Goal: Task Accomplishment & Management: Manage account settings

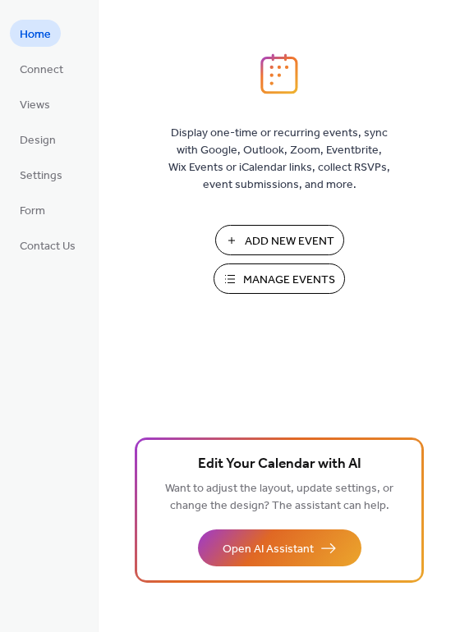
click at [273, 280] on span "Manage Events" at bounding box center [289, 280] width 92 height 17
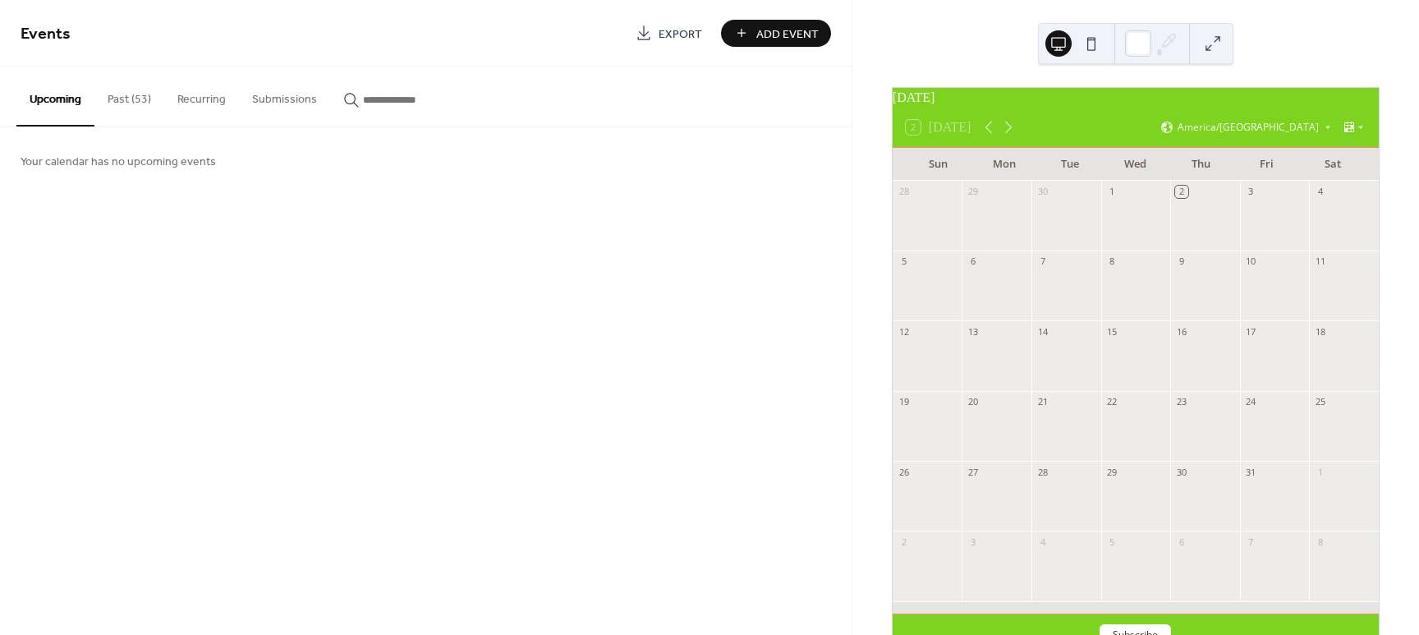
click at [120, 96] on button "Past (53)" at bounding box center [129, 96] width 70 height 58
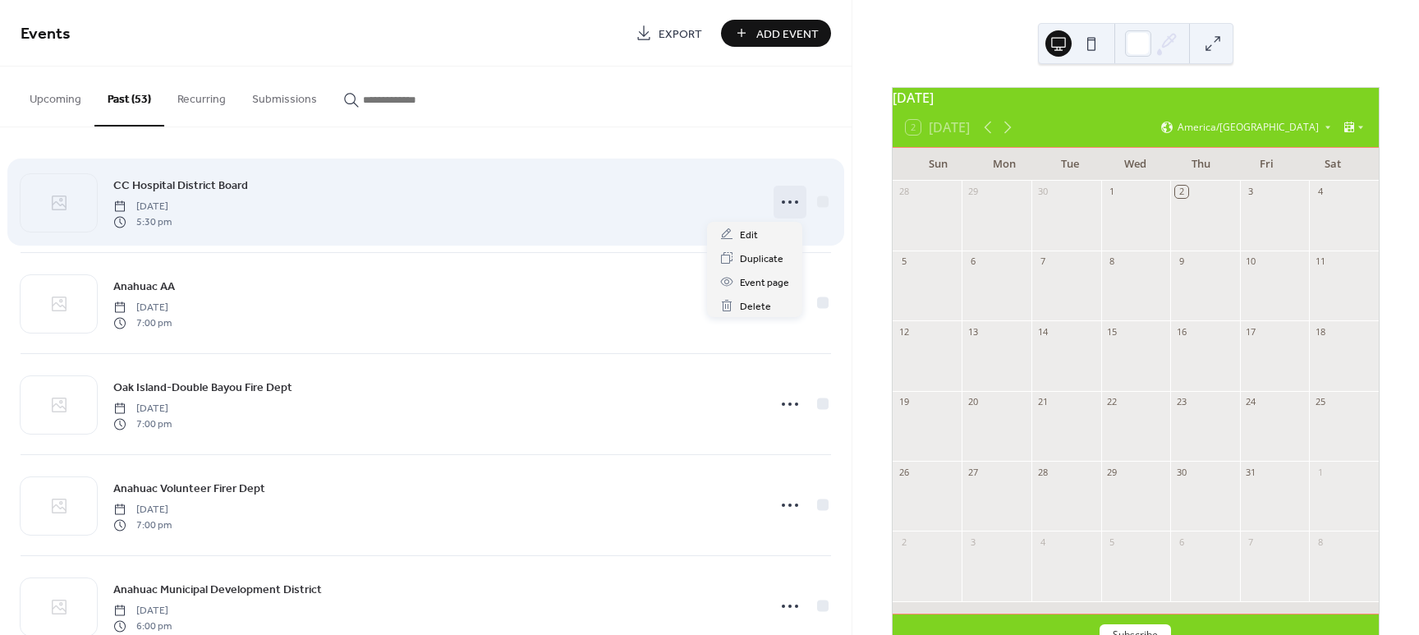
click at [788, 200] on icon at bounding box center [790, 202] width 26 height 26
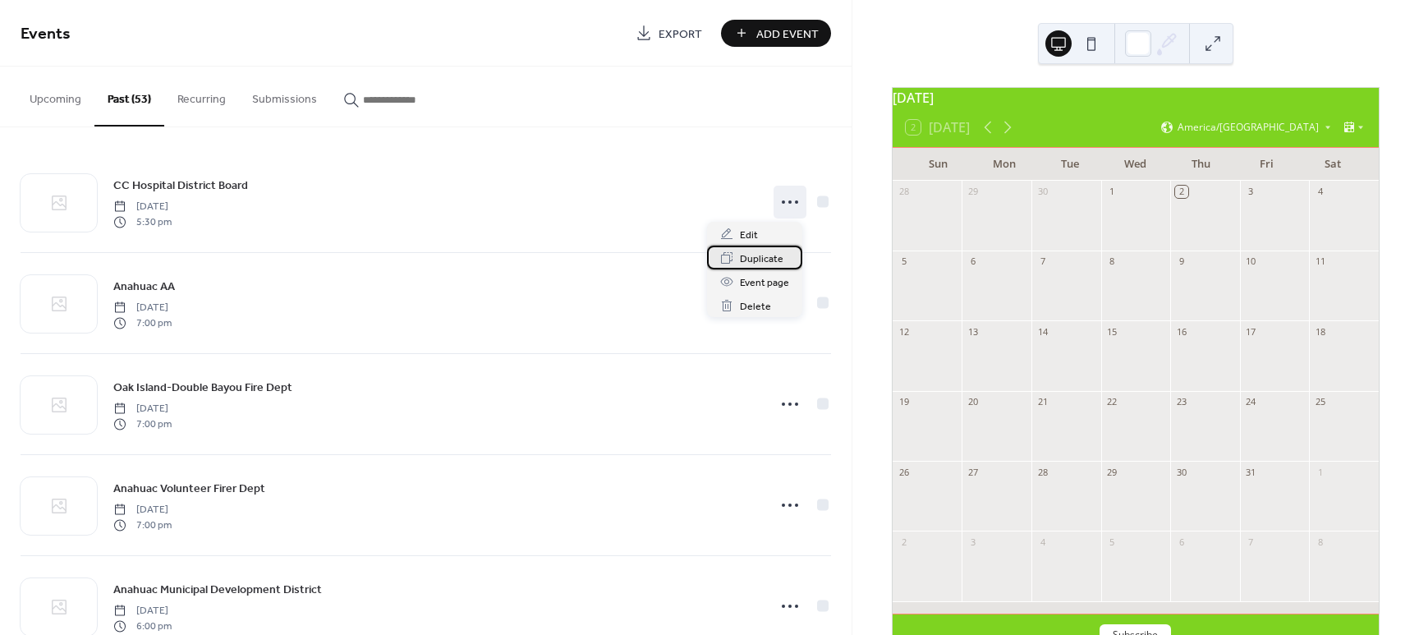
click at [760, 258] on span "Duplicate" at bounding box center [762, 258] width 44 height 17
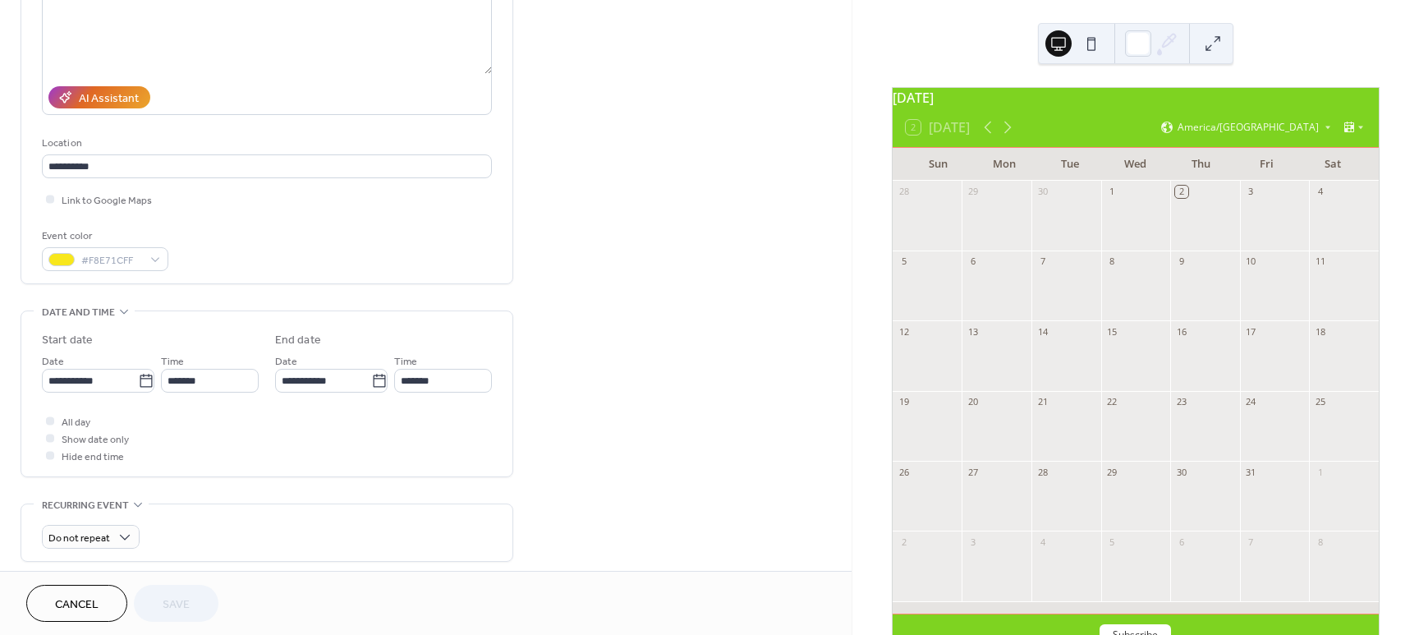
scroll to position [230, 0]
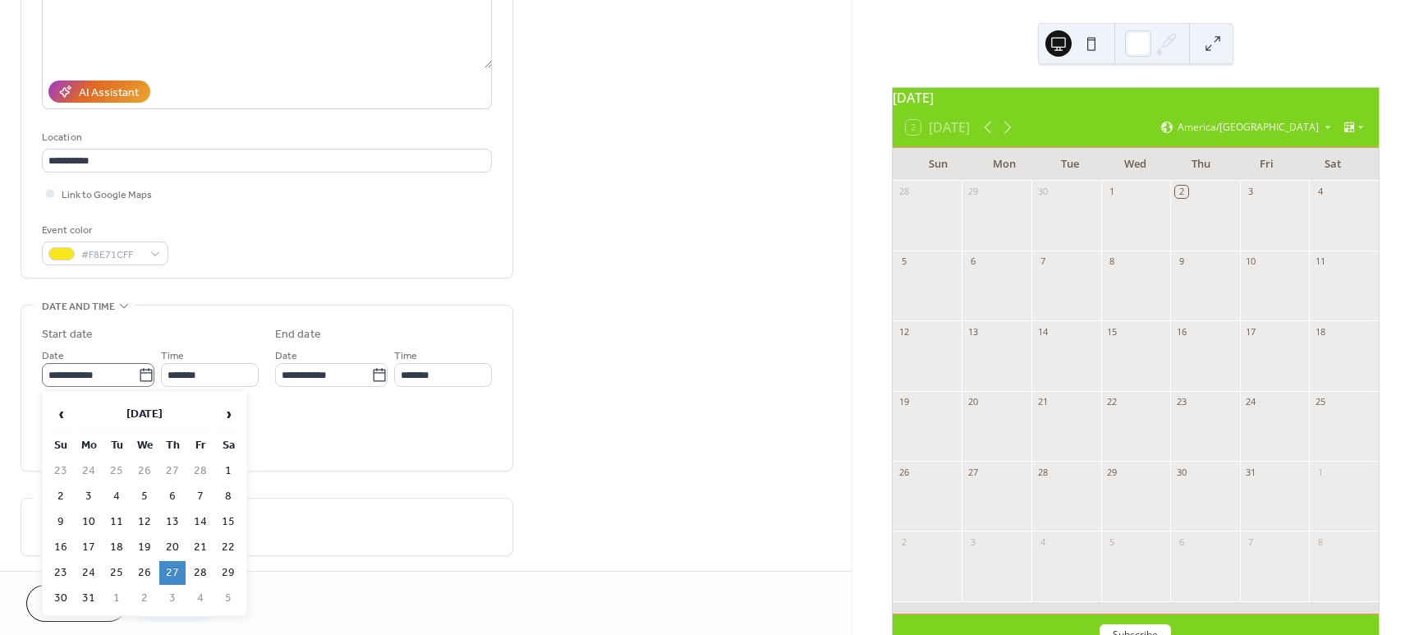
click at [144, 374] on icon at bounding box center [146, 375] width 16 height 16
click at [138, 374] on input "**********" at bounding box center [90, 375] width 96 height 24
click at [227, 415] on span "›" at bounding box center [228, 413] width 25 height 33
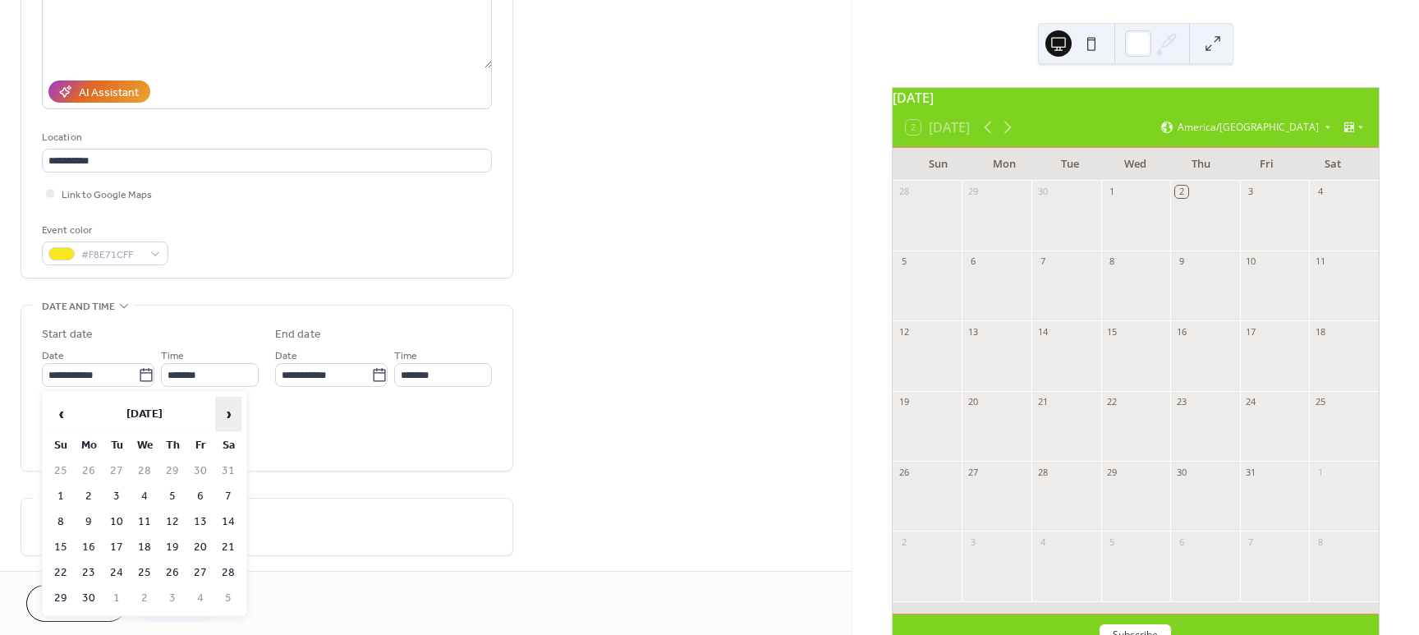
click at [227, 415] on span "›" at bounding box center [228, 413] width 25 height 33
click at [173, 543] on td "23" at bounding box center [172, 547] width 26 height 24
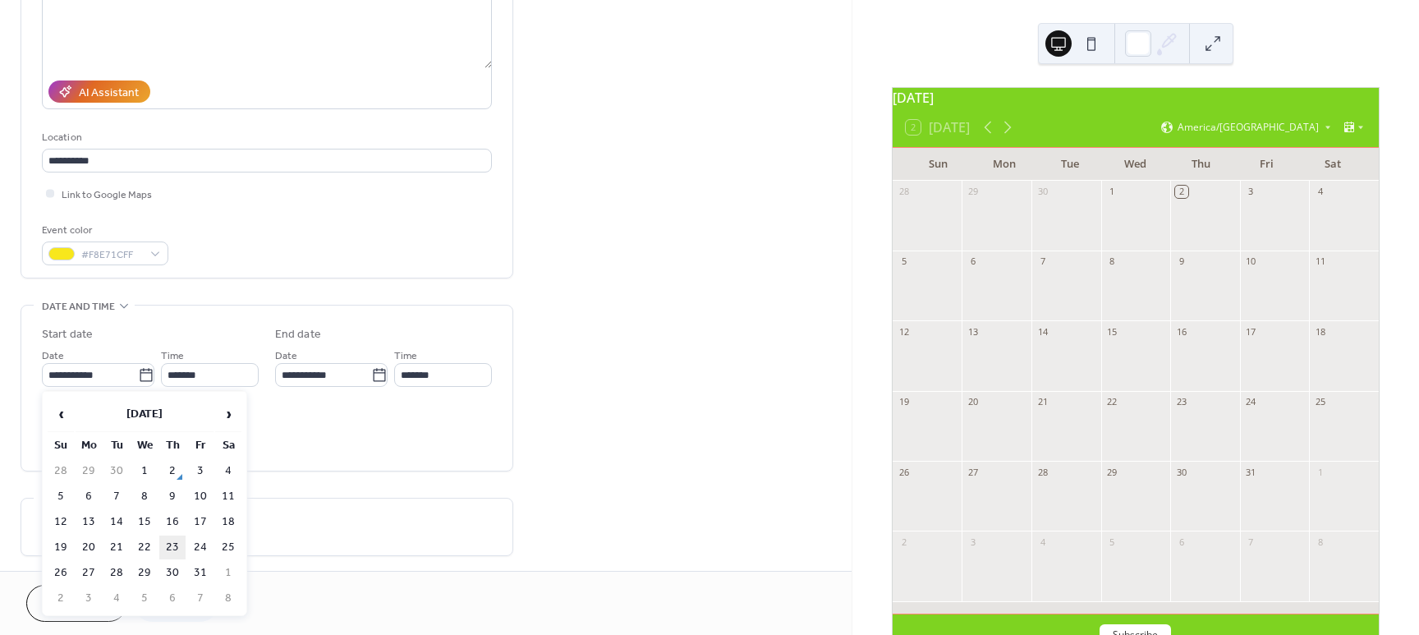
type input "**********"
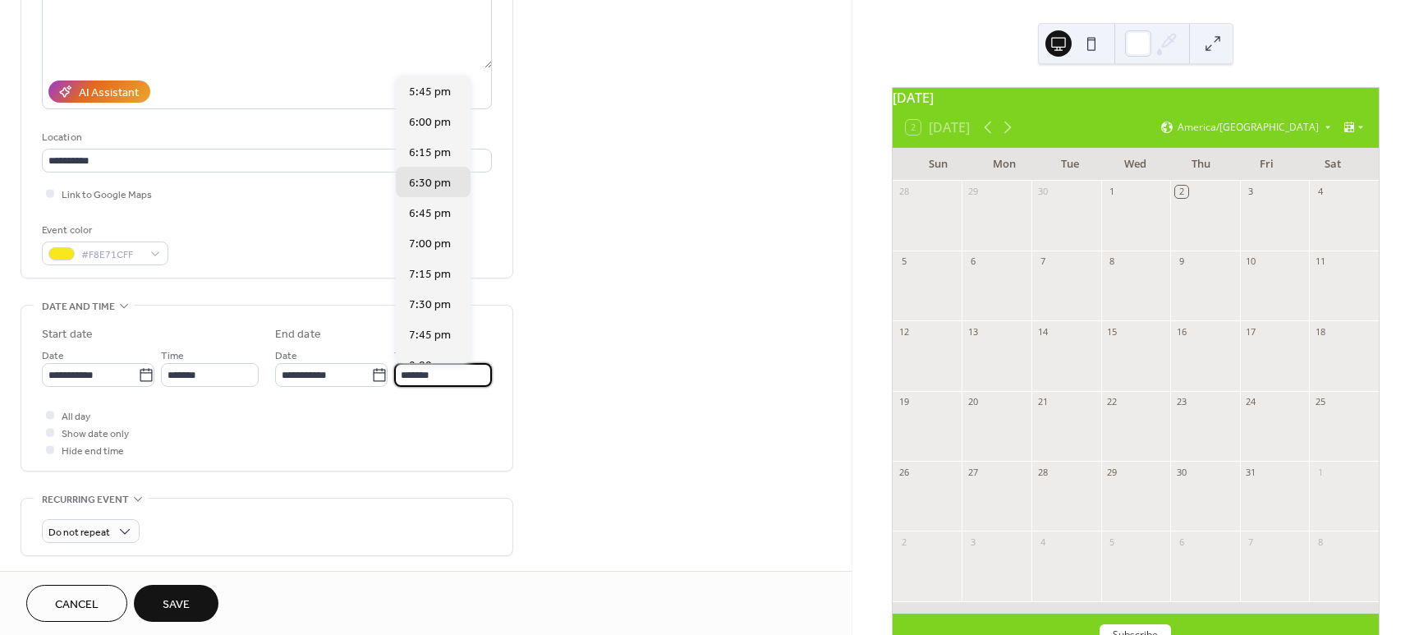
click at [424, 377] on input "*******" at bounding box center [443, 375] width 98 height 24
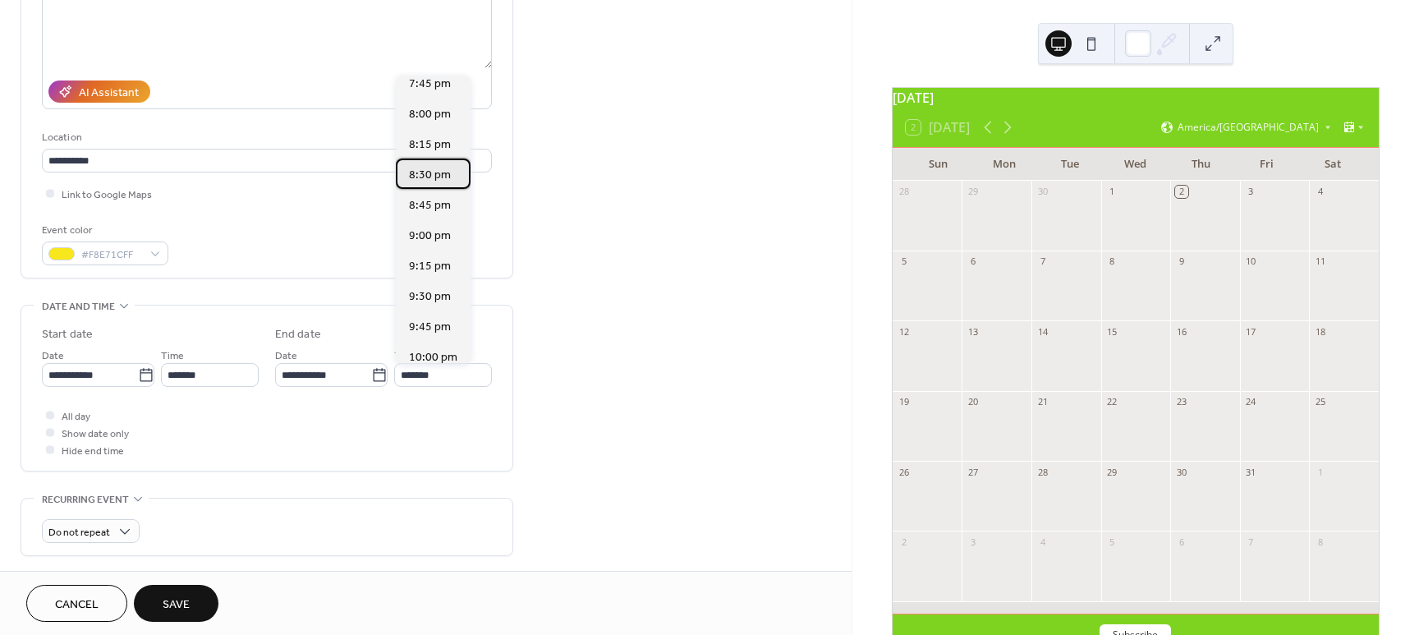
click at [423, 175] on span "8:30 pm" at bounding box center [430, 175] width 42 height 17
type input "*******"
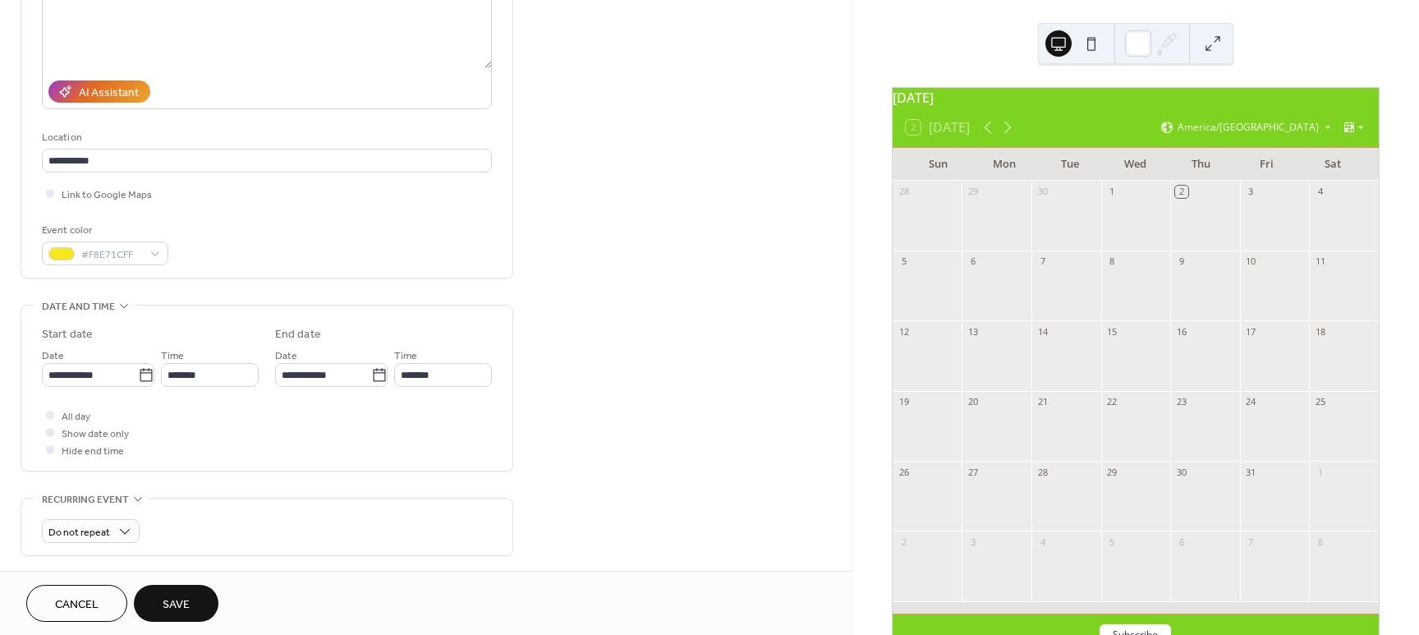
click at [171, 607] on span "Save" at bounding box center [176, 604] width 27 height 17
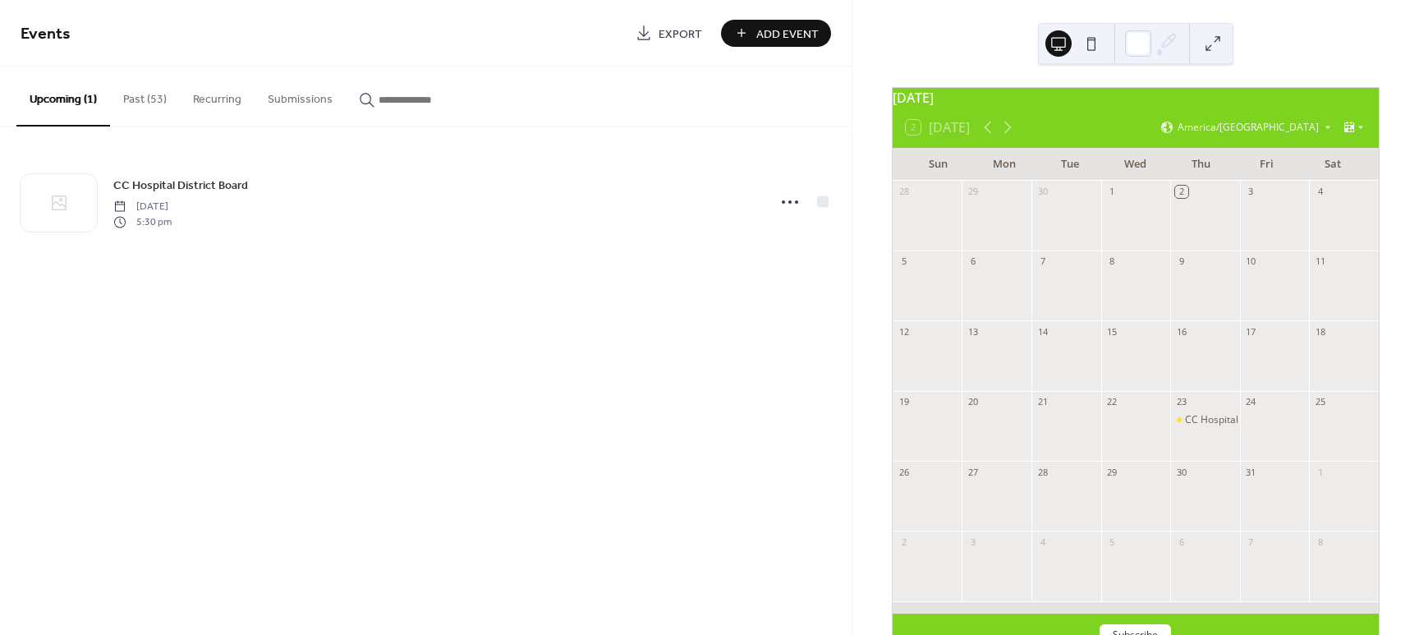
click at [147, 94] on button "Past (53)" at bounding box center [145, 96] width 70 height 58
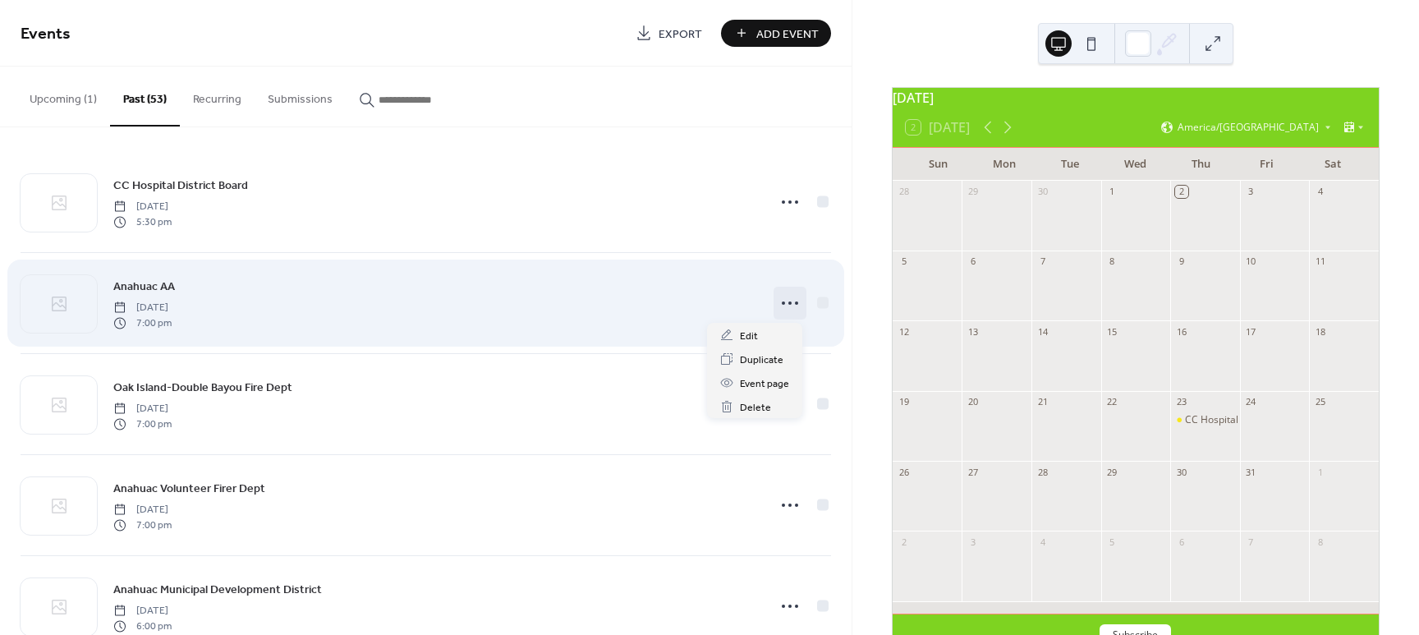
click at [787, 301] on icon at bounding box center [790, 303] width 26 height 26
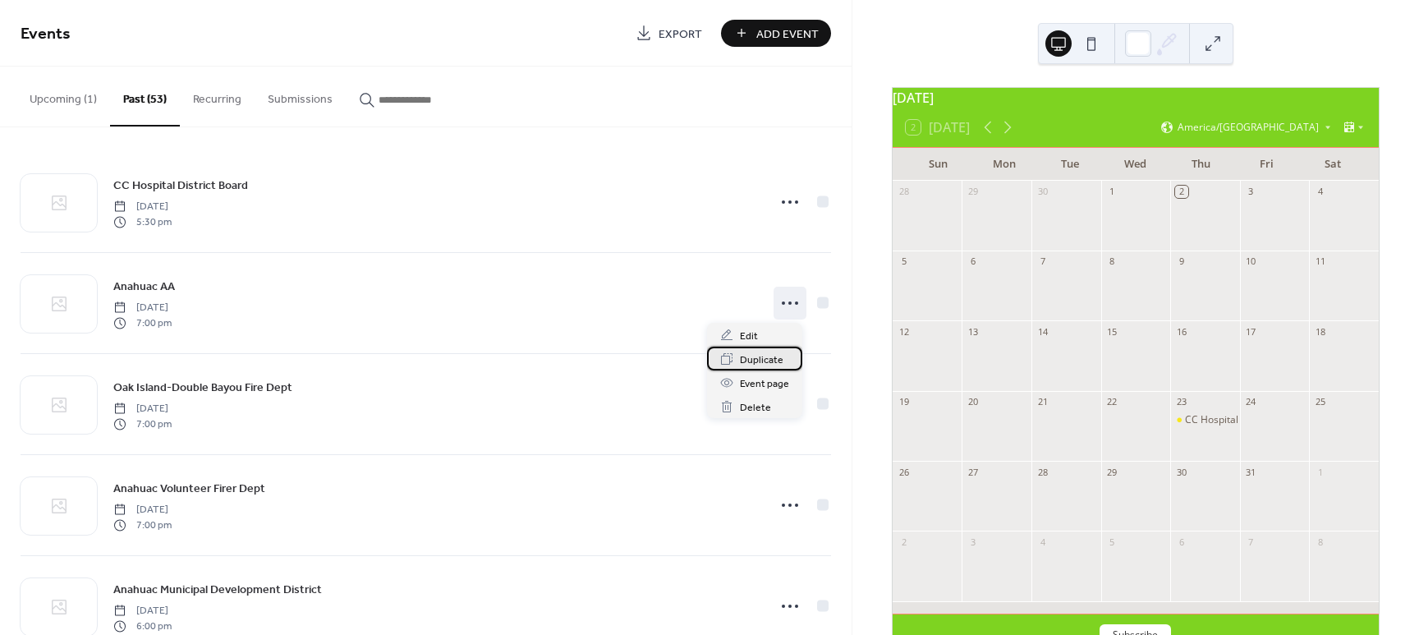
click at [757, 360] on span "Duplicate" at bounding box center [762, 359] width 44 height 17
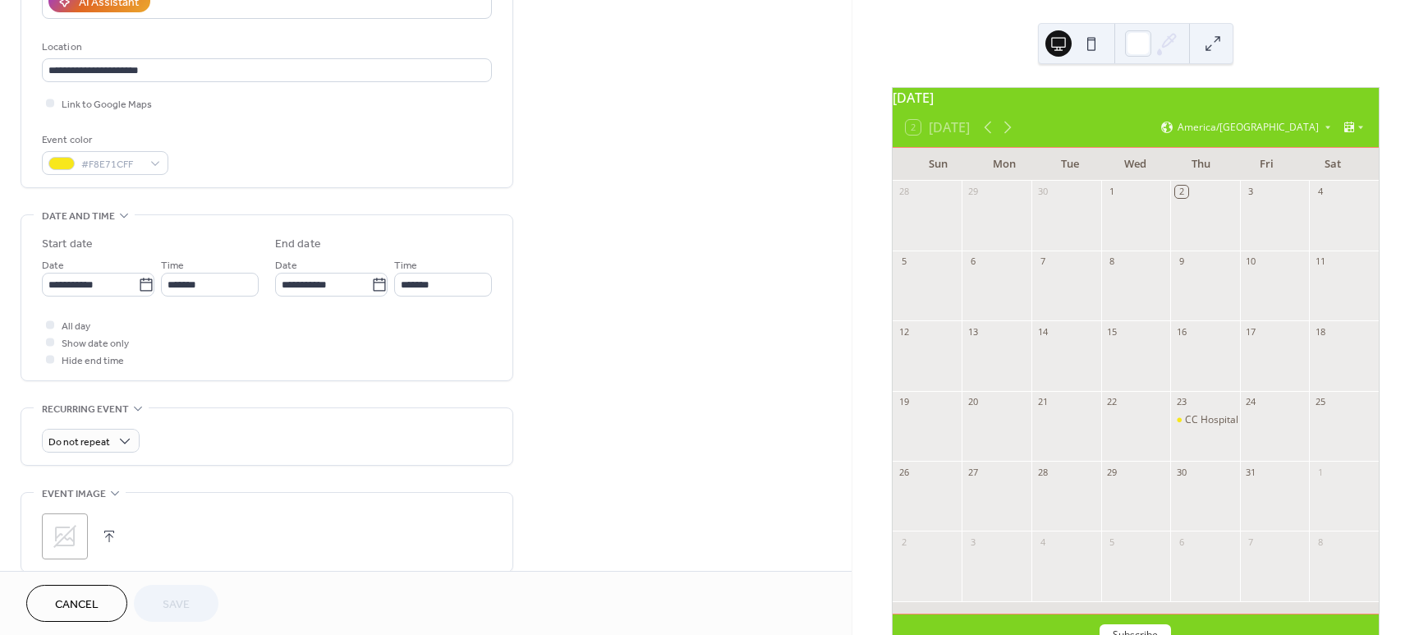
scroll to position [324, 0]
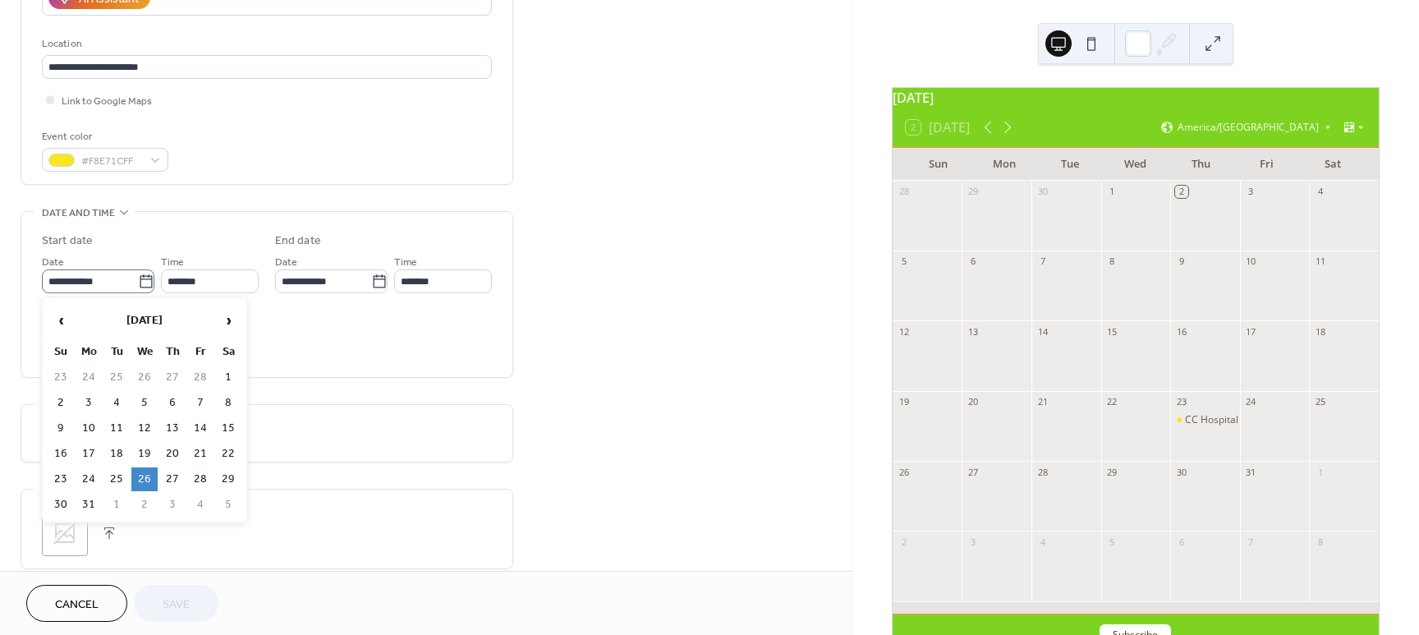
click at [144, 282] on icon at bounding box center [146, 281] width 16 height 16
click at [138, 282] on input "**********" at bounding box center [90, 281] width 96 height 24
click at [229, 317] on span "›" at bounding box center [228, 320] width 25 height 33
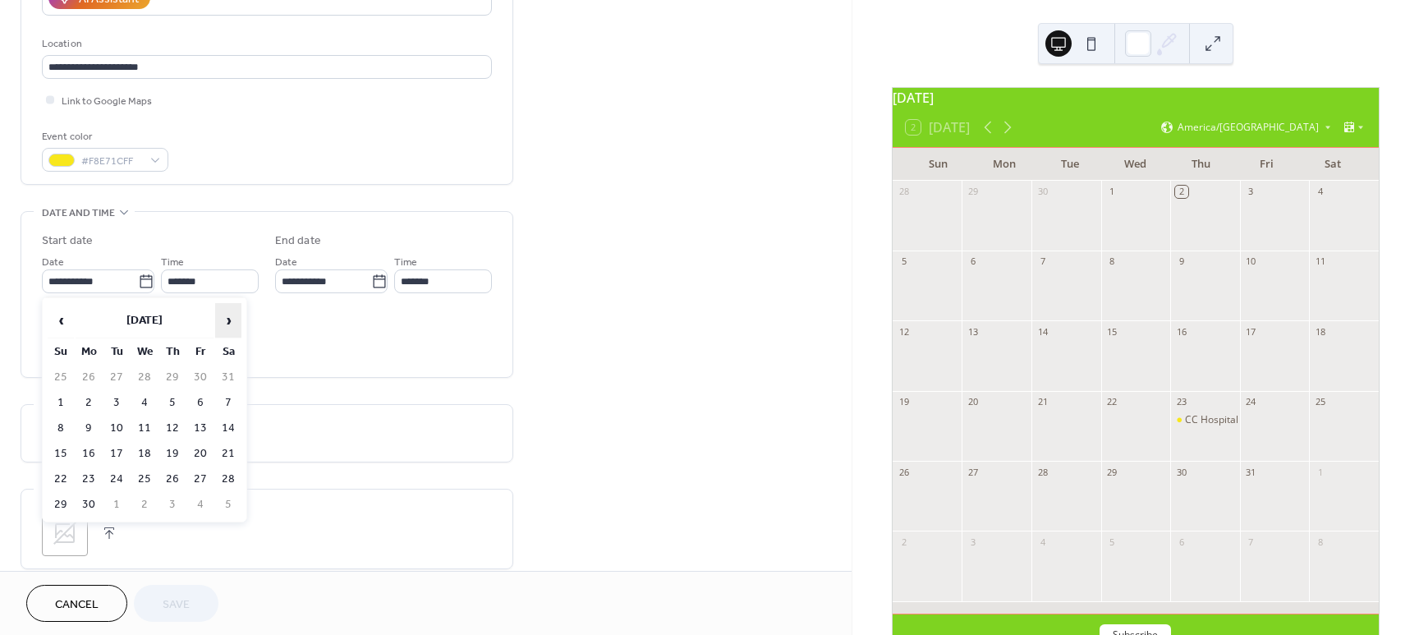
click at [229, 317] on span "›" at bounding box center [228, 320] width 25 height 33
click at [147, 378] on td "1" at bounding box center [144, 377] width 26 height 24
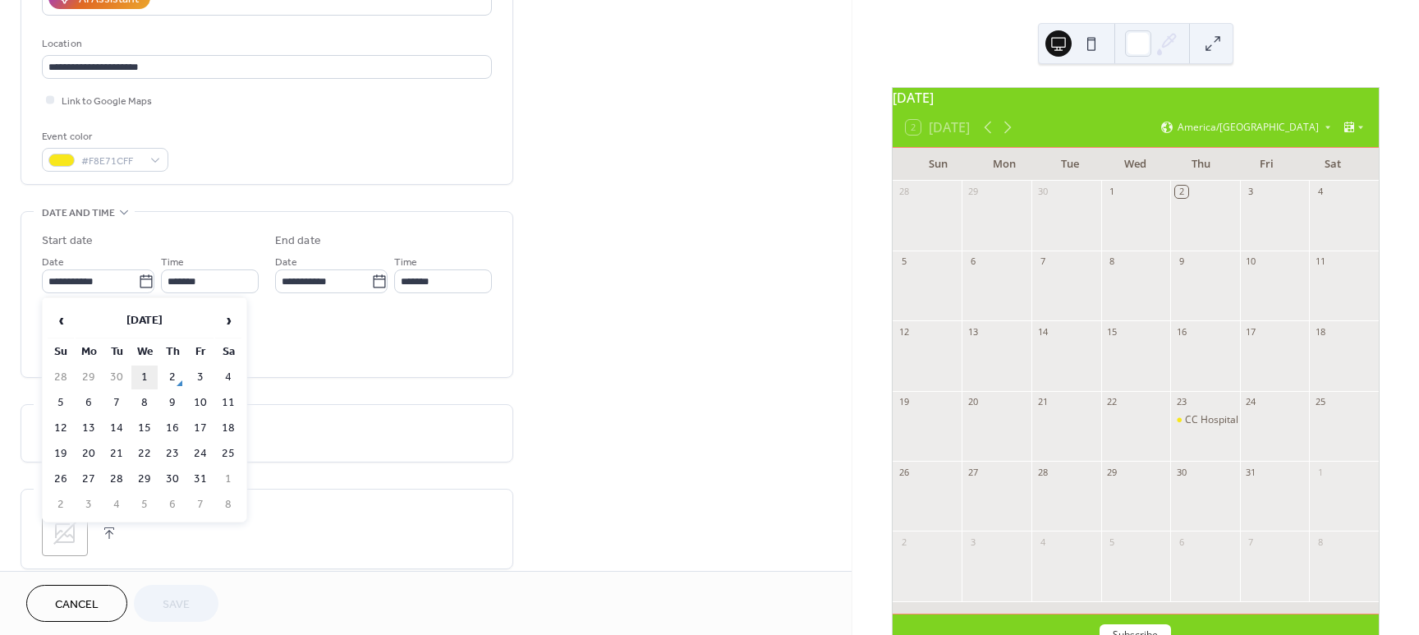
type input "**********"
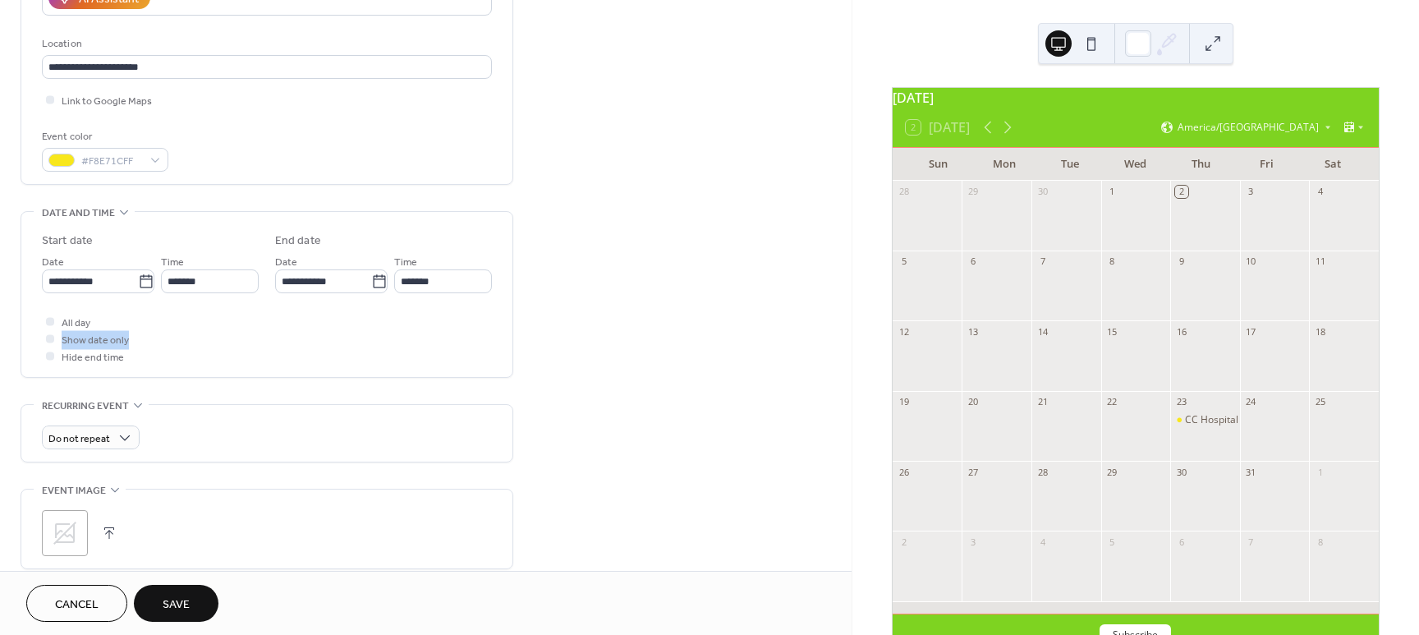
drag, startPoint x: 844, startPoint y: 311, endPoint x: 842, endPoint y: 346, distance: 35.3
click at [842, 346] on div "**********" at bounding box center [425, 270] width 851 height 1005
click at [173, 599] on span "Save" at bounding box center [176, 604] width 27 height 17
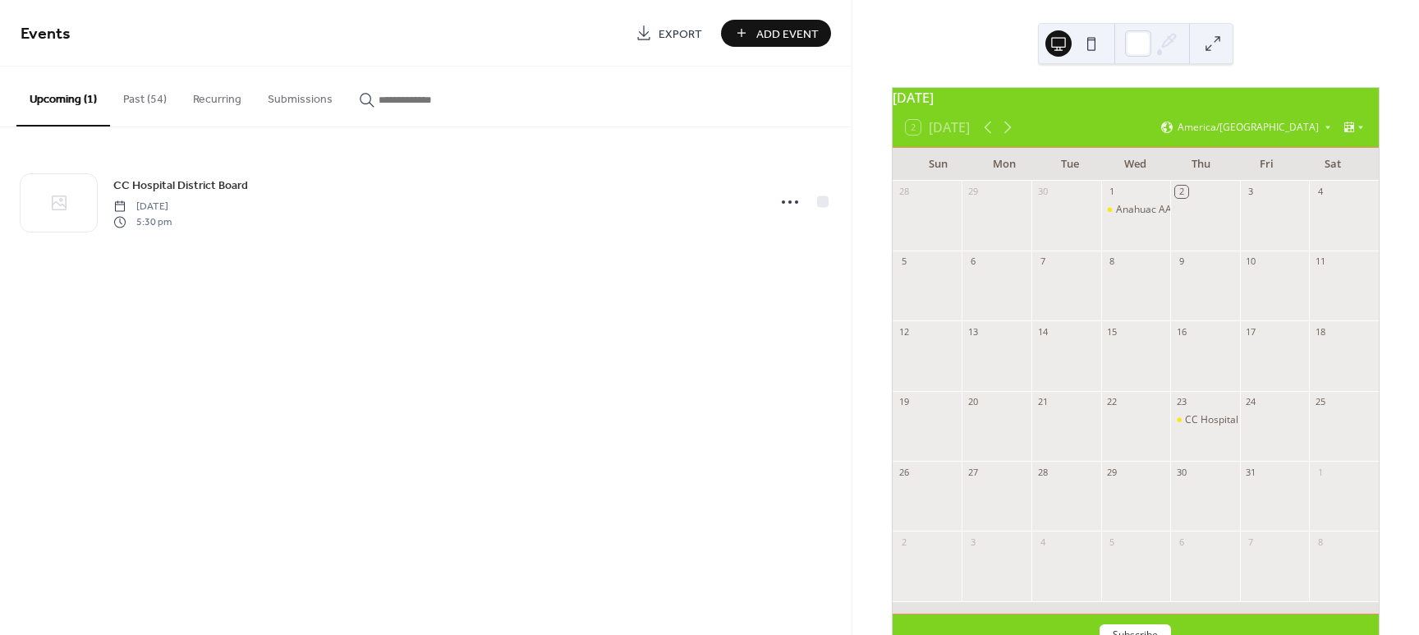
click at [151, 97] on button "Past (54)" at bounding box center [145, 96] width 70 height 58
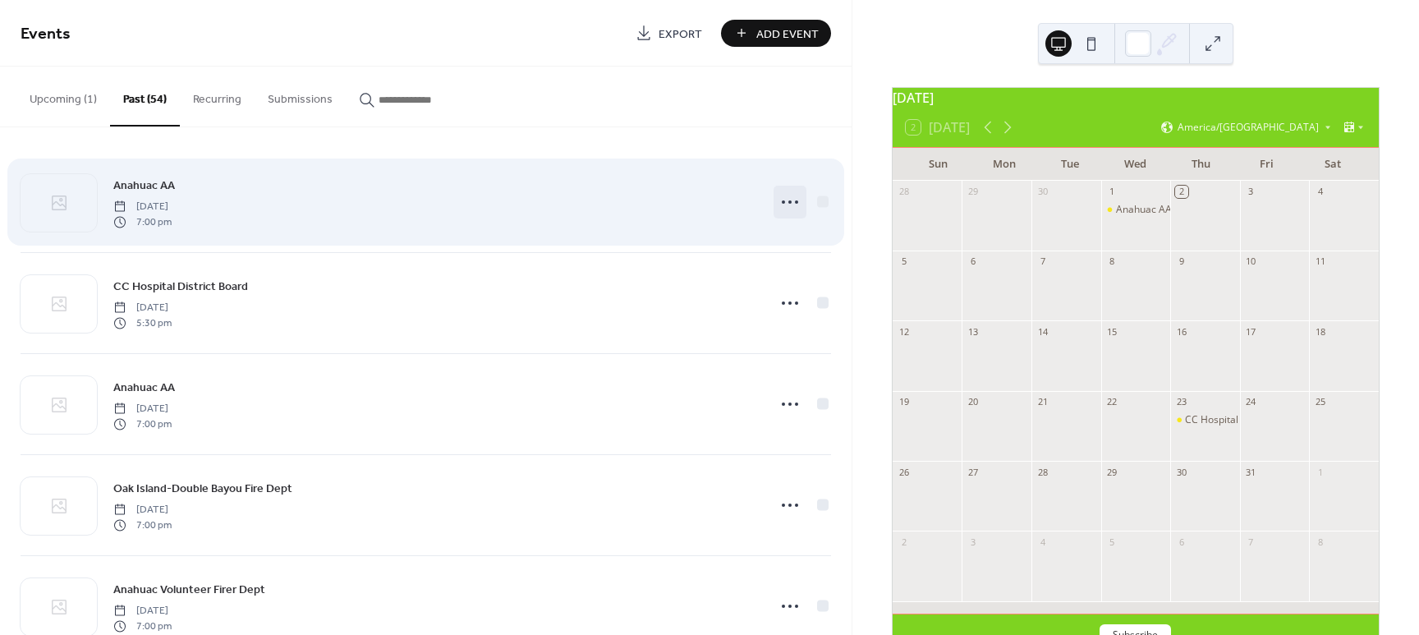
click at [790, 196] on icon at bounding box center [790, 202] width 26 height 26
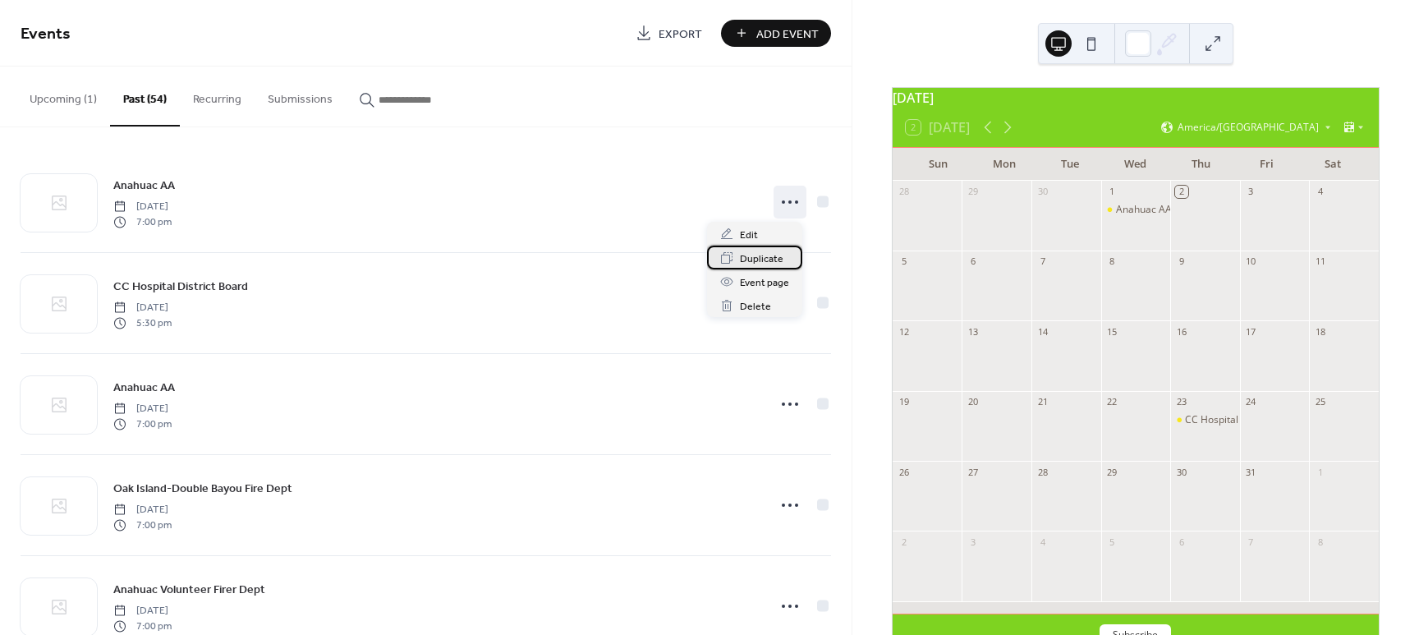
click at [761, 257] on span "Duplicate" at bounding box center [762, 258] width 44 height 17
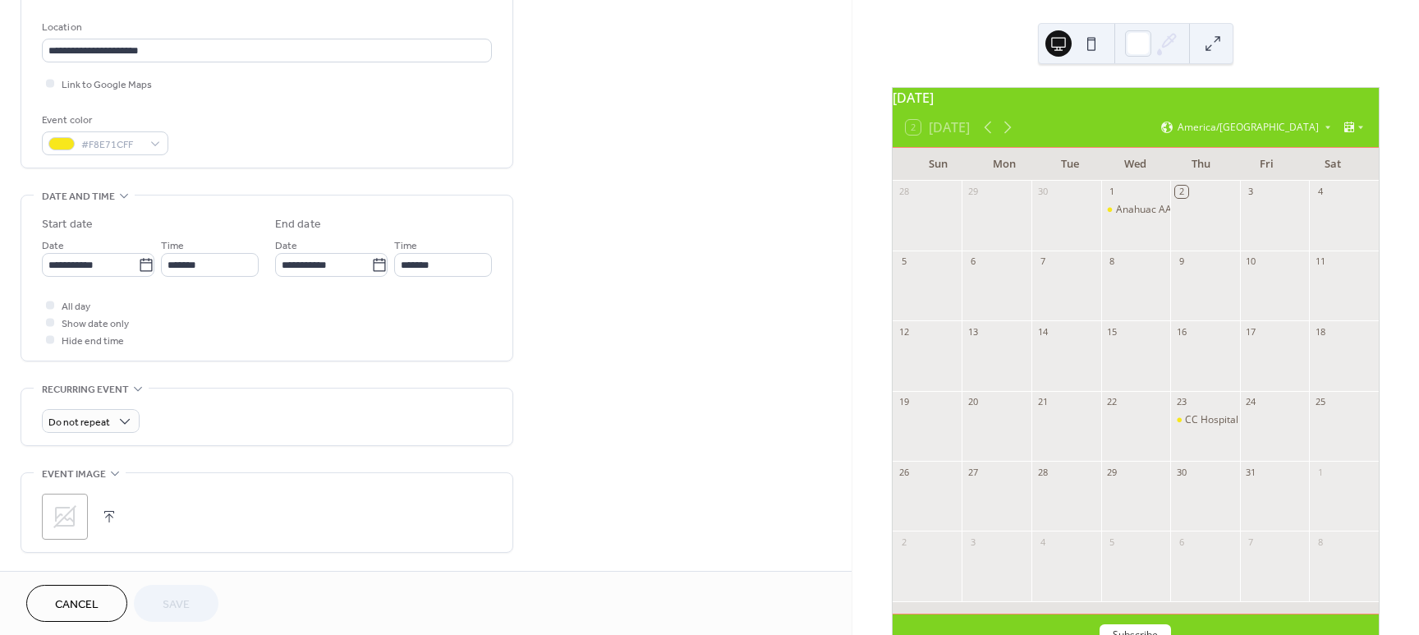
scroll to position [344, 0]
click at [141, 261] on icon at bounding box center [146, 261] width 16 height 16
click at [138, 261] on input "**********" at bounding box center [90, 261] width 96 height 24
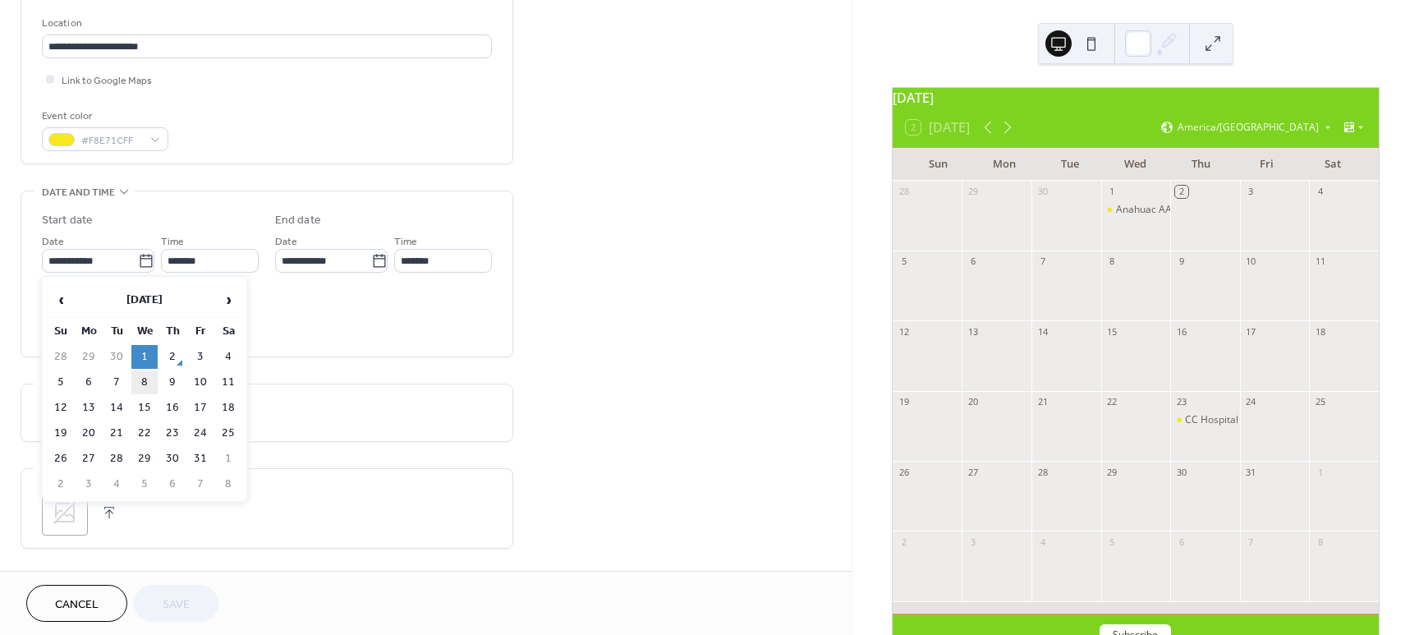
click at [143, 379] on td "8" at bounding box center [144, 382] width 26 height 24
type input "**********"
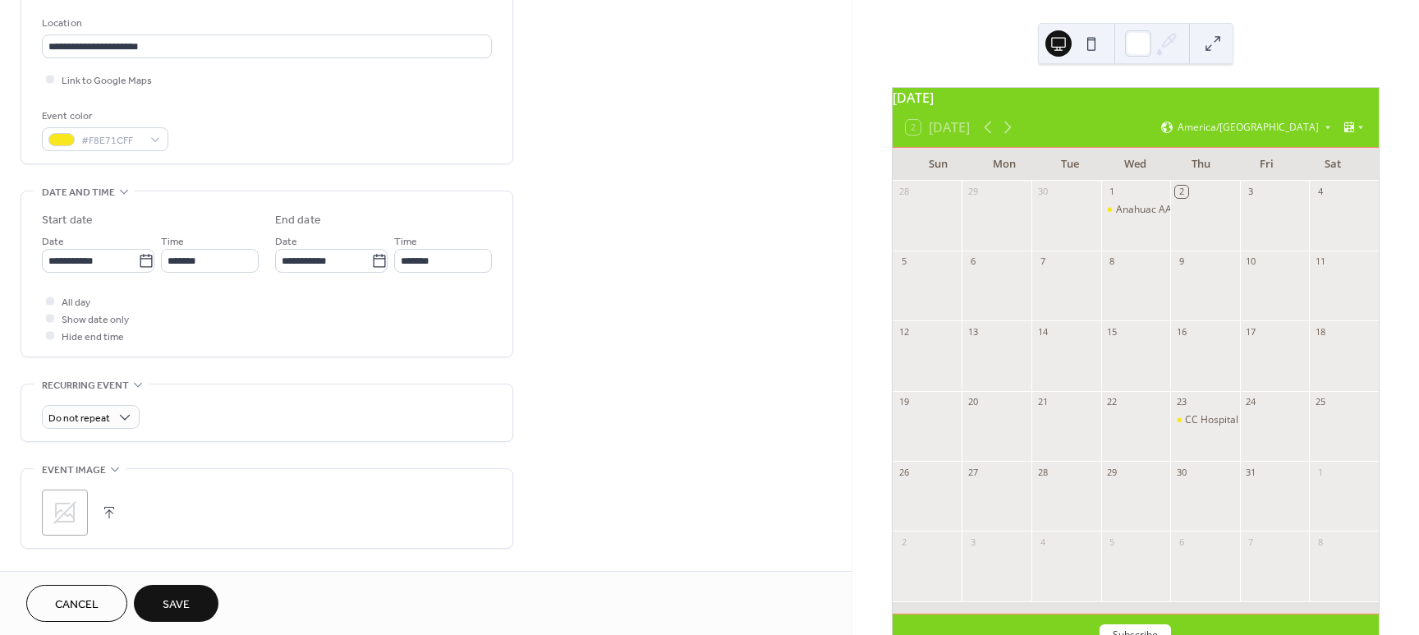
click at [165, 598] on span "Save" at bounding box center [176, 604] width 27 height 17
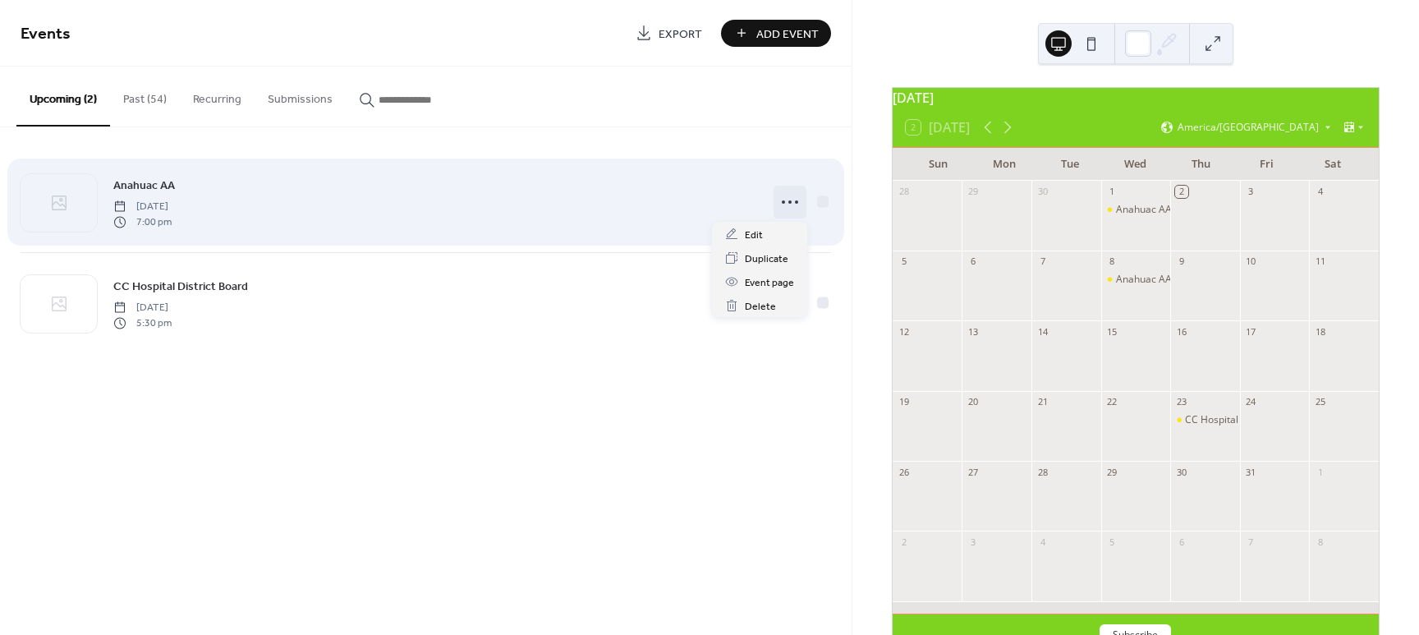
click at [794, 201] on icon at bounding box center [790, 202] width 26 height 26
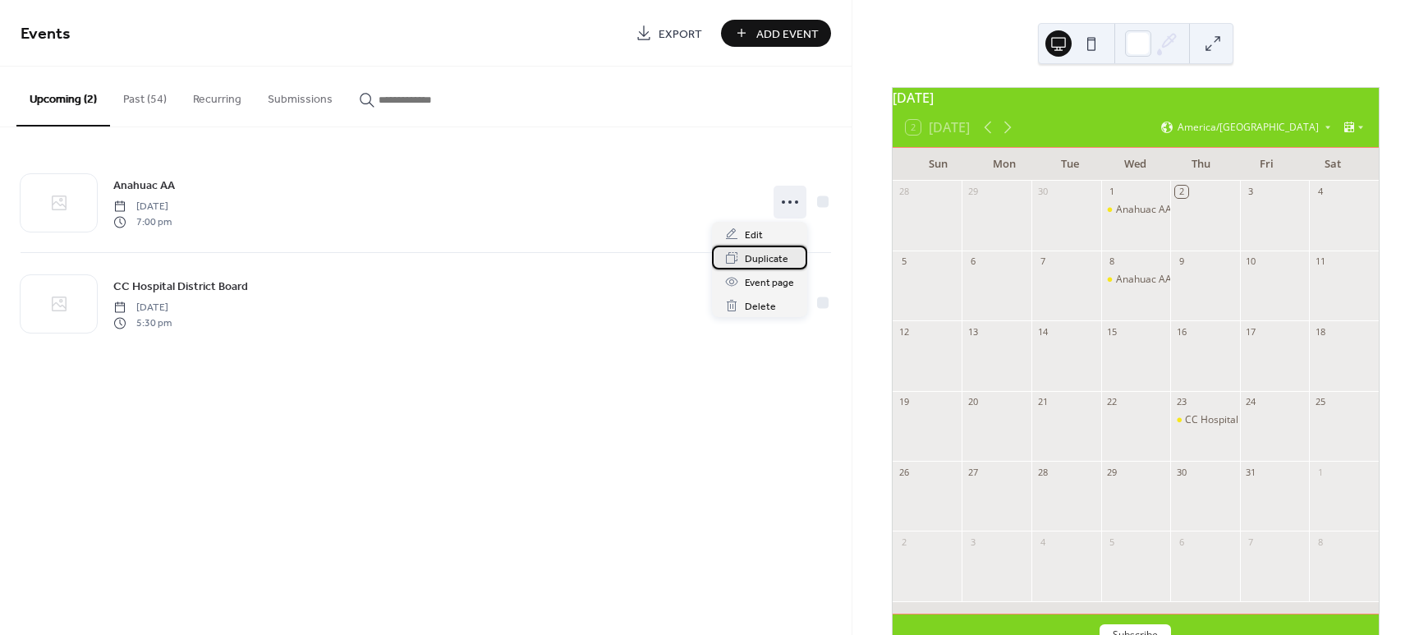
click at [752, 259] on span "Duplicate" at bounding box center [767, 258] width 44 height 17
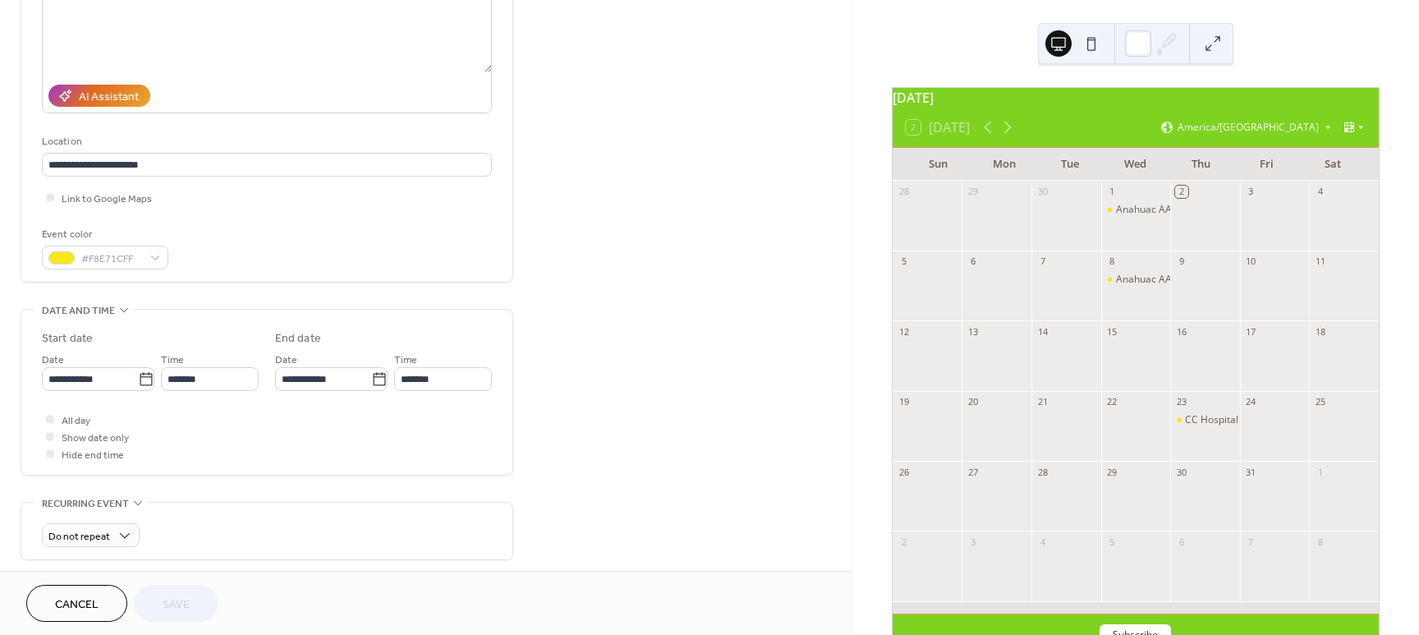
scroll to position [231, 0]
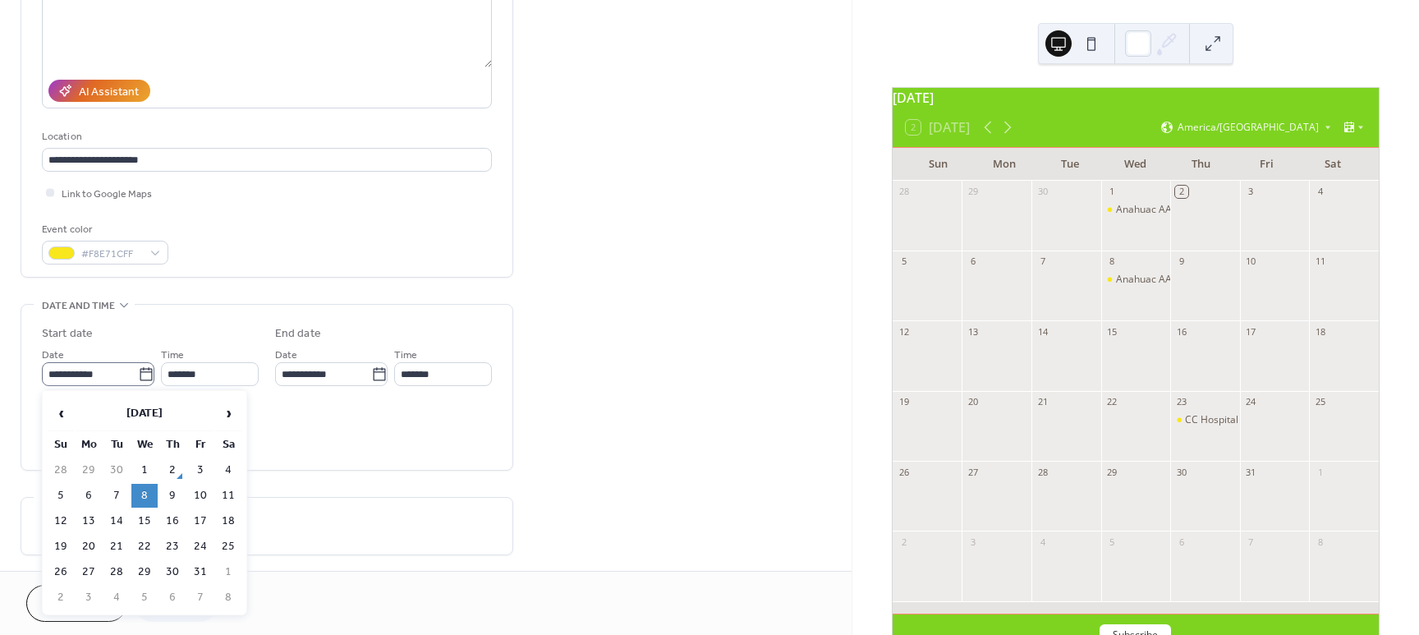
click at [145, 373] on icon at bounding box center [146, 374] width 16 height 16
click at [138, 373] on input "**********" at bounding box center [90, 374] width 96 height 24
click at [147, 519] on td "15" at bounding box center [144, 521] width 26 height 24
type input "**********"
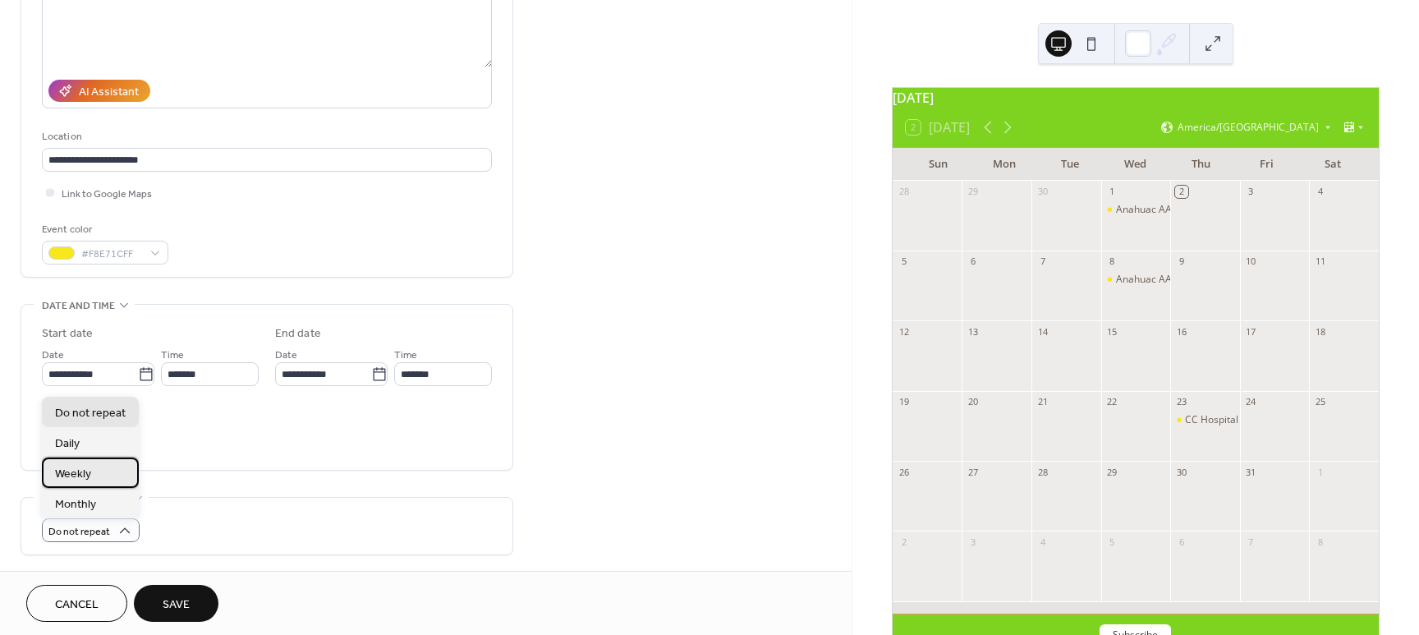
click at [85, 470] on span "Weekly" at bounding box center [73, 474] width 36 height 17
click at [168, 599] on span "Save" at bounding box center [176, 604] width 27 height 17
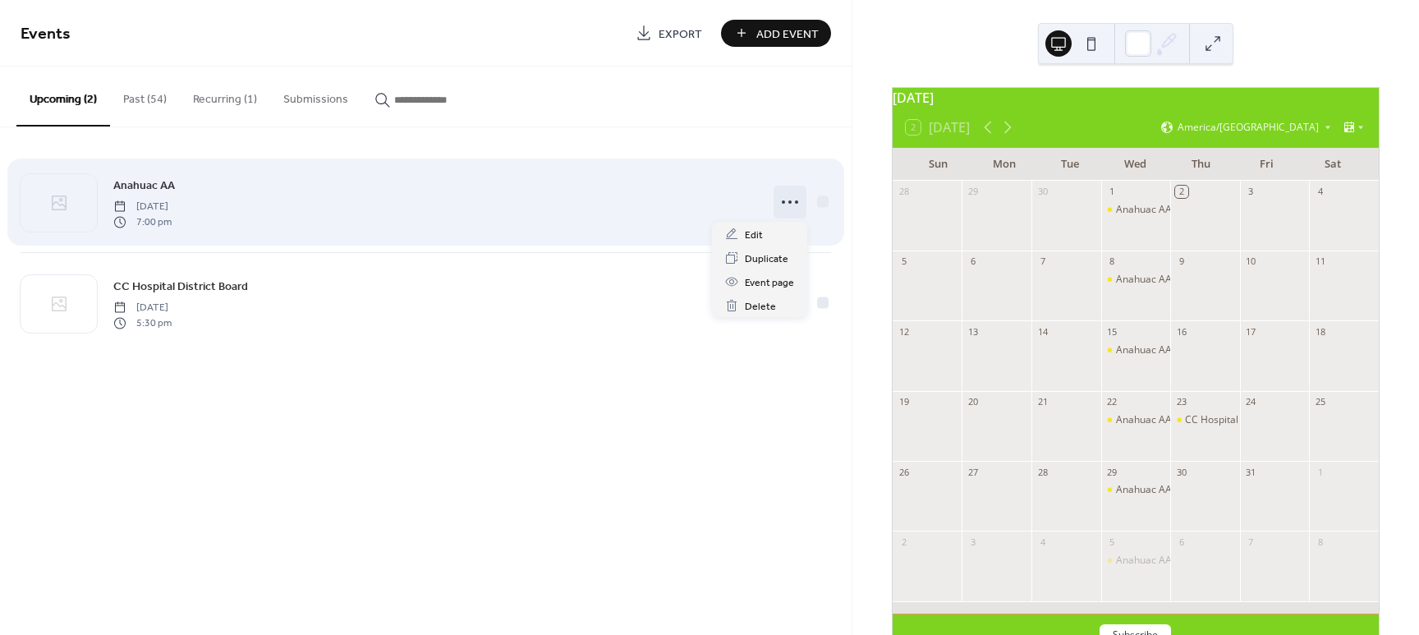
click at [786, 203] on icon at bounding box center [790, 202] width 26 height 26
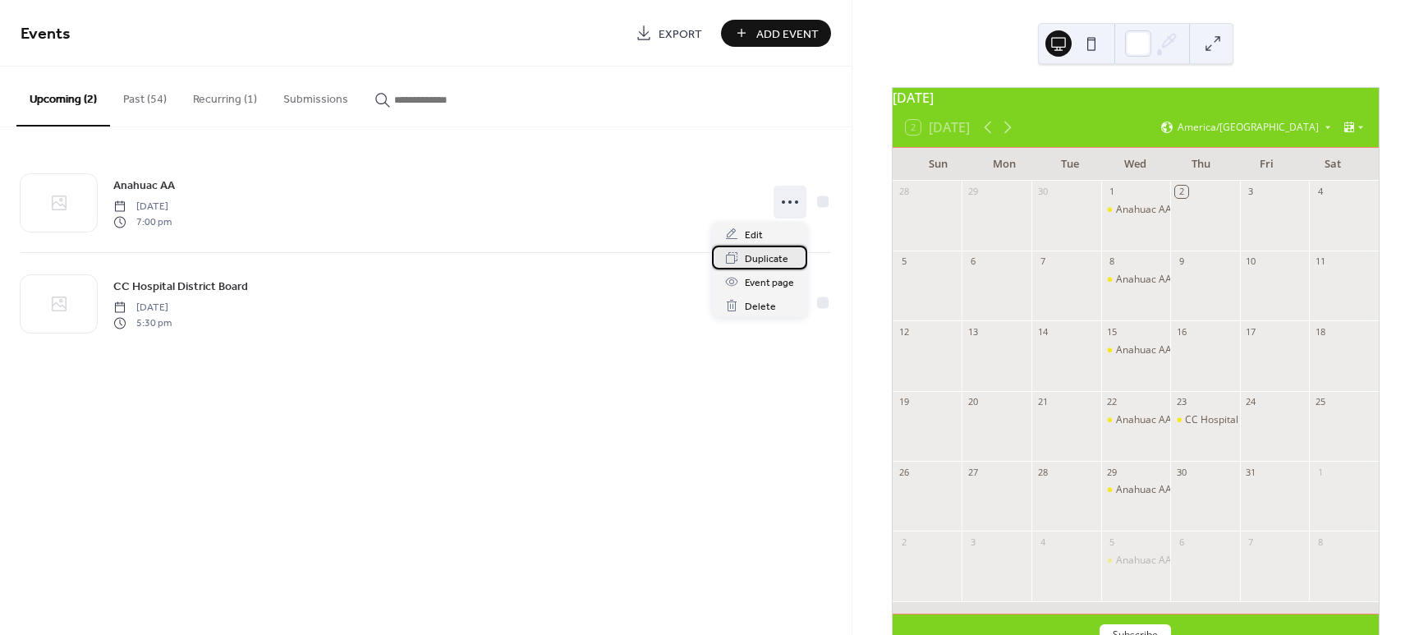
click at [746, 263] on span "Duplicate" at bounding box center [767, 258] width 44 height 17
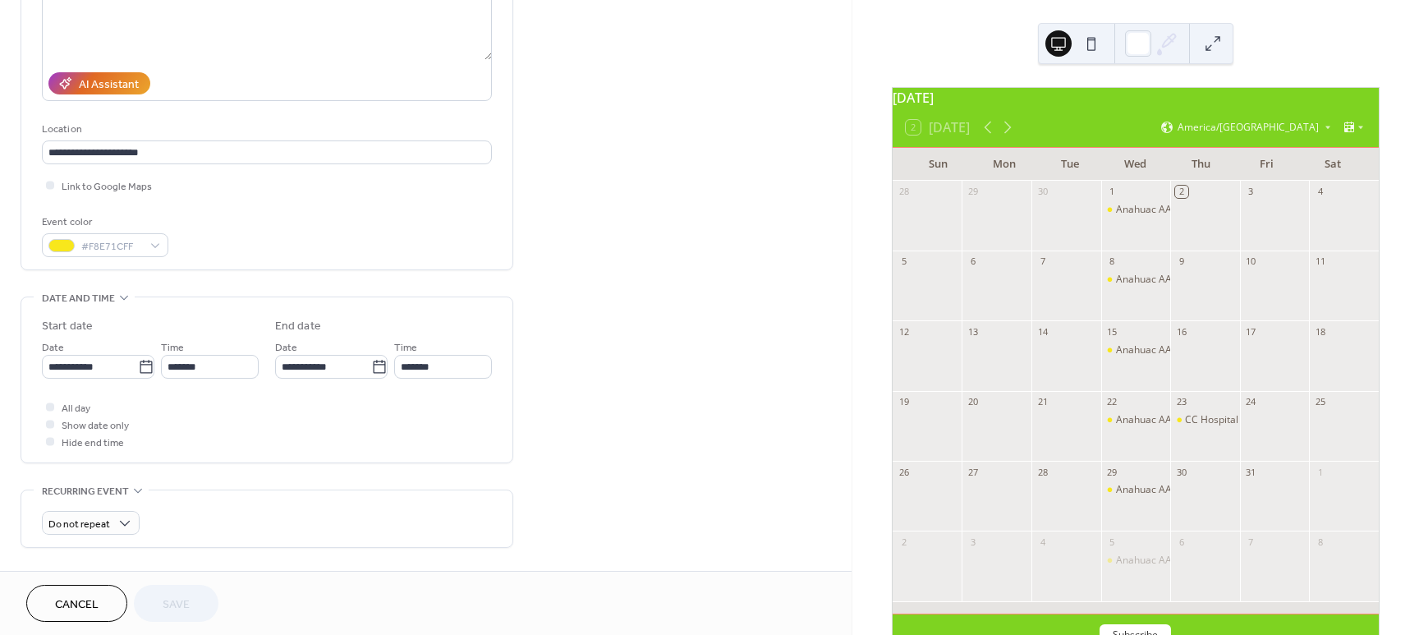
scroll to position [223, 0]
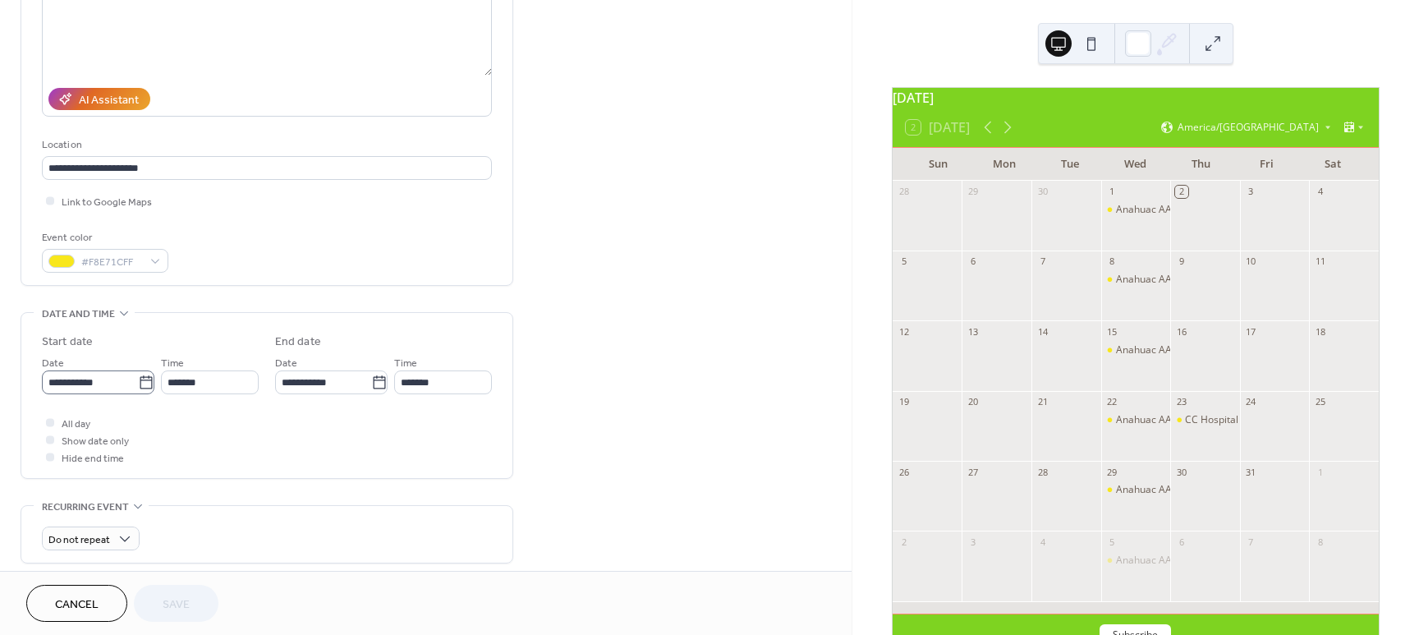
click at [139, 379] on icon at bounding box center [146, 382] width 16 height 16
click at [138, 379] on input "**********" at bounding box center [90, 382] width 96 height 24
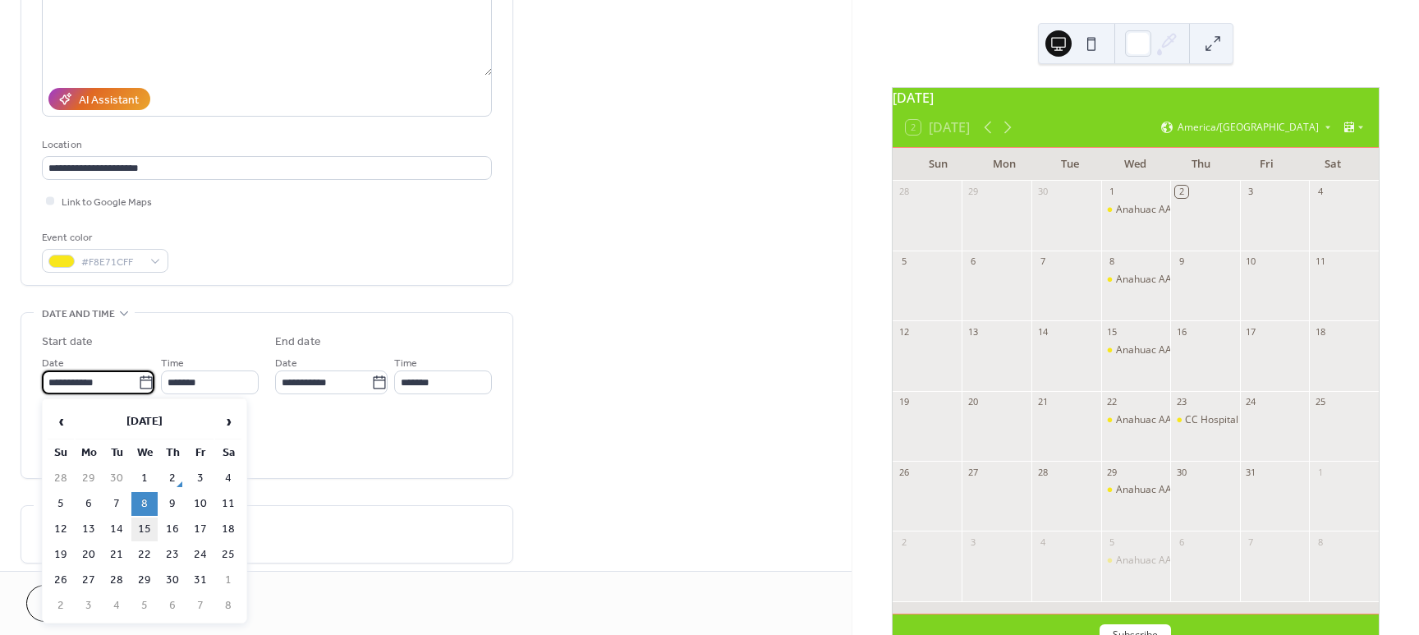
click at [139, 522] on td "15" at bounding box center [144, 529] width 26 height 24
type input "**********"
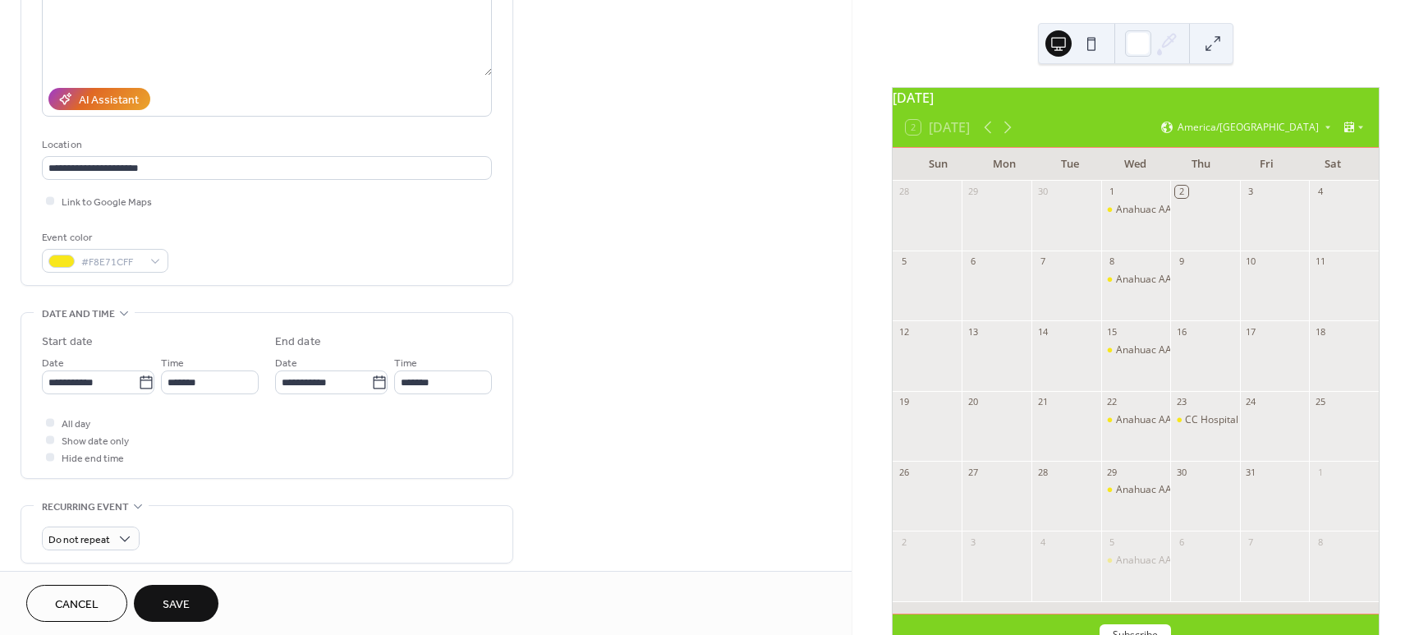
click at [166, 600] on span "Save" at bounding box center [176, 604] width 27 height 17
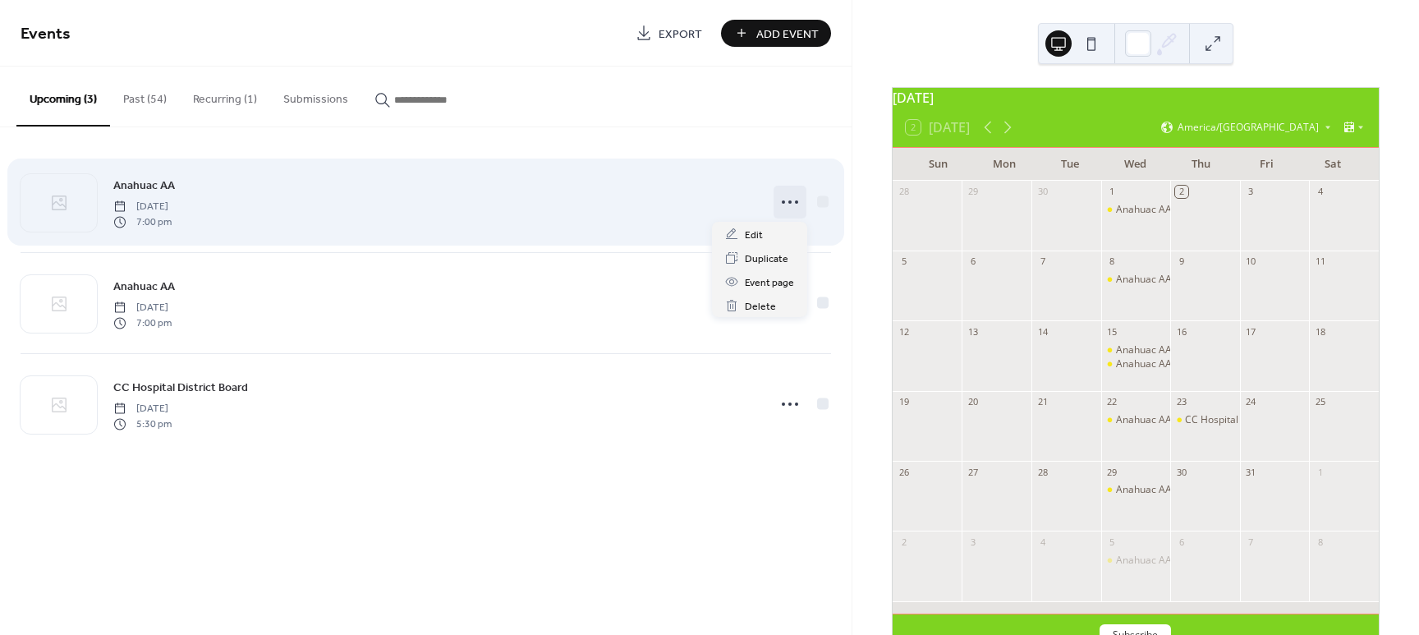
click at [791, 204] on icon at bounding box center [790, 202] width 26 height 26
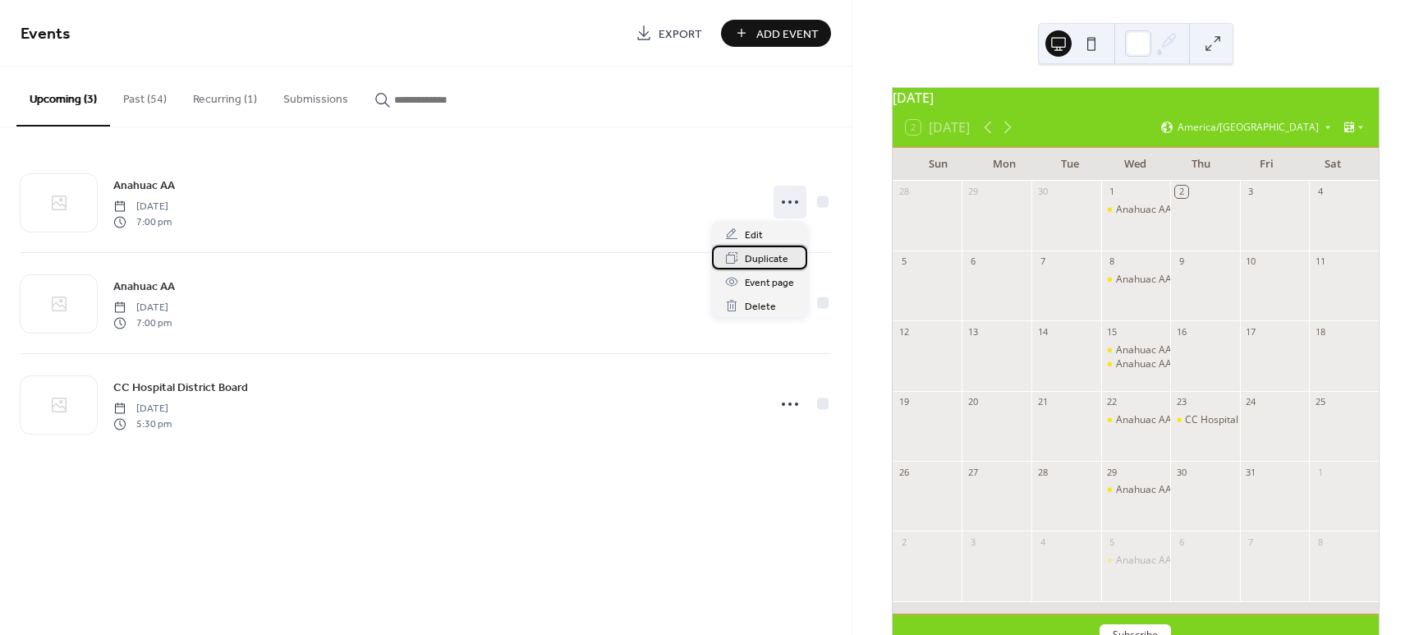
click at [777, 255] on span "Duplicate" at bounding box center [767, 258] width 44 height 17
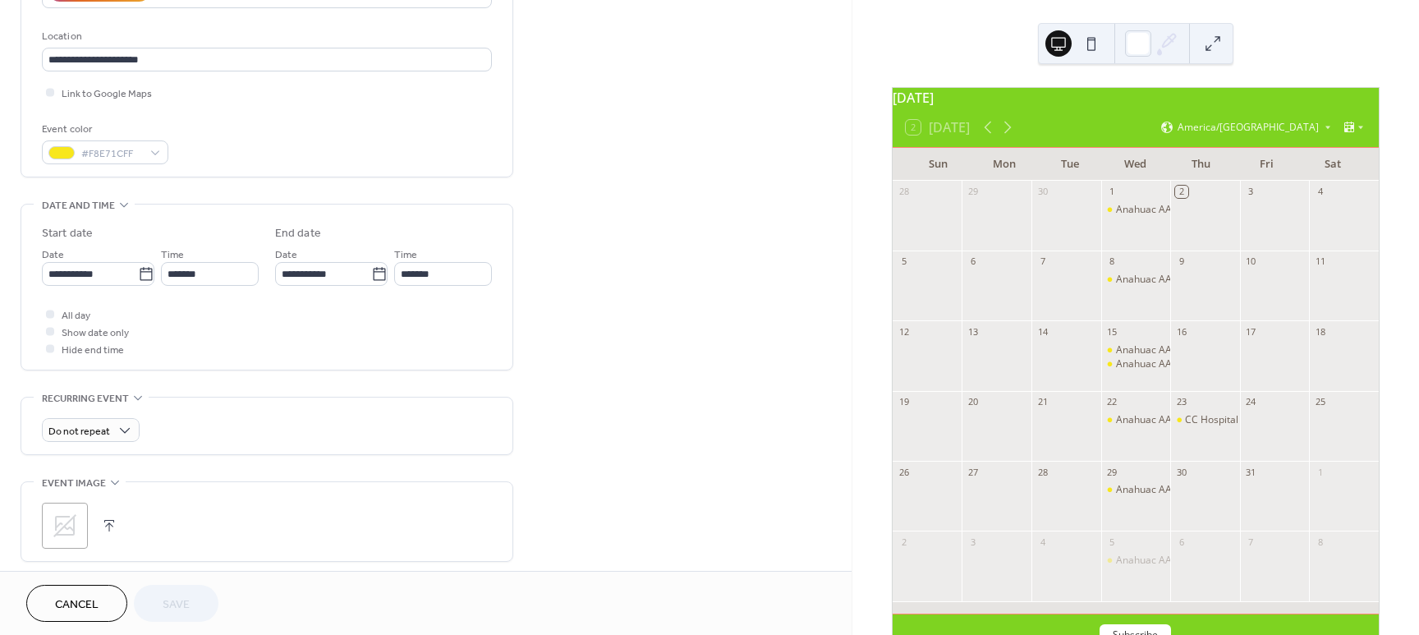
scroll to position [309, 0]
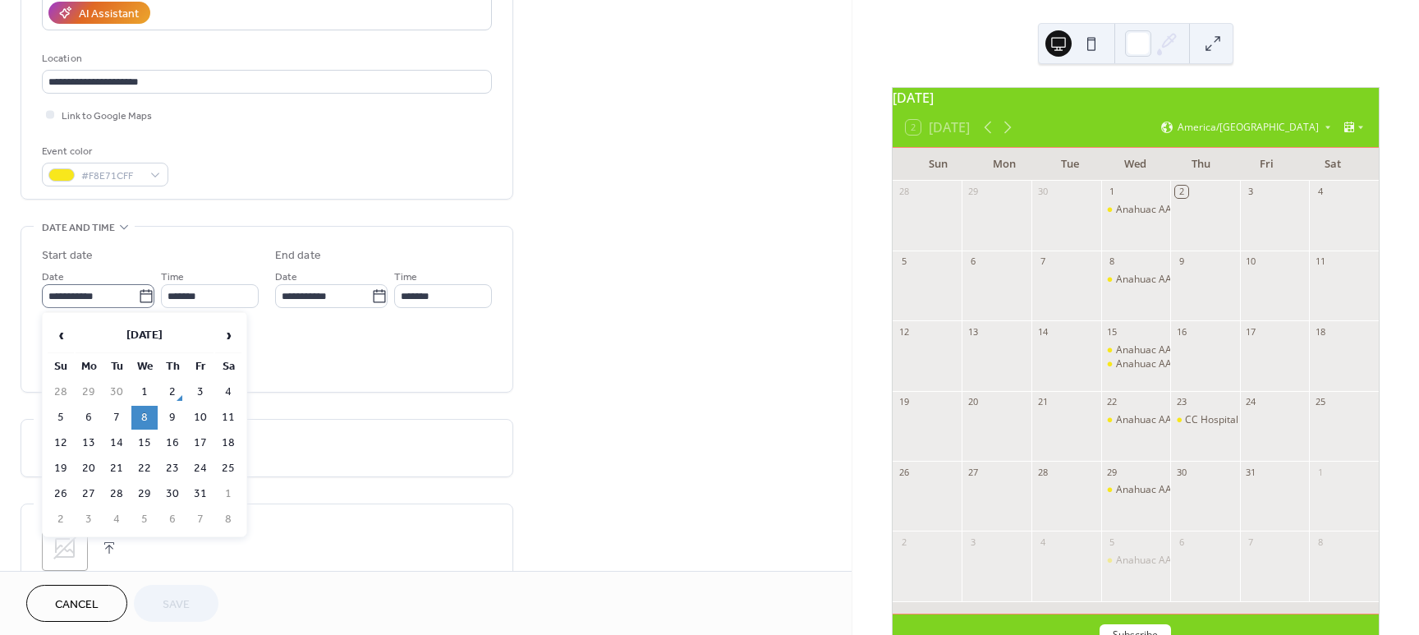
click at [139, 295] on icon at bounding box center [146, 296] width 16 height 16
click at [138, 295] on input "**********" at bounding box center [90, 296] width 96 height 24
click at [145, 467] on td "22" at bounding box center [144, 469] width 26 height 24
type input "**********"
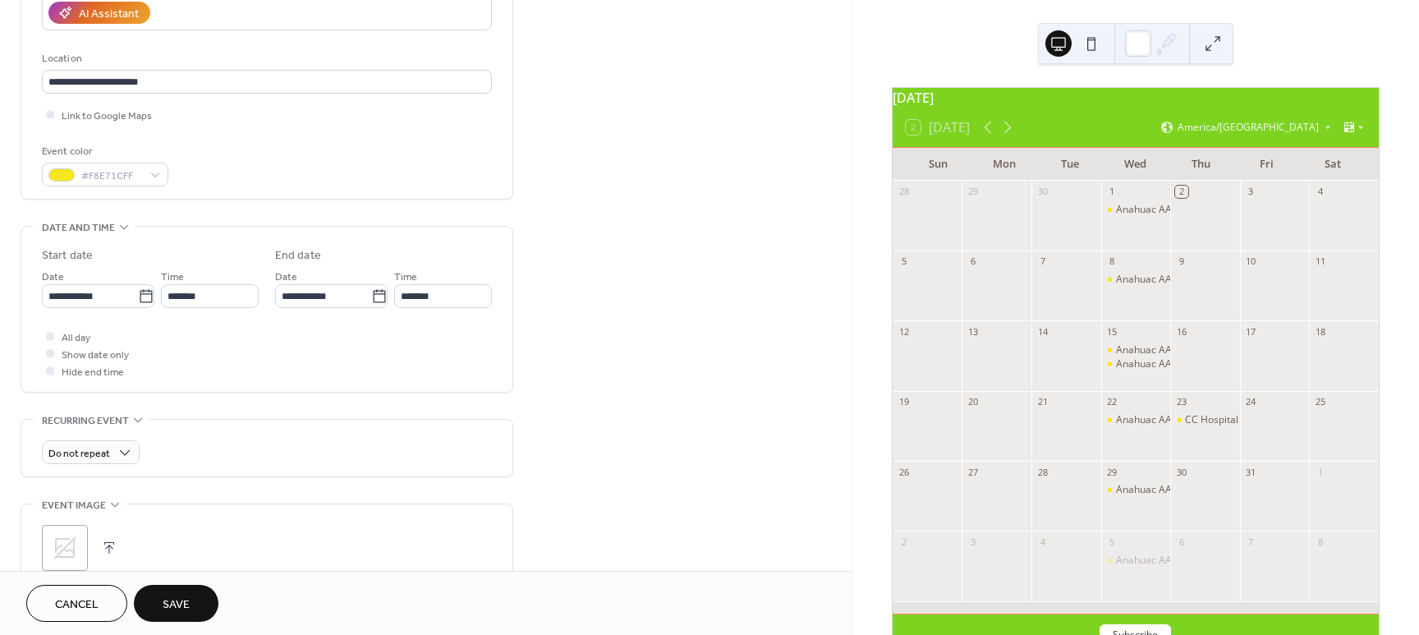
click at [184, 598] on span "Save" at bounding box center [176, 604] width 27 height 17
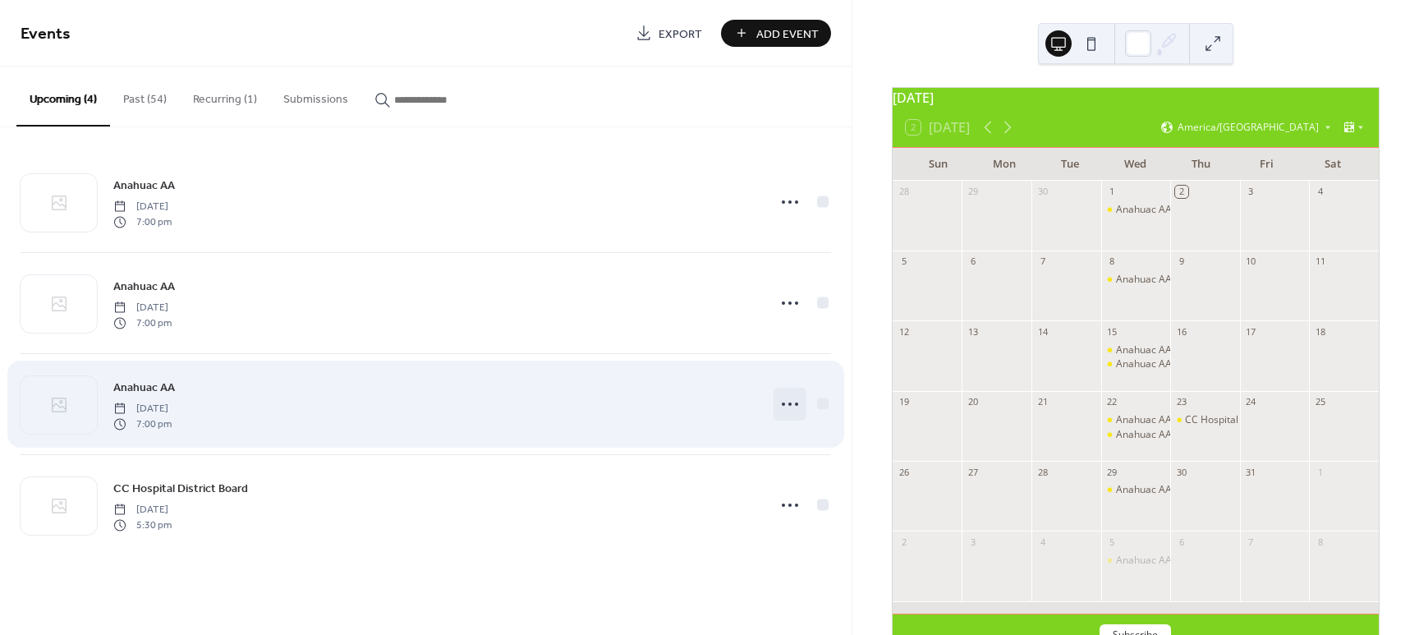
click at [790, 402] on circle at bounding box center [789, 403] width 3 height 3
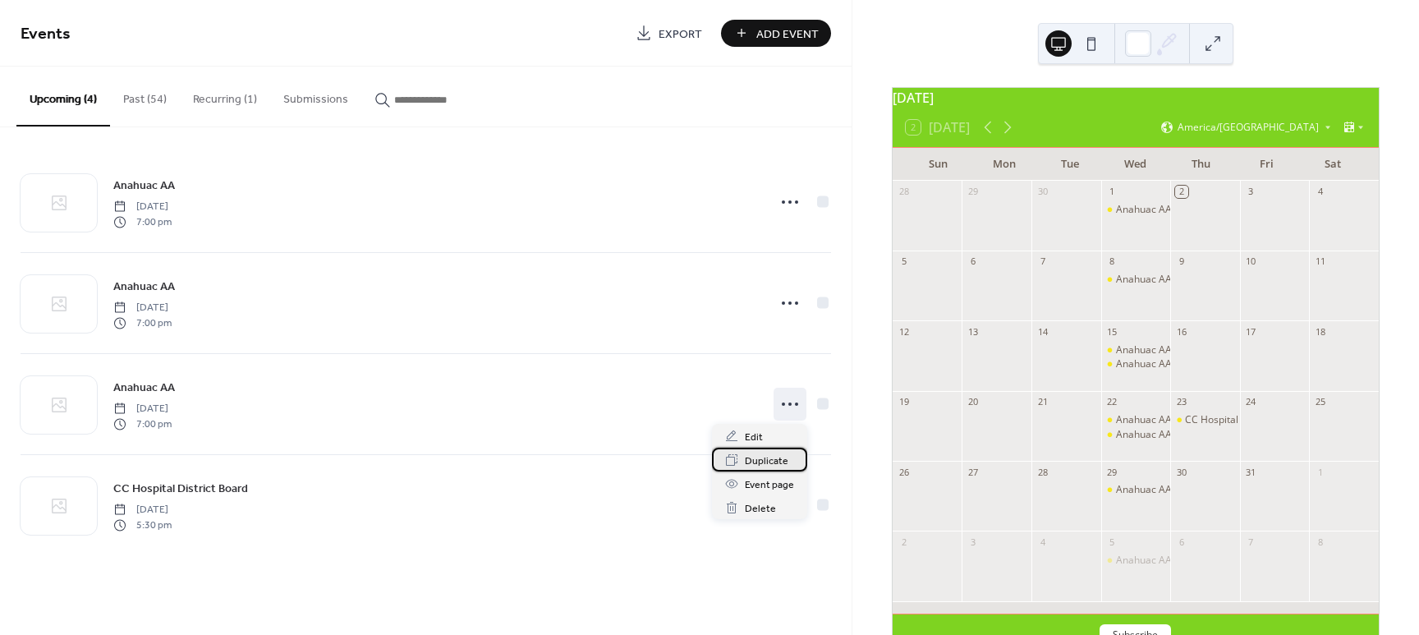
click at [769, 457] on span "Duplicate" at bounding box center [767, 460] width 44 height 17
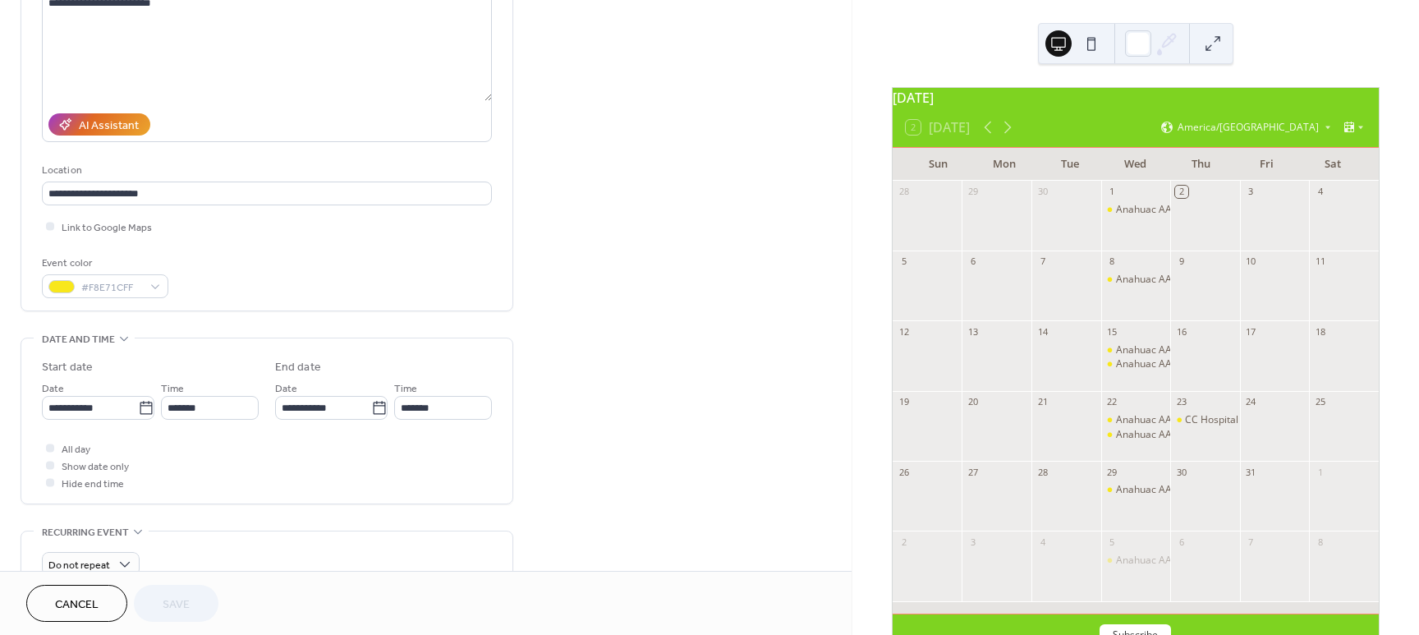
scroll to position [241, 0]
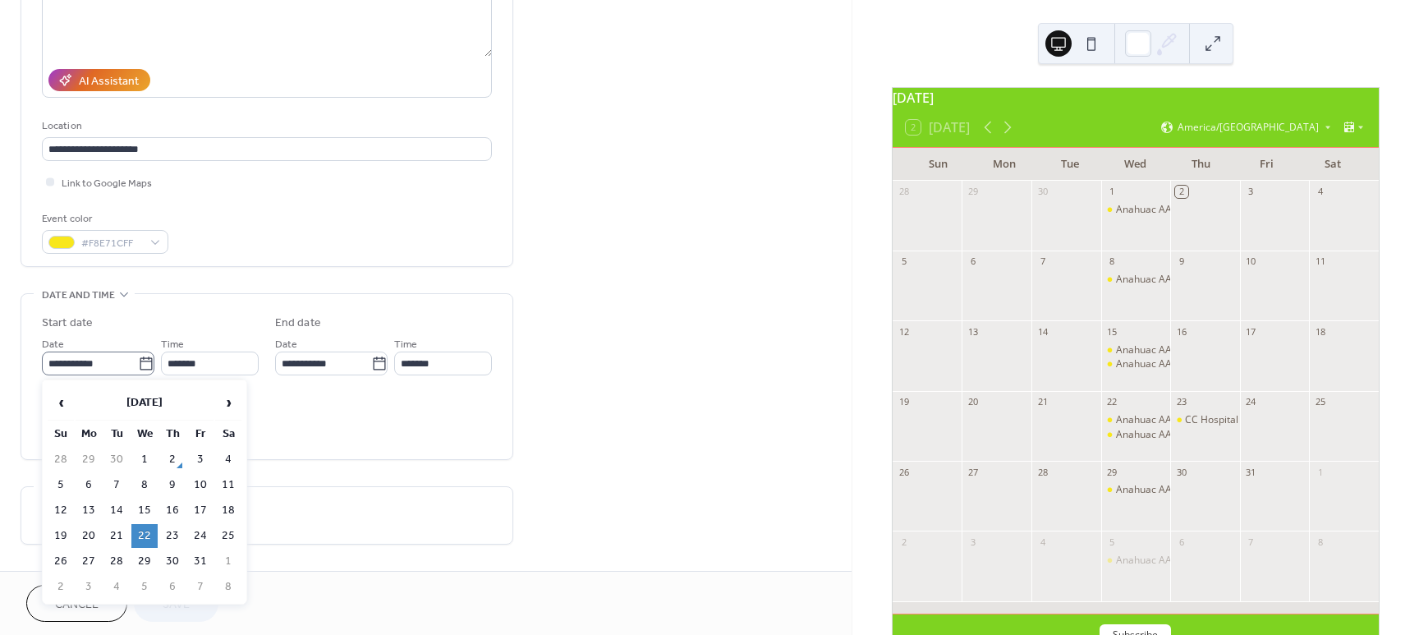
click at [147, 364] on icon at bounding box center [146, 362] width 12 height 13
click at [138, 364] on input "**********" at bounding box center [90, 363] width 96 height 24
click at [145, 558] on td "29" at bounding box center [144, 561] width 26 height 24
type input "**********"
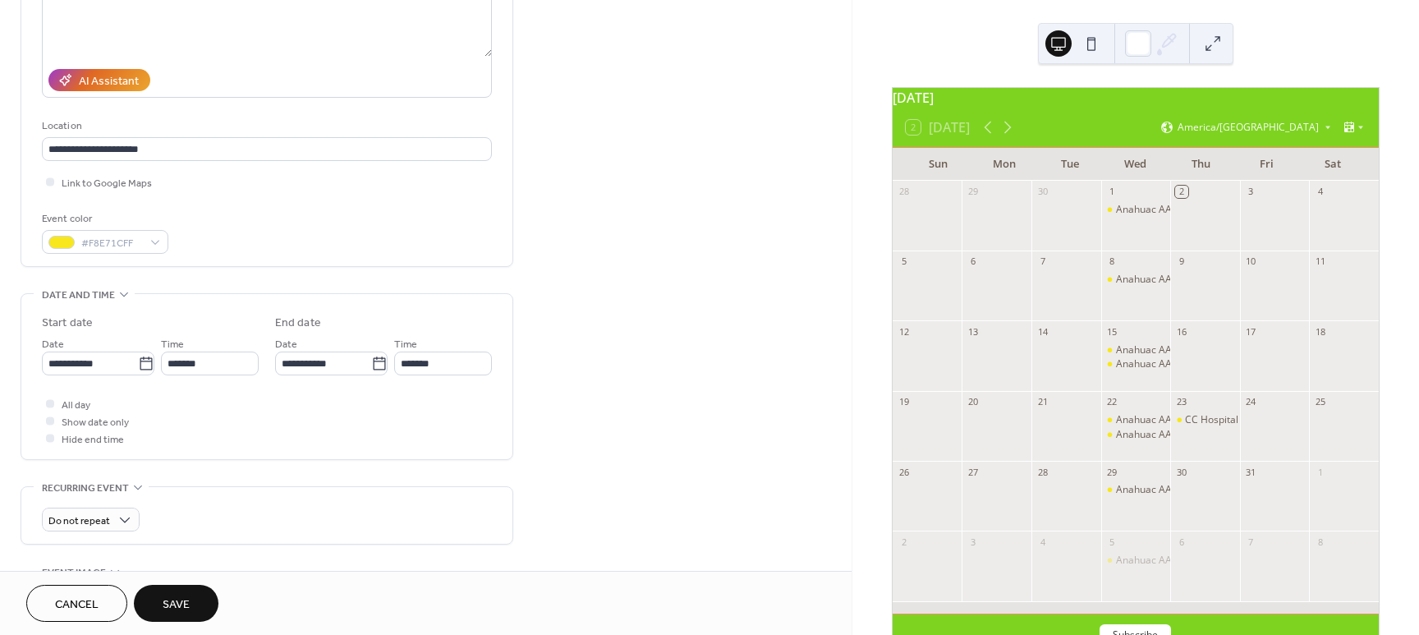
click at [193, 596] on button "Save" at bounding box center [176, 603] width 85 height 37
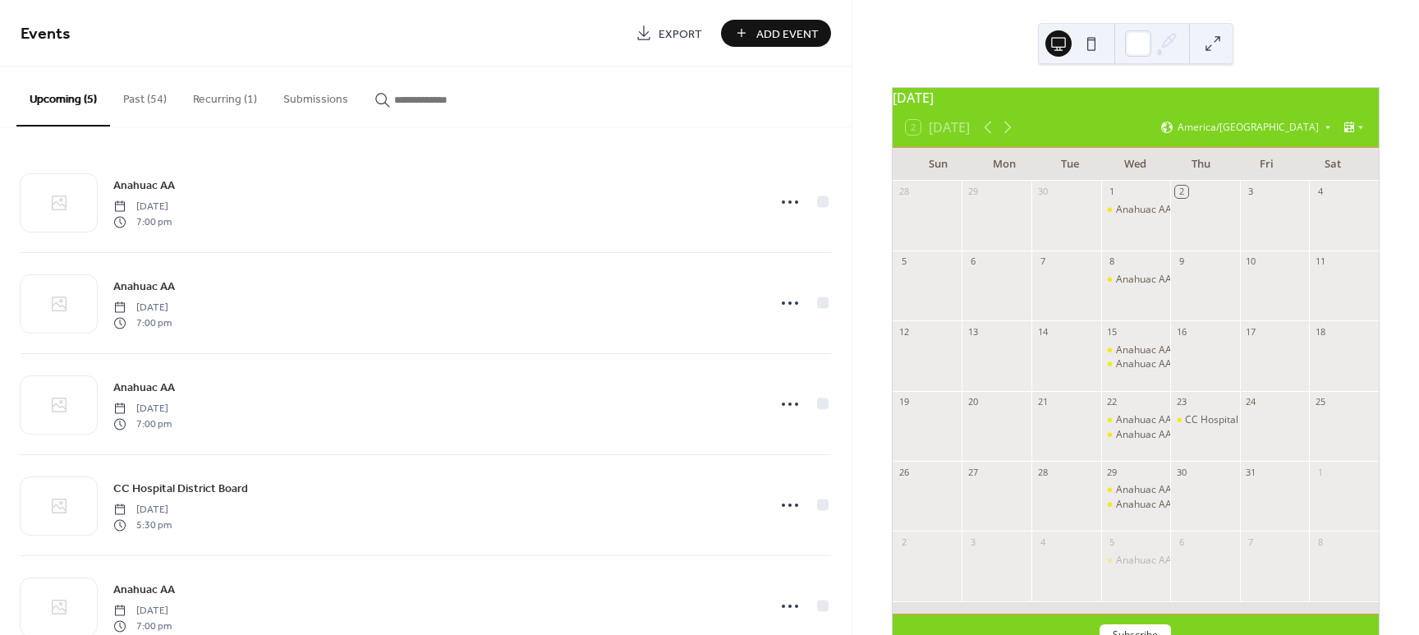
click at [129, 96] on button "Past (54)" at bounding box center [145, 96] width 70 height 58
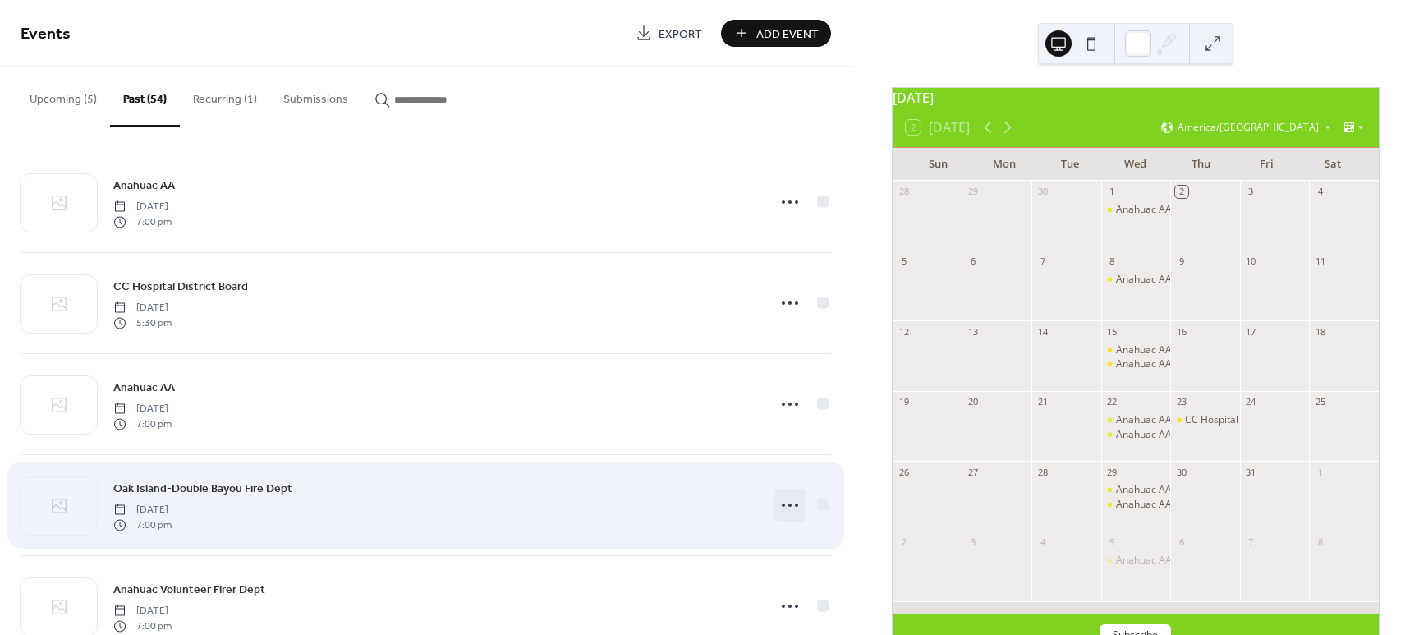
click at [778, 503] on icon at bounding box center [790, 505] width 26 height 26
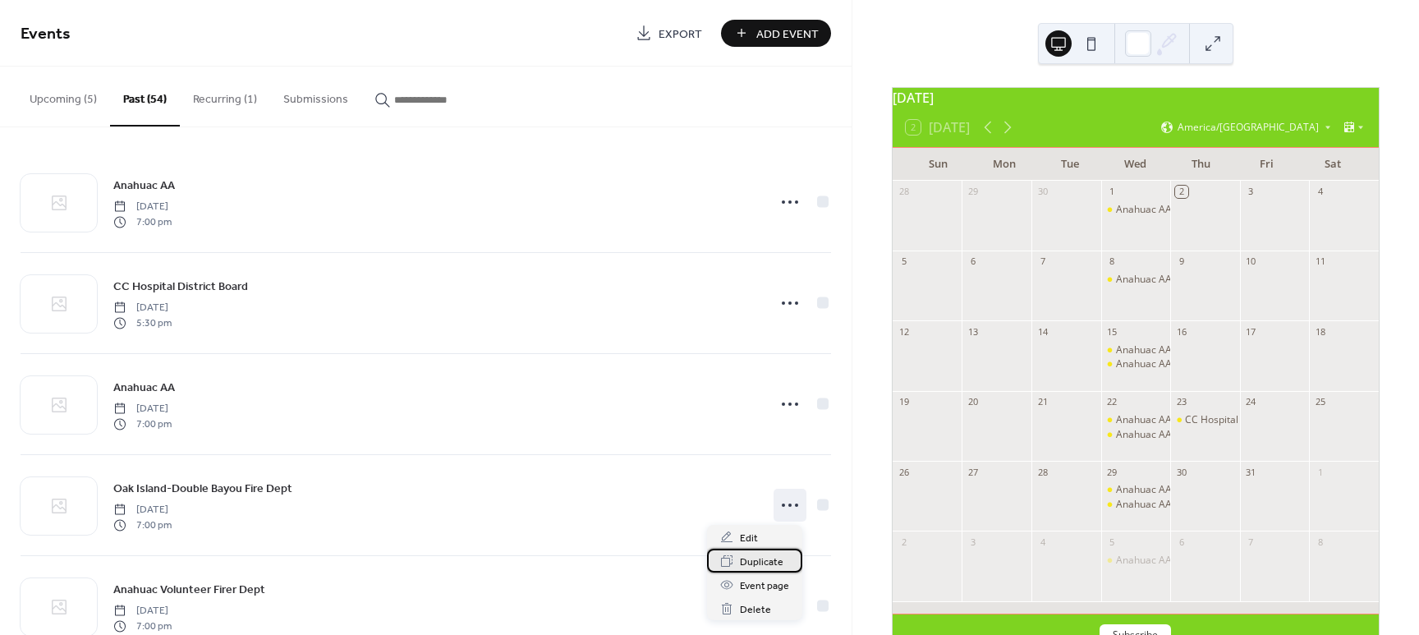
click at [740, 560] on span "Duplicate" at bounding box center [762, 561] width 44 height 17
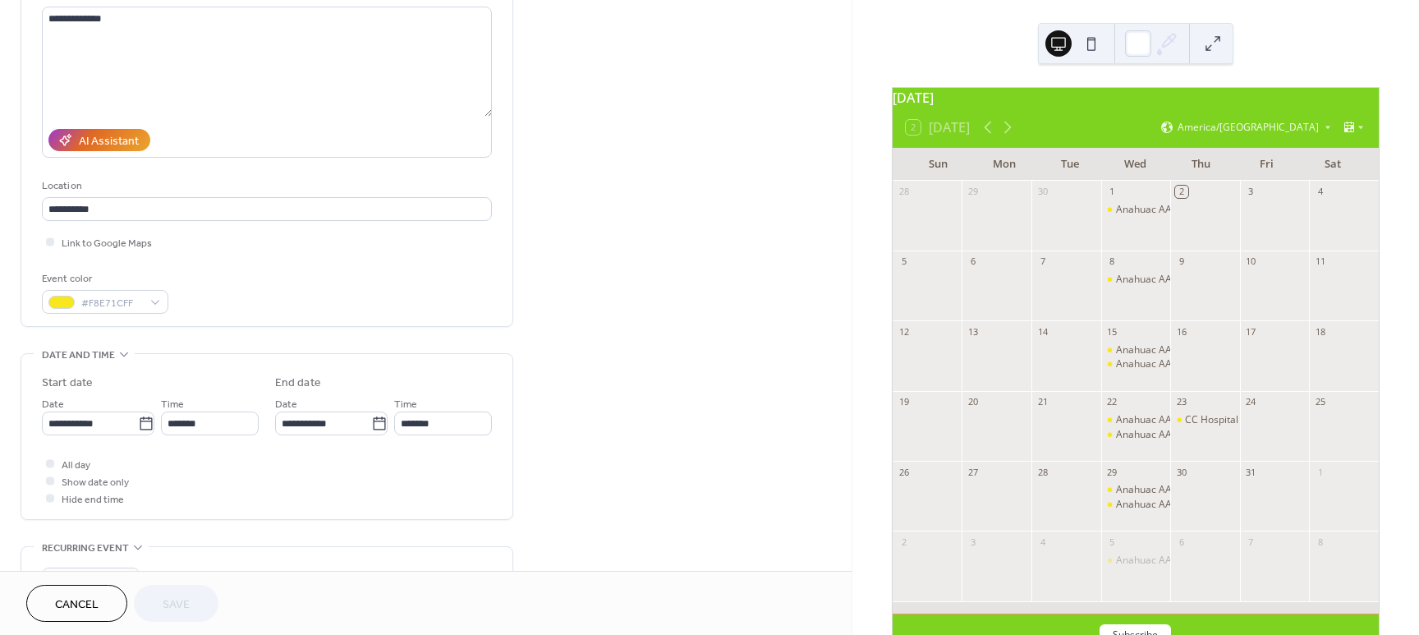
scroll to position [203, 0]
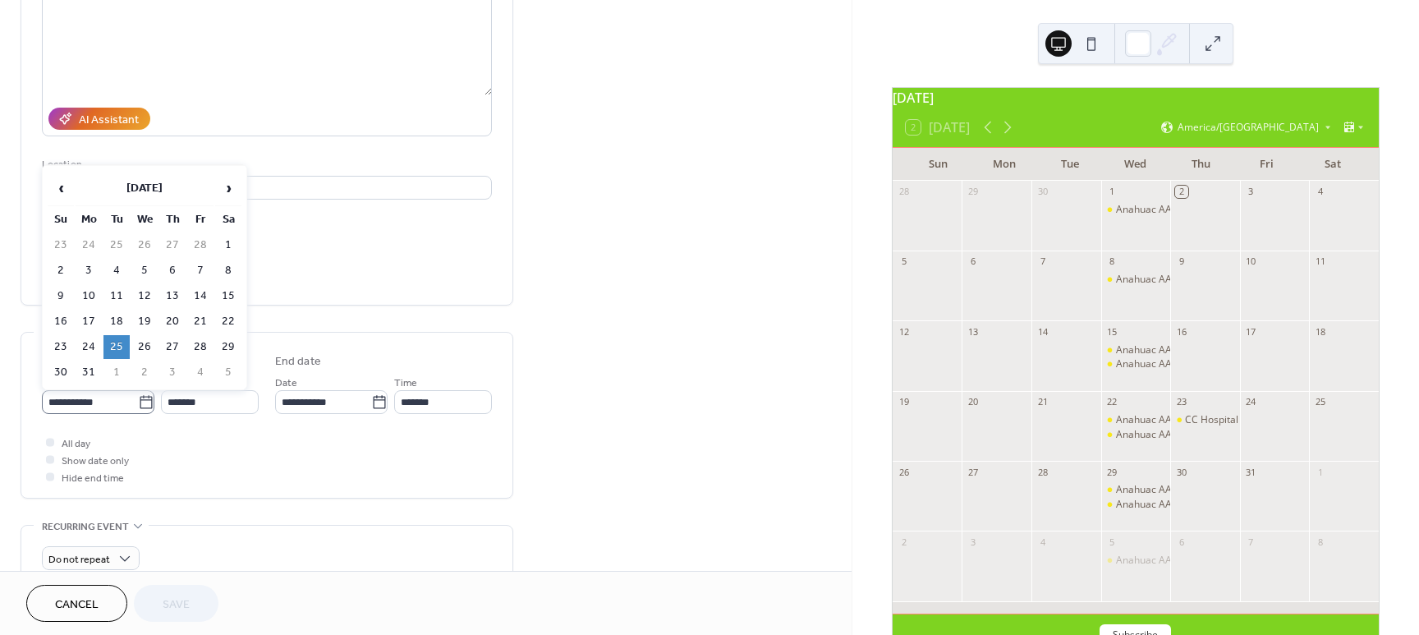
click at [145, 397] on icon at bounding box center [146, 401] width 12 height 13
click at [138, 397] on input "**********" at bounding box center [90, 402] width 96 height 24
click at [230, 190] on span "›" at bounding box center [228, 188] width 25 height 33
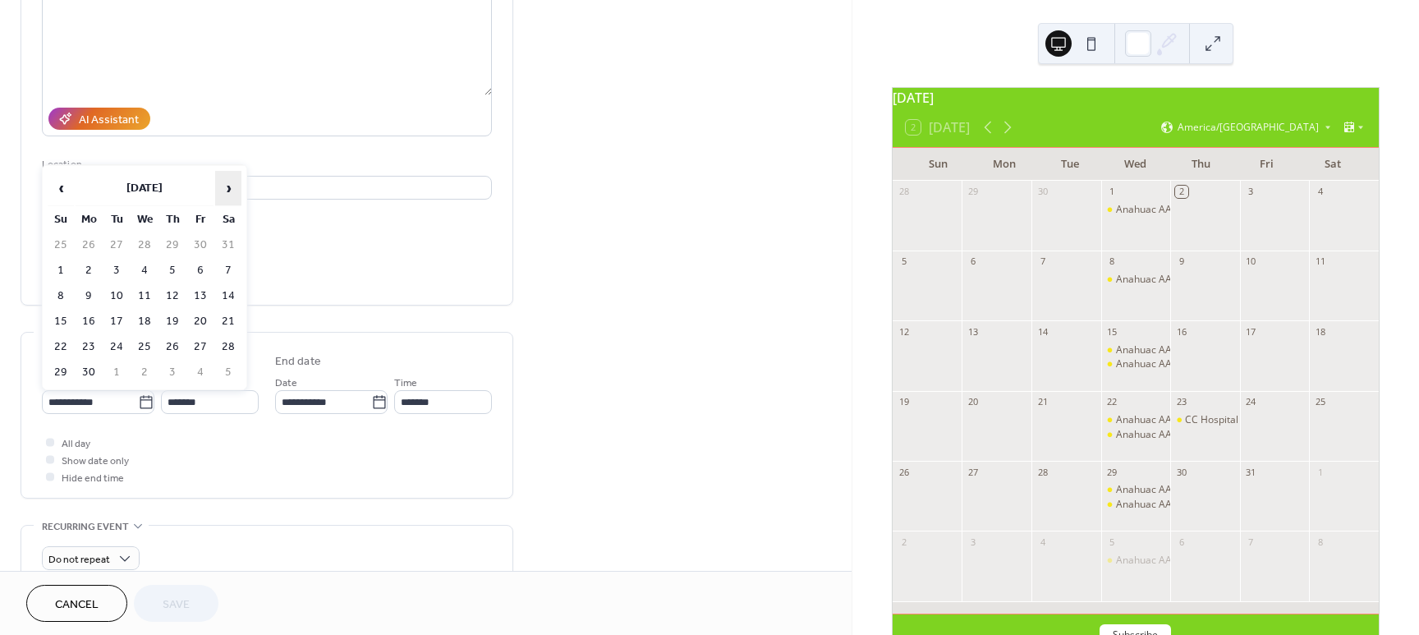
click at [230, 190] on span "›" at bounding box center [228, 188] width 25 height 33
click at [118, 265] on td "7" at bounding box center [116, 271] width 26 height 24
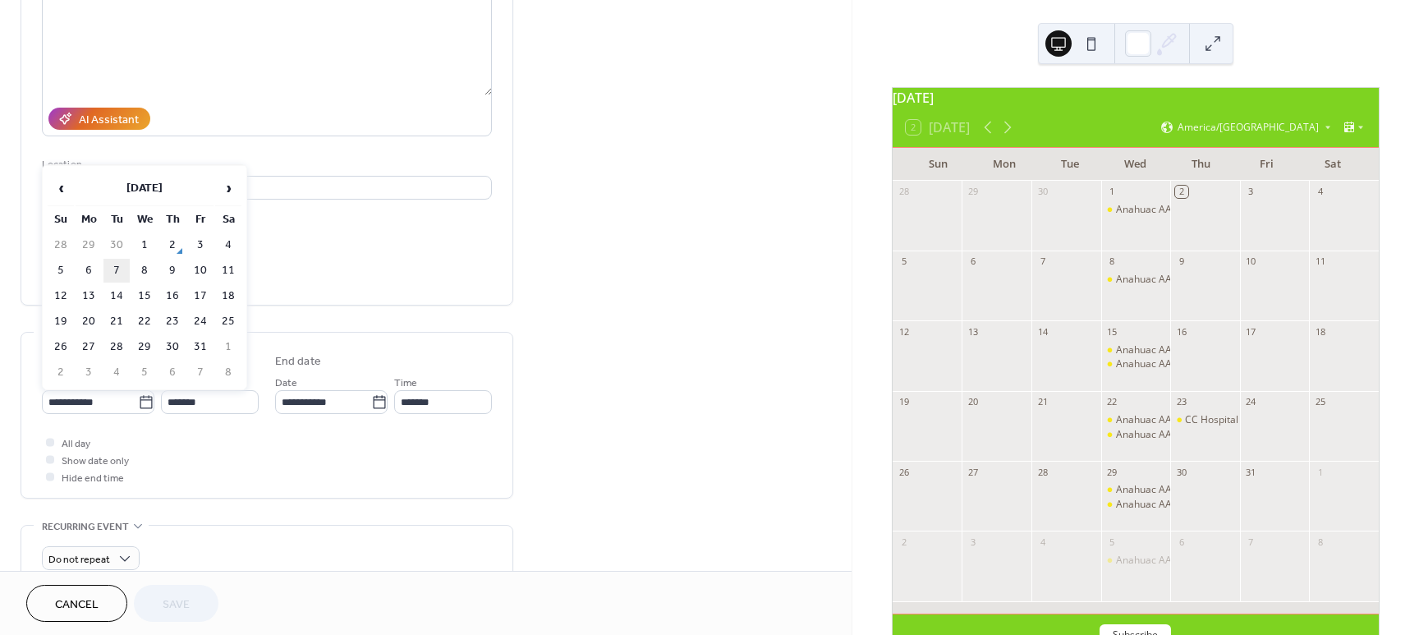
type input "**********"
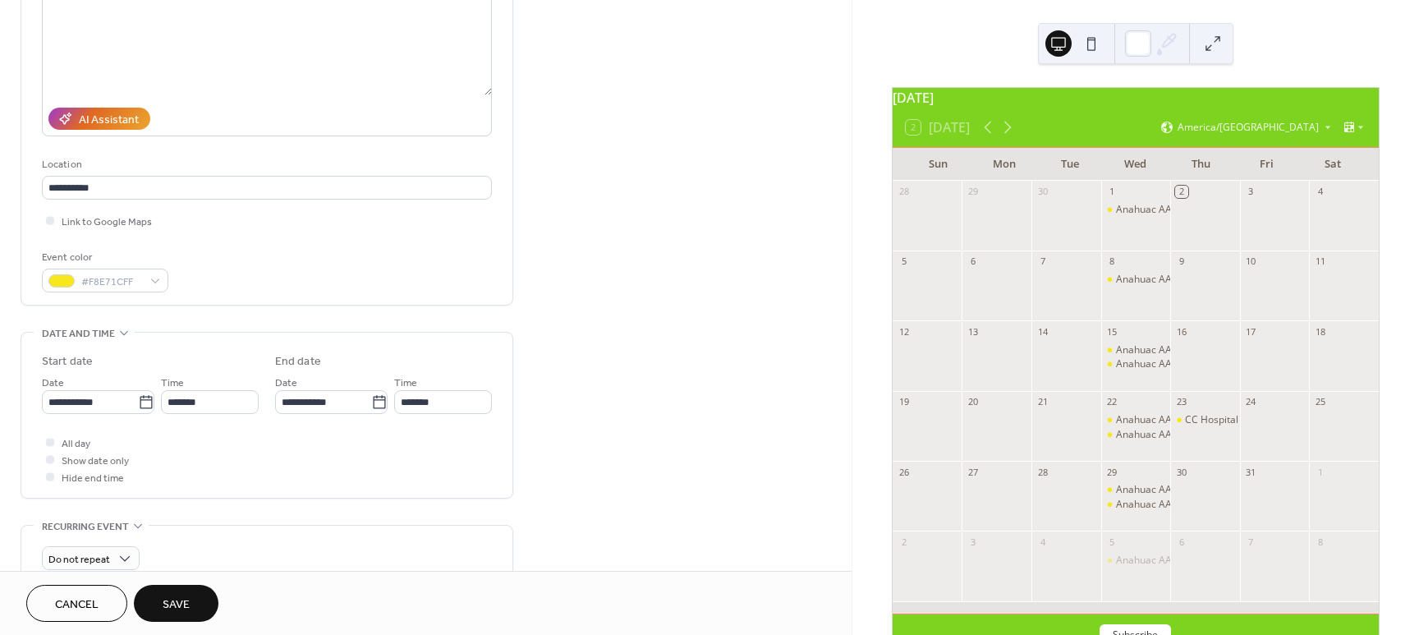
click at [190, 591] on button "Save" at bounding box center [176, 603] width 85 height 37
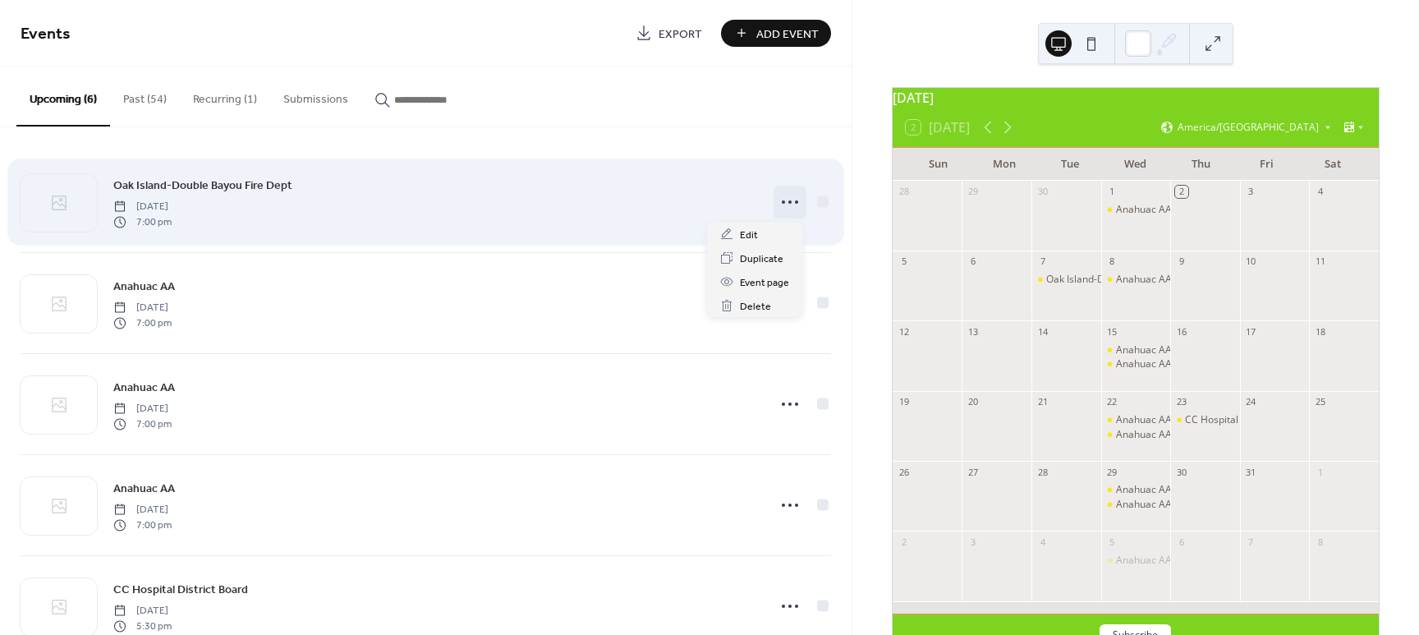
click at [787, 200] on icon at bounding box center [790, 202] width 26 height 26
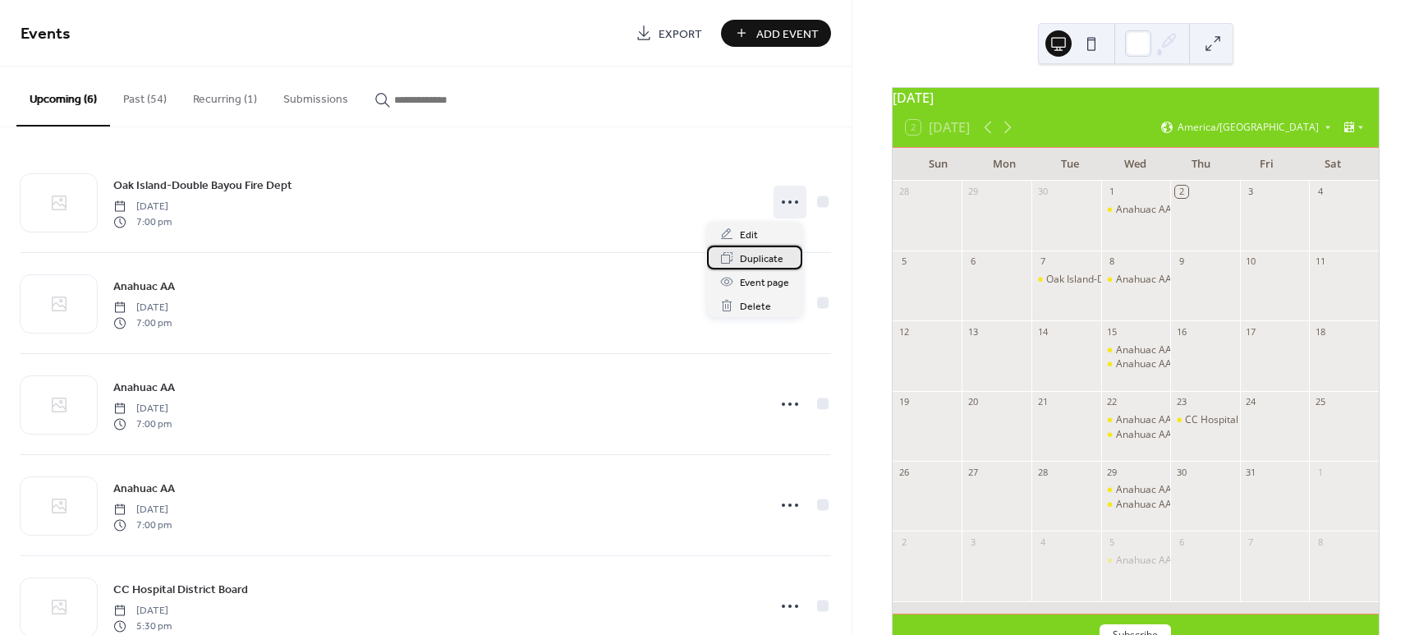
click at [763, 257] on span "Duplicate" at bounding box center [762, 258] width 44 height 17
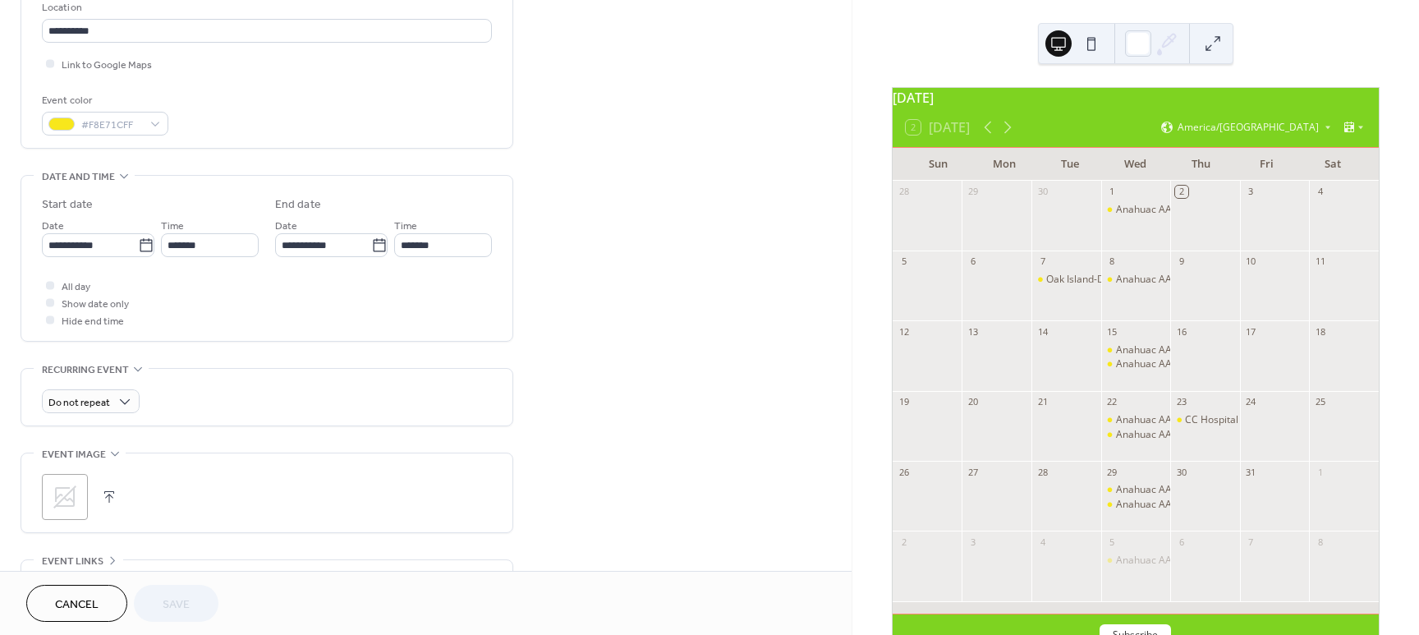
scroll to position [366, 0]
click at [145, 236] on icon at bounding box center [146, 239] width 16 height 16
click at [138, 236] on input "**********" at bounding box center [90, 239] width 96 height 24
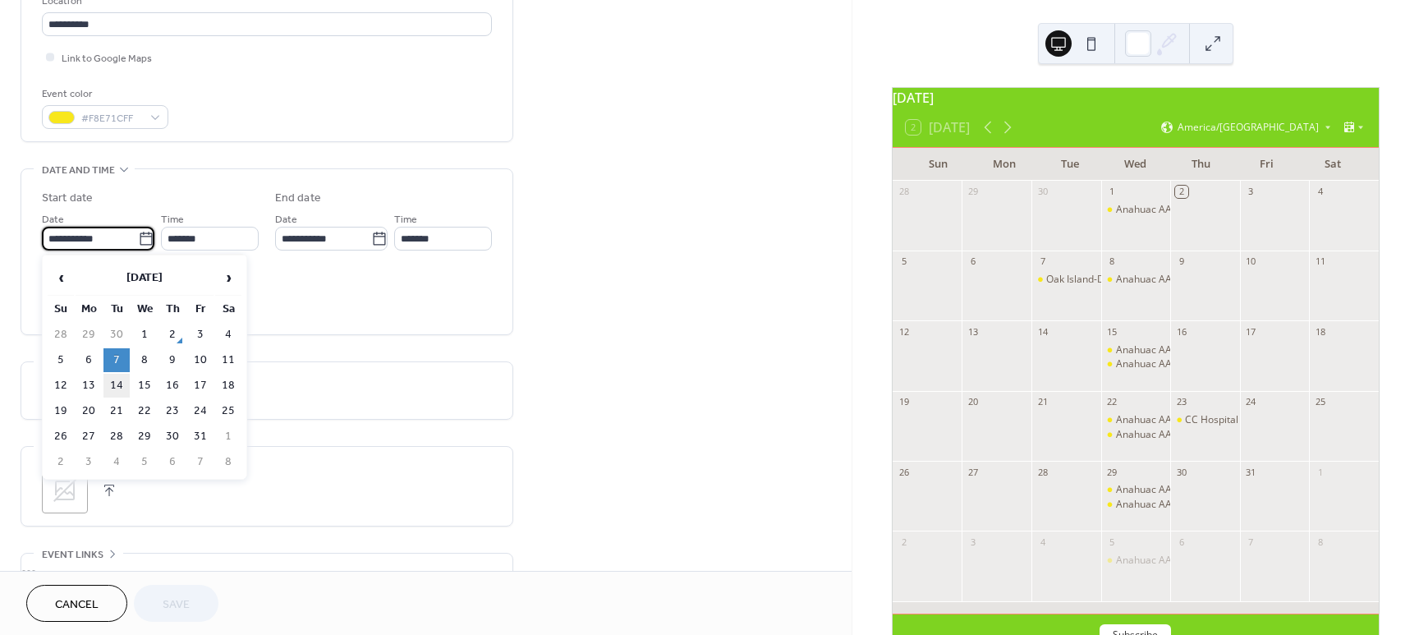
click at [113, 383] on td "14" at bounding box center [116, 386] width 26 height 24
type input "**********"
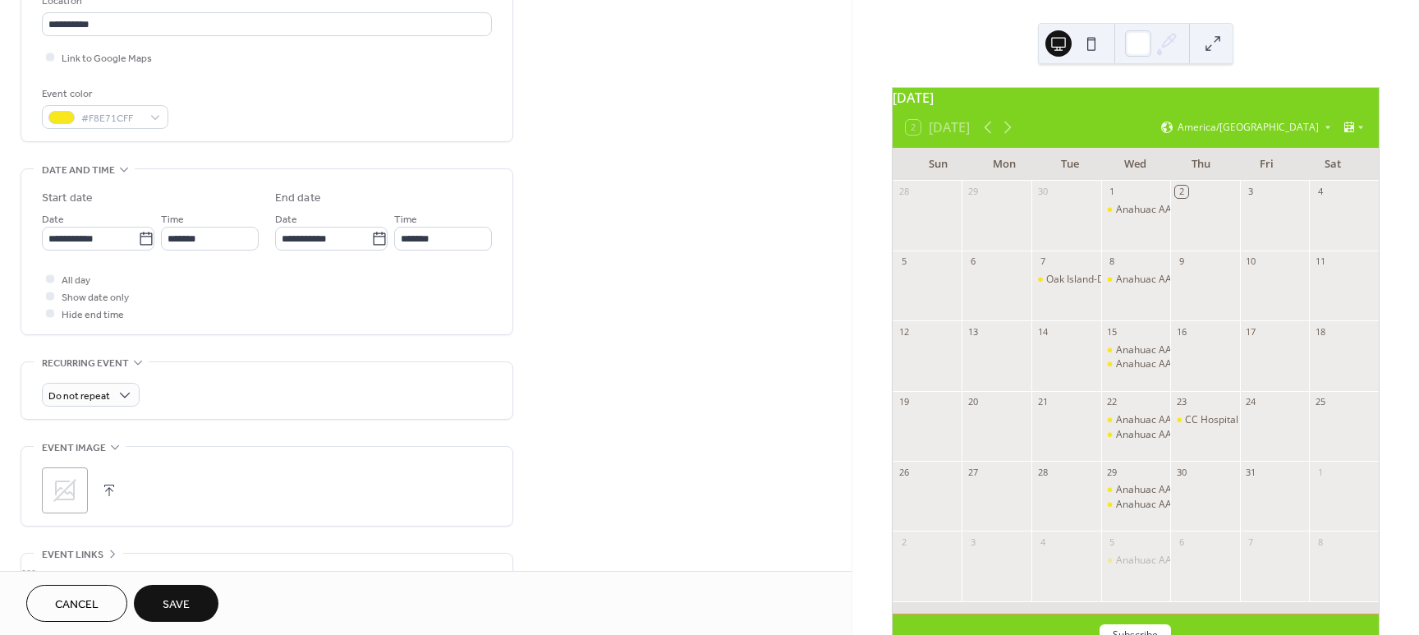
click at [182, 596] on span "Save" at bounding box center [176, 604] width 27 height 17
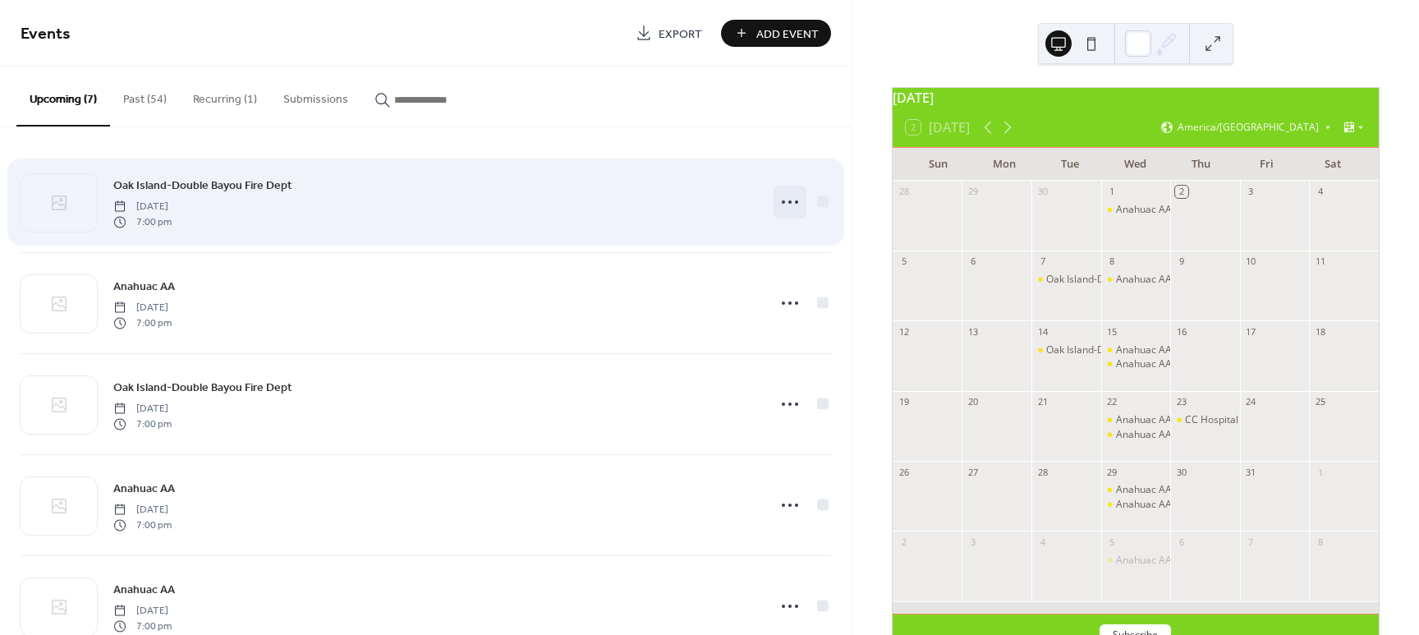
click at [788, 203] on icon at bounding box center [790, 202] width 26 height 26
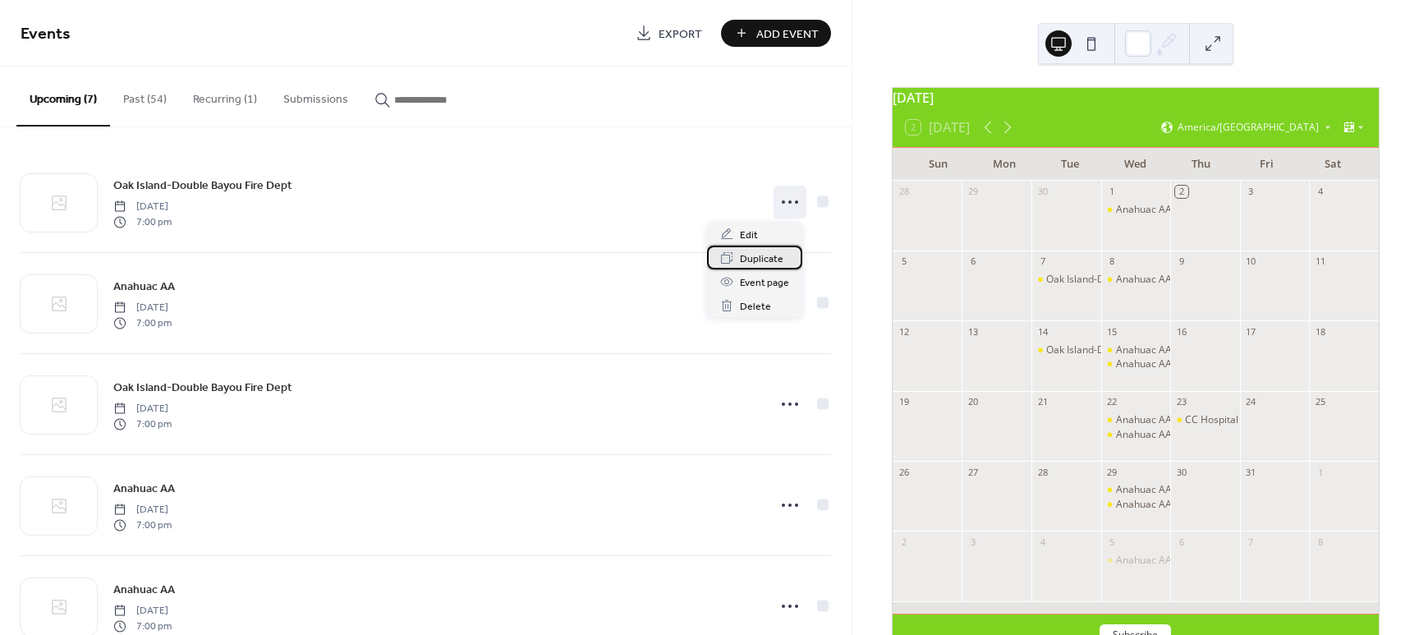
click at [762, 258] on span "Duplicate" at bounding box center [762, 258] width 44 height 17
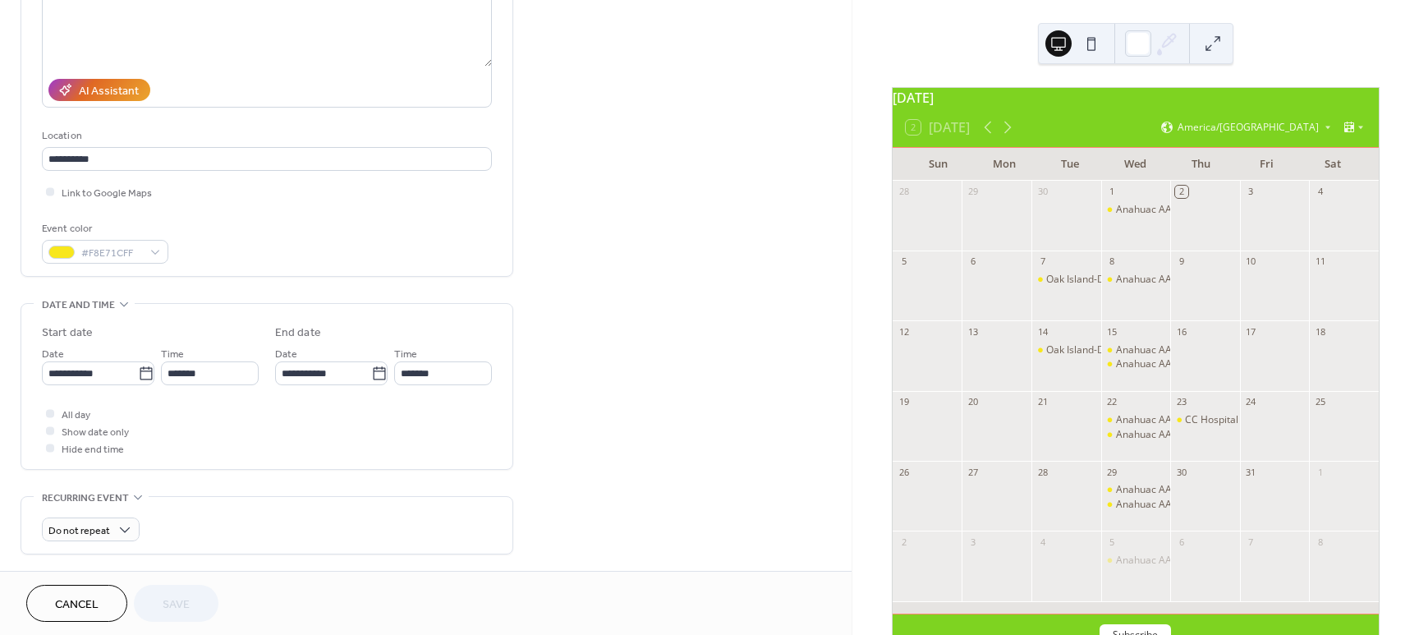
scroll to position [234, 0]
click at [138, 365] on icon at bounding box center [146, 371] width 16 height 16
click at [135, 365] on input "**********" at bounding box center [90, 371] width 96 height 24
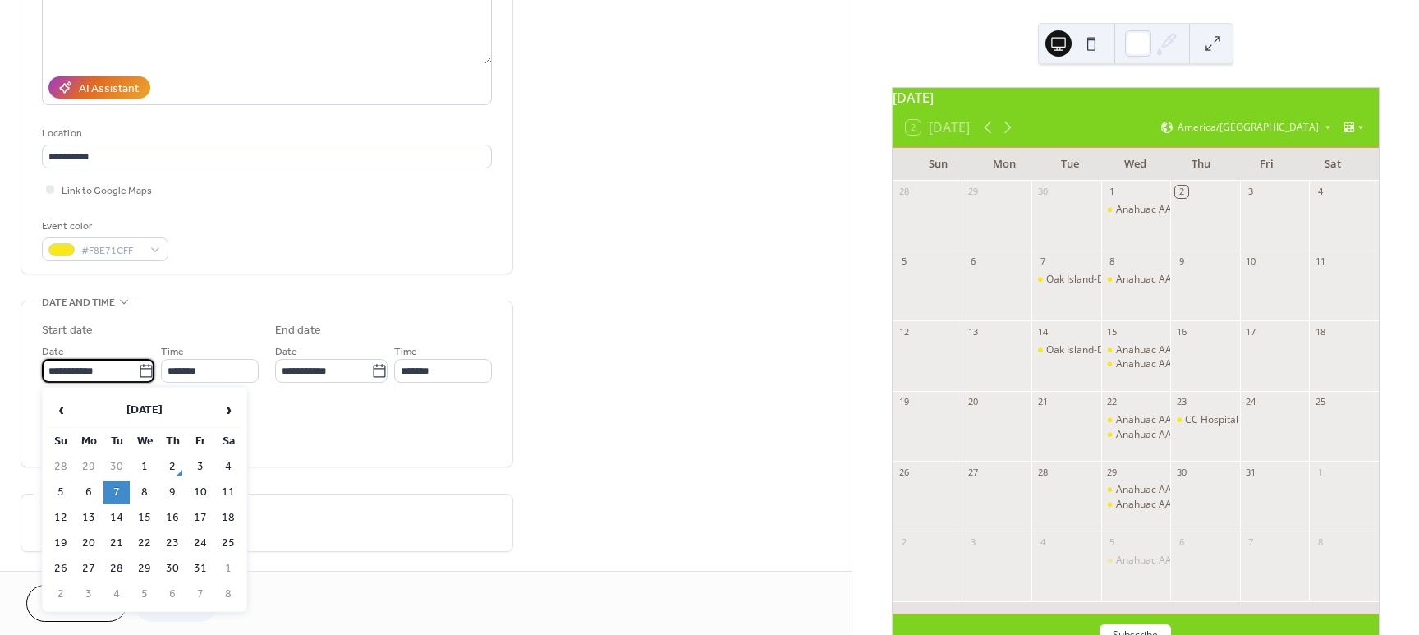
click at [117, 544] on td "21" at bounding box center [116, 543] width 26 height 24
type input "**********"
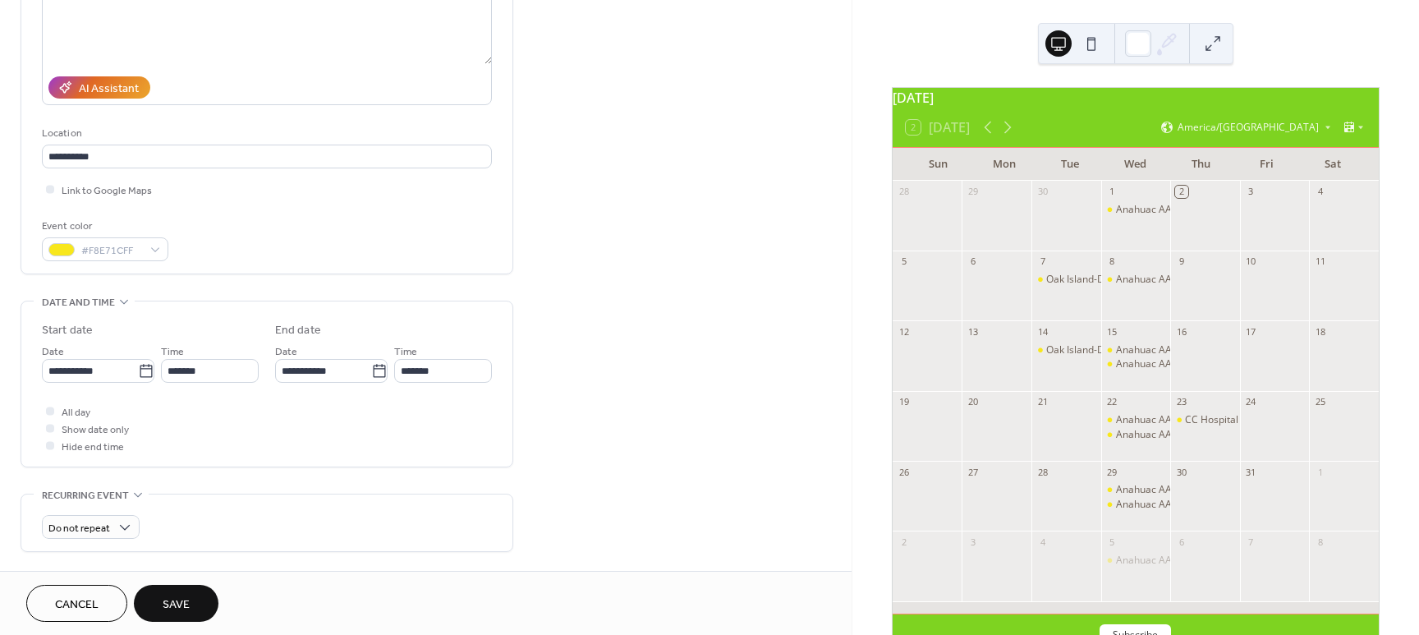
click at [177, 597] on span "Save" at bounding box center [176, 604] width 27 height 17
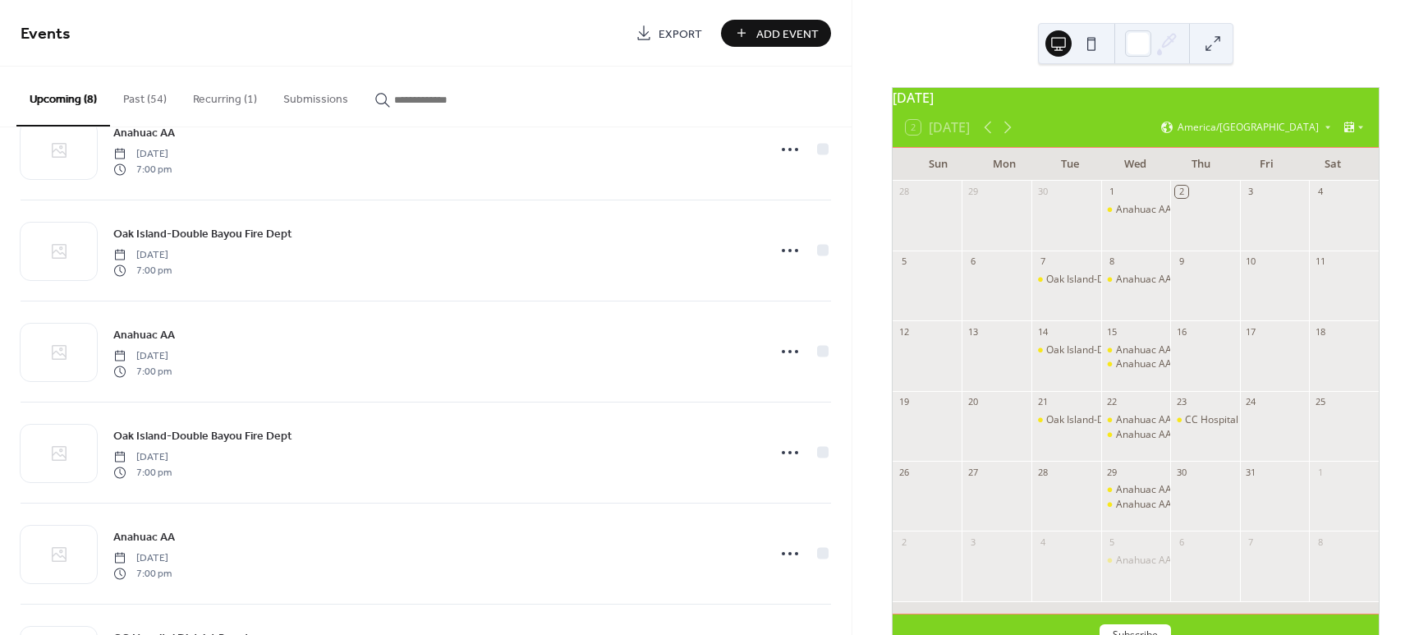
scroll to position [141, 0]
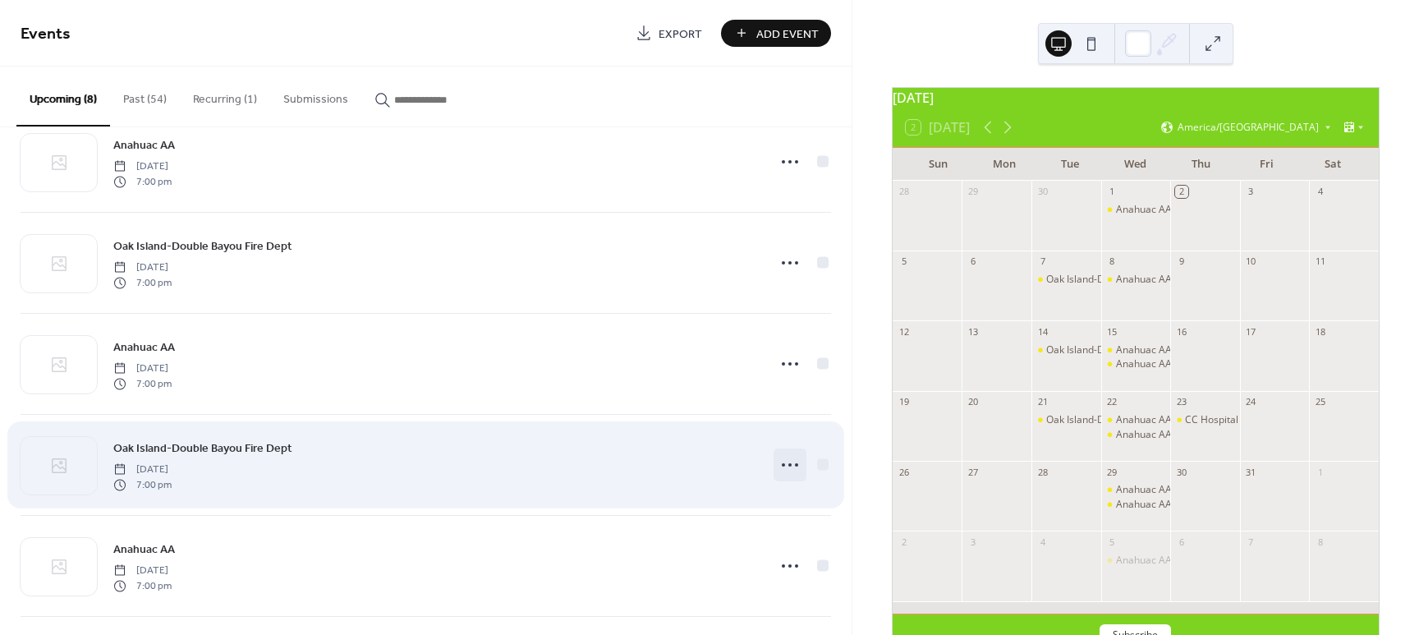
click at [787, 461] on icon at bounding box center [790, 465] width 26 height 26
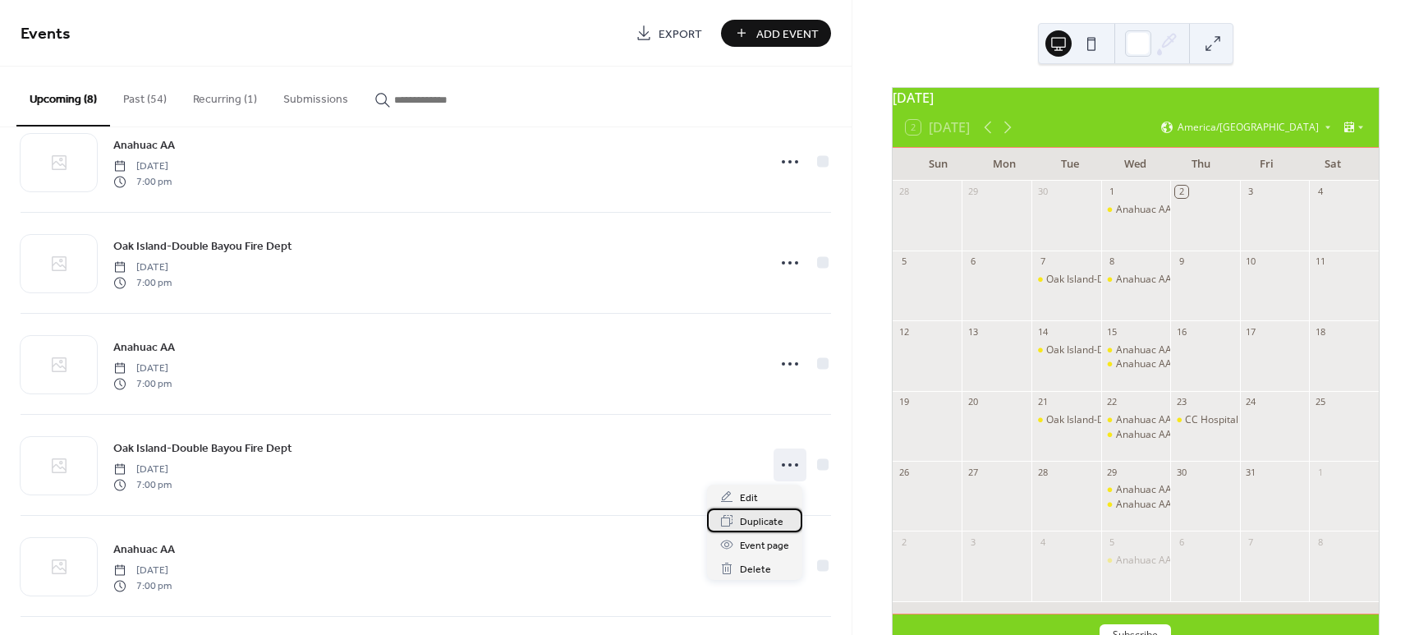
click at [757, 522] on span "Duplicate" at bounding box center [762, 521] width 44 height 17
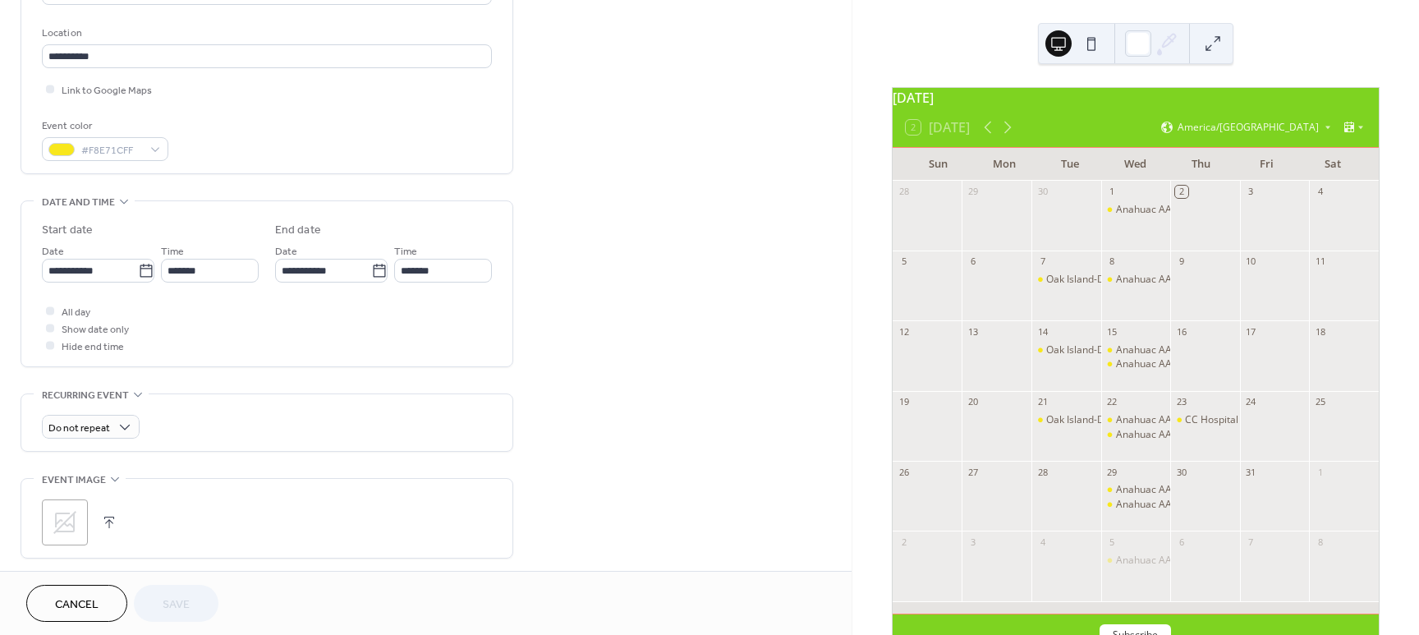
scroll to position [351, 0]
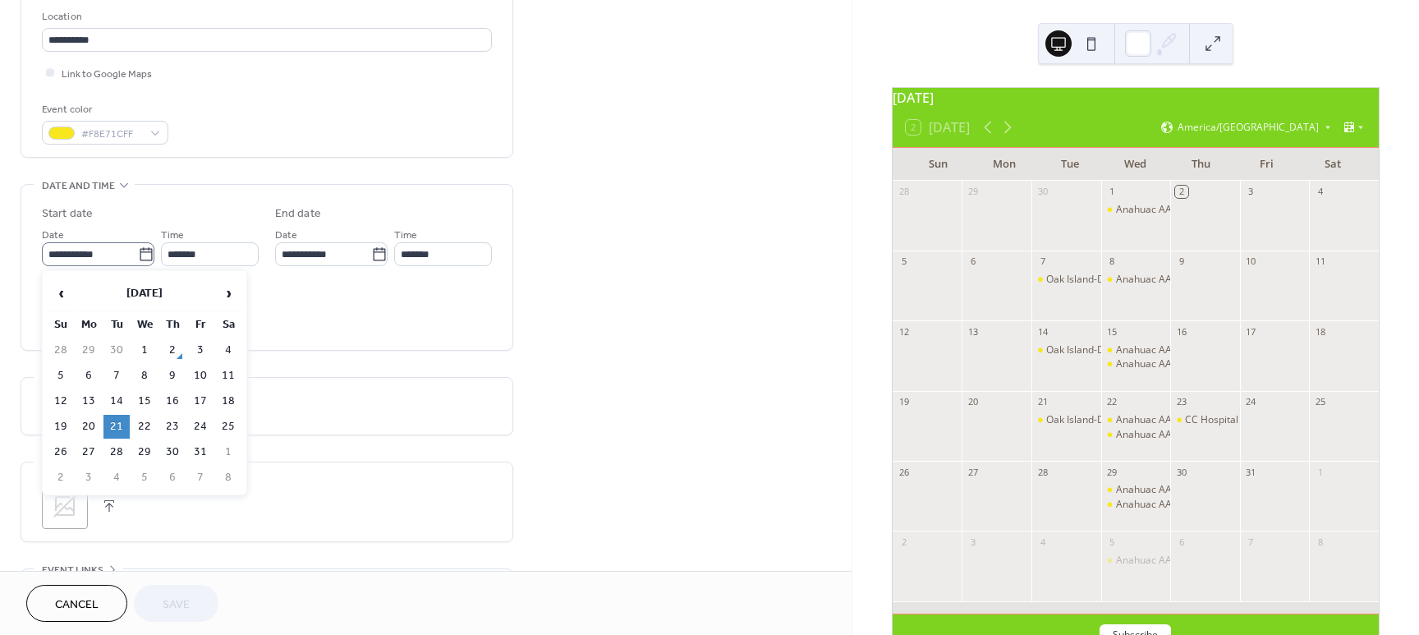
click at [140, 252] on icon at bounding box center [146, 254] width 16 height 16
click at [138, 252] on input "**********" at bounding box center [90, 254] width 96 height 24
click at [124, 448] on td "28" at bounding box center [116, 452] width 26 height 24
type input "**********"
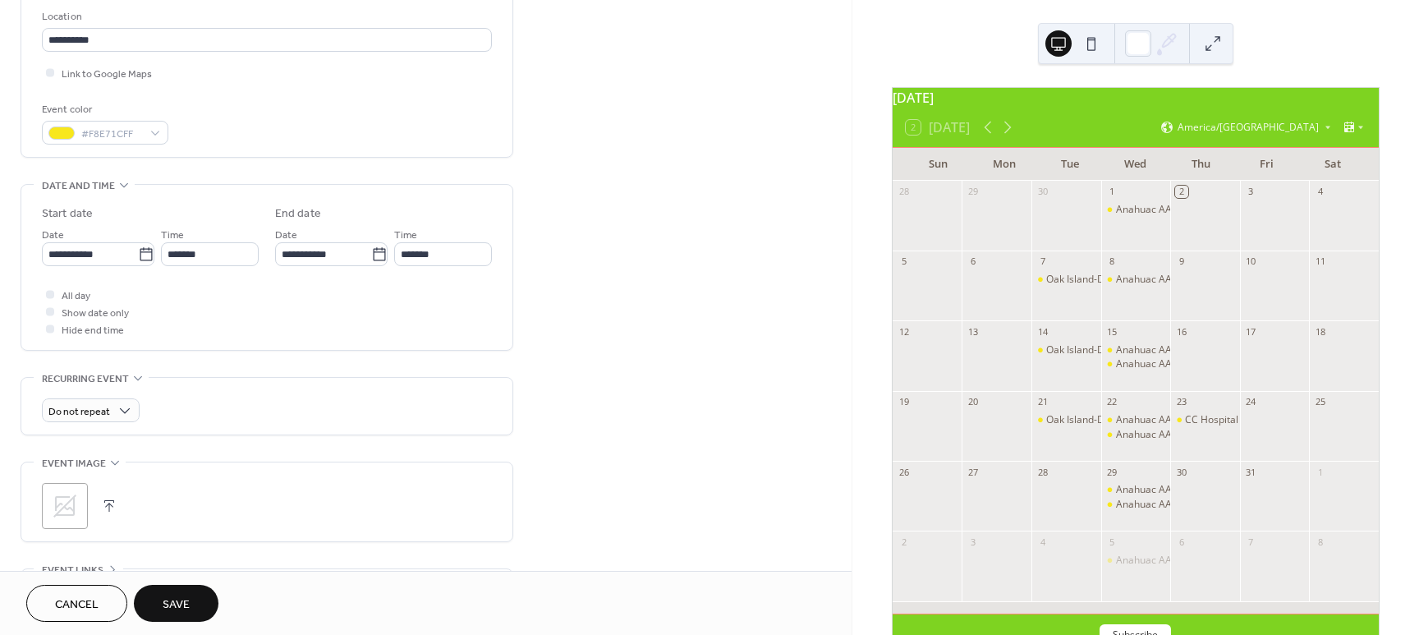
drag, startPoint x: 186, startPoint y: 597, endPoint x: 190, endPoint y: 589, distance: 9.6
click at [187, 596] on span "Save" at bounding box center [176, 604] width 27 height 17
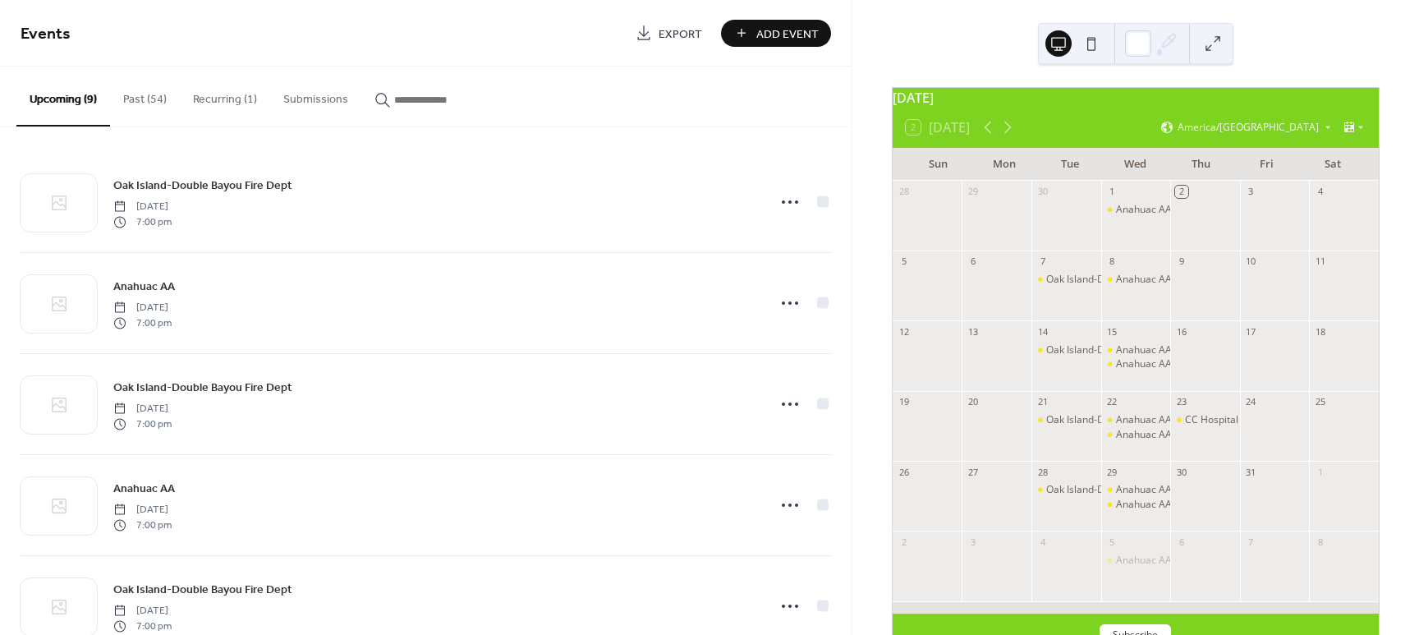
click at [122, 93] on button "Past (54)" at bounding box center [145, 96] width 70 height 58
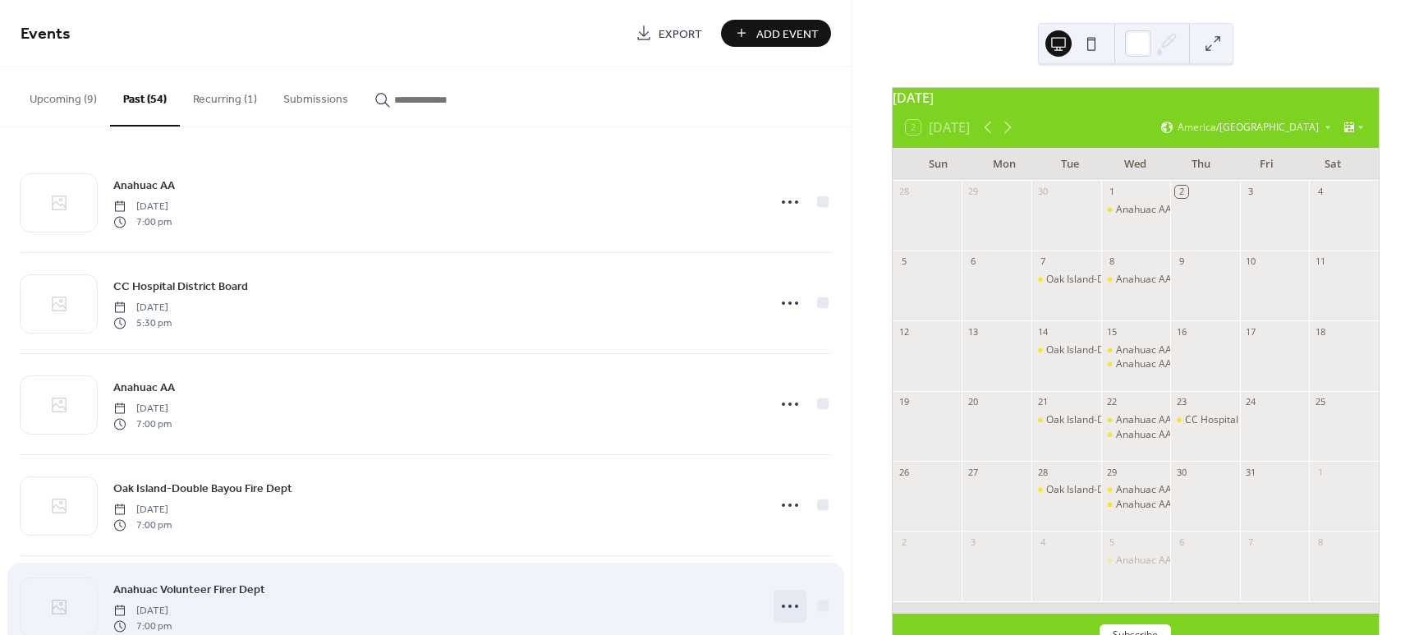
click at [787, 608] on icon at bounding box center [790, 606] width 26 height 26
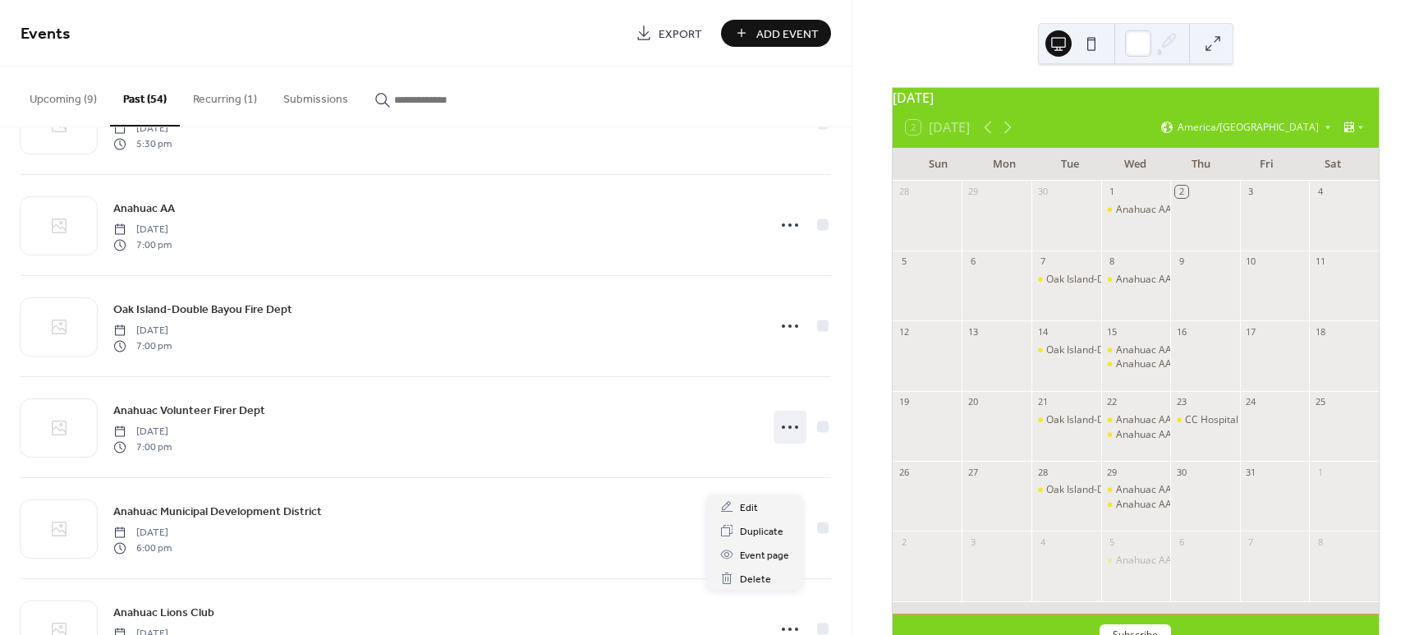
scroll to position [244, 0]
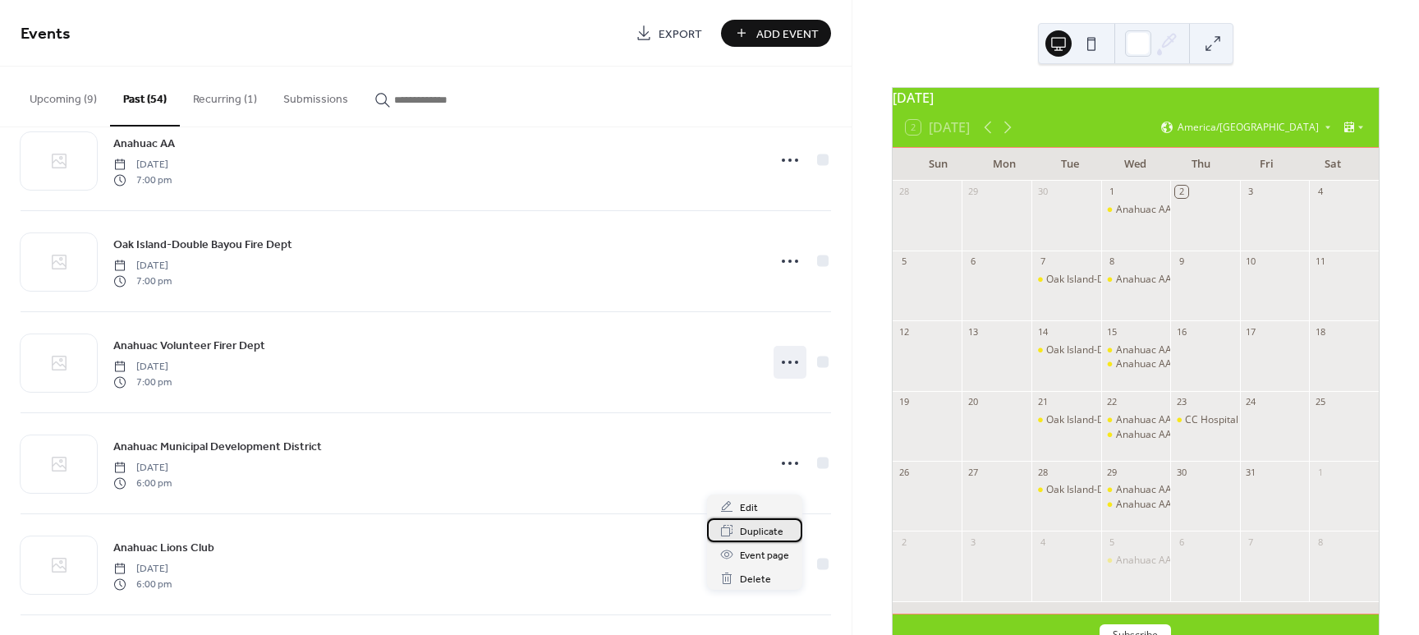
click at [755, 533] on span "Duplicate" at bounding box center [762, 531] width 44 height 17
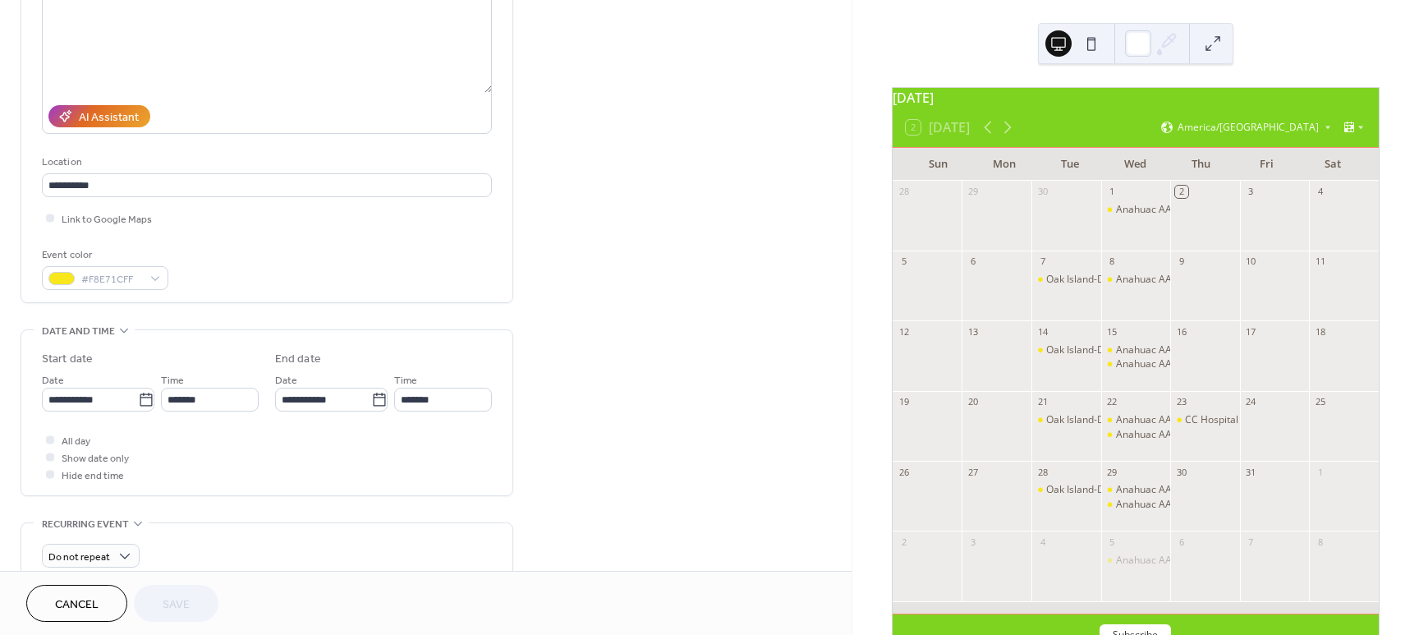
scroll to position [240, 0]
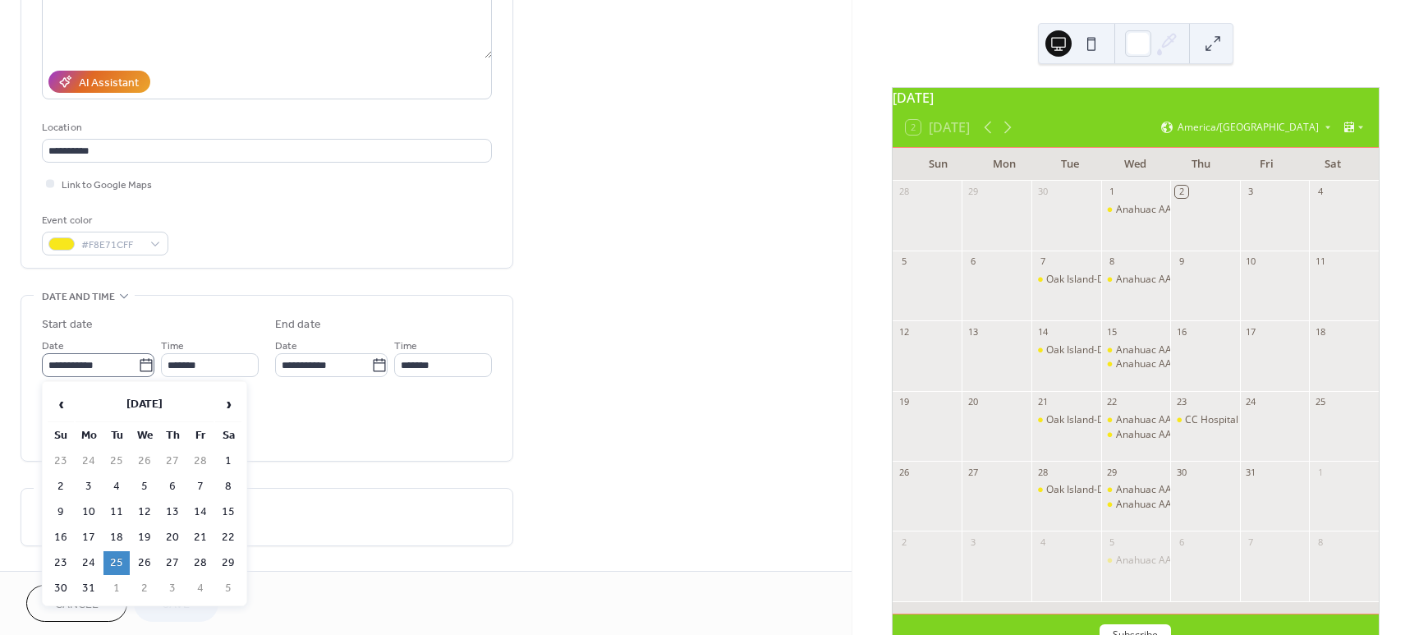
click at [141, 365] on icon at bounding box center [146, 365] width 16 height 16
click at [138, 365] on input "**********" at bounding box center [90, 365] width 96 height 24
click at [141, 365] on icon at bounding box center [146, 365] width 16 height 16
click at [138, 365] on input "**********" at bounding box center [90, 365] width 96 height 24
click at [141, 365] on icon at bounding box center [146, 365] width 16 height 16
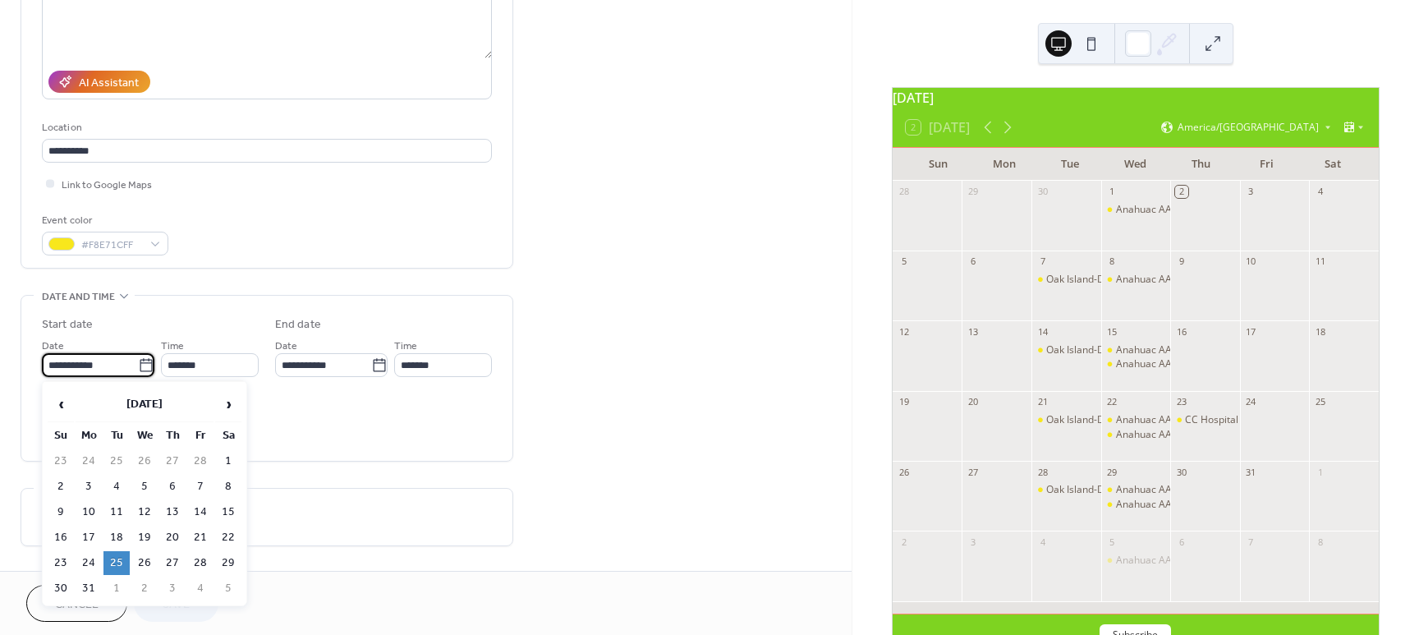
click at [138, 365] on input "**********" at bounding box center [90, 365] width 96 height 24
click at [141, 365] on icon at bounding box center [146, 365] width 16 height 16
click at [138, 365] on input "**********" at bounding box center [90, 365] width 96 height 24
click at [141, 365] on icon at bounding box center [146, 365] width 16 height 16
click at [138, 365] on input "**********" at bounding box center [90, 365] width 96 height 24
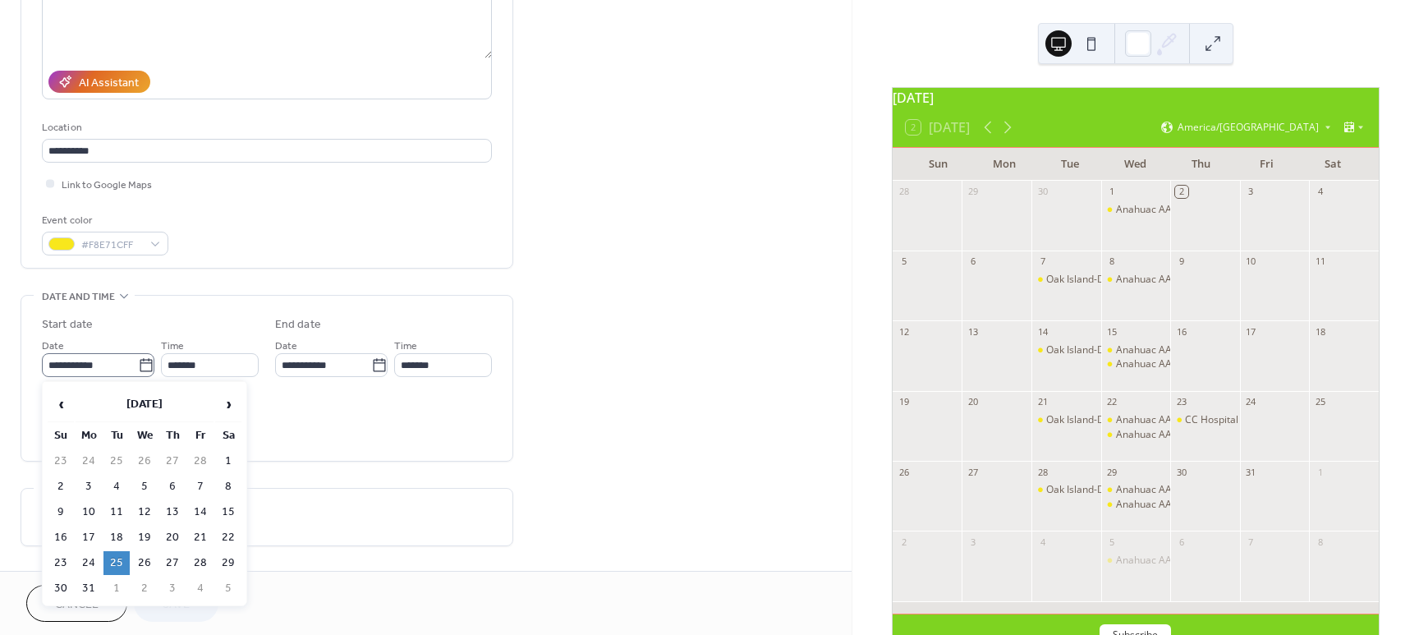
click at [141, 365] on icon at bounding box center [146, 365] width 16 height 16
click at [138, 365] on input "**********" at bounding box center [90, 365] width 96 height 24
click at [141, 365] on icon at bounding box center [146, 365] width 16 height 16
click at [138, 365] on input "**********" at bounding box center [90, 365] width 96 height 24
click at [141, 365] on icon at bounding box center [146, 365] width 16 height 16
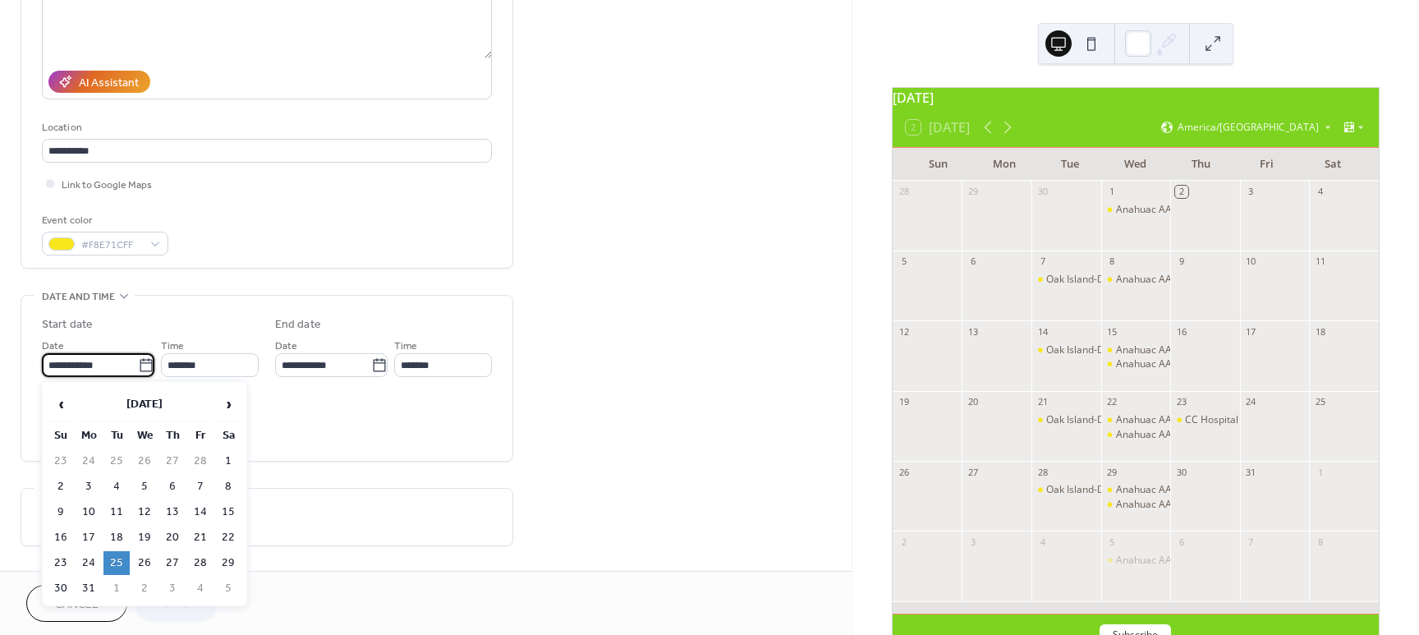
click at [138, 365] on input "**********" at bounding box center [90, 365] width 96 height 24
click at [226, 400] on span "›" at bounding box center [228, 404] width 25 height 33
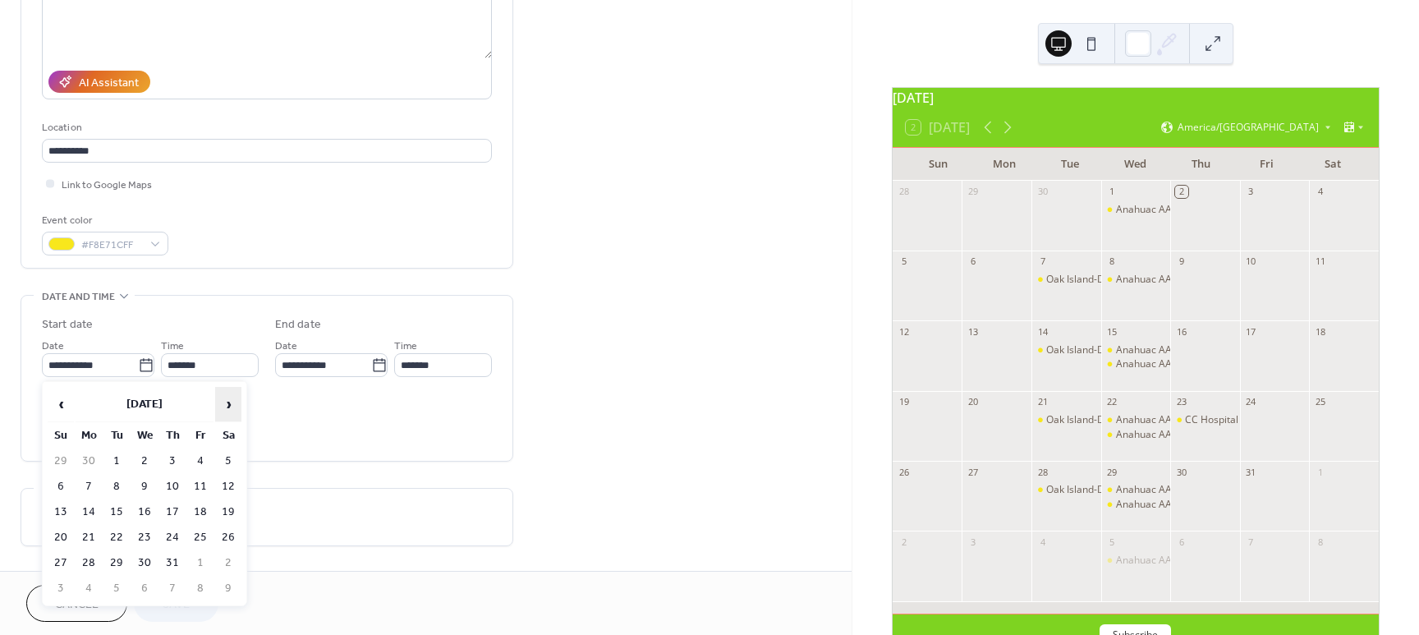
click at [226, 400] on span "›" at bounding box center [228, 404] width 25 height 33
click at [65, 402] on span "‹" at bounding box center [60, 404] width 25 height 33
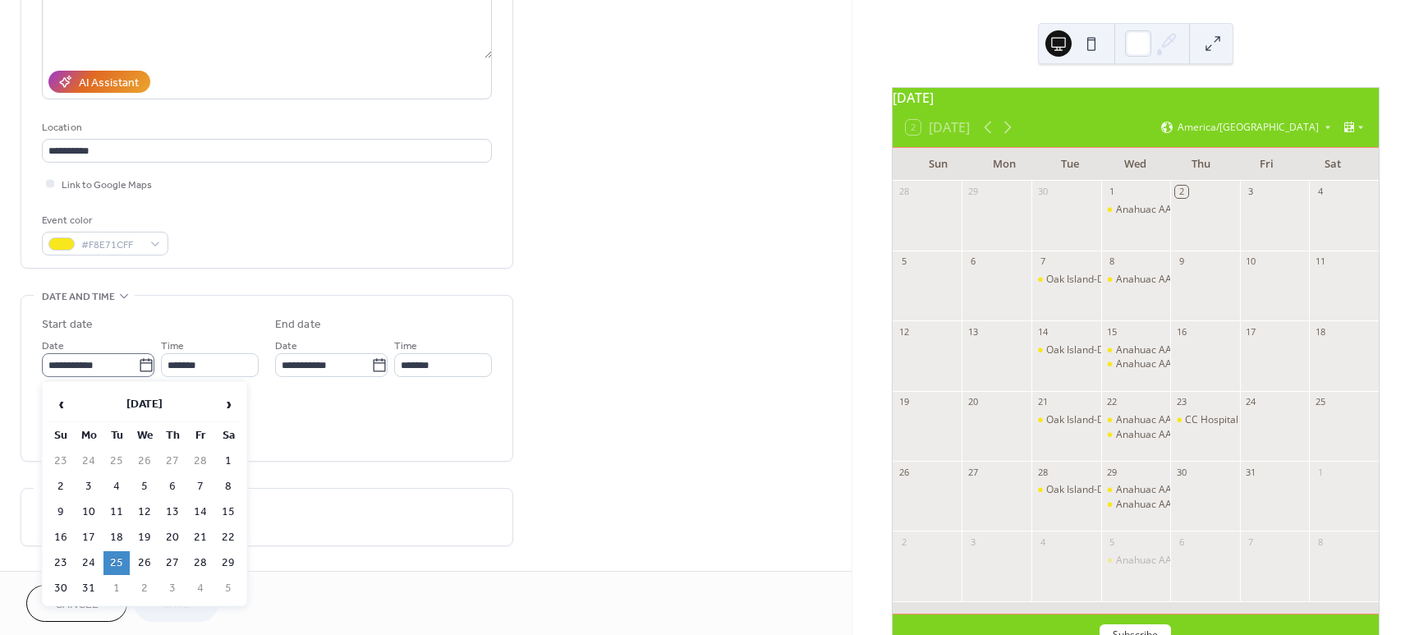
click at [142, 365] on icon at bounding box center [146, 365] width 16 height 16
click at [138, 365] on input "**********" at bounding box center [90, 365] width 96 height 24
click at [231, 405] on span "›" at bounding box center [228, 404] width 25 height 33
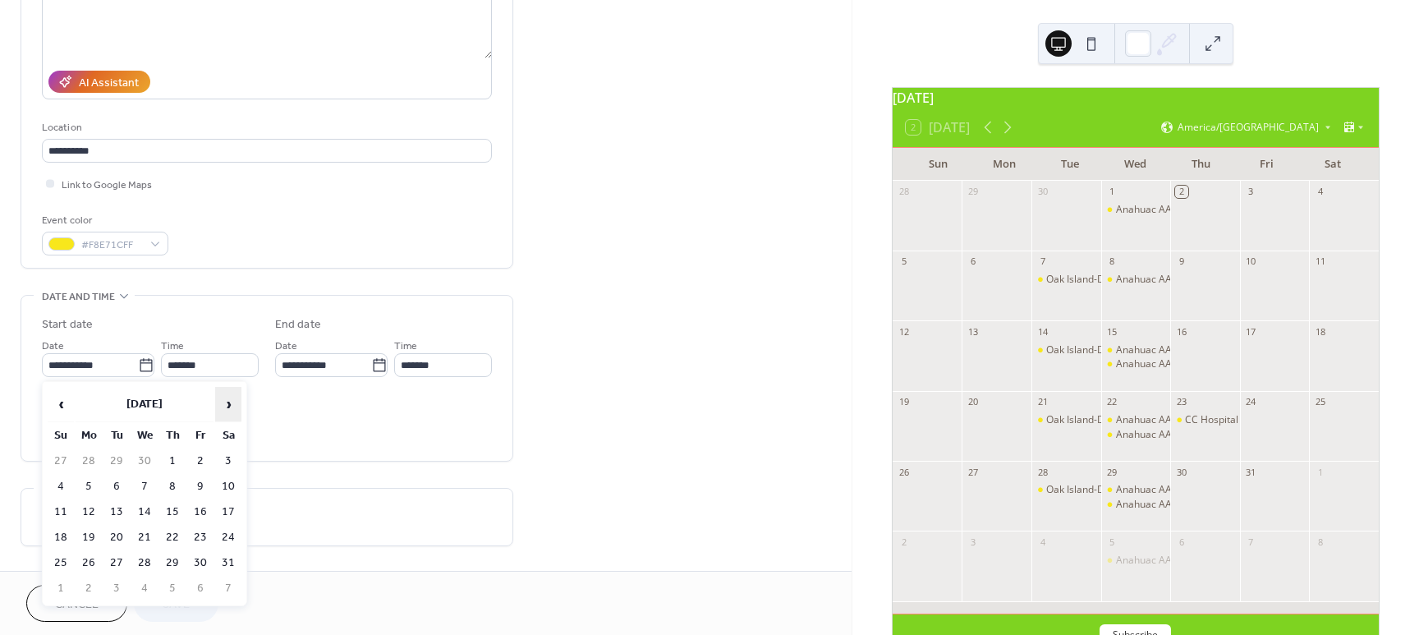
click at [231, 405] on span "›" at bounding box center [228, 404] width 25 height 33
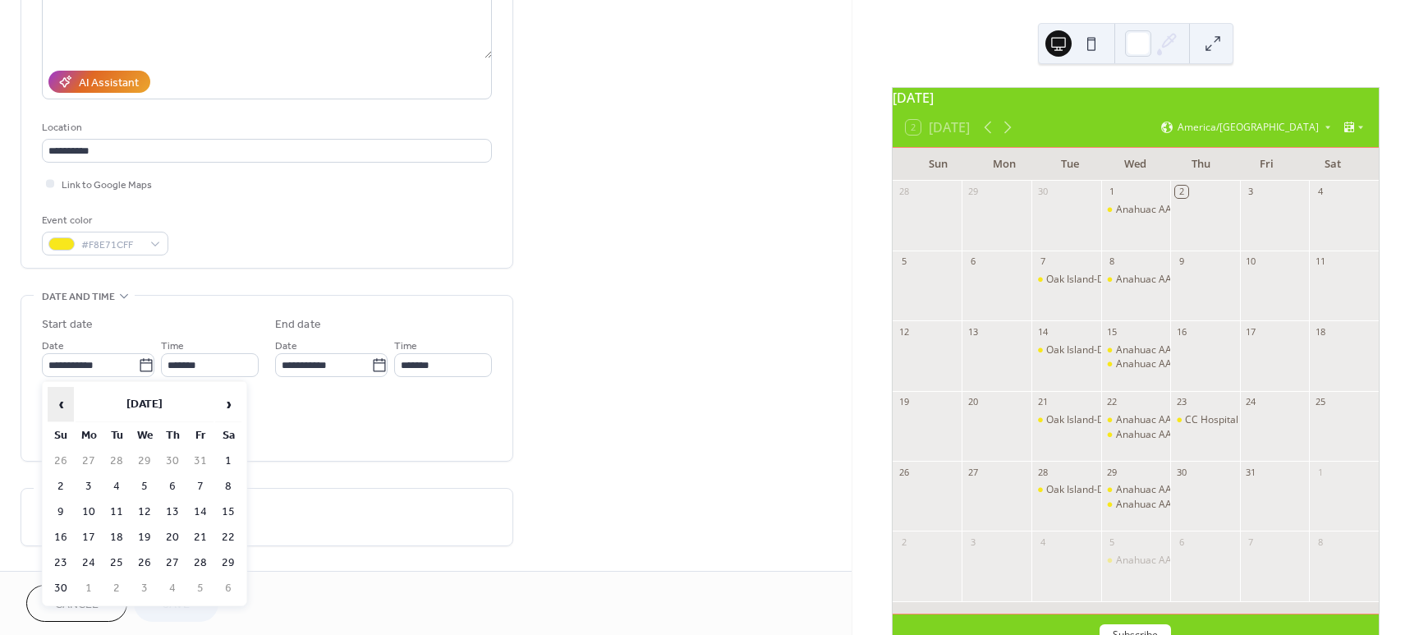
click at [67, 401] on span "‹" at bounding box center [60, 404] width 25 height 33
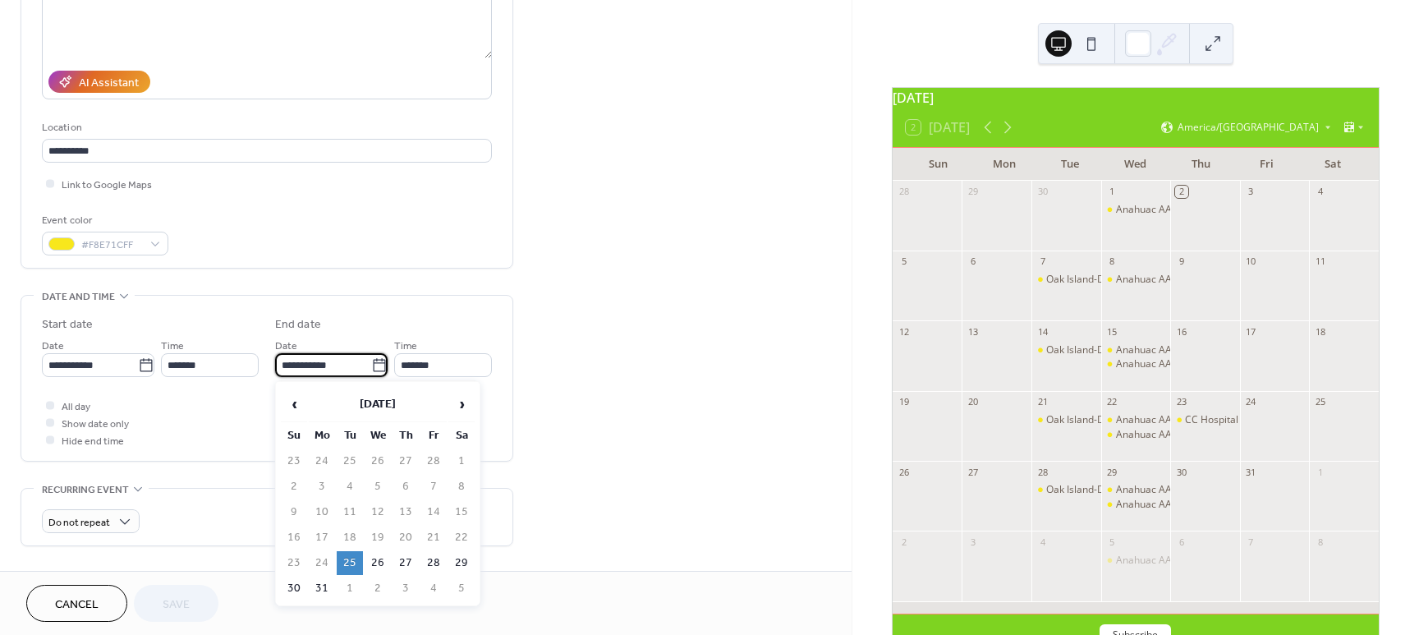
click at [314, 364] on input "**********" at bounding box center [323, 365] width 96 height 24
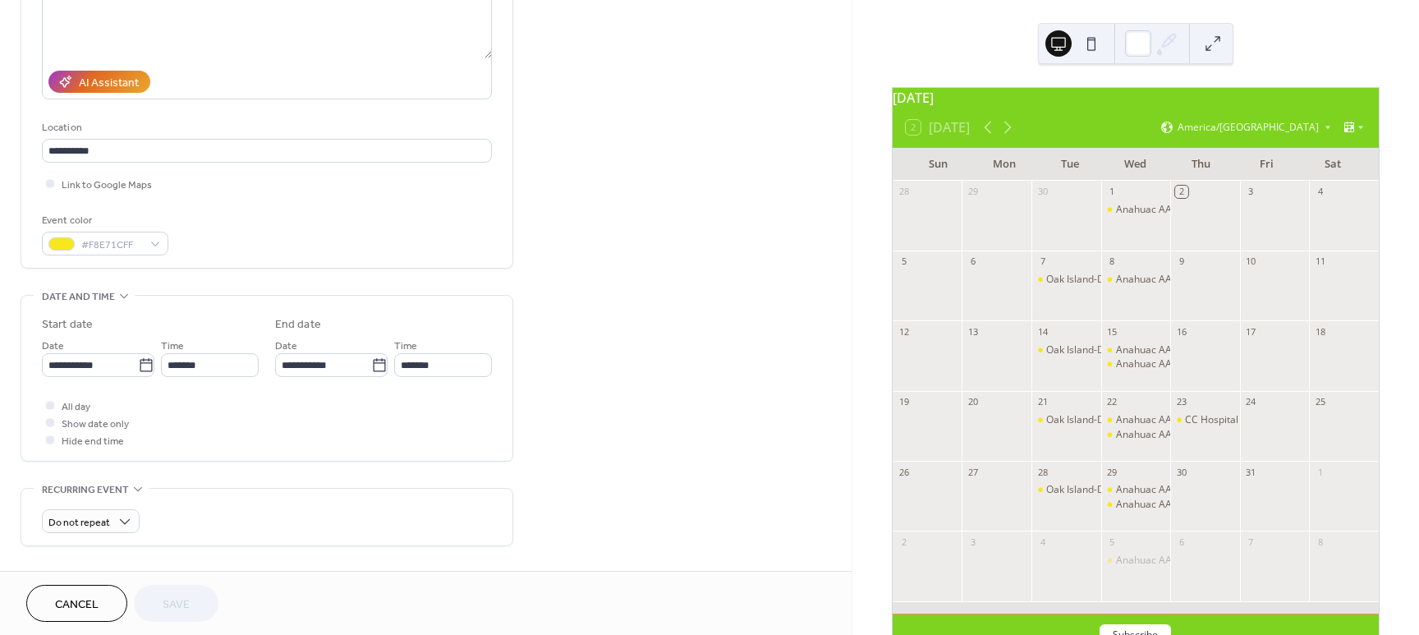
click at [261, 391] on div "**********" at bounding box center [267, 382] width 450 height 132
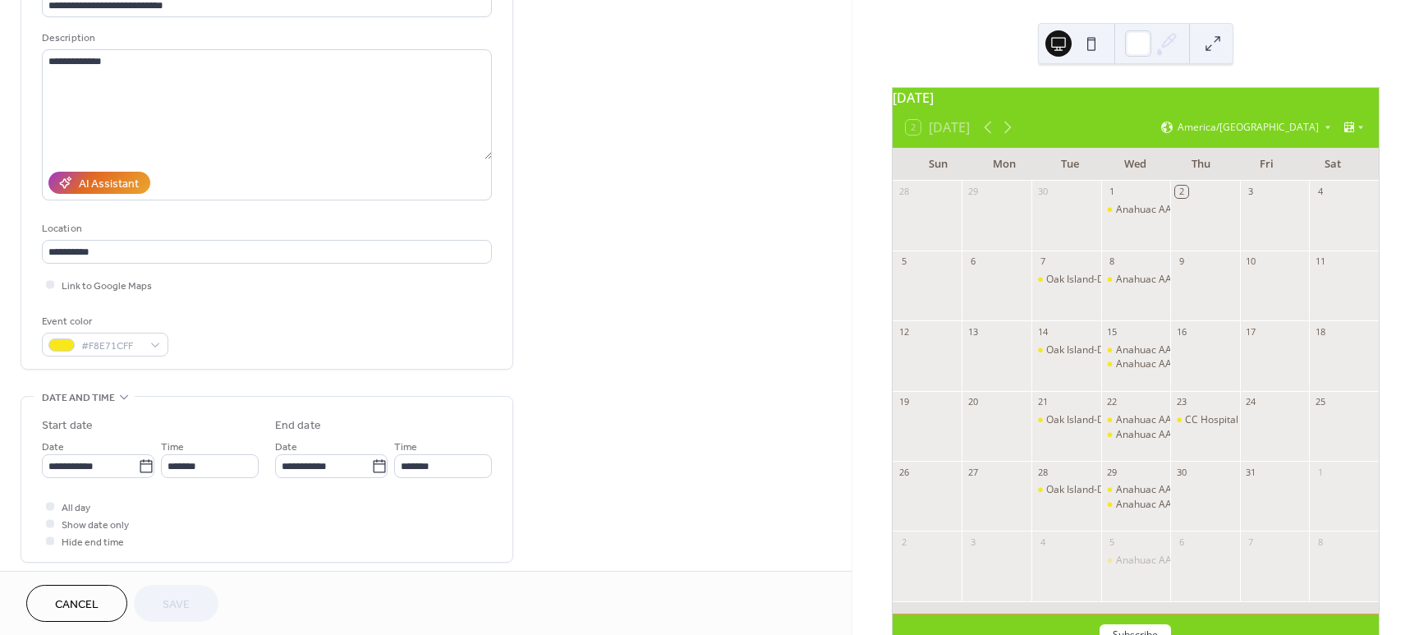
scroll to position [140, 0]
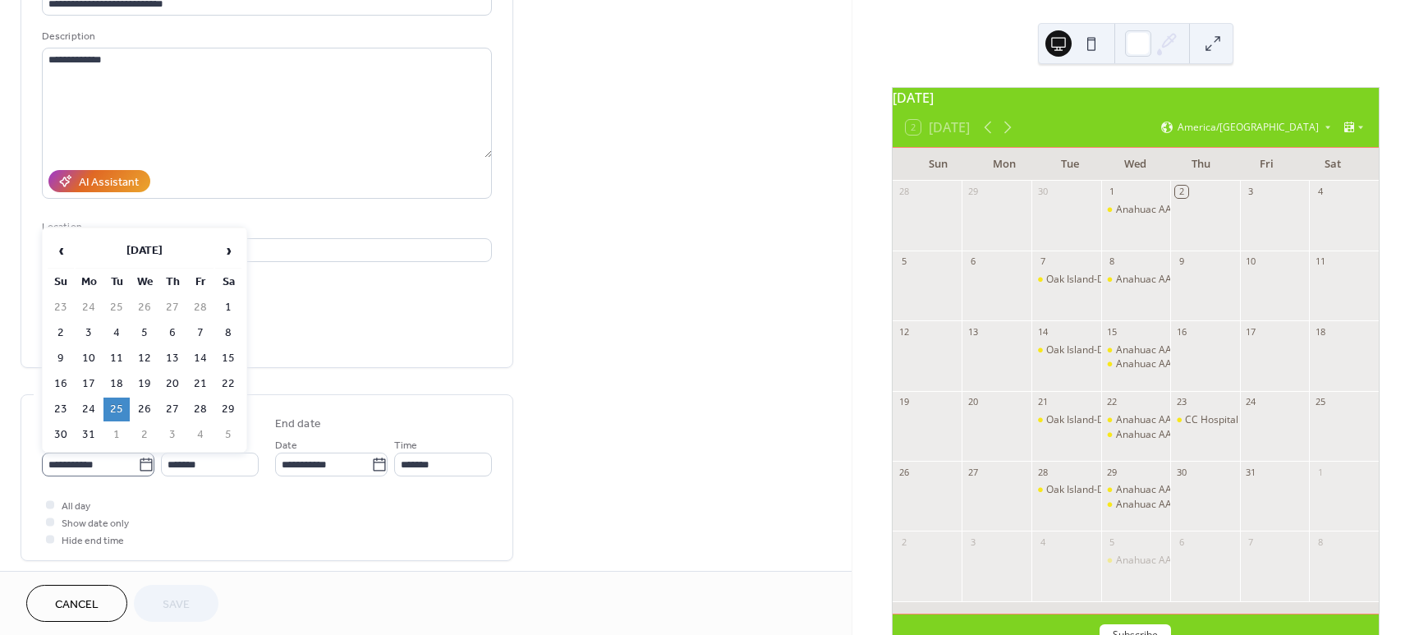
click at [140, 466] on icon at bounding box center [146, 465] width 16 height 16
click at [138, 466] on input "**********" at bounding box center [90, 464] width 96 height 24
click at [228, 249] on span "›" at bounding box center [228, 250] width 25 height 33
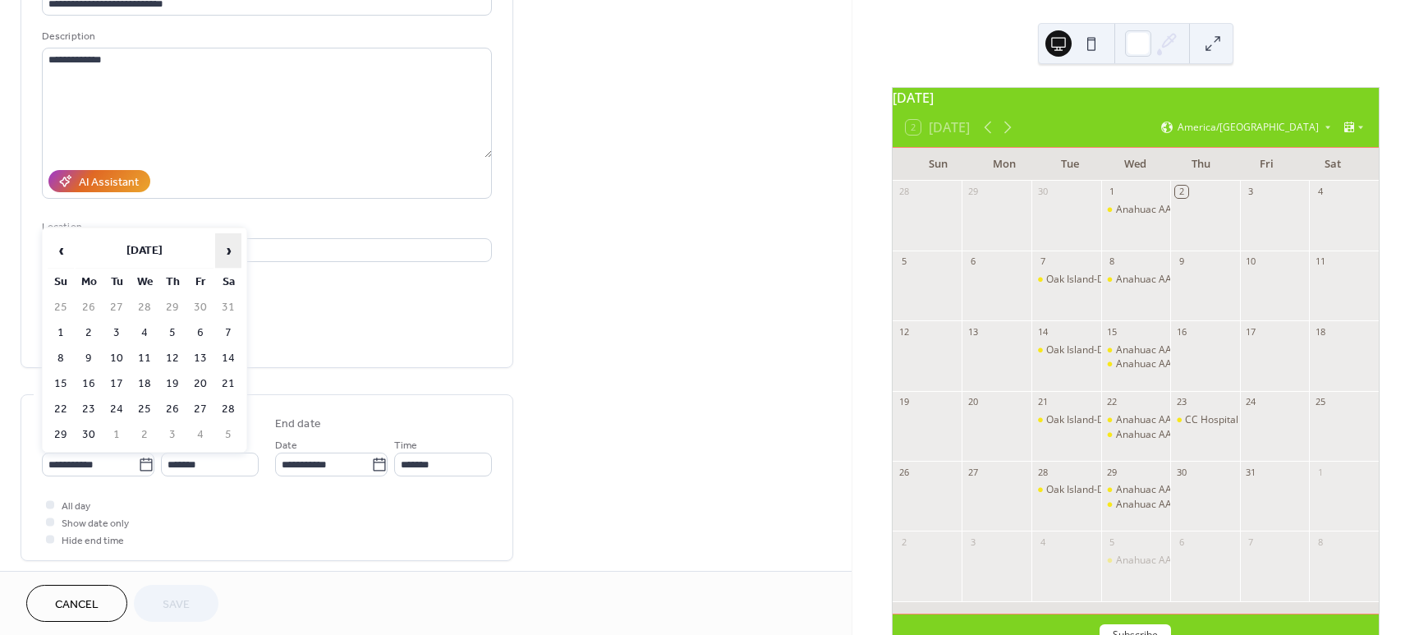
click at [228, 249] on span "›" at bounding box center [228, 250] width 25 height 33
click at [115, 329] on td "7" at bounding box center [116, 333] width 26 height 24
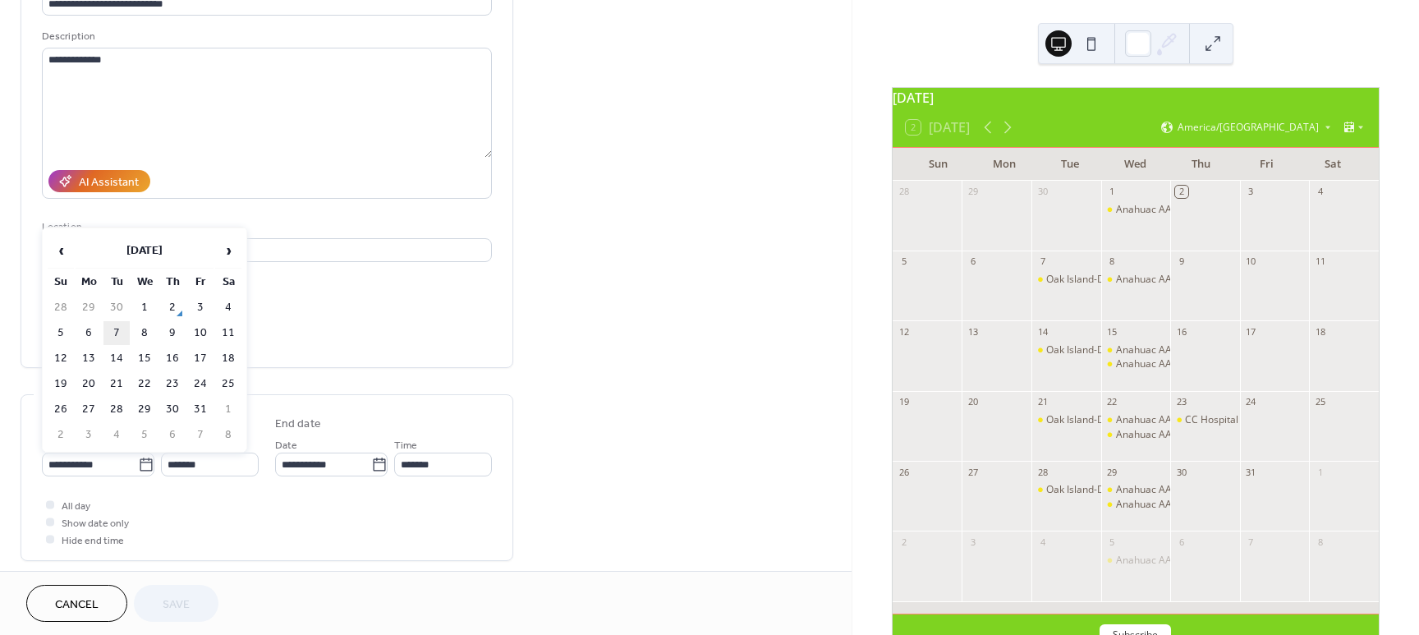
type input "**********"
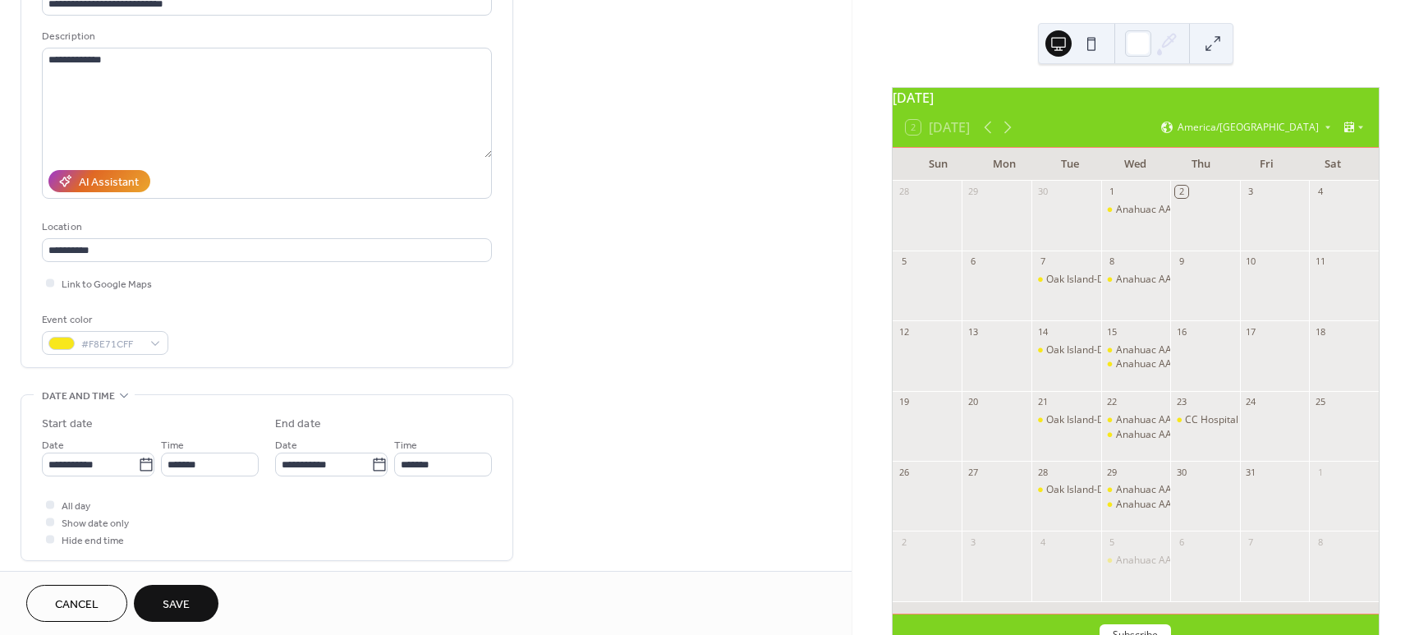
click at [187, 590] on button "Save" at bounding box center [176, 603] width 85 height 37
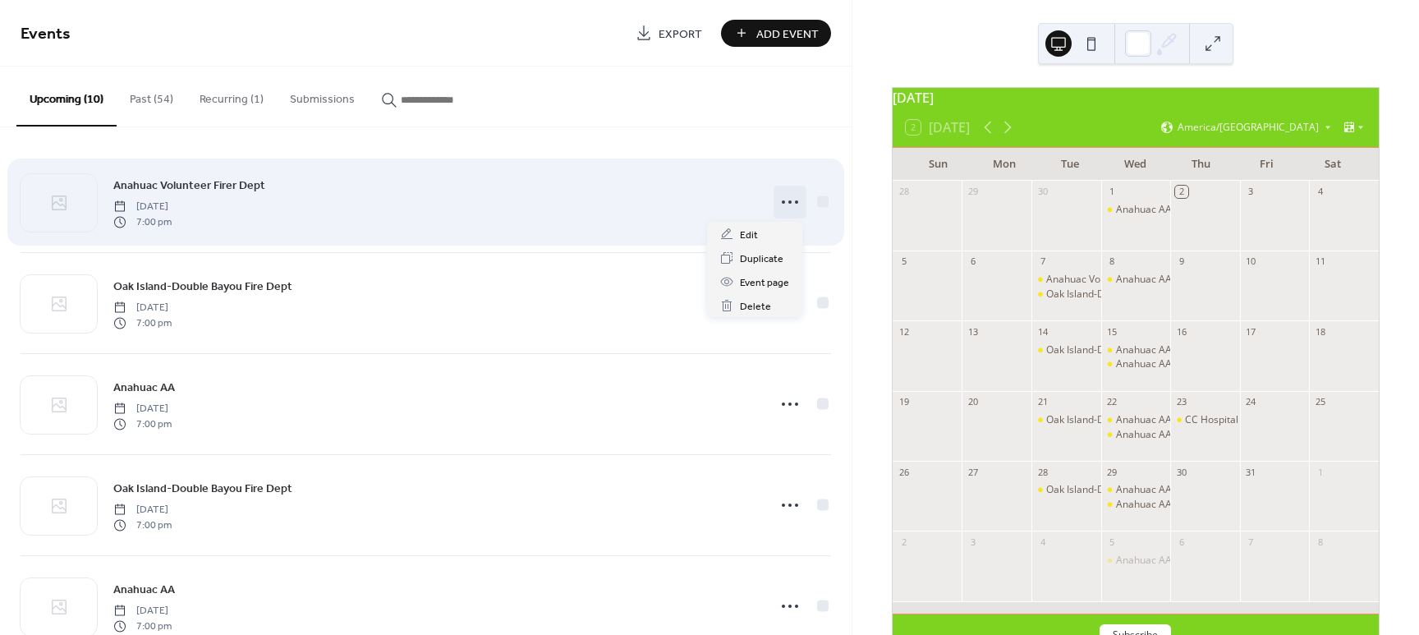
click at [788, 201] on circle at bounding box center [789, 201] width 3 height 3
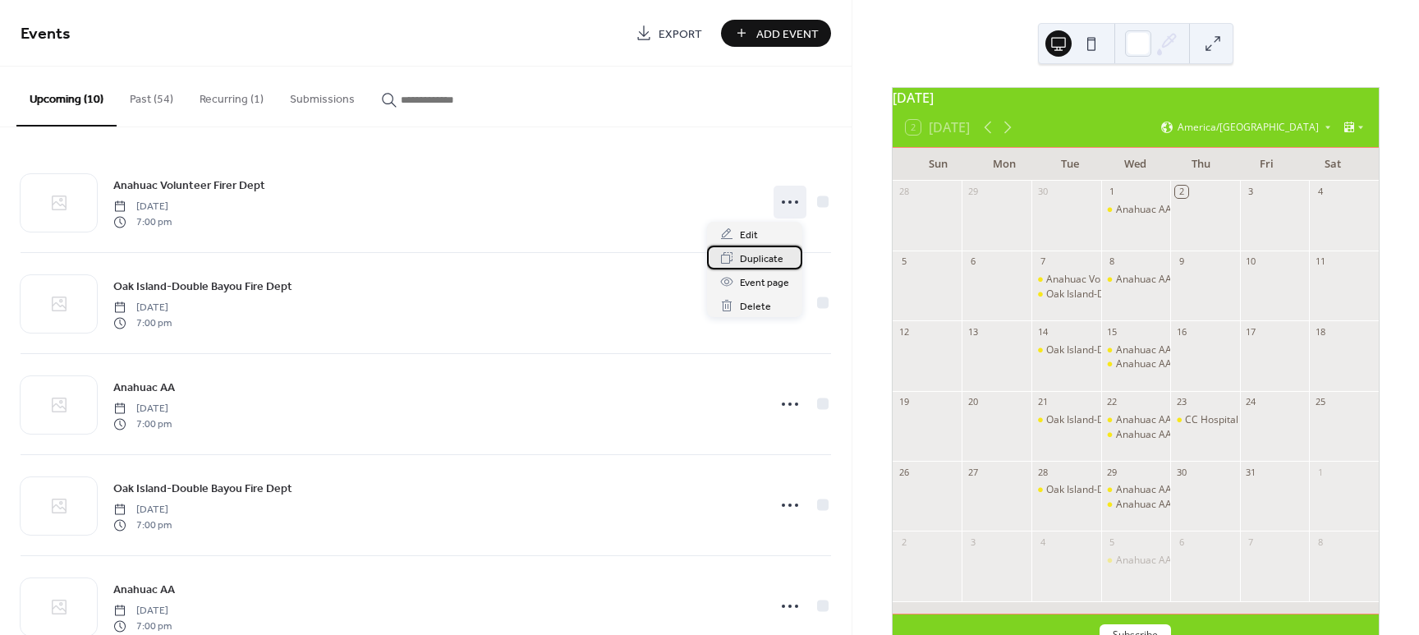
click at [751, 260] on span "Duplicate" at bounding box center [762, 258] width 44 height 17
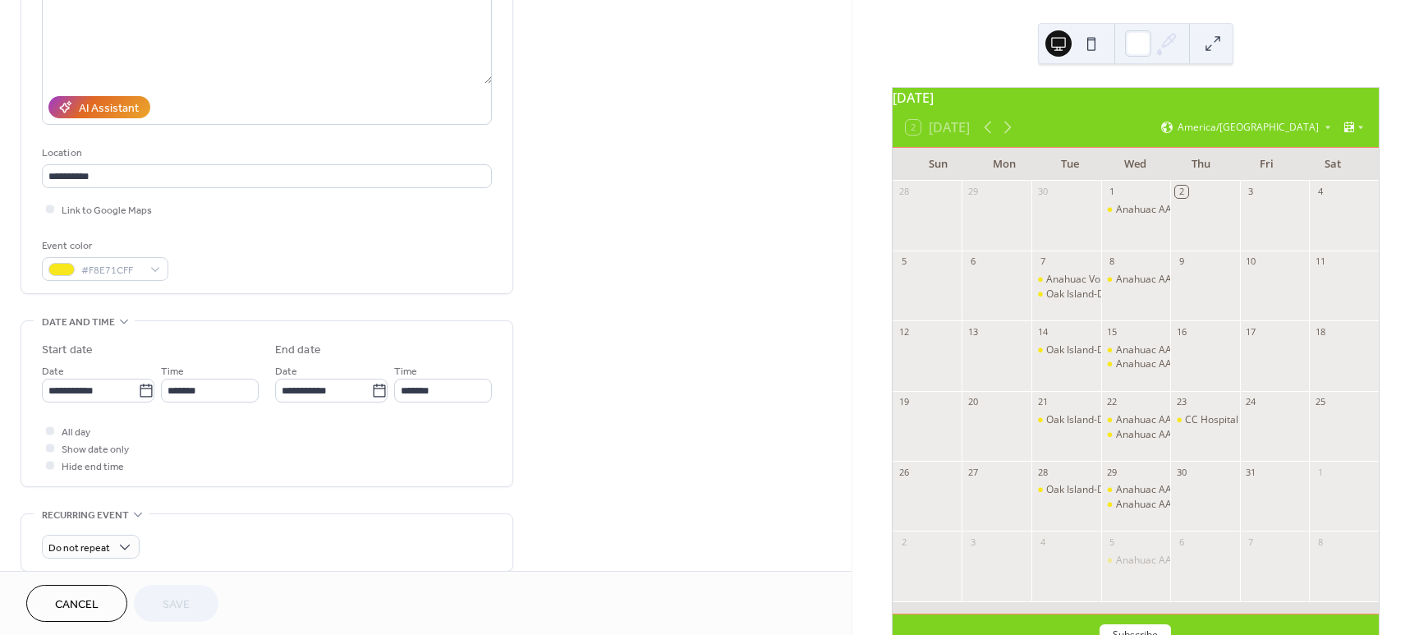
scroll to position [224, 0]
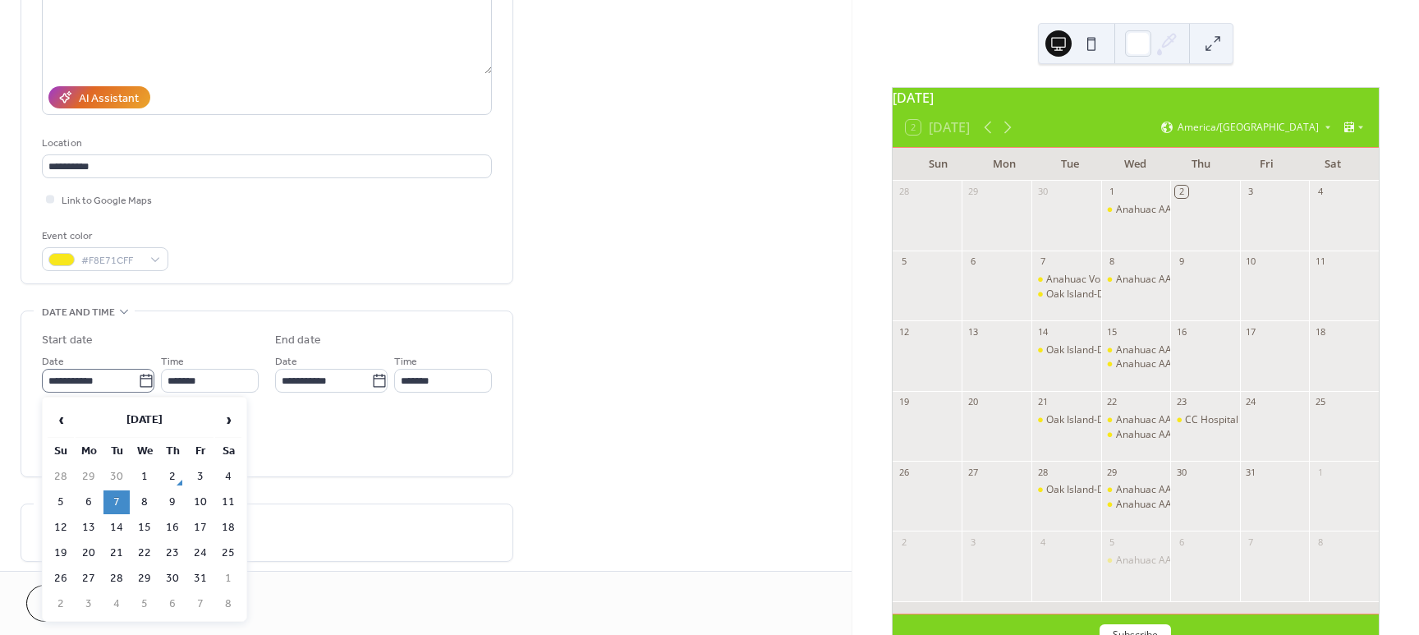
click at [141, 377] on icon at bounding box center [146, 381] width 16 height 16
click at [138, 377] on input "**********" at bounding box center [90, 381] width 96 height 24
click at [120, 524] on td "14" at bounding box center [116, 528] width 26 height 24
type input "**********"
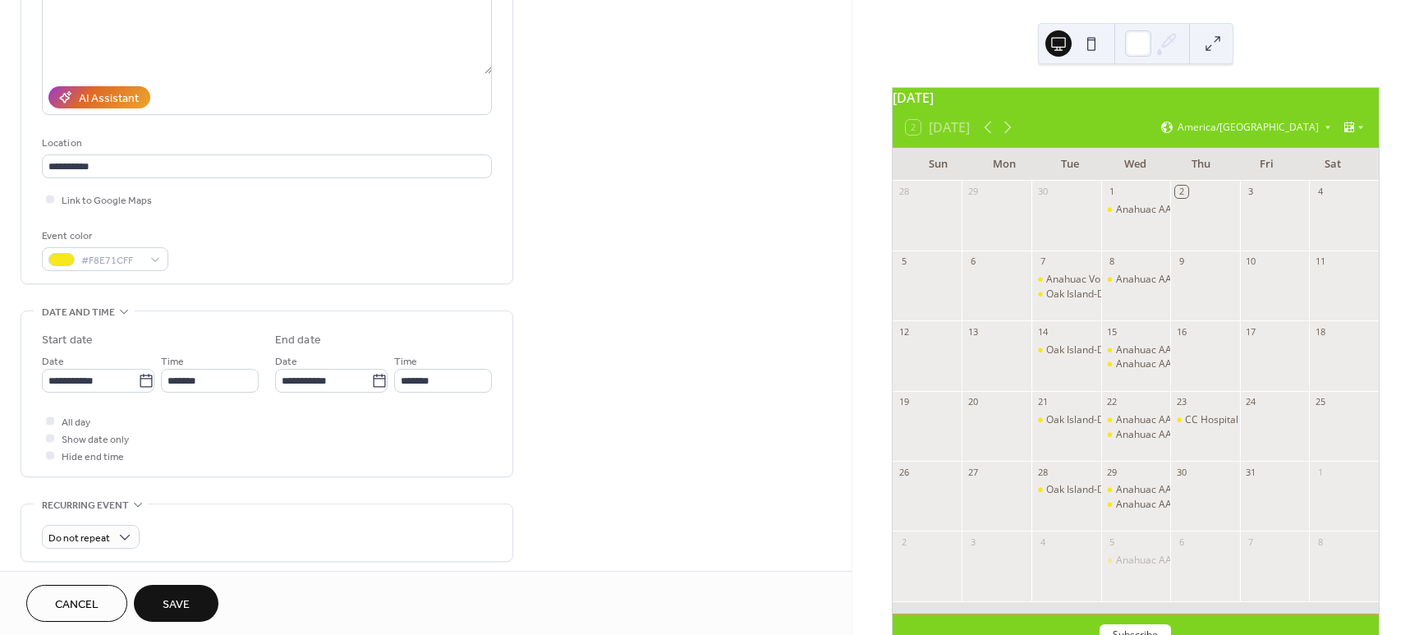
click at [182, 603] on span "Save" at bounding box center [176, 604] width 27 height 17
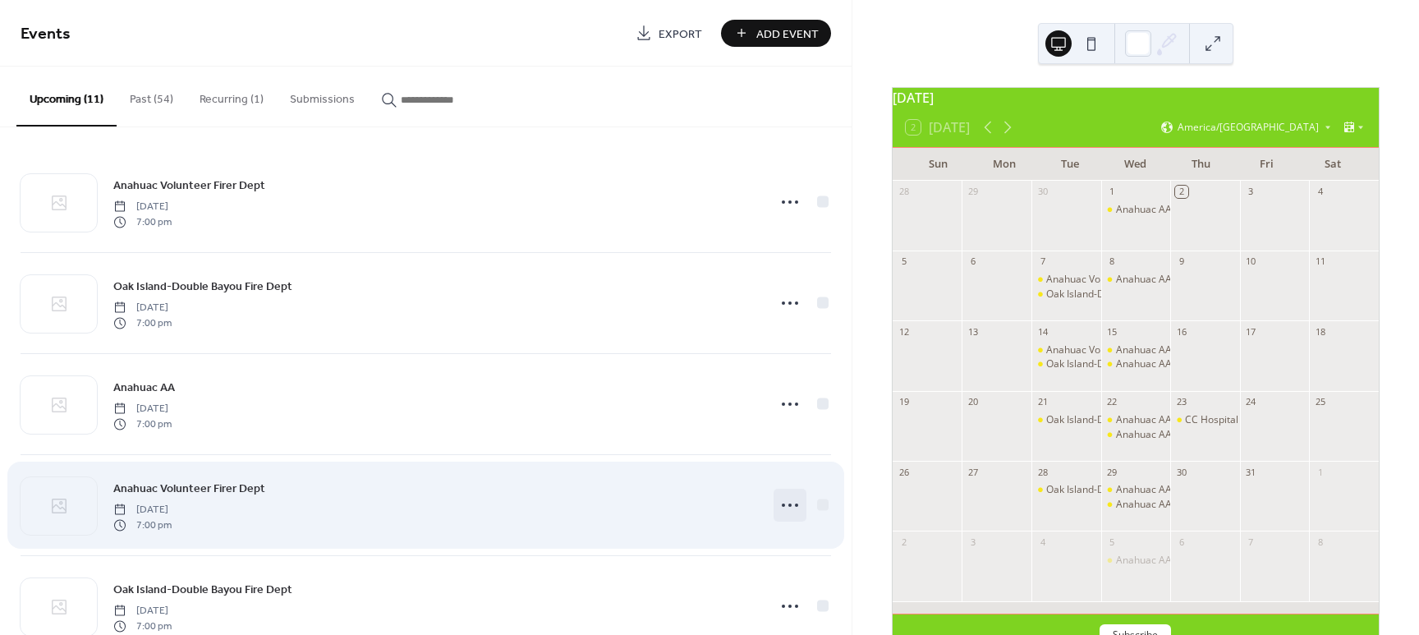
click at [783, 500] on icon at bounding box center [790, 505] width 26 height 26
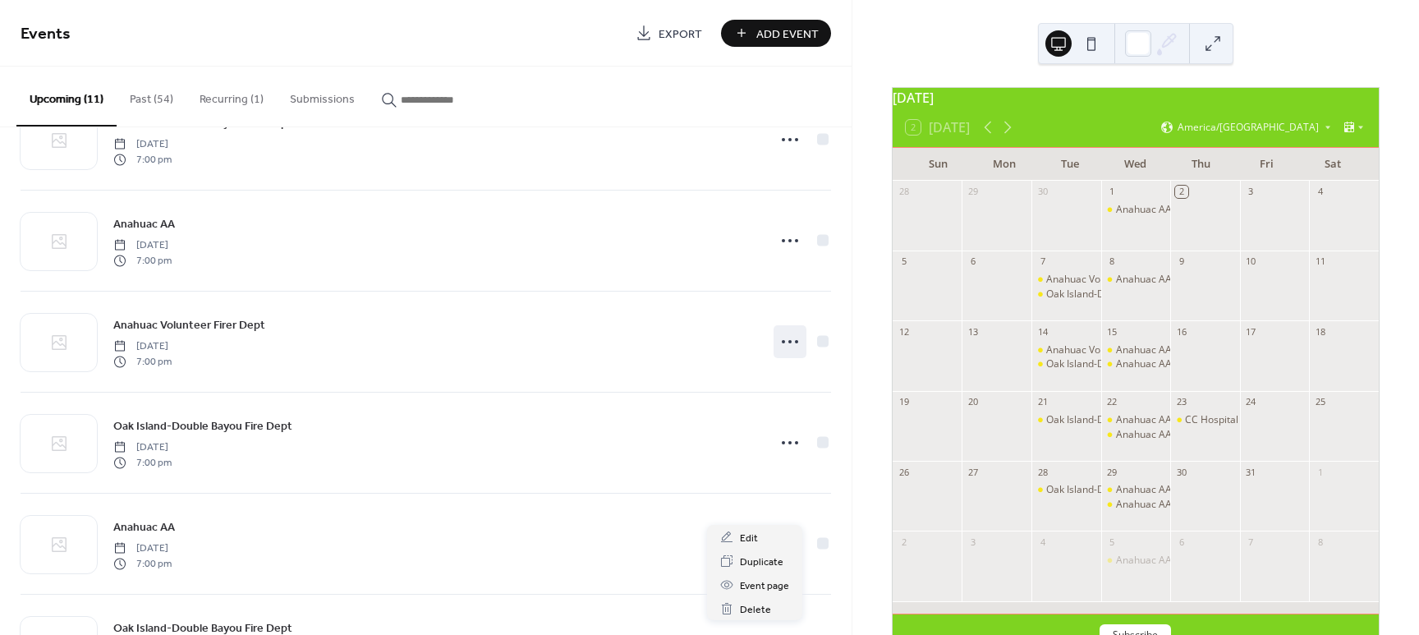
scroll to position [195, 0]
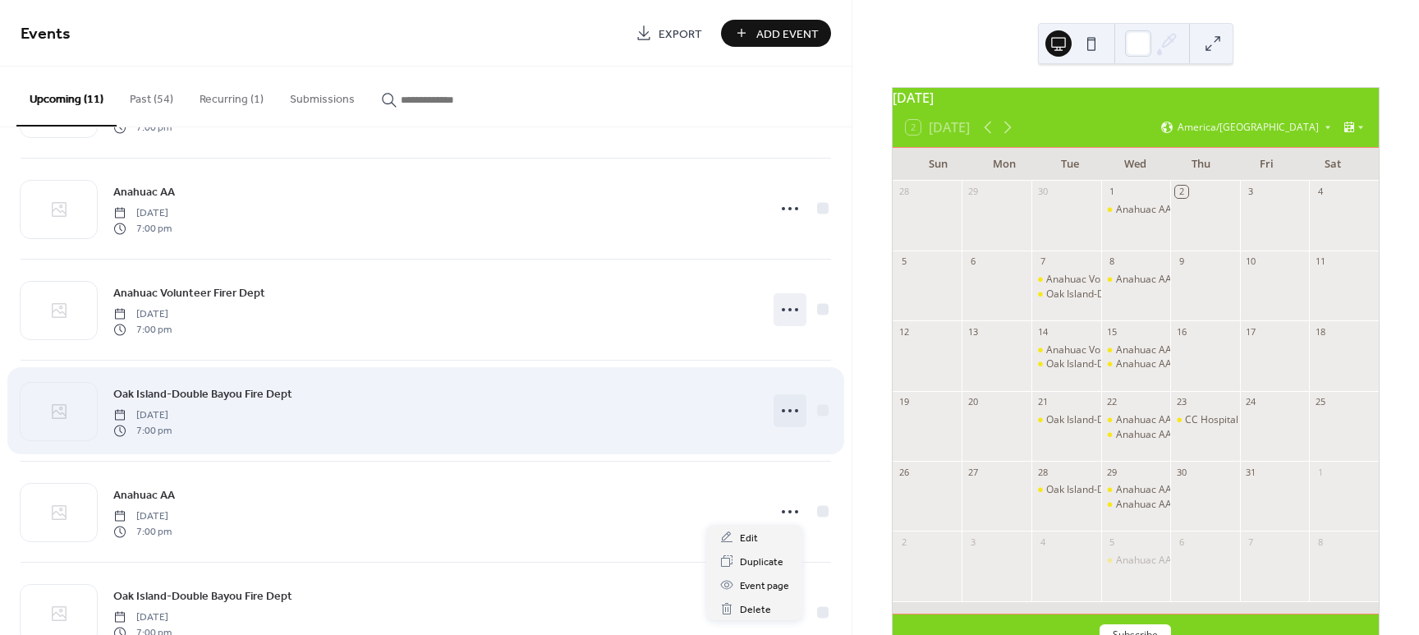
click at [785, 408] on icon at bounding box center [790, 410] width 26 height 26
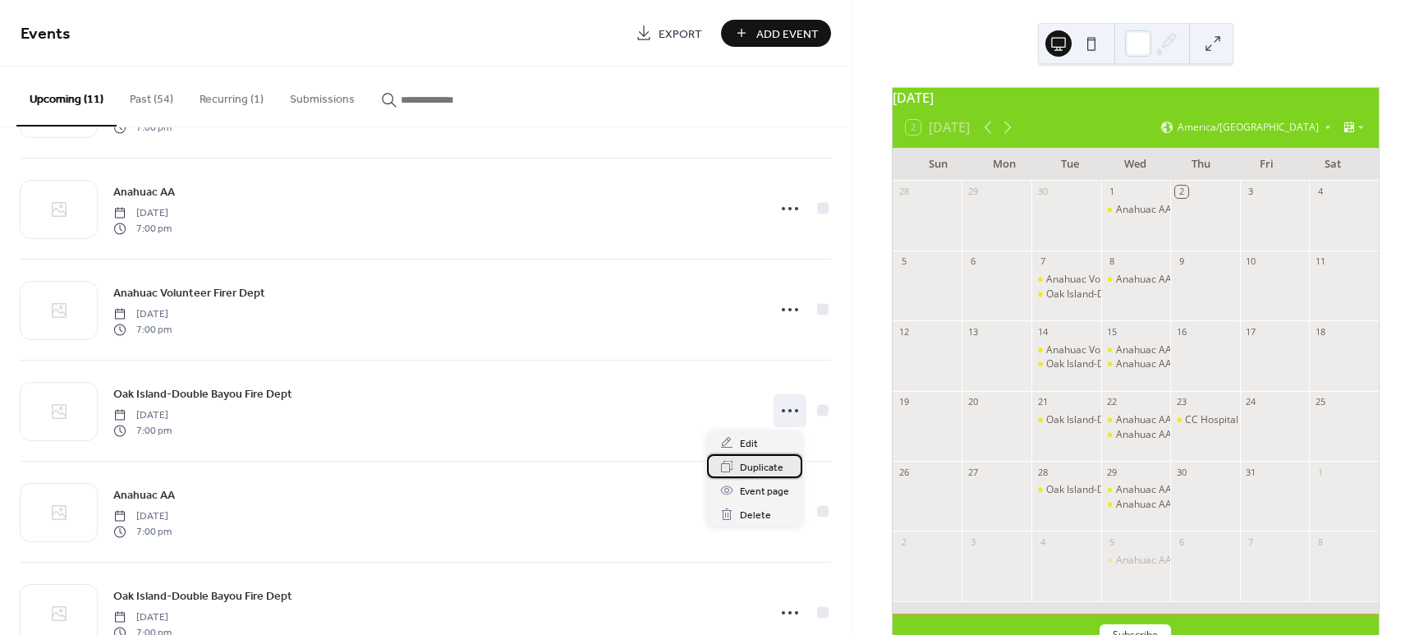
click at [778, 465] on span "Duplicate" at bounding box center [762, 467] width 44 height 17
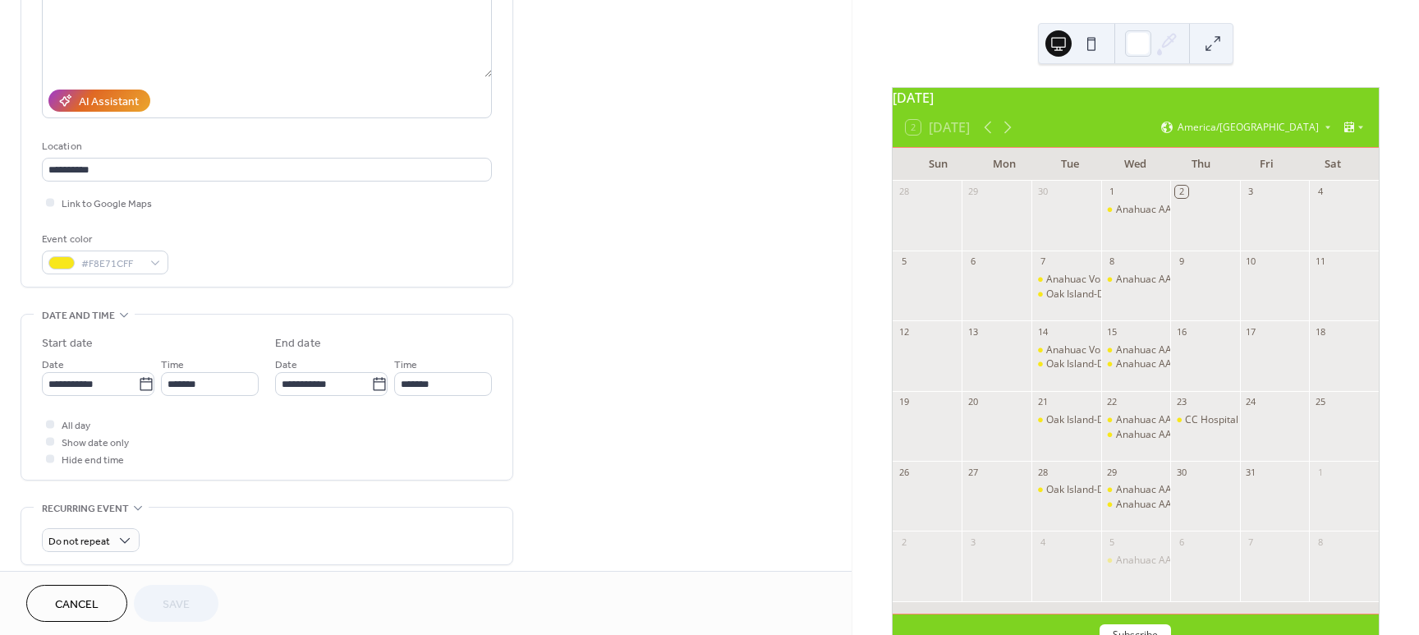
scroll to position [224, 0]
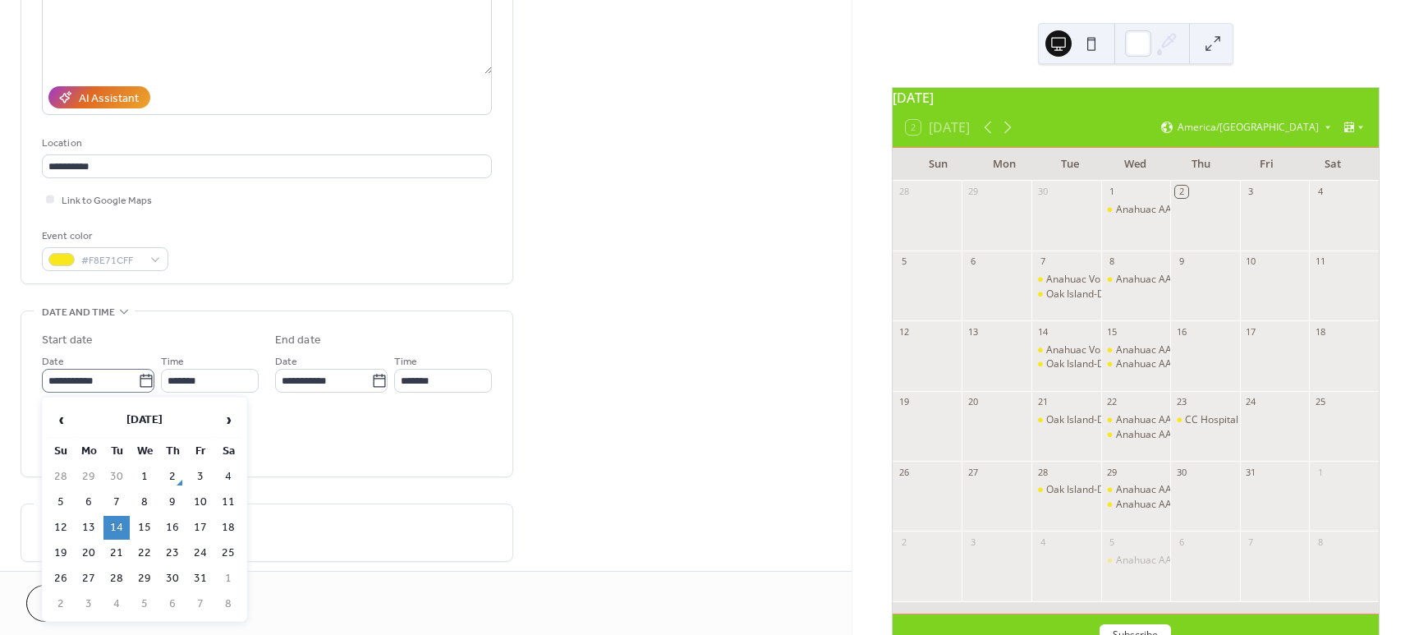
click at [140, 377] on icon at bounding box center [146, 381] width 16 height 16
click at [138, 377] on input "**********" at bounding box center [90, 381] width 96 height 24
click at [115, 548] on td "21" at bounding box center [116, 553] width 26 height 24
type input "**********"
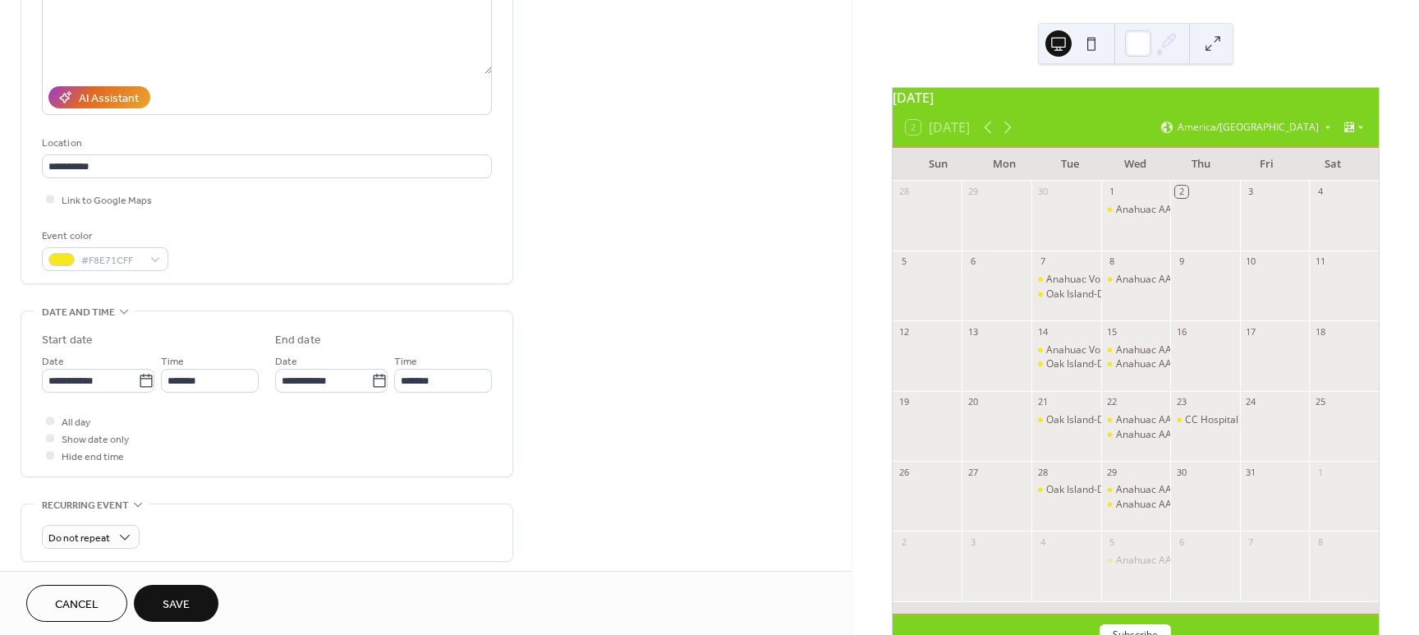
click at [166, 600] on span "Save" at bounding box center [176, 604] width 27 height 17
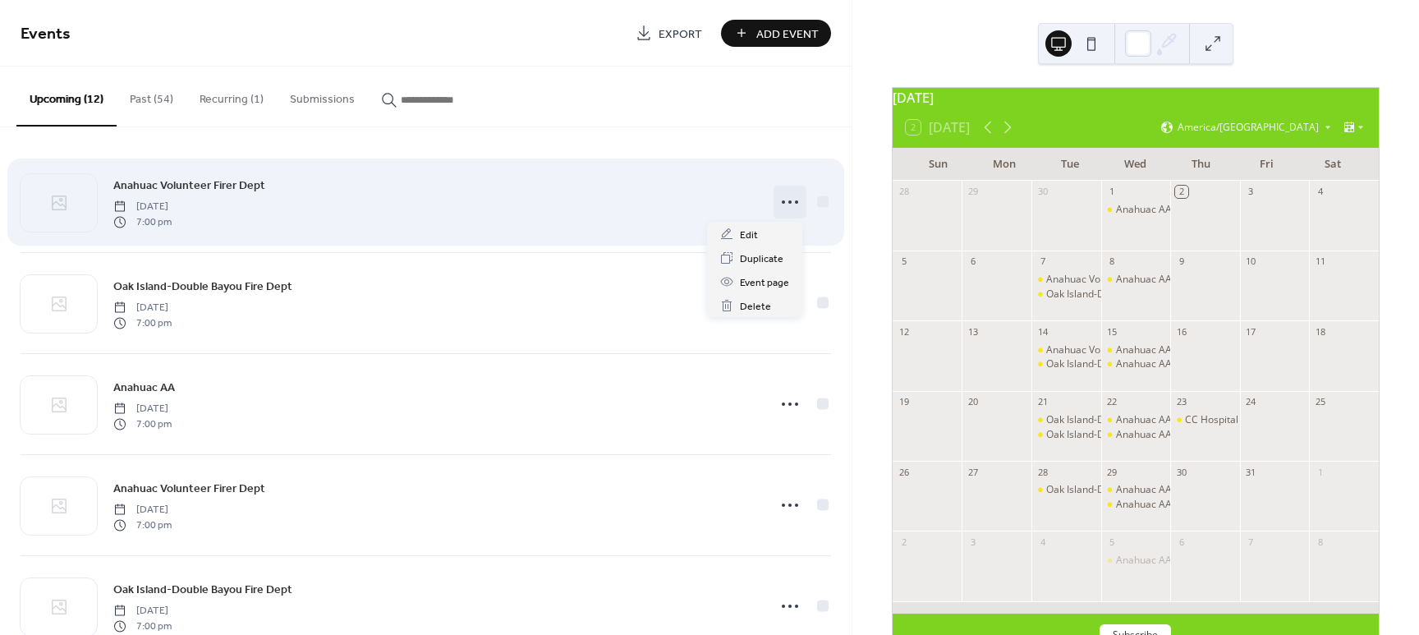
click at [783, 192] on icon at bounding box center [790, 202] width 26 height 26
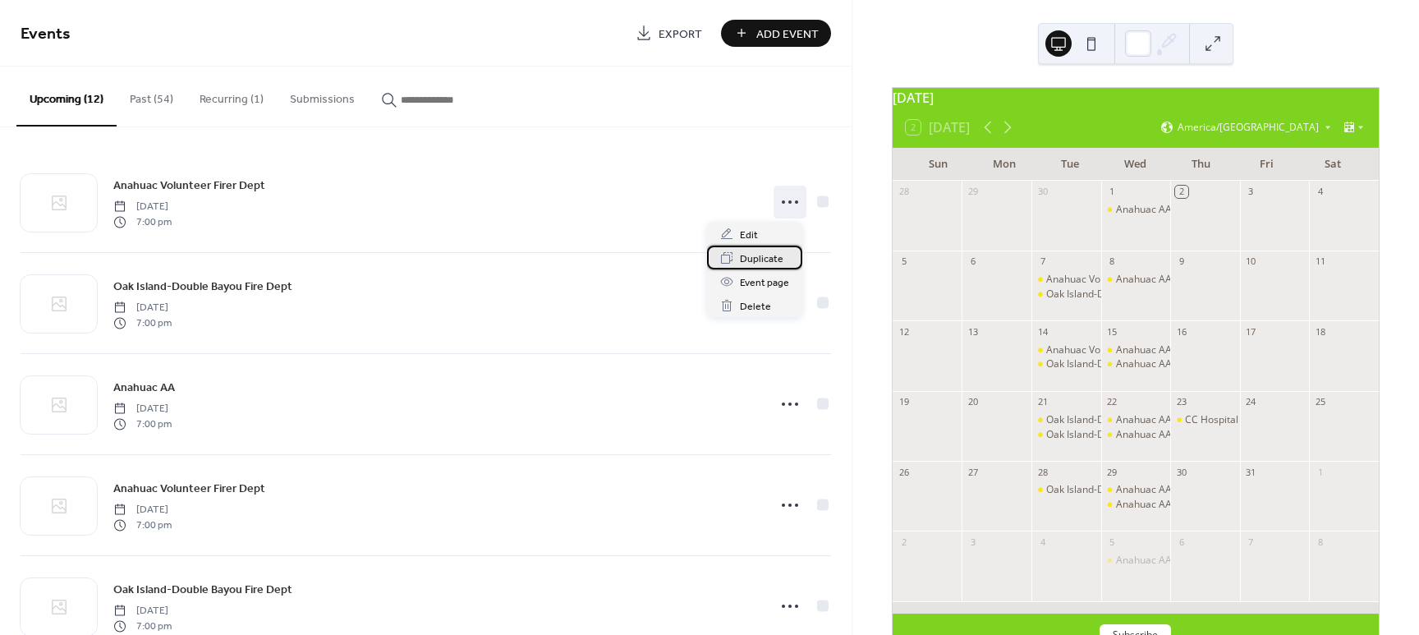
click at [744, 257] on span "Duplicate" at bounding box center [762, 258] width 44 height 17
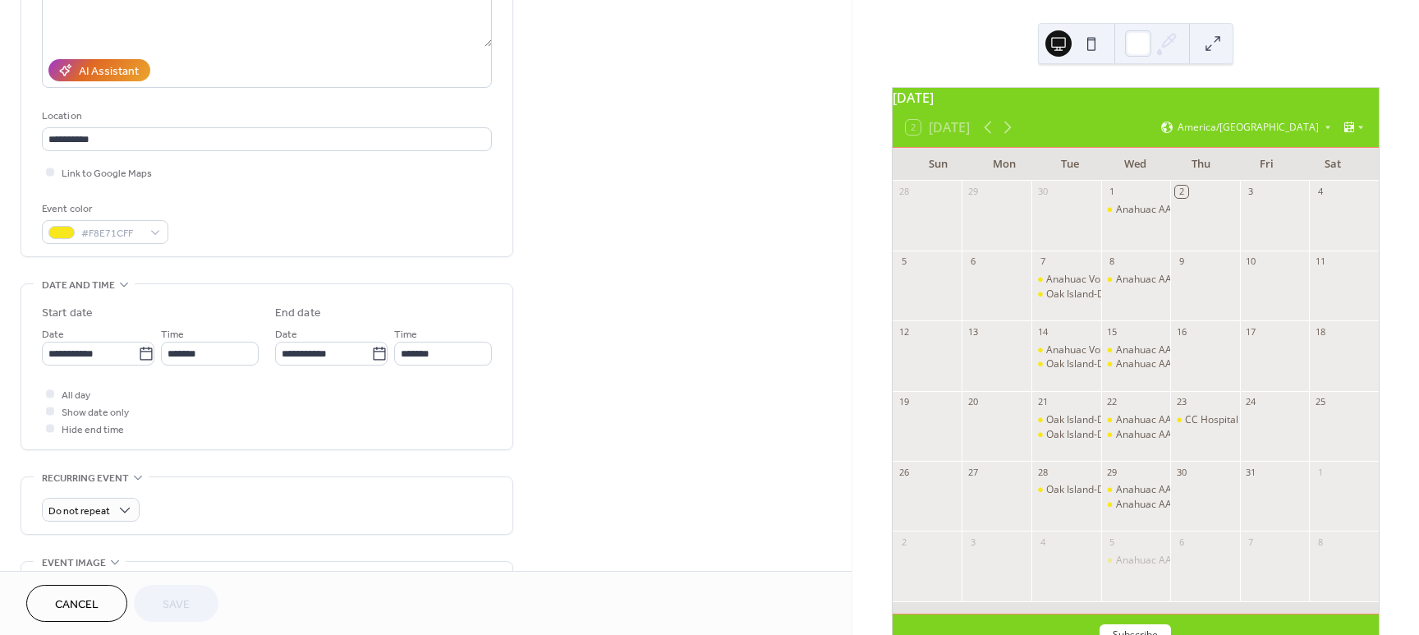
scroll to position [252, 0]
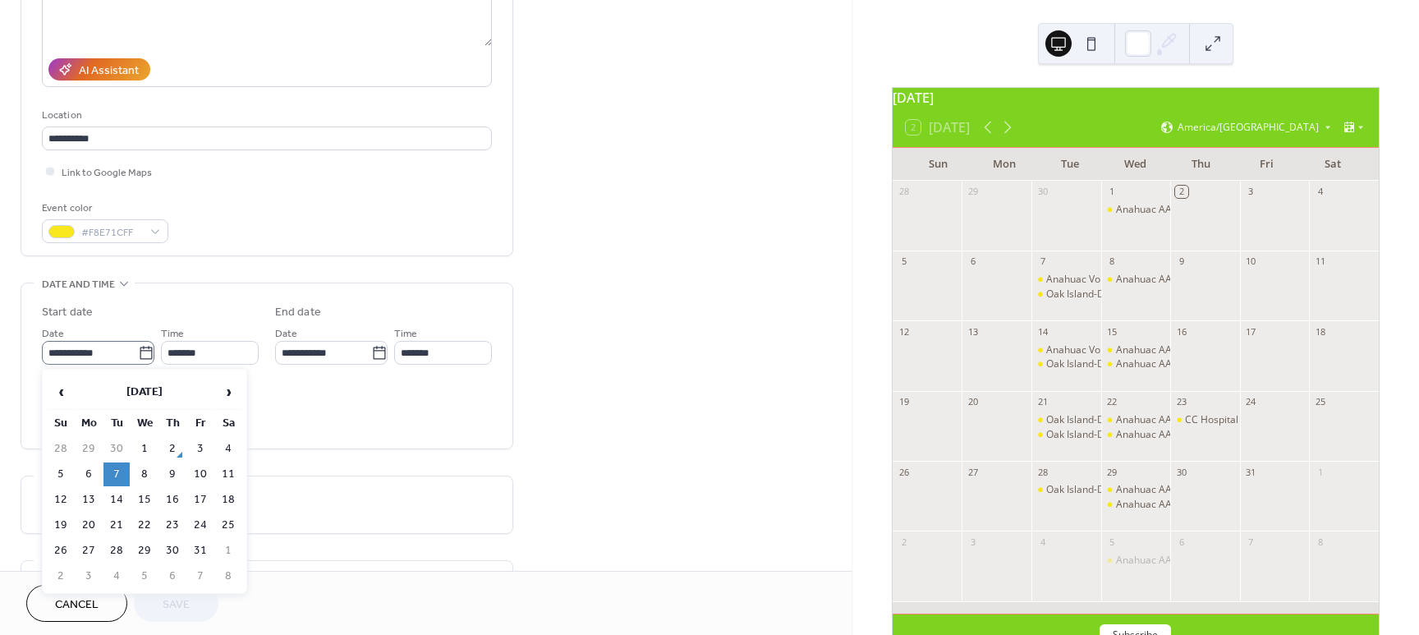
click at [148, 350] on icon at bounding box center [146, 353] width 16 height 16
click at [138, 350] on input "**********" at bounding box center [90, 353] width 96 height 24
click at [111, 550] on td "28" at bounding box center [116, 551] width 26 height 24
type input "**********"
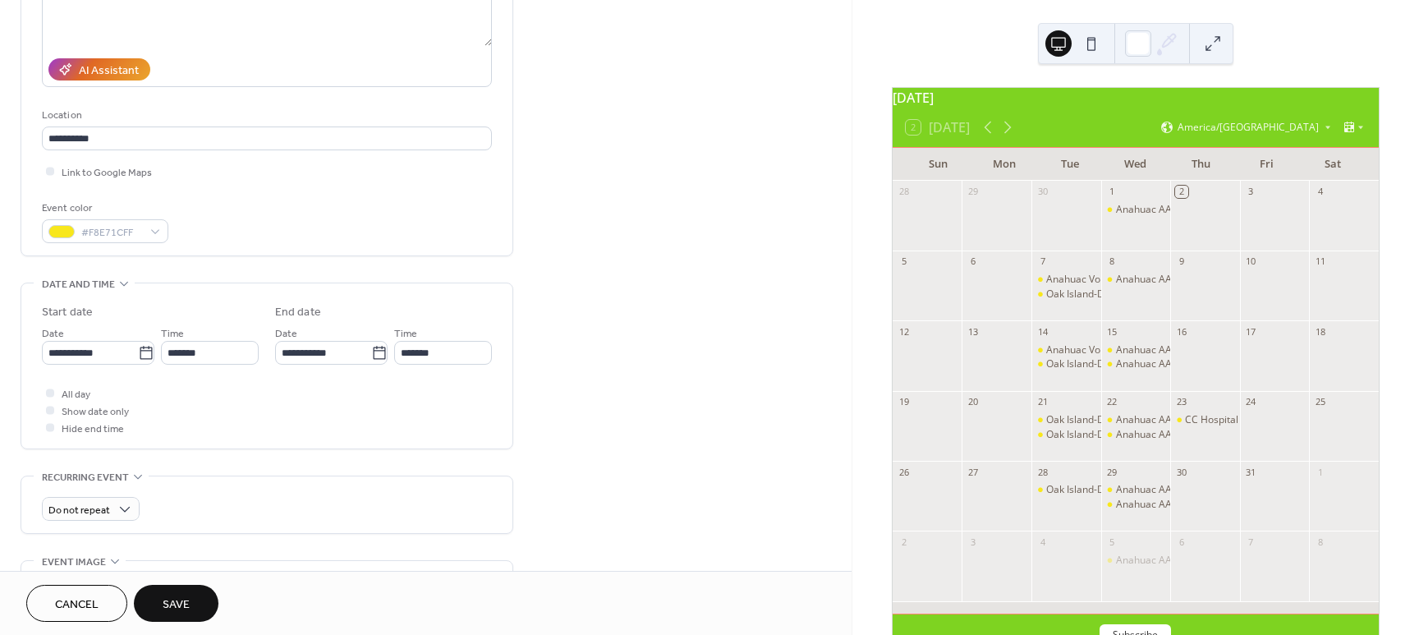
click at [194, 601] on button "Save" at bounding box center [176, 603] width 85 height 37
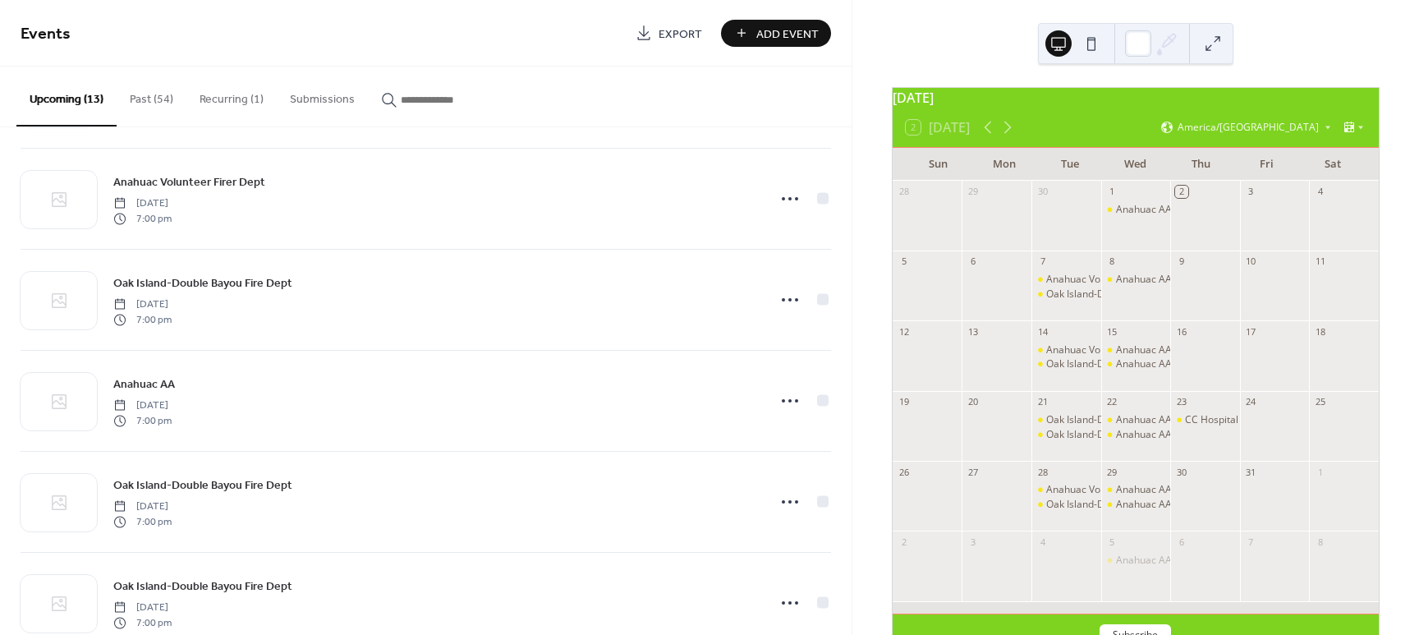
scroll to position [319, 0]
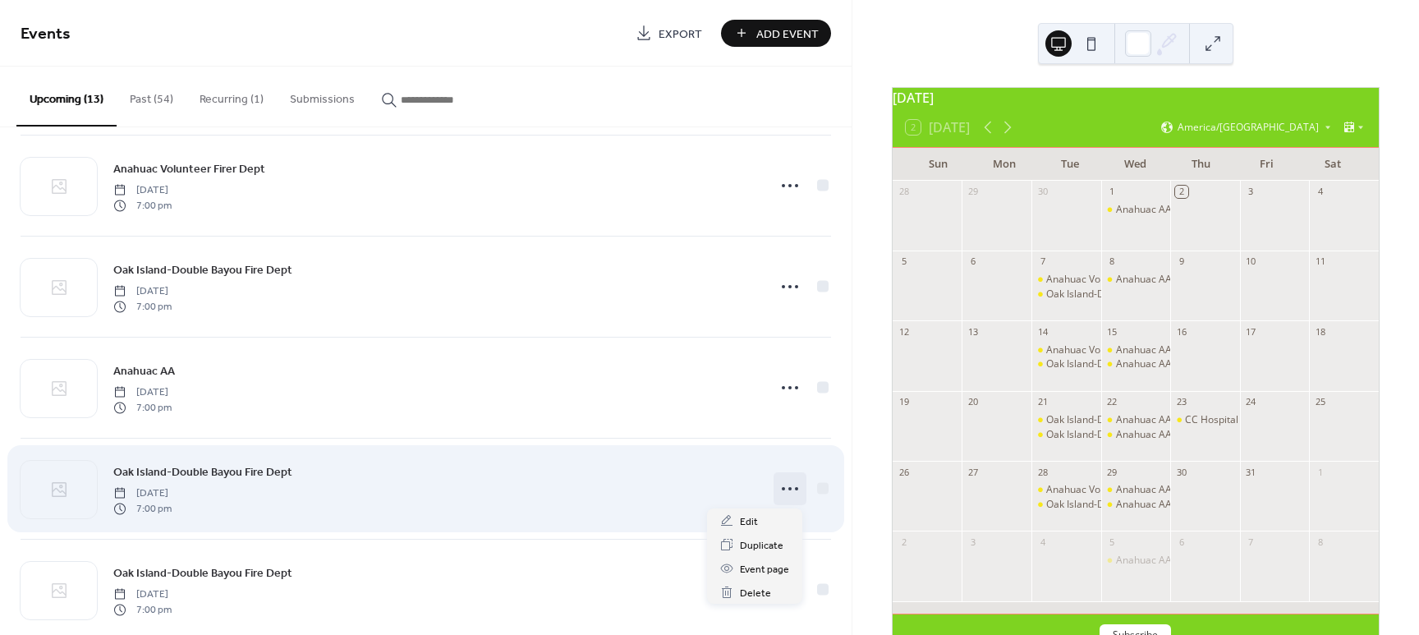
click at [782, 484] on icon at bounding box center [790, 488] width 26 height 26
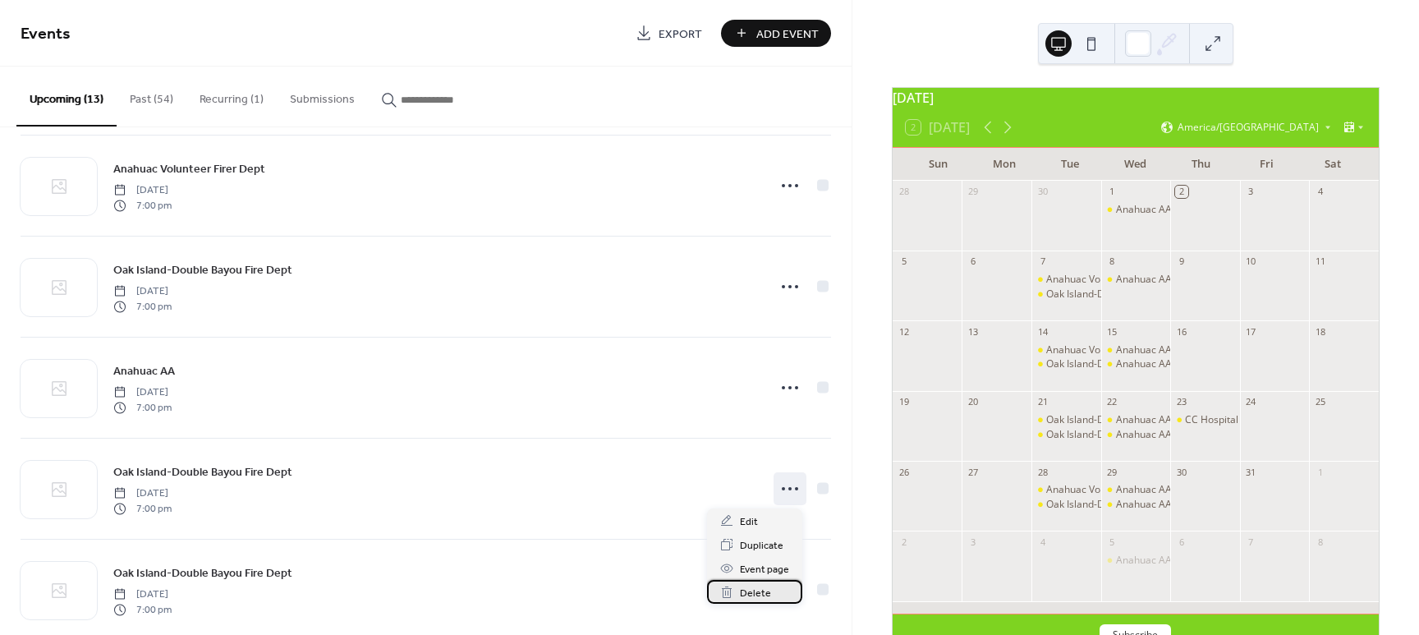
click at [749, 594] on span "Delete" at bounding box center [755, 593] width 31 height 17
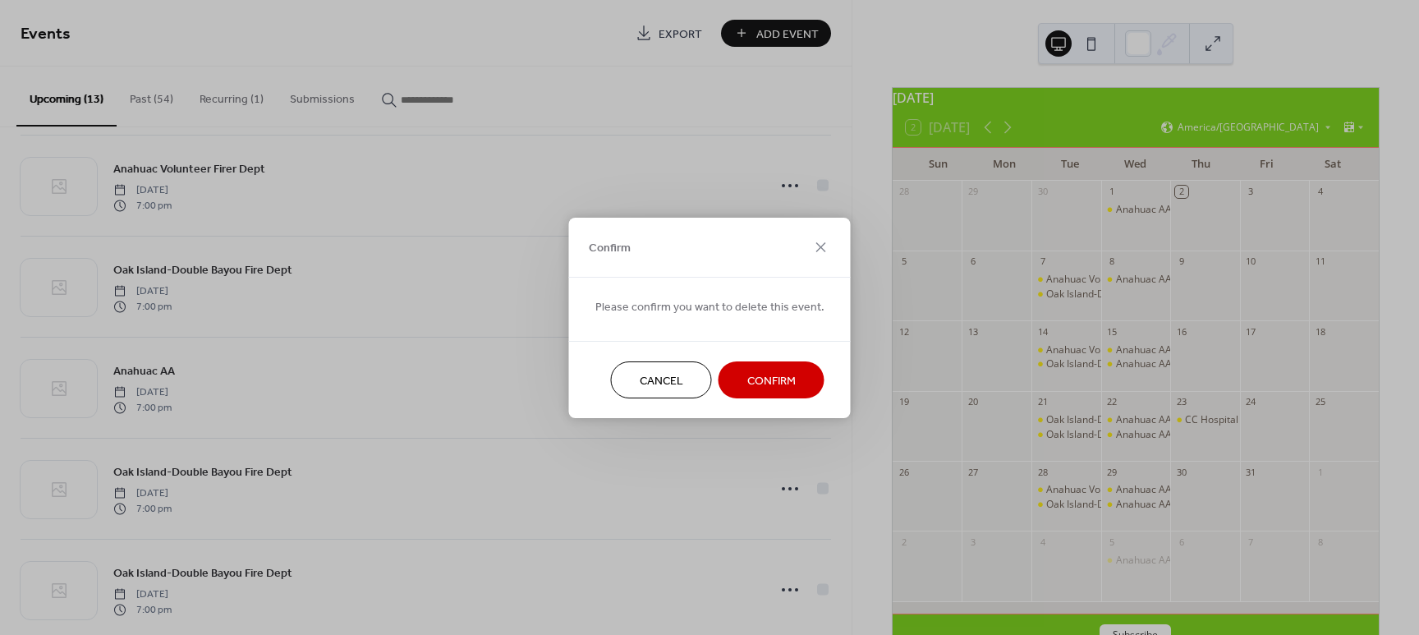
click at [778, 377] on span "Confirm" at bounding box center [771, 380] width 48 height 17
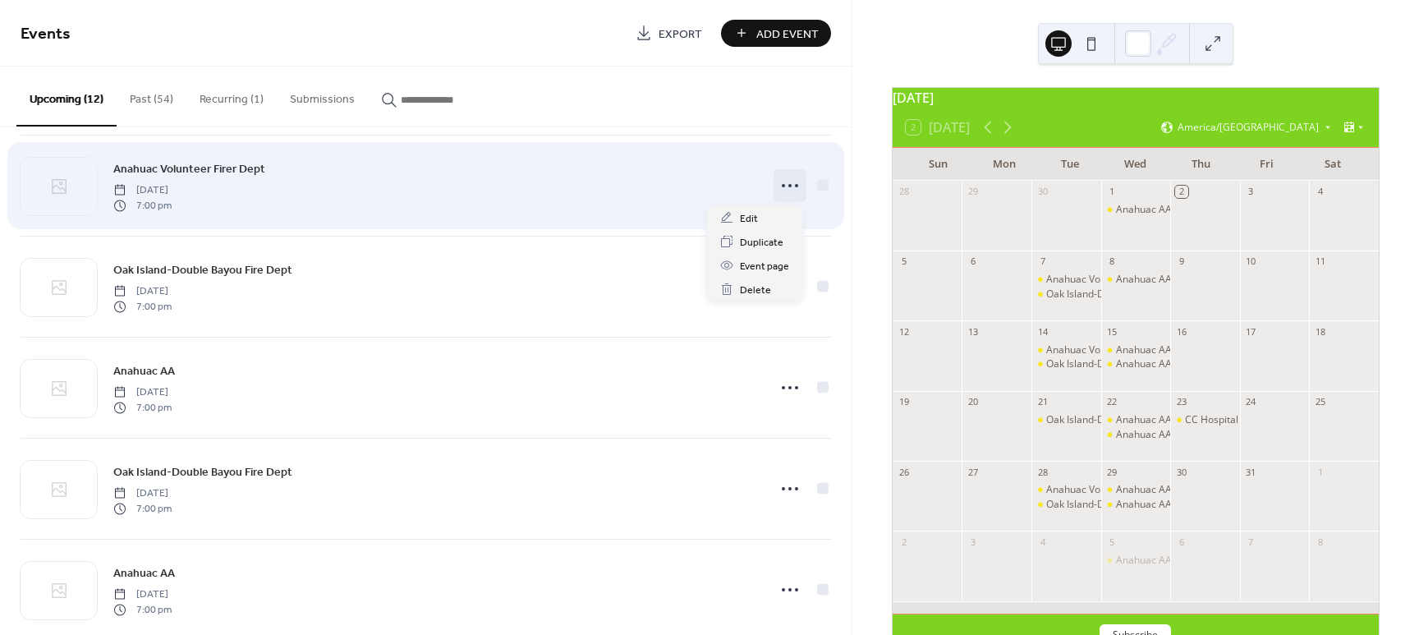
click at [780, 181] on icon at bounding box center [790, 185] width 26 height 26
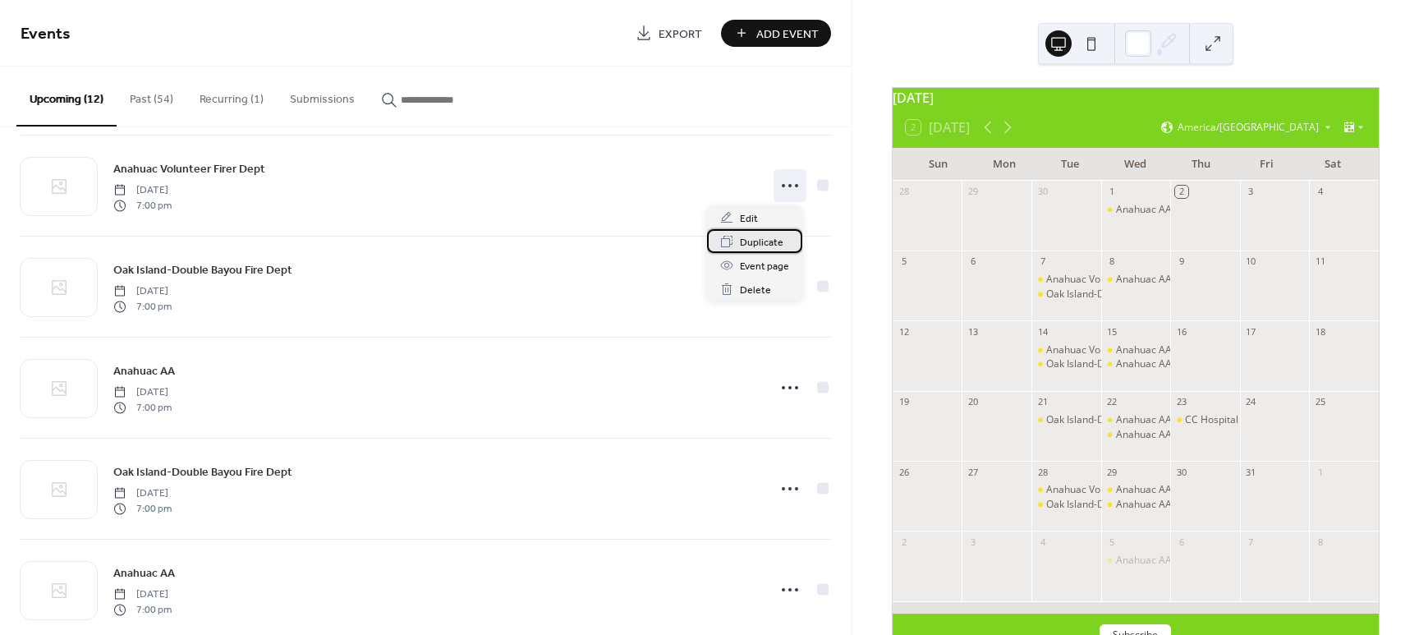
click at [748, 251] on div "Duplicate" at bounding box center [754, 241] width 95 height 24
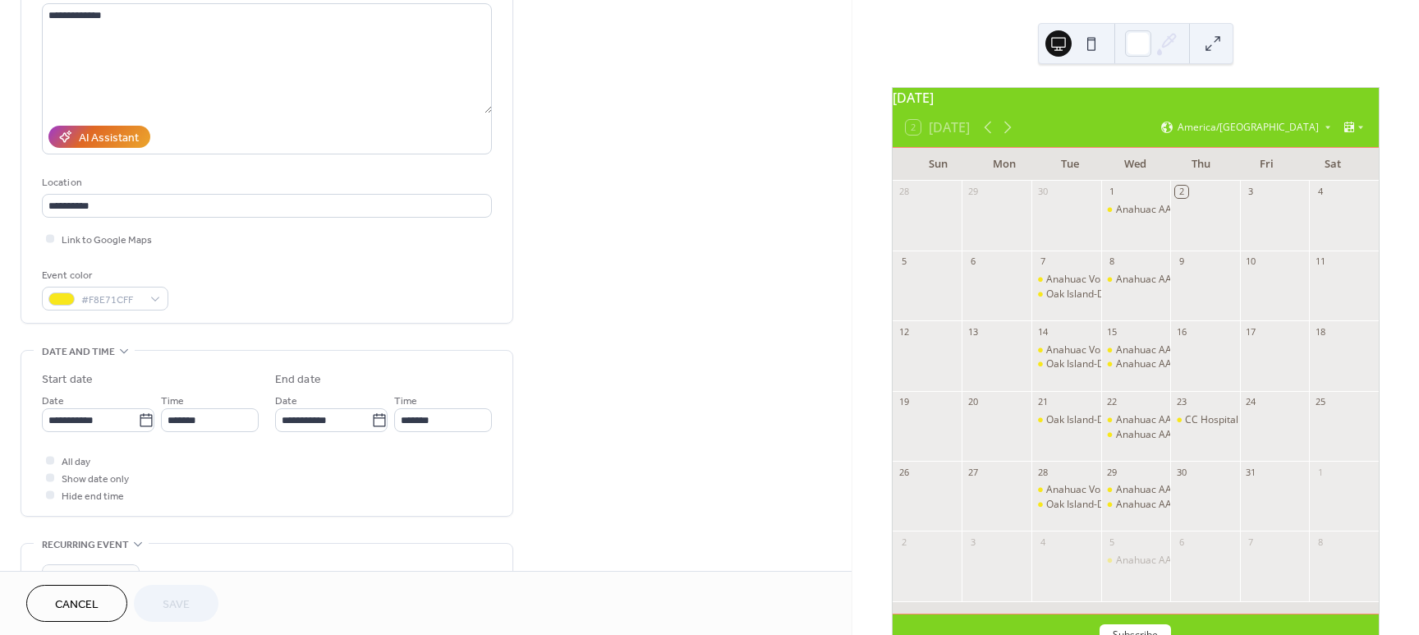
scroll to position [223, 0]
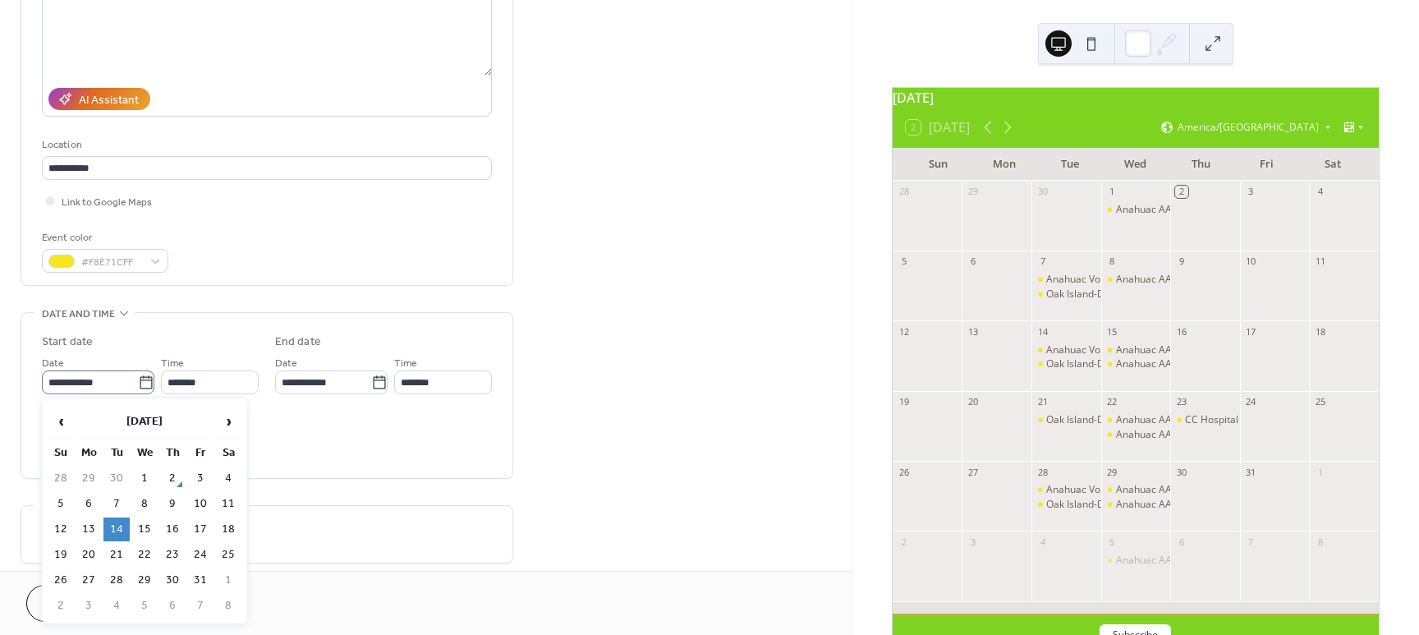
click at [145, 383] on icon at bounding box center [146, 382] width 16 height 16
click at [138, 383] on input "**********" at bounding box center [90, 382] width 96 height 24
click at [115, 549] on td "21" at bounding box center [116, 555] width 26 height 24
type input "**********"
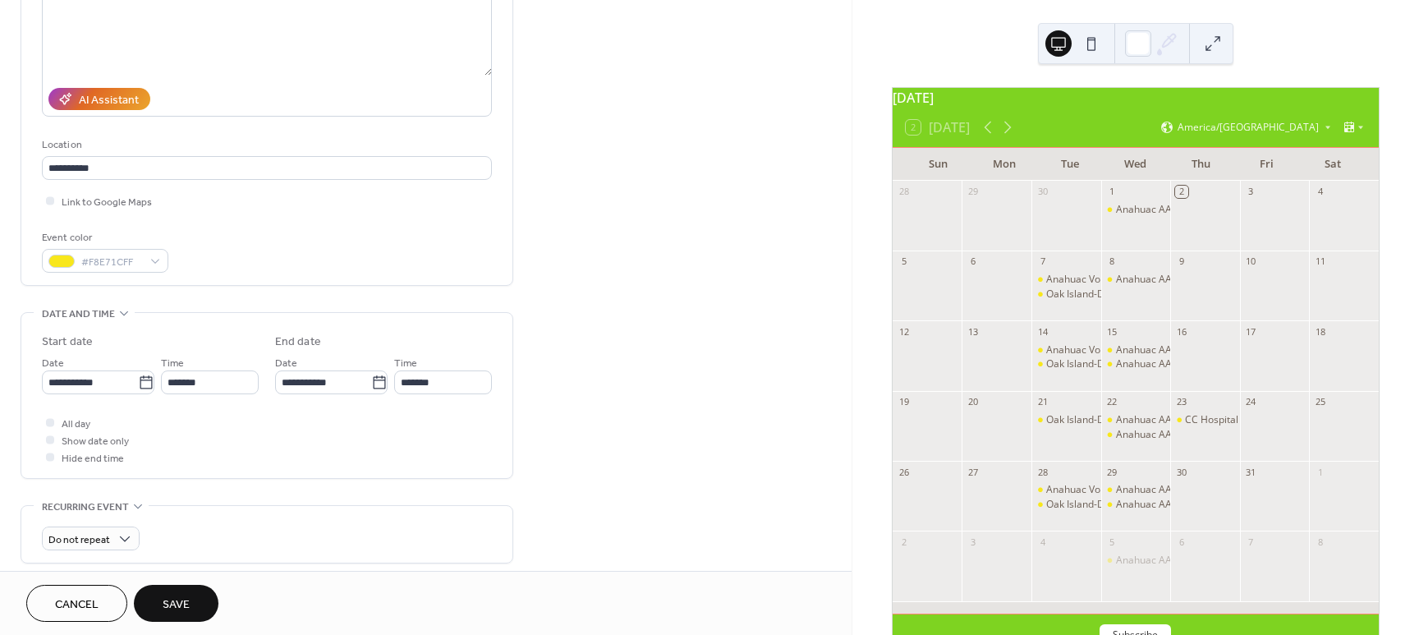
click at [167, 597] on span "Save" at bounding box center [176, 604] width 27 height 17
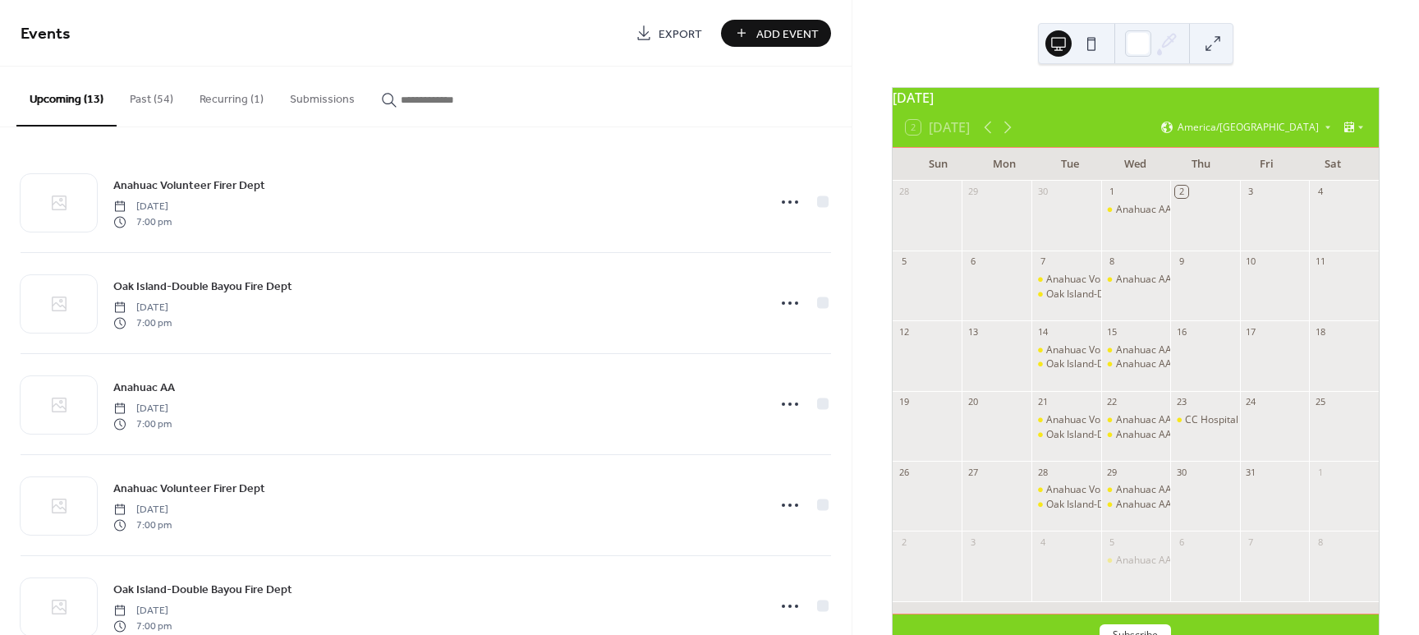
click at [145, 89] on button "Past (54)" at bounding box center [152, 96] width 70 height 58
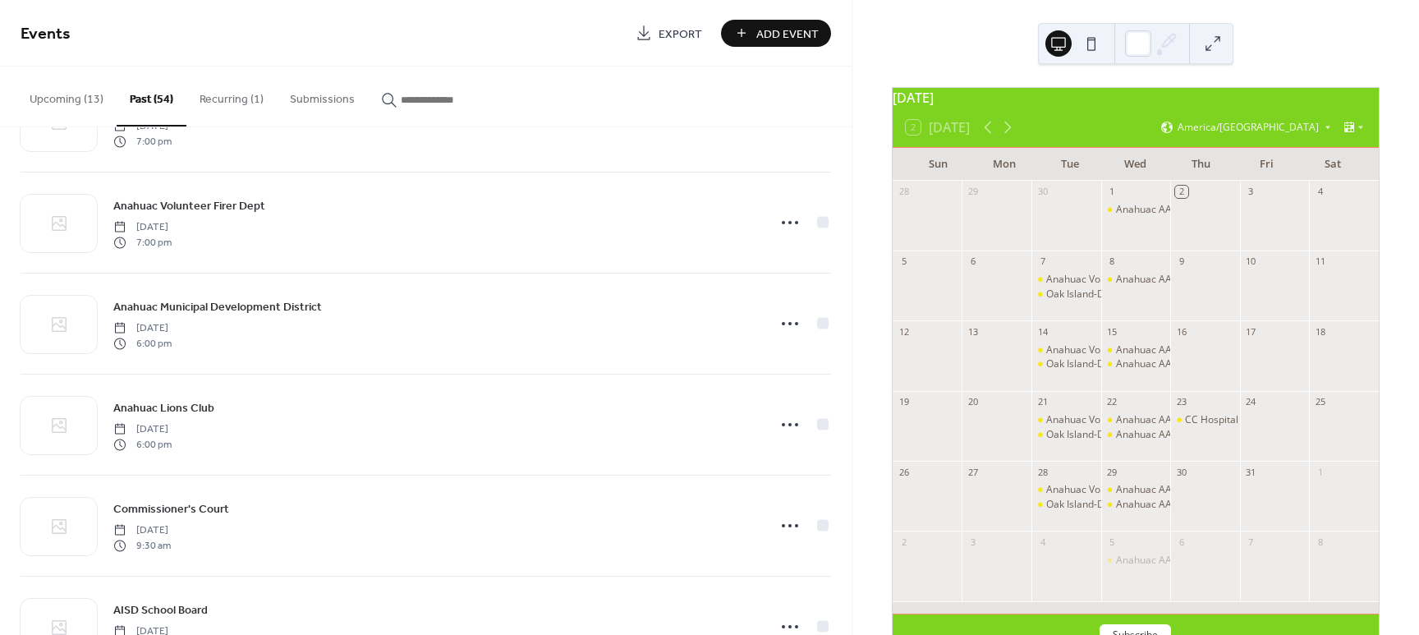
scroll to position [438, 0]
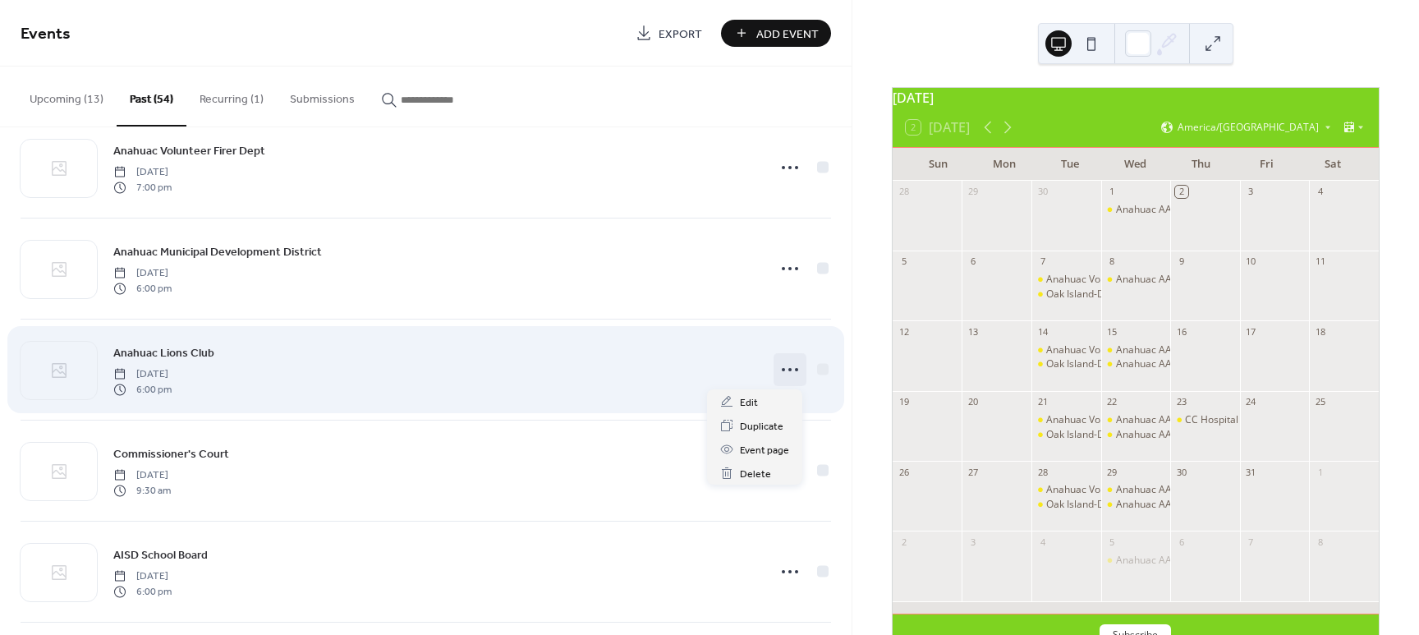
click at [778, 371] on icon at bounding box center [790, 369] width 26 height 26
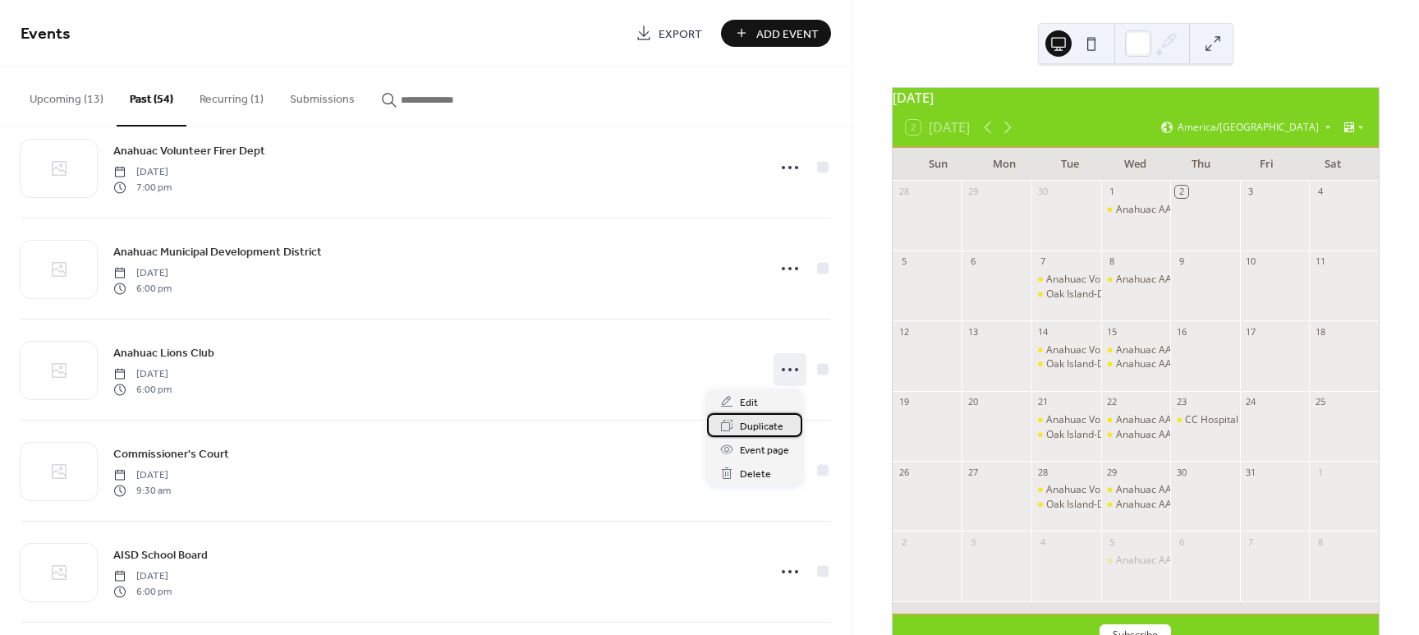
click at [755, 425] on span "Duplicate" at bounding box center [762, 426] width 44 height 17
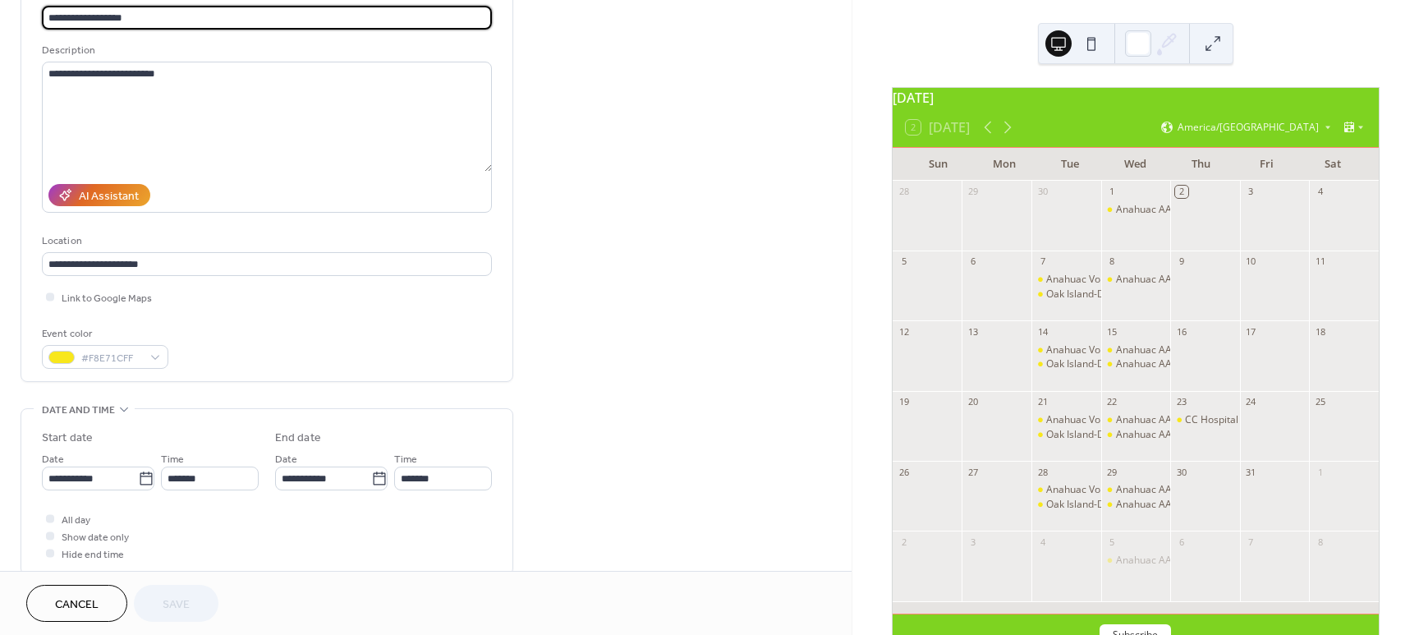
scroll to position [135, 0]
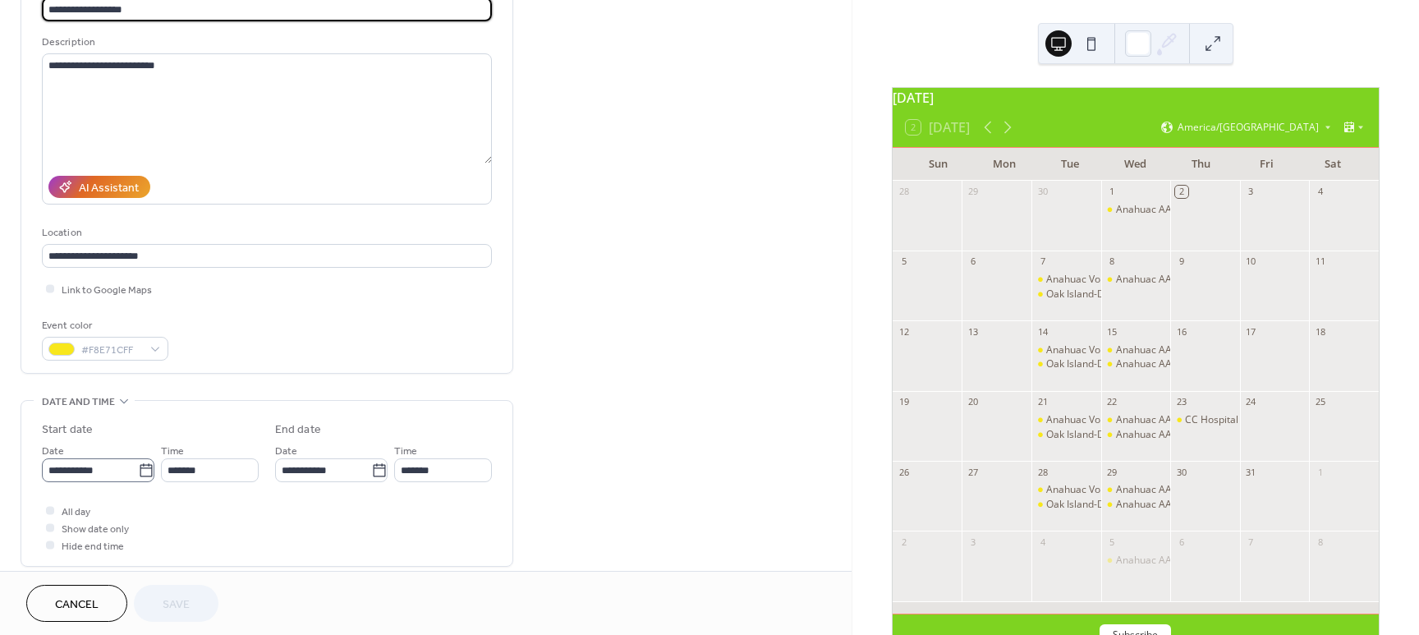
click at [140, 471] on icon at bounding box center [146, 469] width 12 height 13
click at [135, 471] on input "**********" at bounding box center [90, 470] width 96 height 24
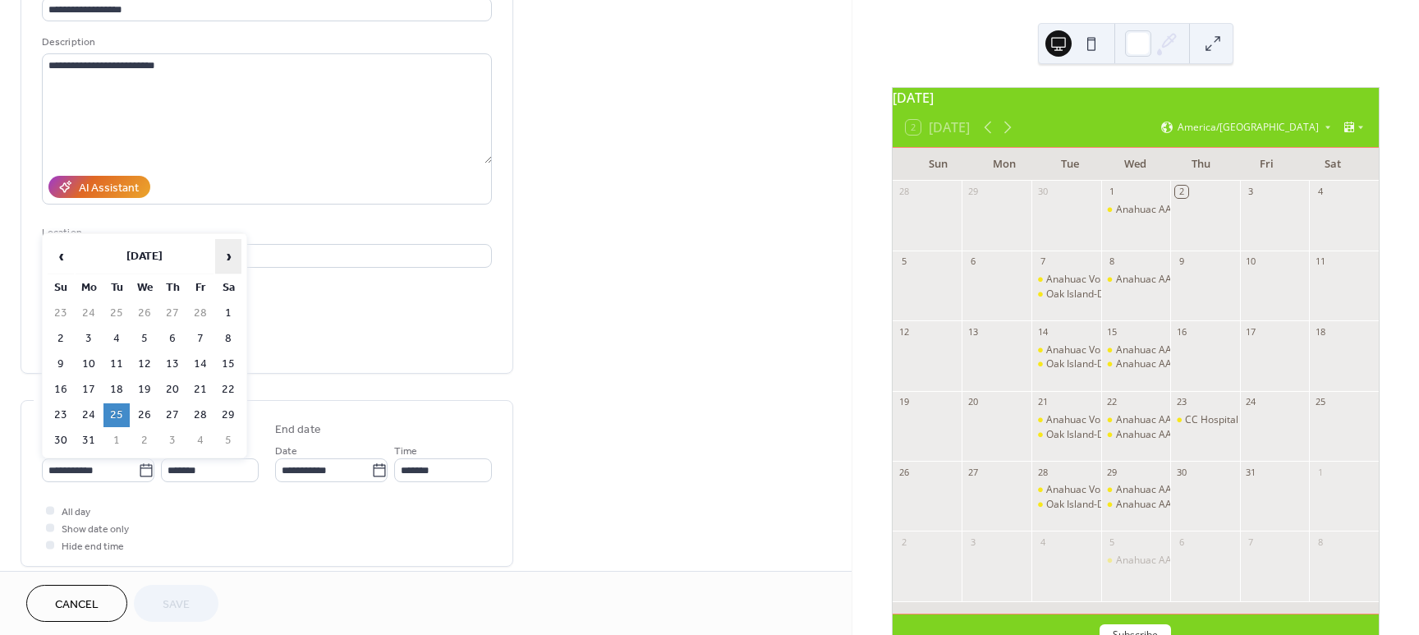
click at [229, 258] on span "›" at bounding box center [228, 256] width 25 height 33
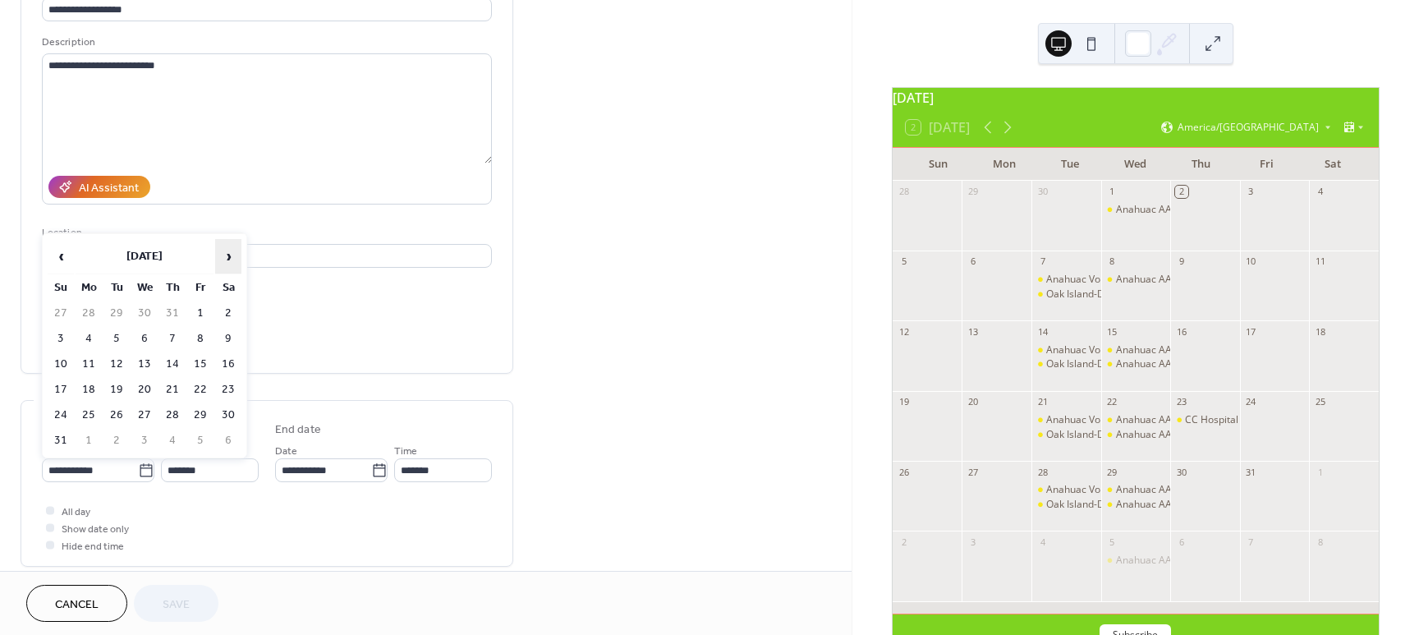
click at [229, 258] on span "›" at bounding box center [228, 256] width 25 height 33
click at [111, 409] on td "28" at bounding box center [116, 415] width 26 height 24
type input "**********"
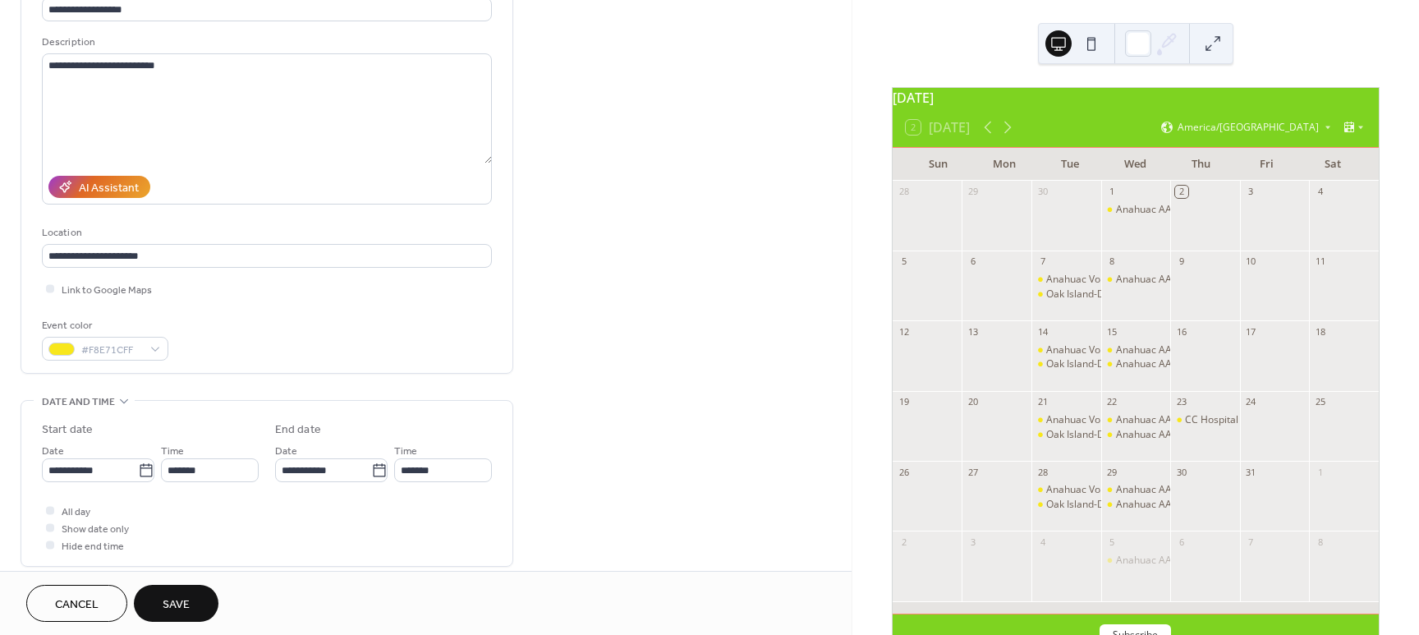
click at [181, 596] on span "Save" at bounding box center [176, 604] width 27 height 17
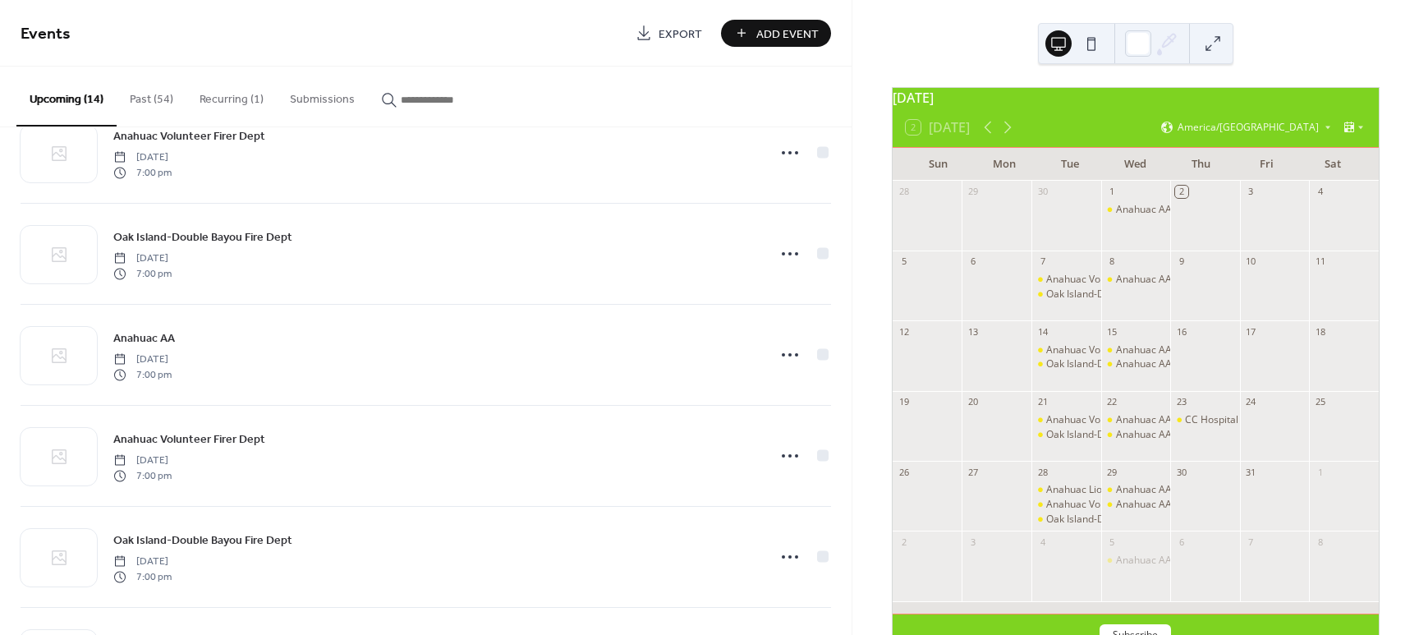
scroll to position [411, 0]
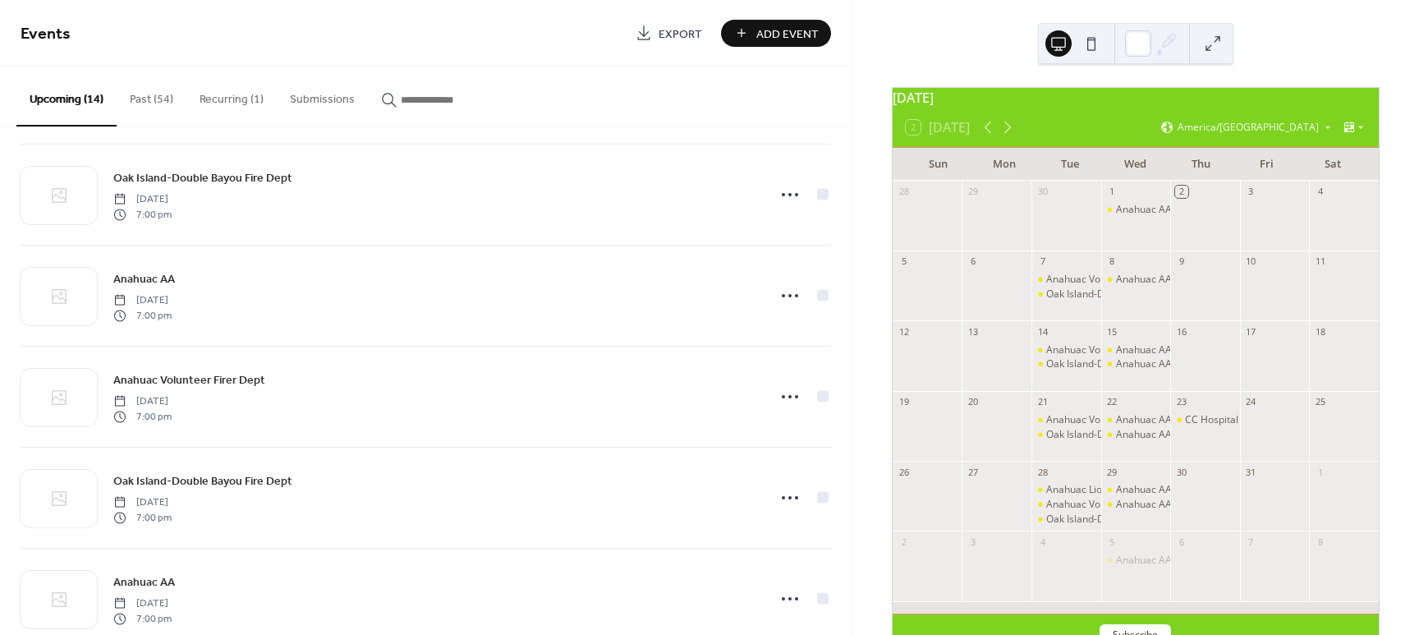
click at [160, 96] on button "Past (54)" at bounding box center [152, 96] width 70 height 58
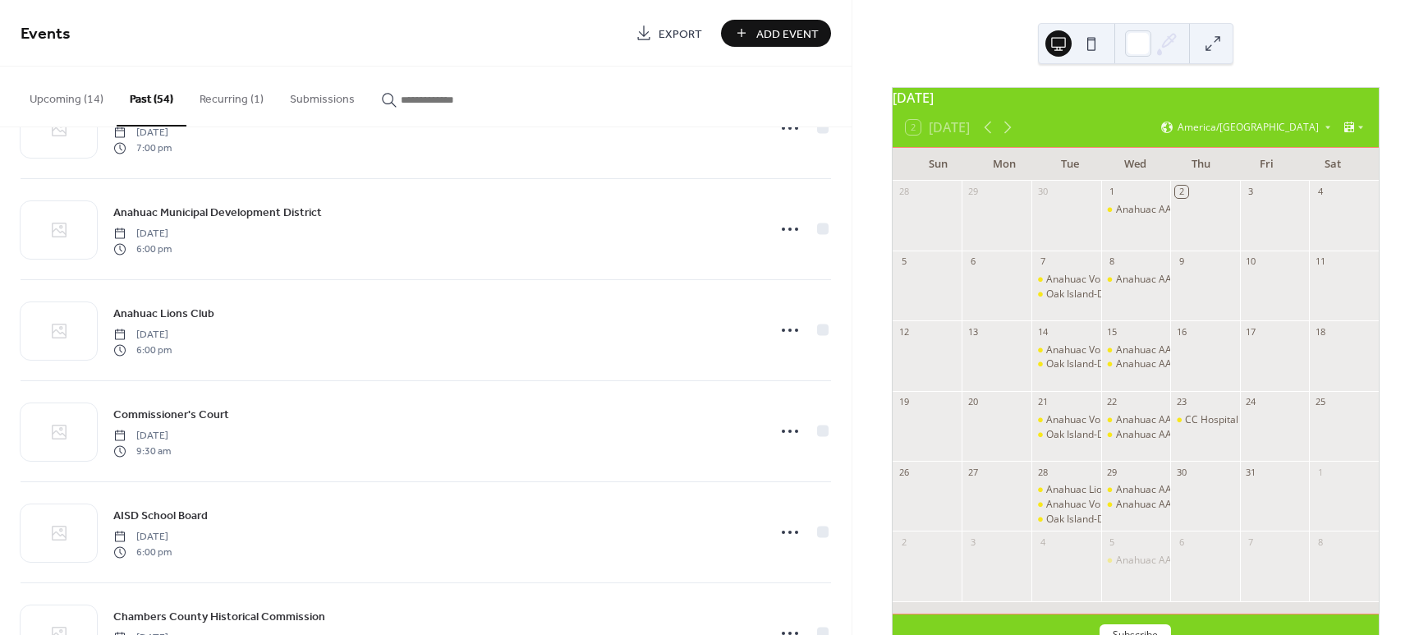
scroll to position [513, 0]
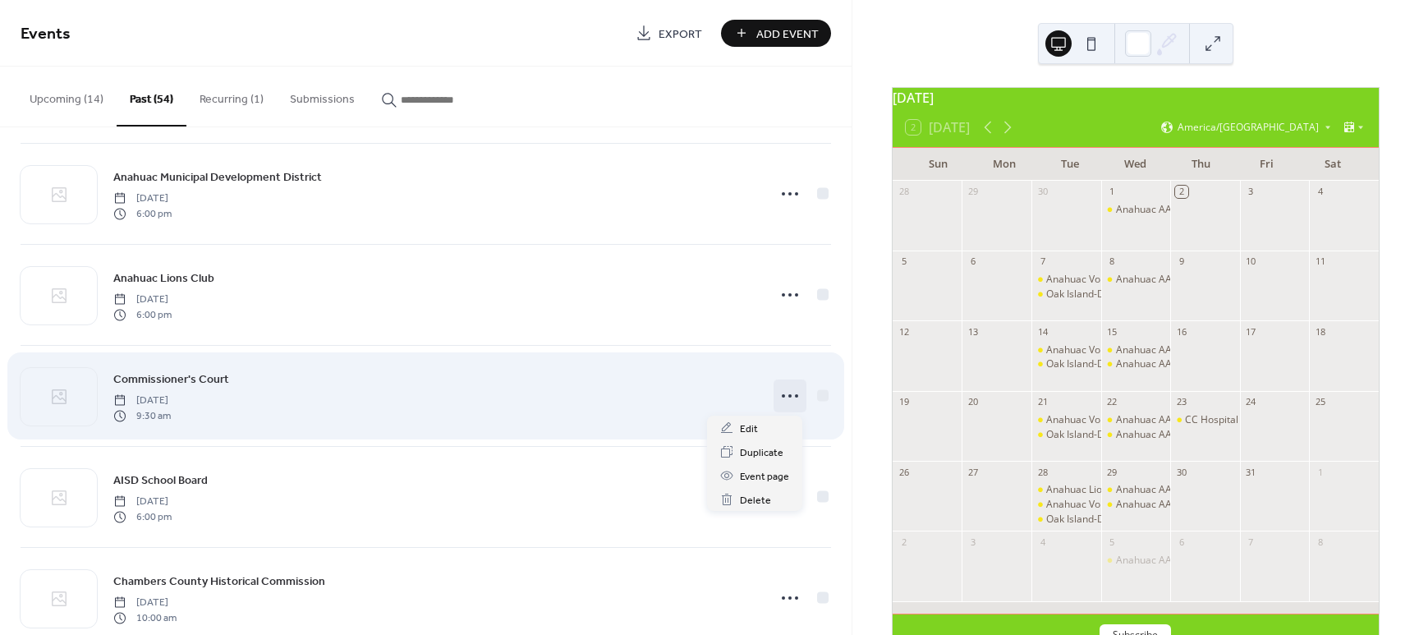
click at [781, 393] on icon at bounding box center [790, 396] width 26 height 26
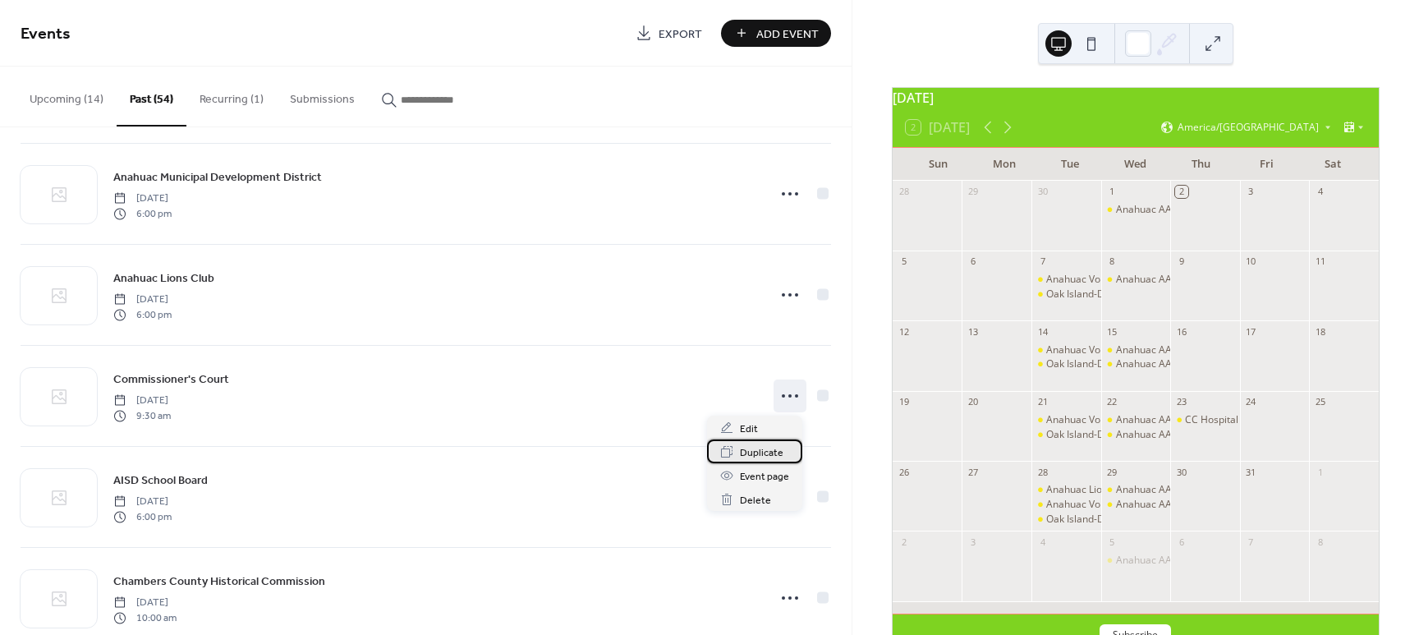
click at [745, 454] on span "Duplicate" at bounding box center [762, 452] width 44 height 17
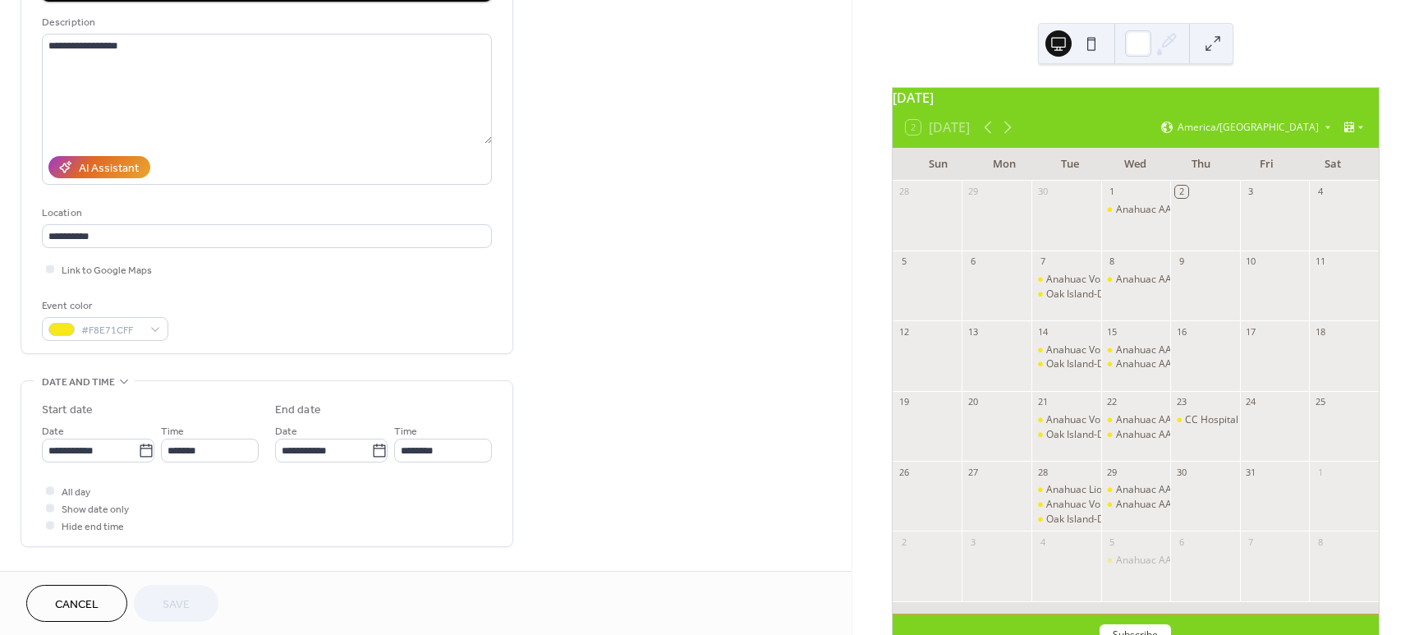
scroll to position [172, 0]
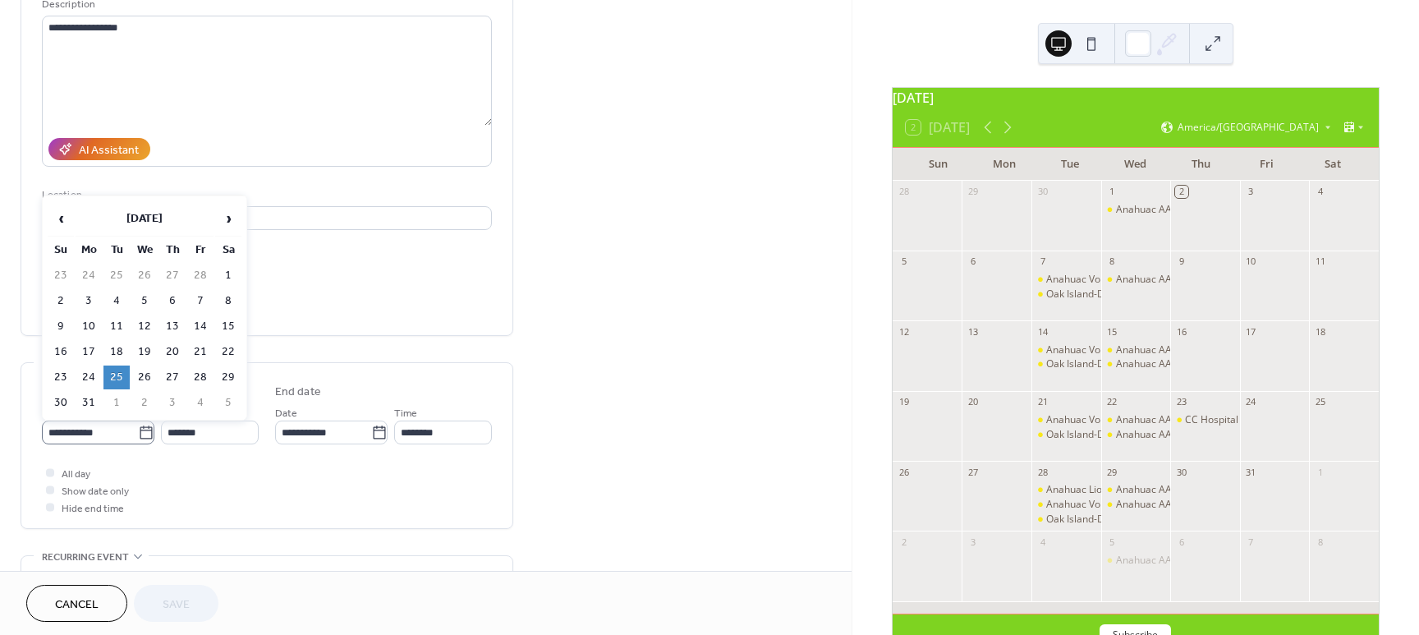
click at [140, 431] on icon at bounding box center [146, 432] width 16 height 16
click at [138, 431] on input "**********" at bounding box center [90, 432] width 96 height 24
click at [229, 215] on span "›" at bounding box center [228, 218] width 25 height 33
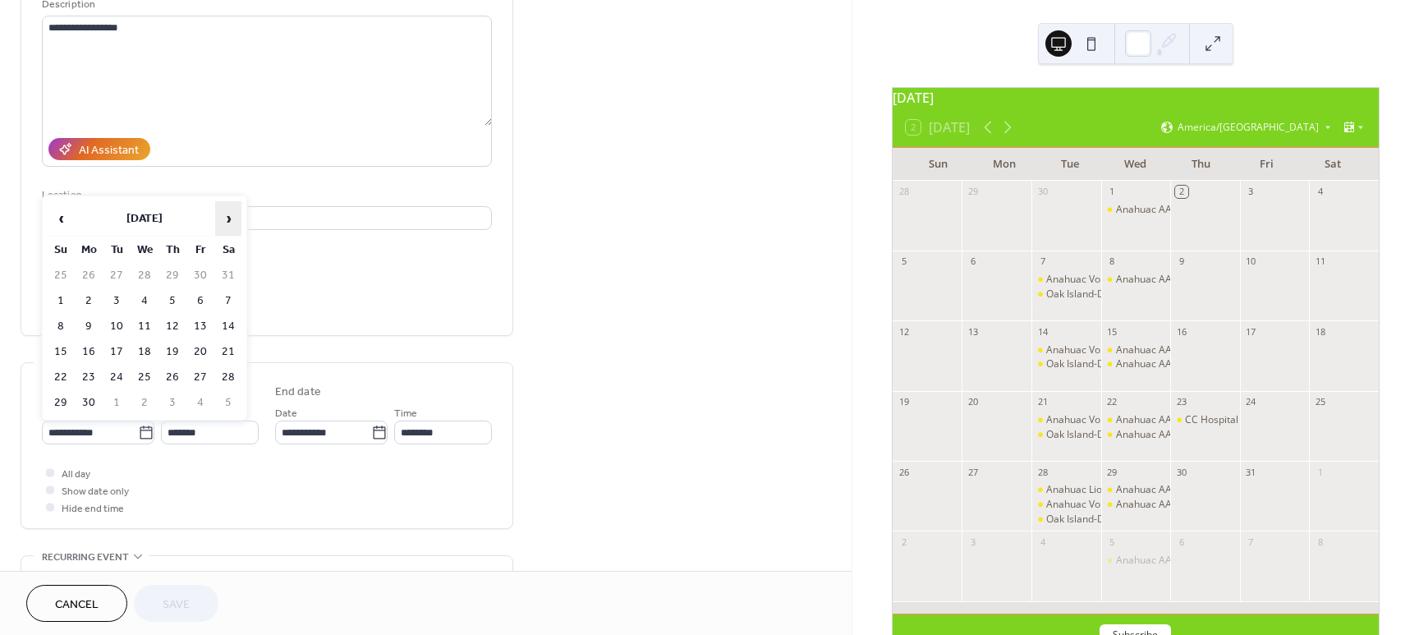
click at [229, 215] on span "›" at bounding box center [228, 218] width 25 height 33
click at [118, 319] on td "14" at bounding box center [116, 326] width 26 height 24
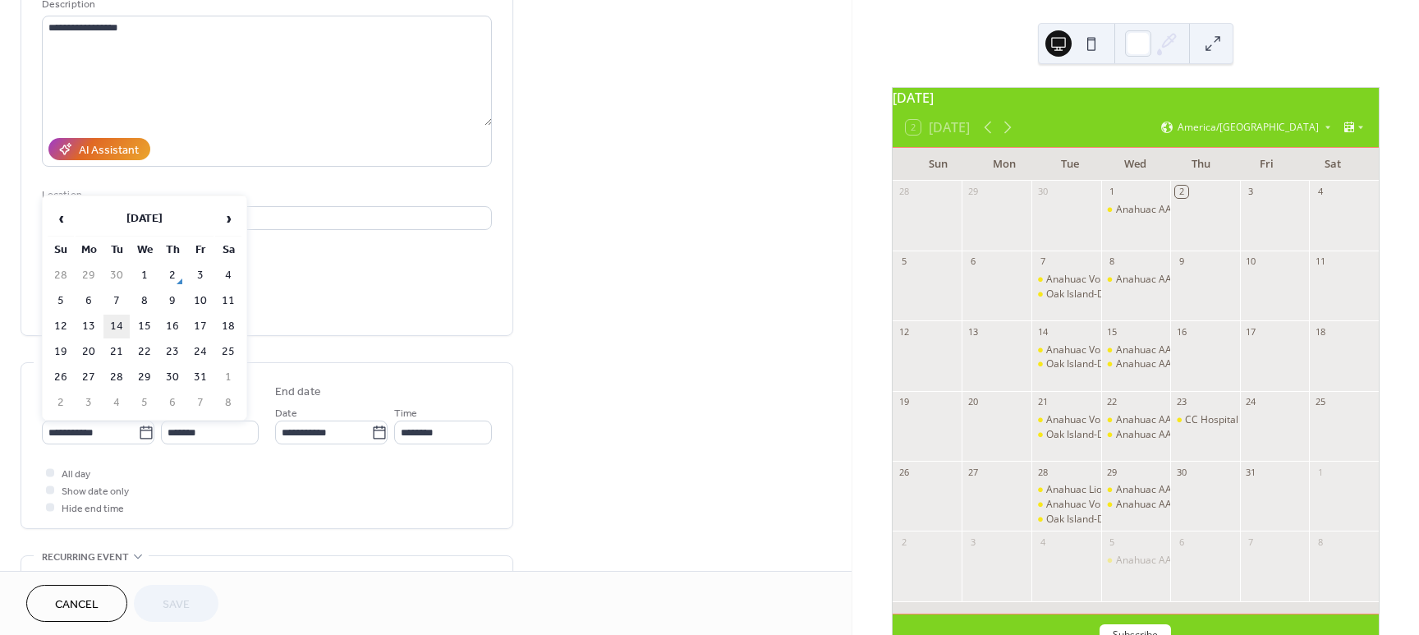
type input "**********"
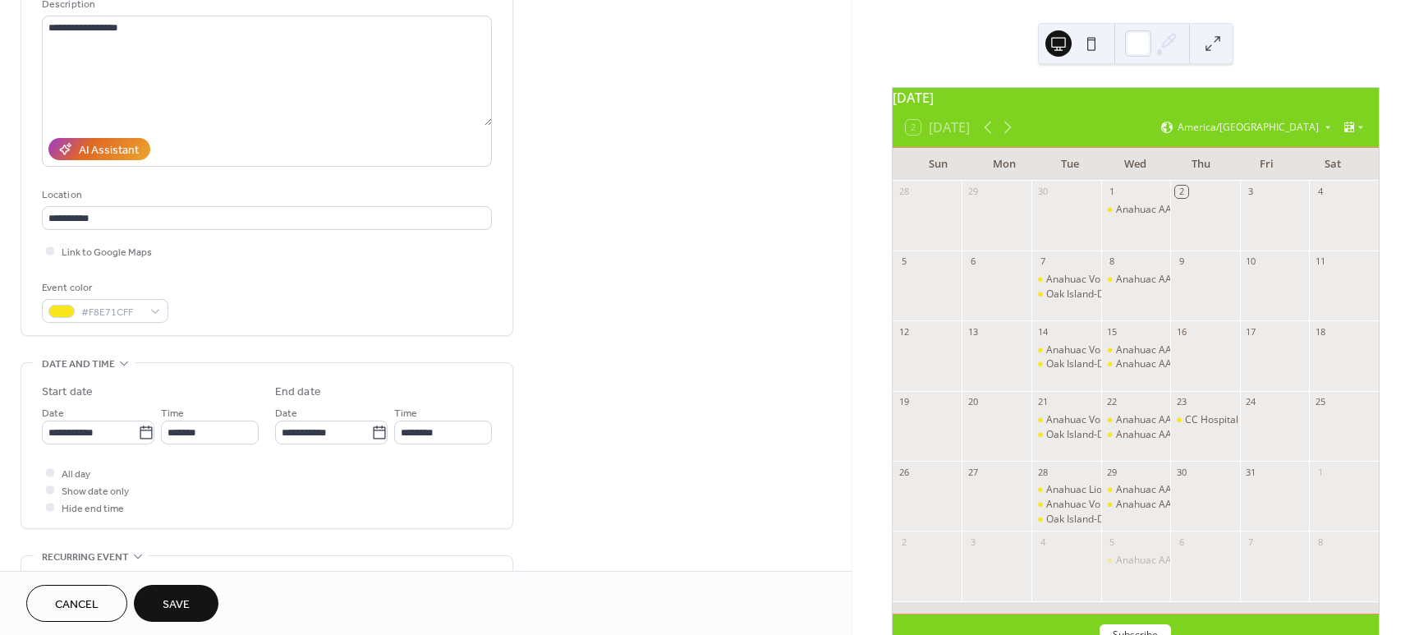
click at [176, 598] on span "Save" at bounding box center [176, 604] width 27 height 17
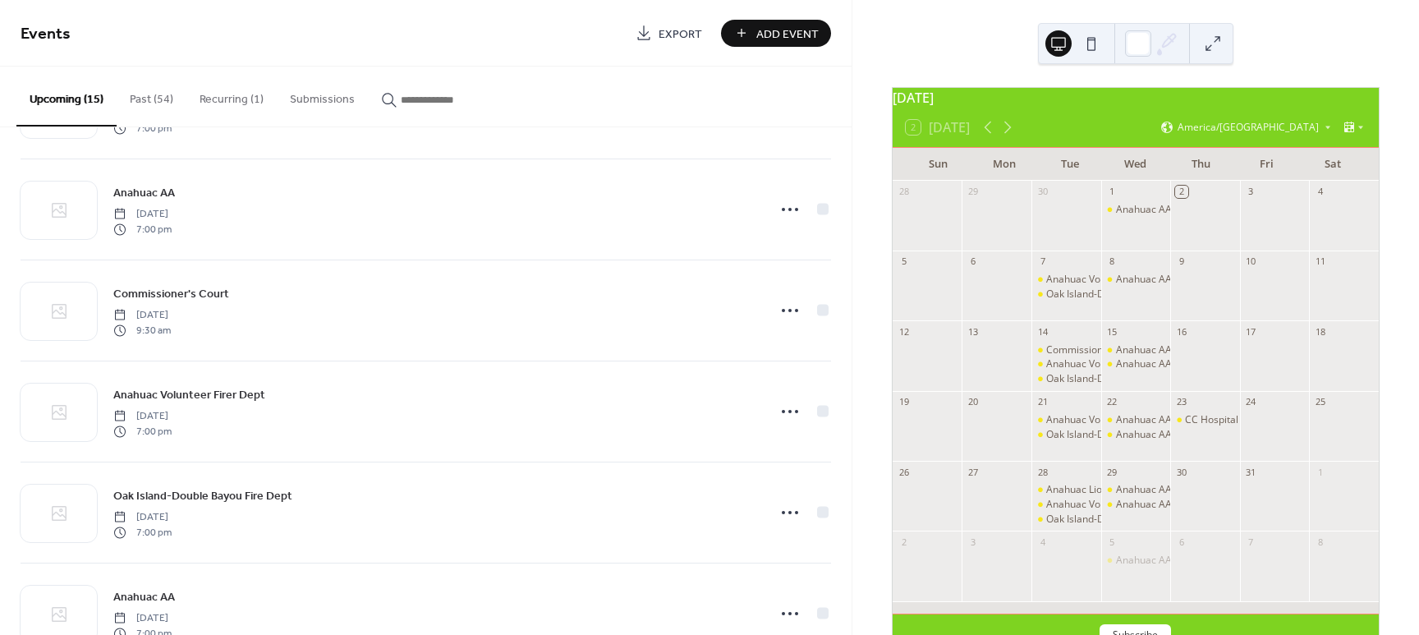
scroll to position [170, 0]
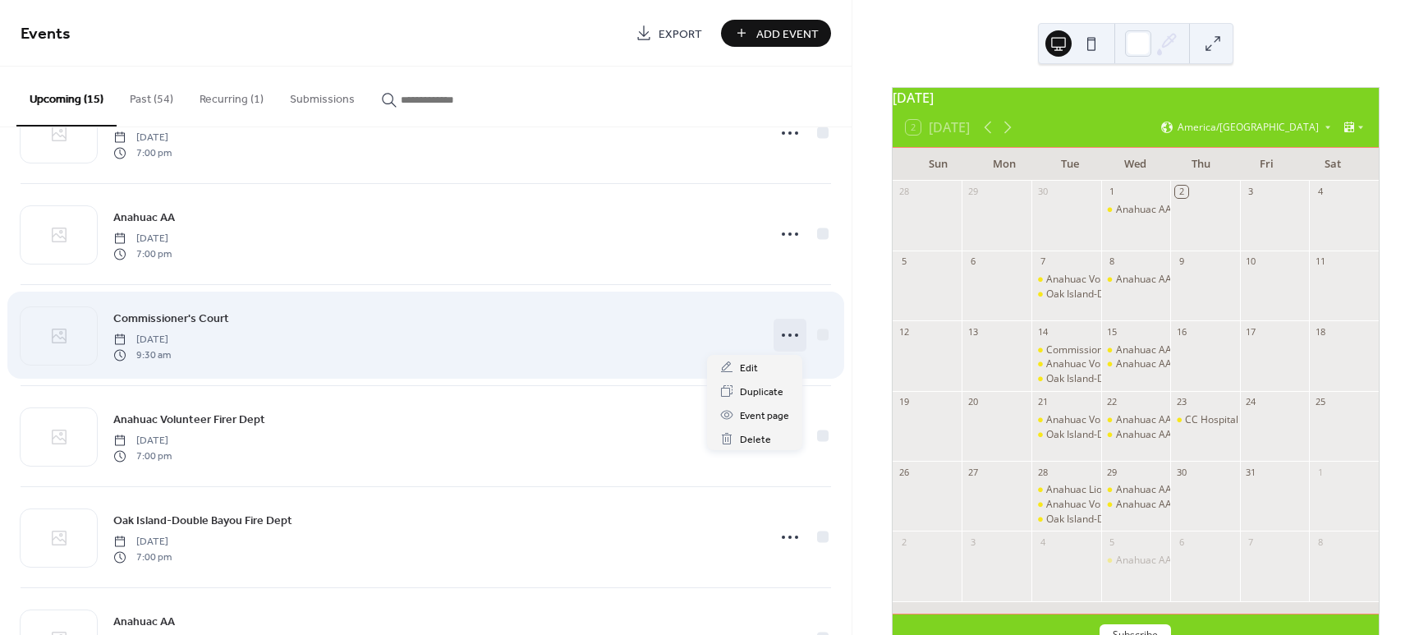
click at [779, 331] on icon at bounding box center [790, 335] width 26 height 26
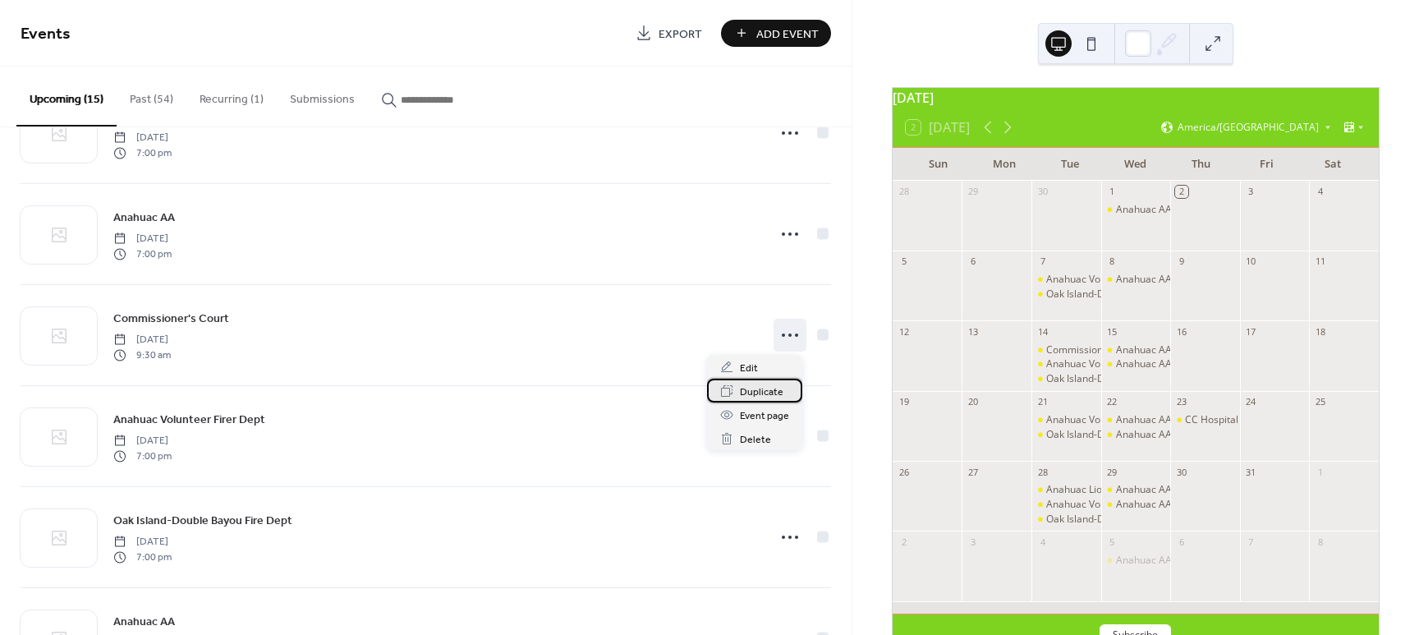
click at [746, 391] on span "Duplicate" at bounding box center [762, 391] width 44 height 17
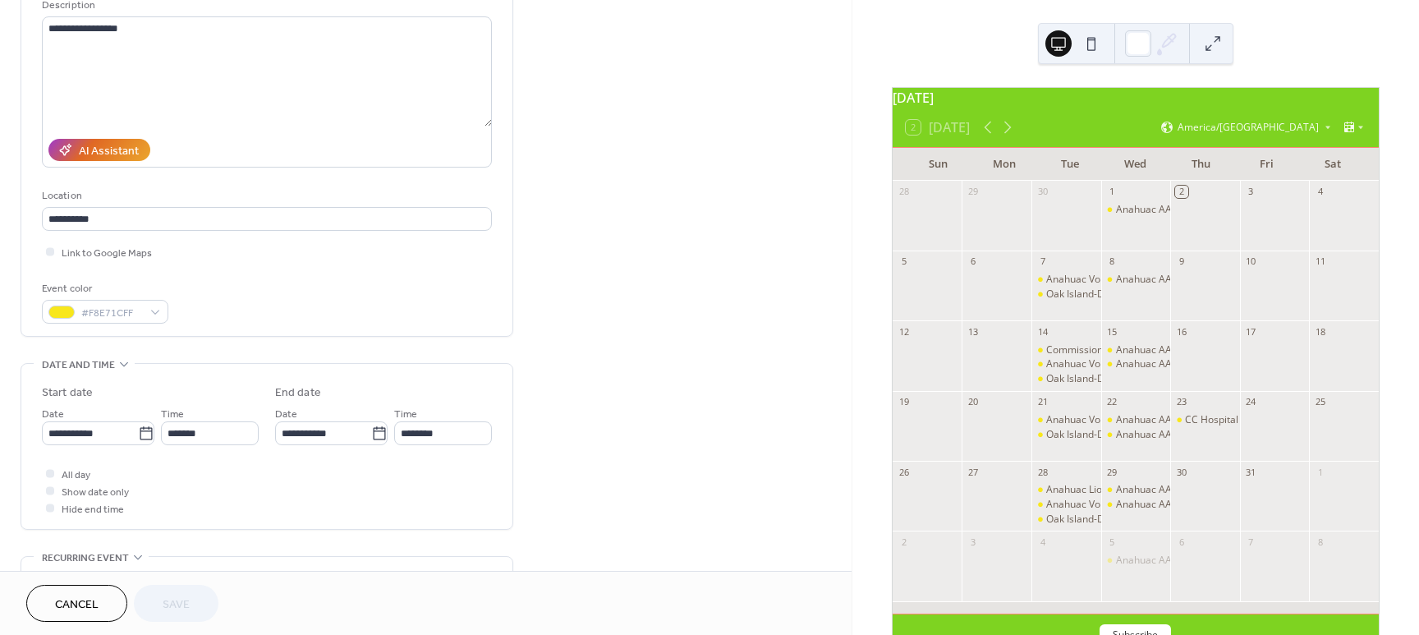
scroll to position [190, 0]
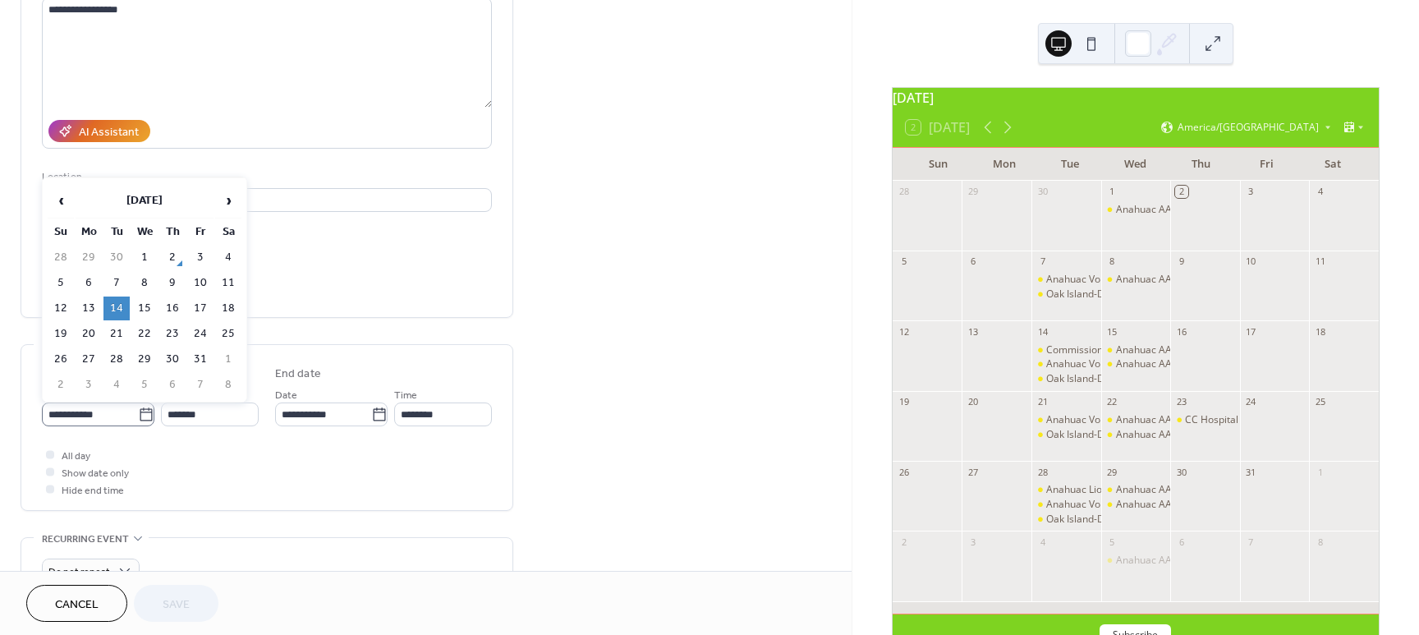
click at [145, 415] on icon at bounding box center [146, 414] width 16 height 16
click at [138, 415] on input "**********" at bounding box center [90, 414] width 96 height 24
click at [117, 358] on td "28" at bounding box center [116, 359] width 26 height 24
type input "**********"
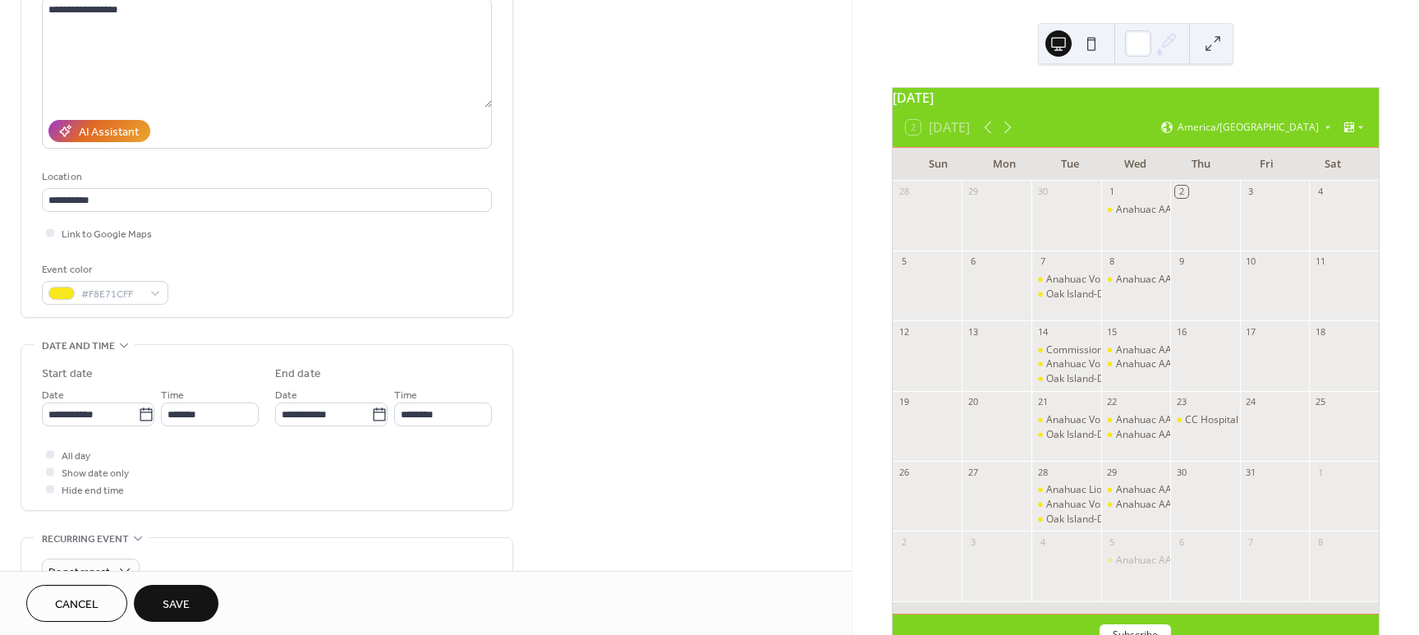
click at [177, 592] on button "Save" at bounding box center [176, 603] width 85 height 37
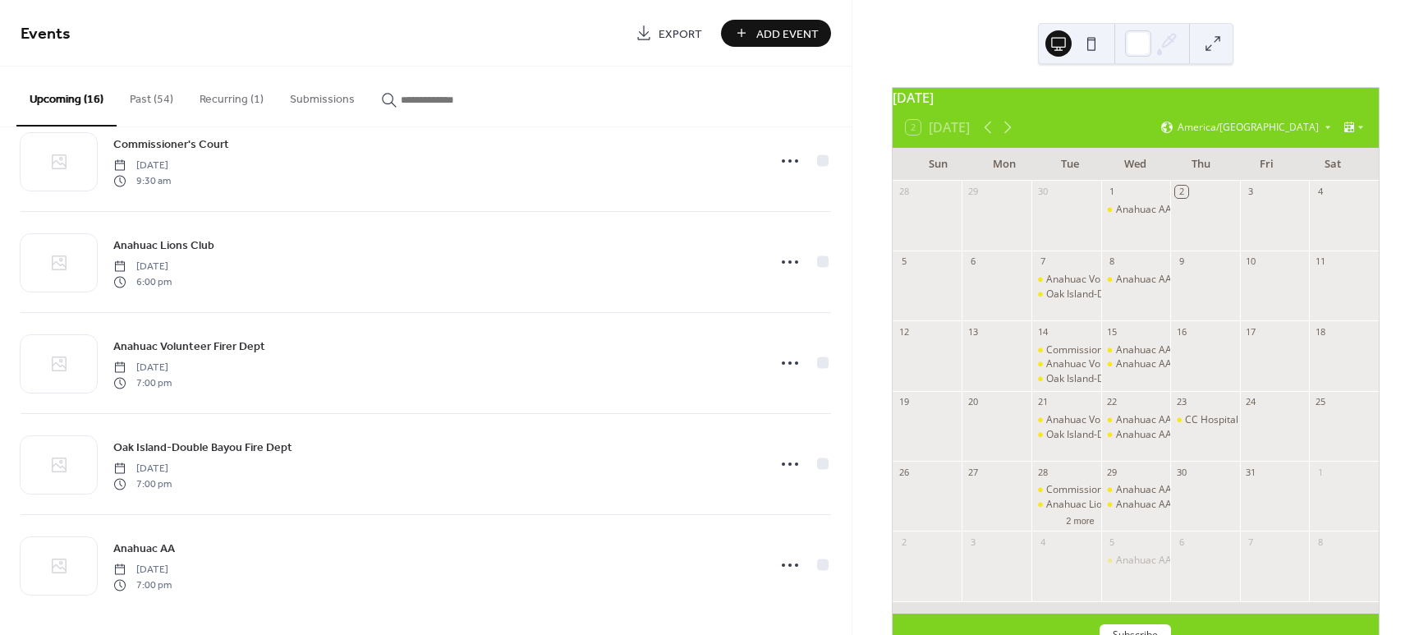
scroll to position [1157, 0]
click at [147, 98] on button "Past (54)" at bounding box center [152, 96] width 70 height 58
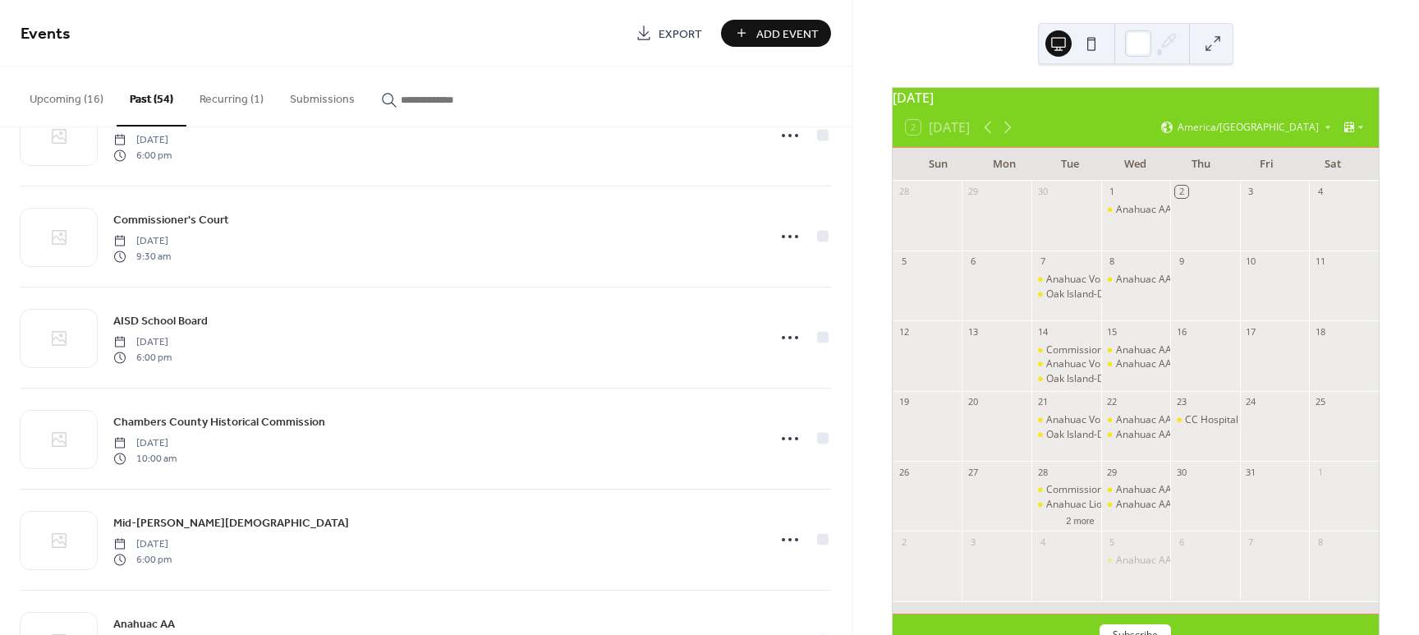
scroll to position [687, 0]
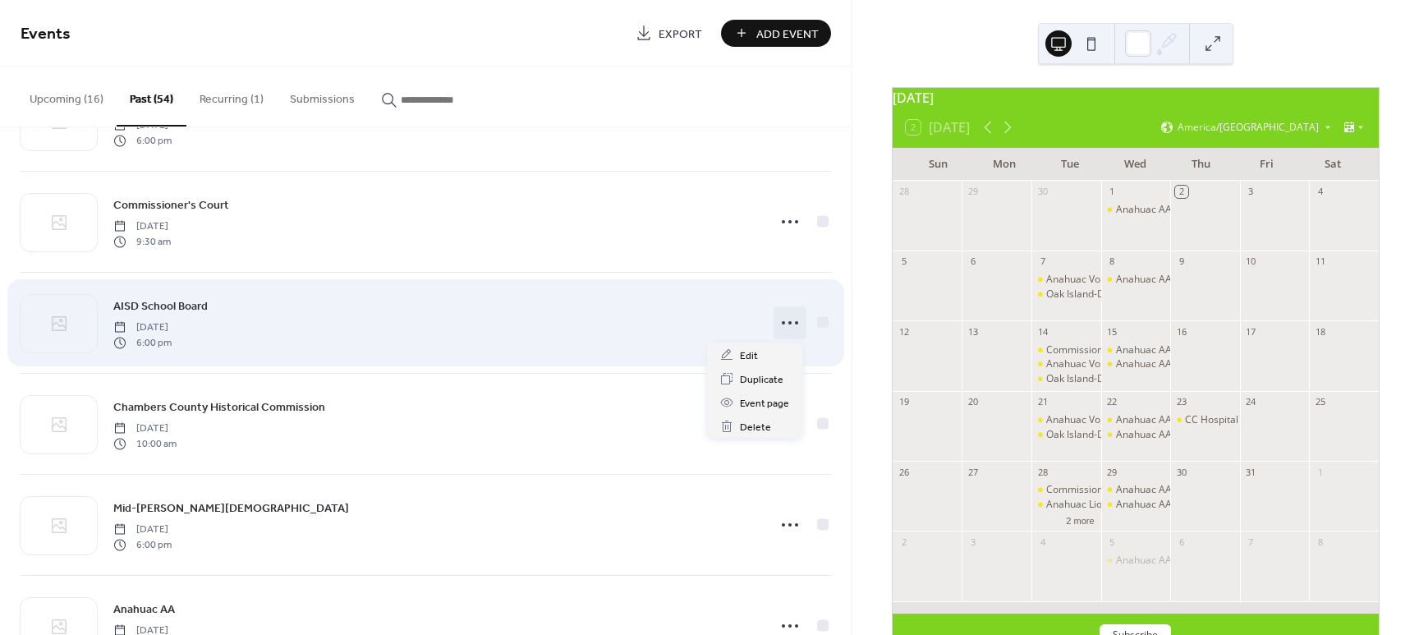
click at [782, 325] on icon at bounding box center [790, 323] width 26 height 26
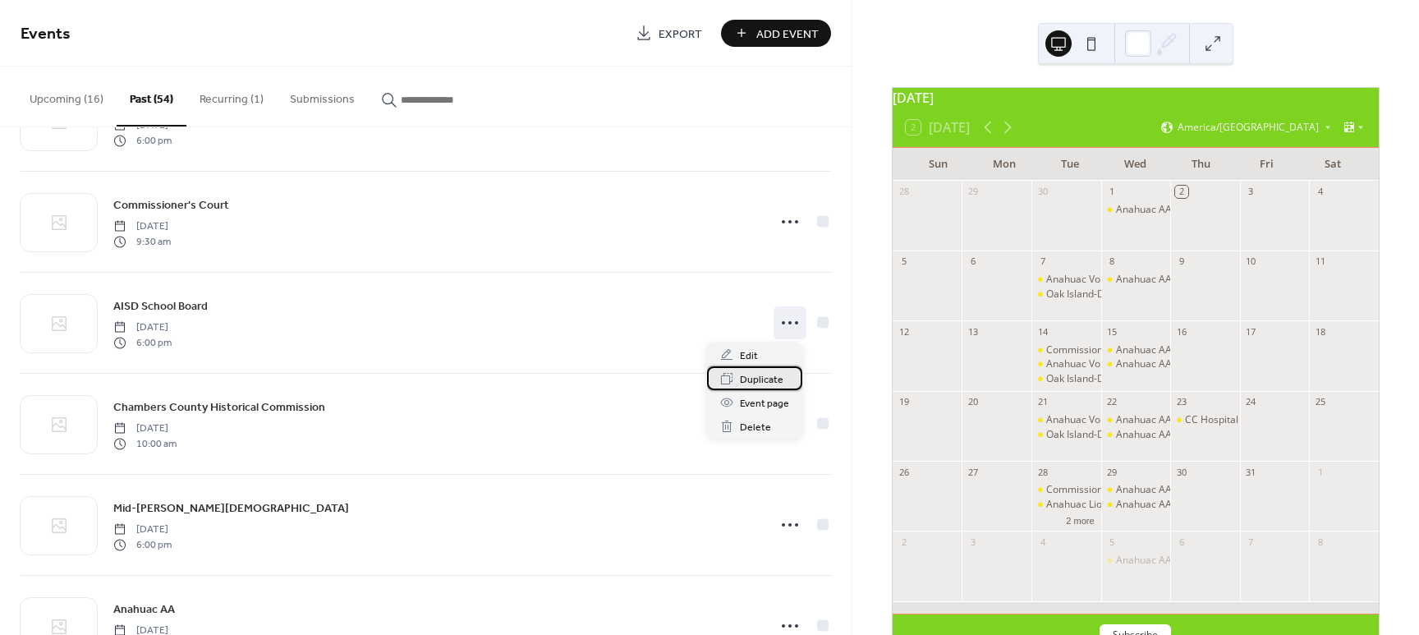
click at [749, 377] on span "Duplicate" at bounding box center [762, 379] width 44 height 17
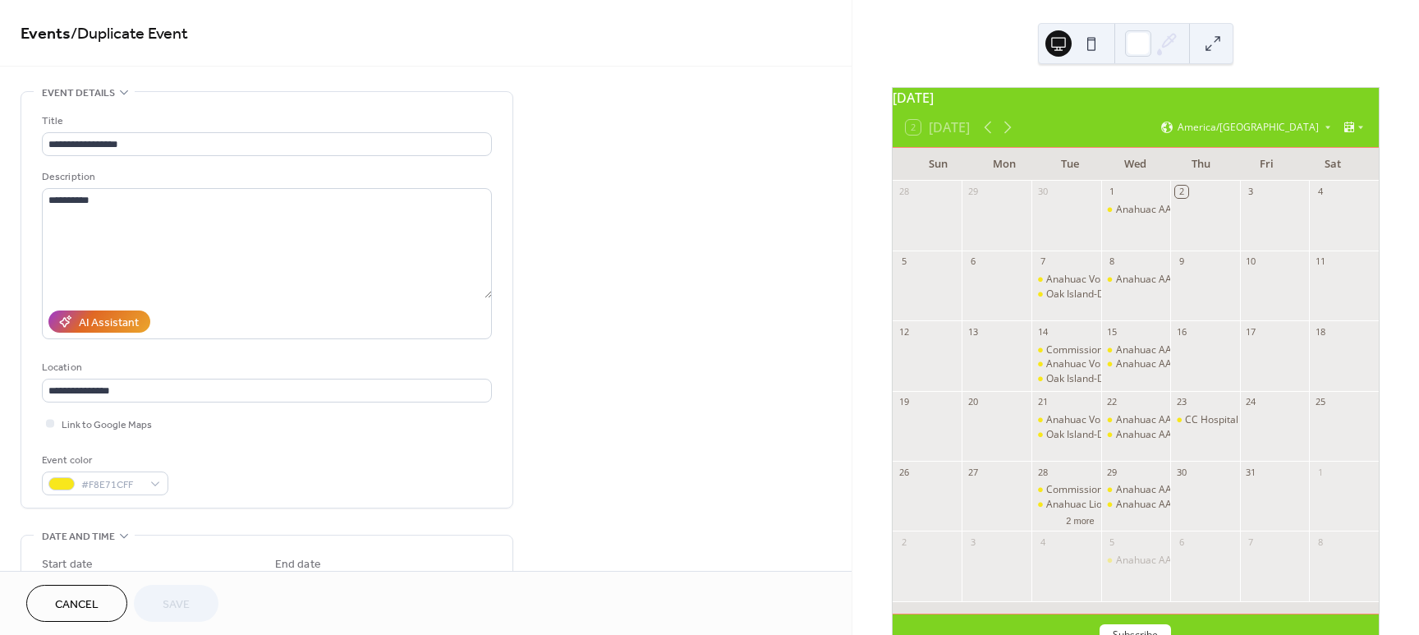
drag, startPoint x: 845, startPoint y: 199, endPoint x: 843, endPoint y: 239, distance: 40.3
click at [836, 255] on div "**********" at bounding box center [425, 593] width 851 height 1005
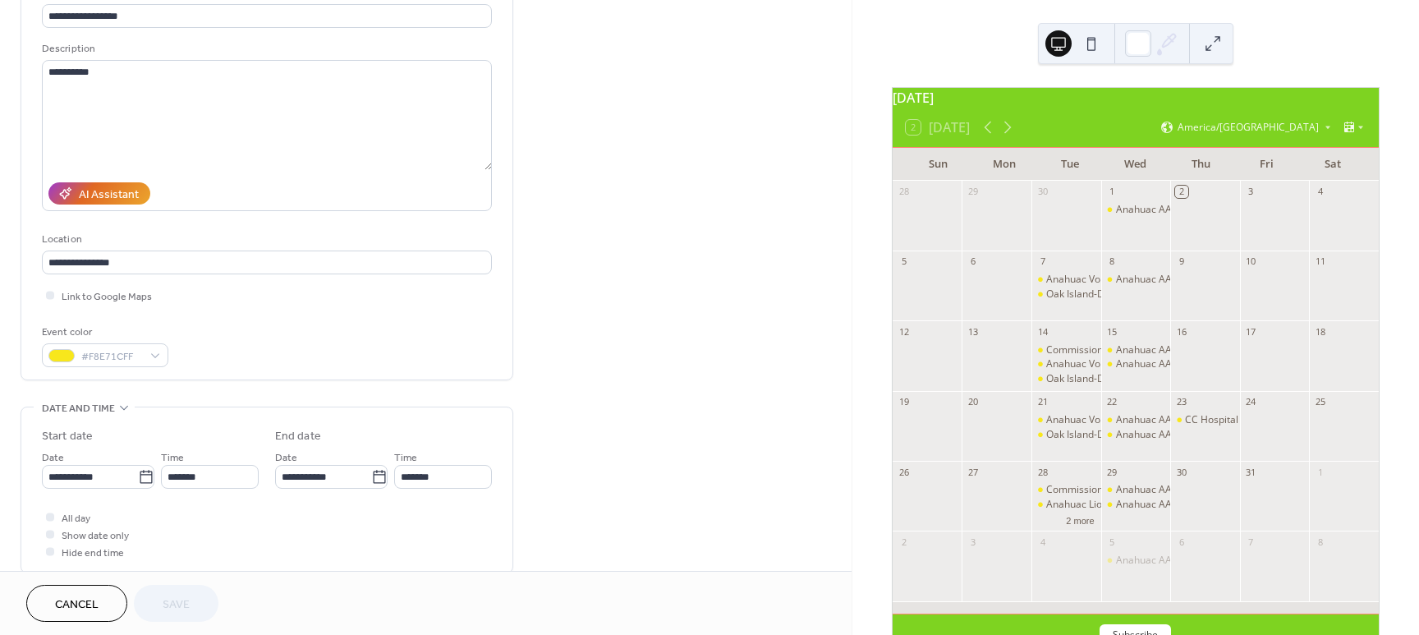
scroll to position [131, 0]
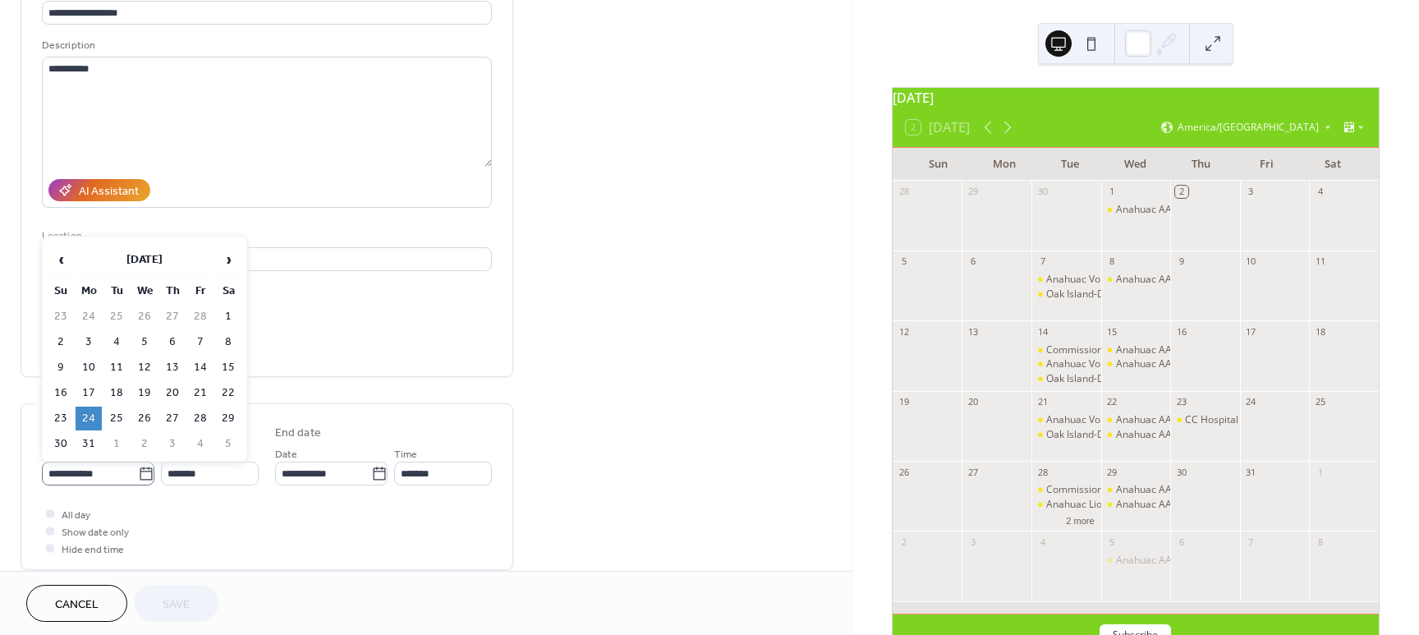
click at [144, 477] on icon at bounding box center [146, 474] width 16 height 16
click at [138, 477] on input "**********" at bounding box center [90, 473] width 96 height 24
click at [232, 259] on span "›" at bounding box center [228, 259] width 25 height 33
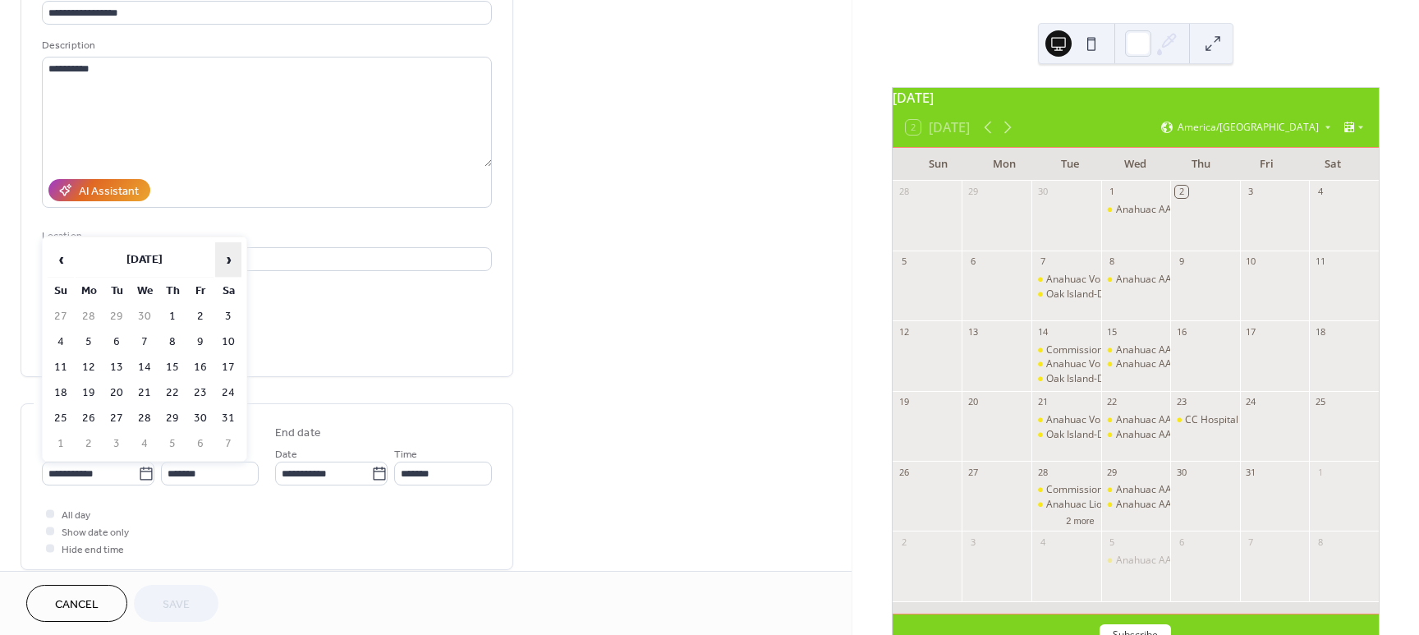
click at [232, 259] on span "›" at bounding box center [228, 259] width 25 height 33
click at [94, 417] on td "27" at bounding box center [89, 418] width 26 height 24
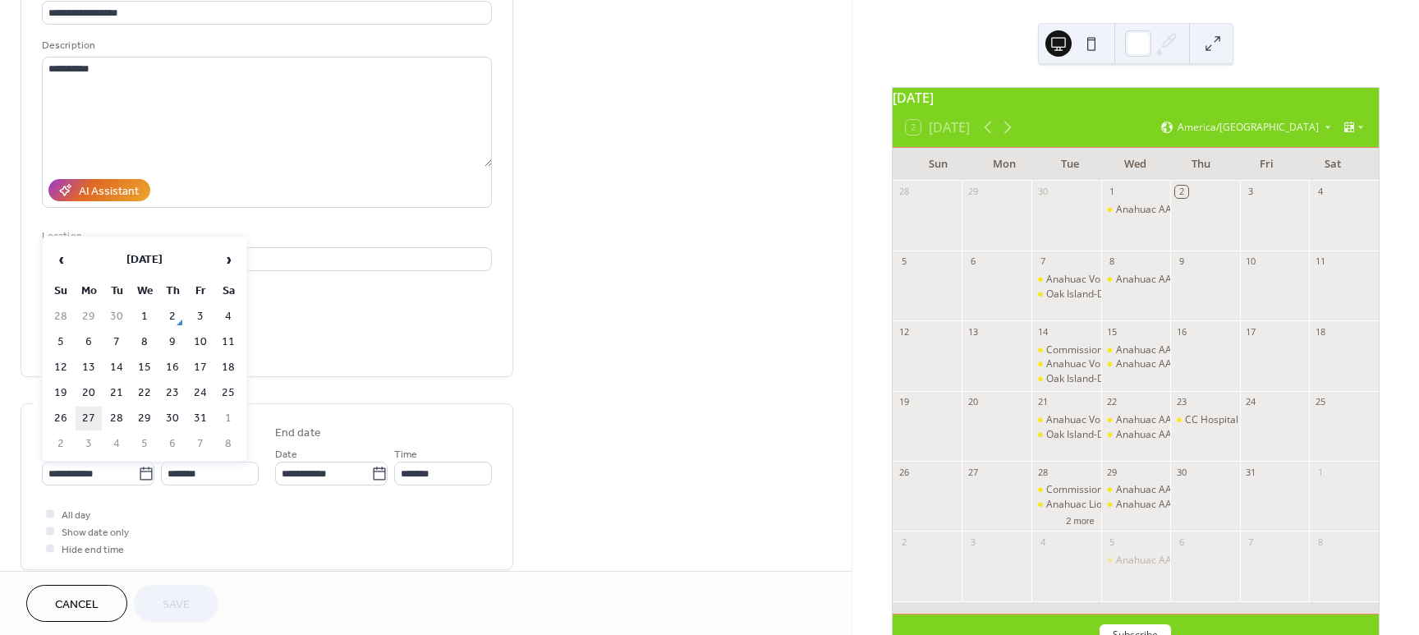
type input "**********"
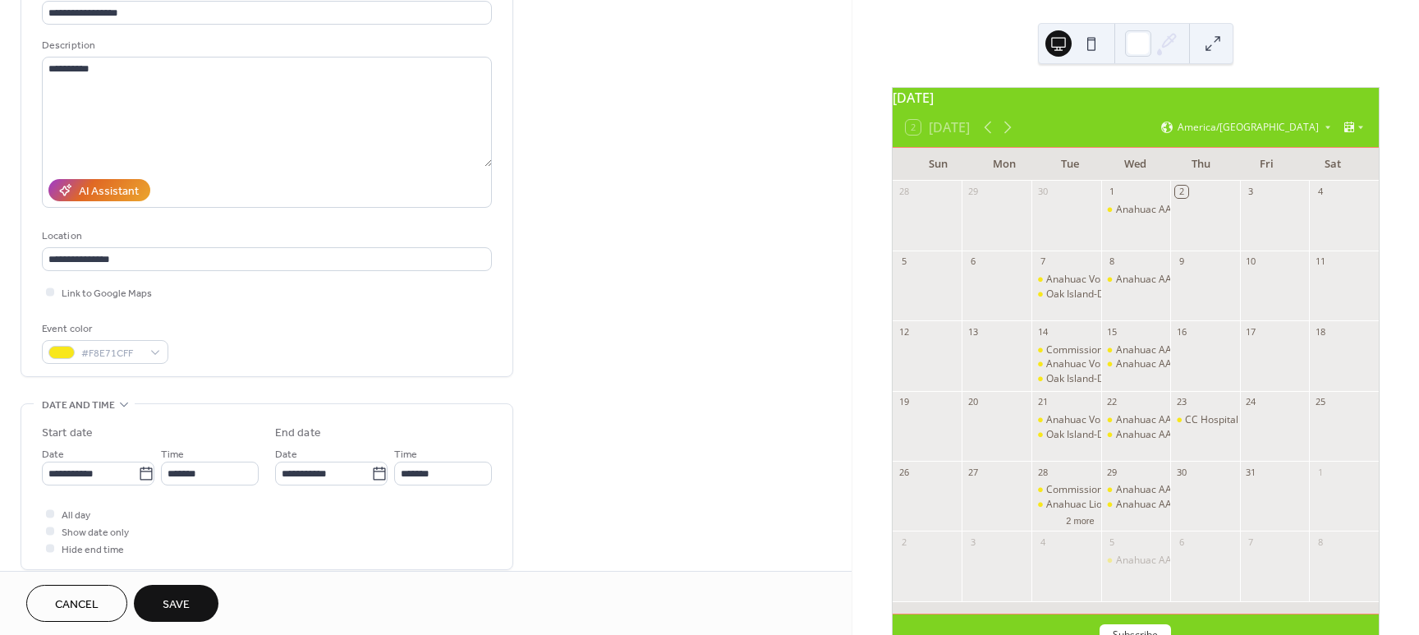
click at [196, 601] on button "Save" at bounding box center [176, 603] width 85 height 37
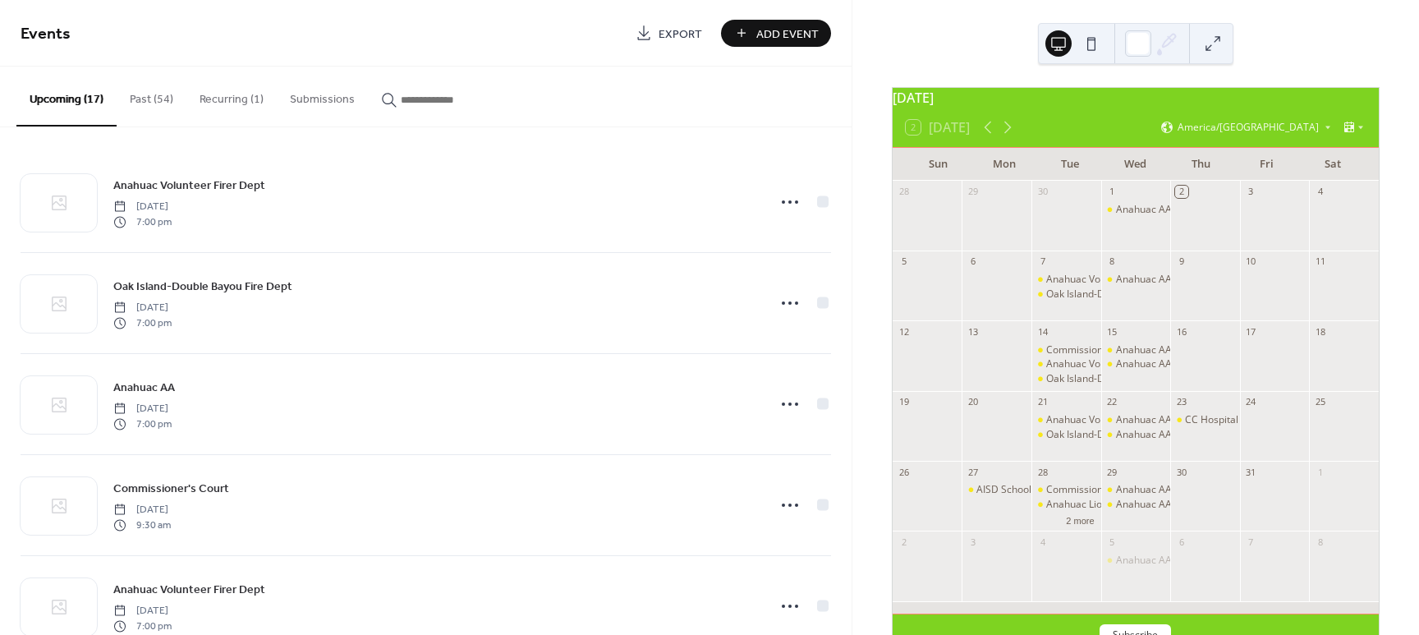
click at [154, 101] on button "Past (54)" at bounding box center [152, 96] width 70 height 58
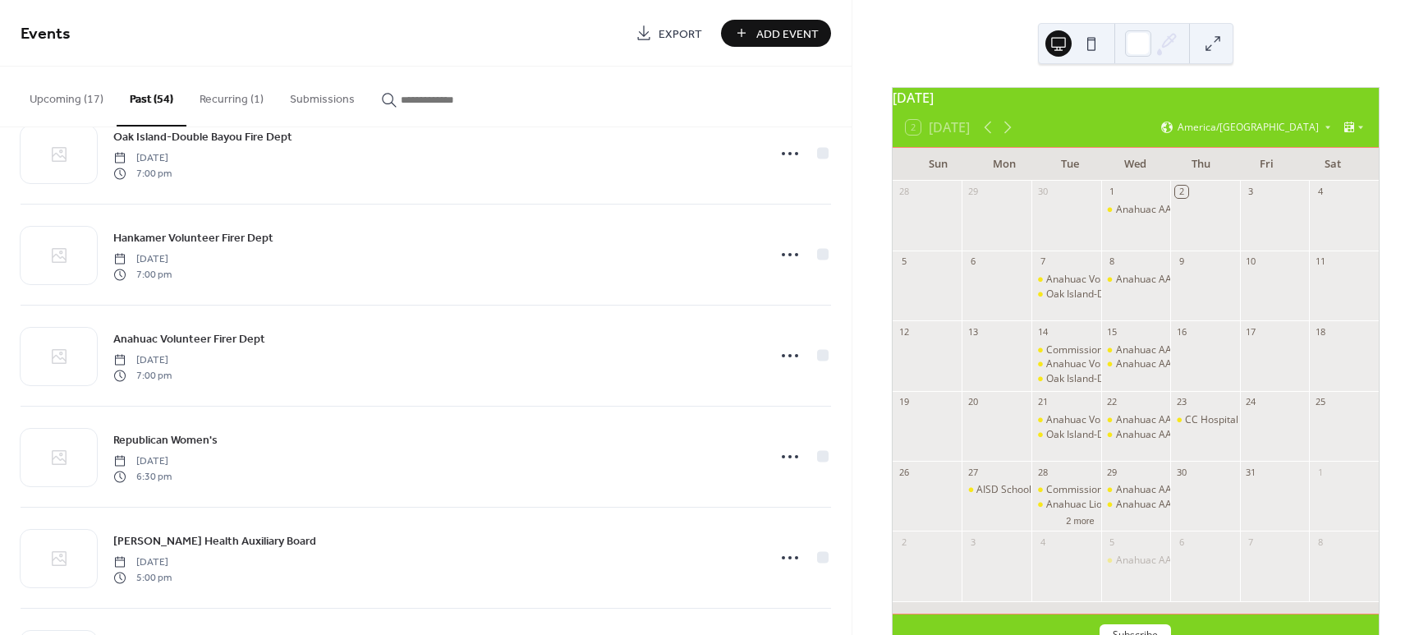
scroll to position [1365, 0]
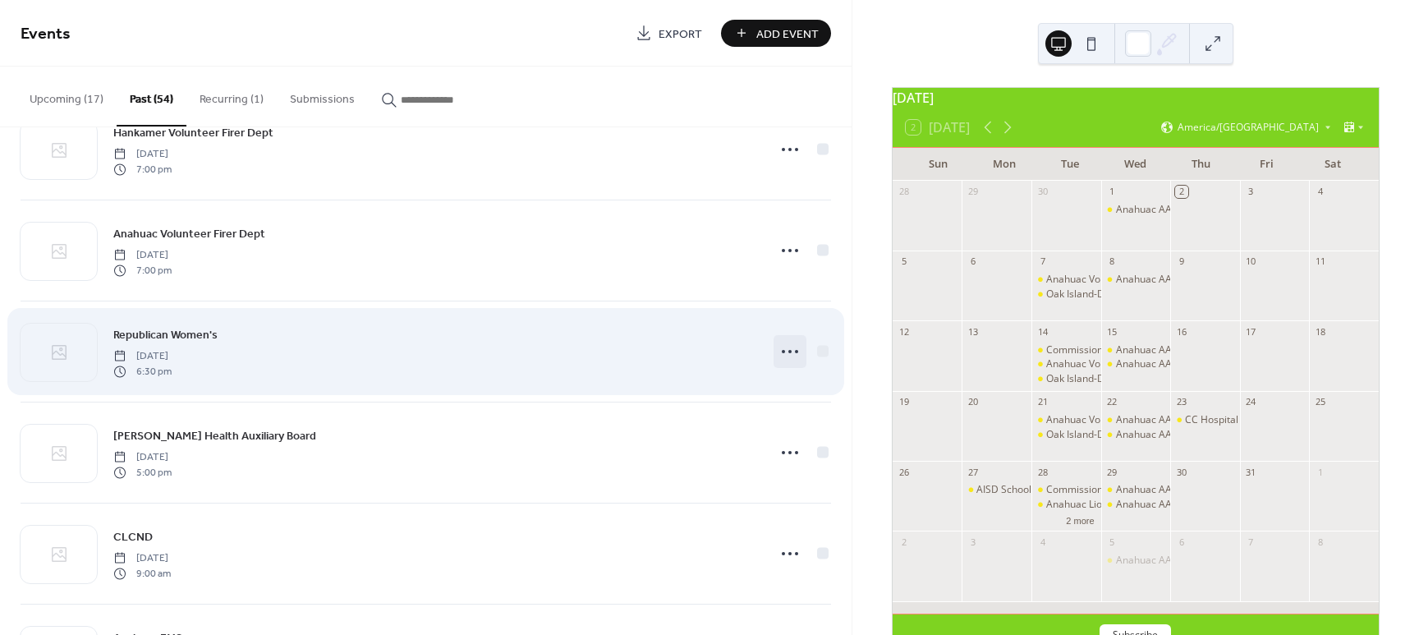
click at [785, 346] on icon at bounding box center [790, 351] width 26 height 26
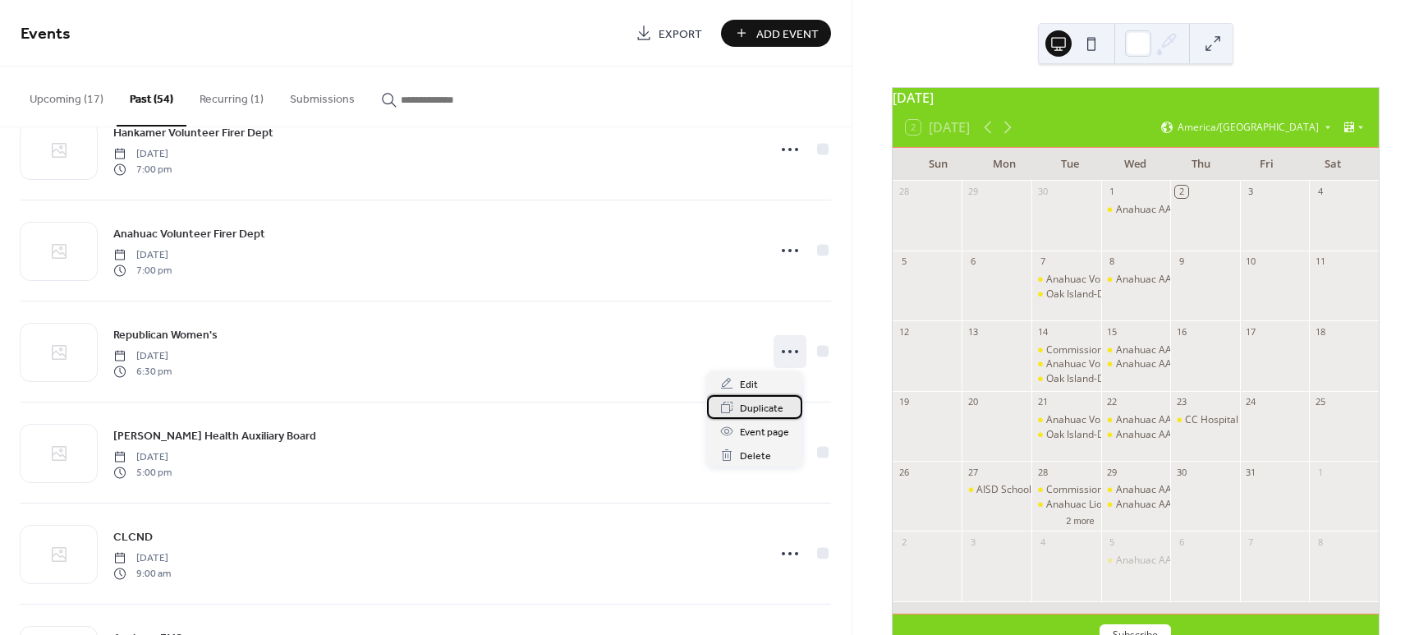
click at [755, 407] on span "Duplicate" at bounding box center [762, 408] width 44 height 17
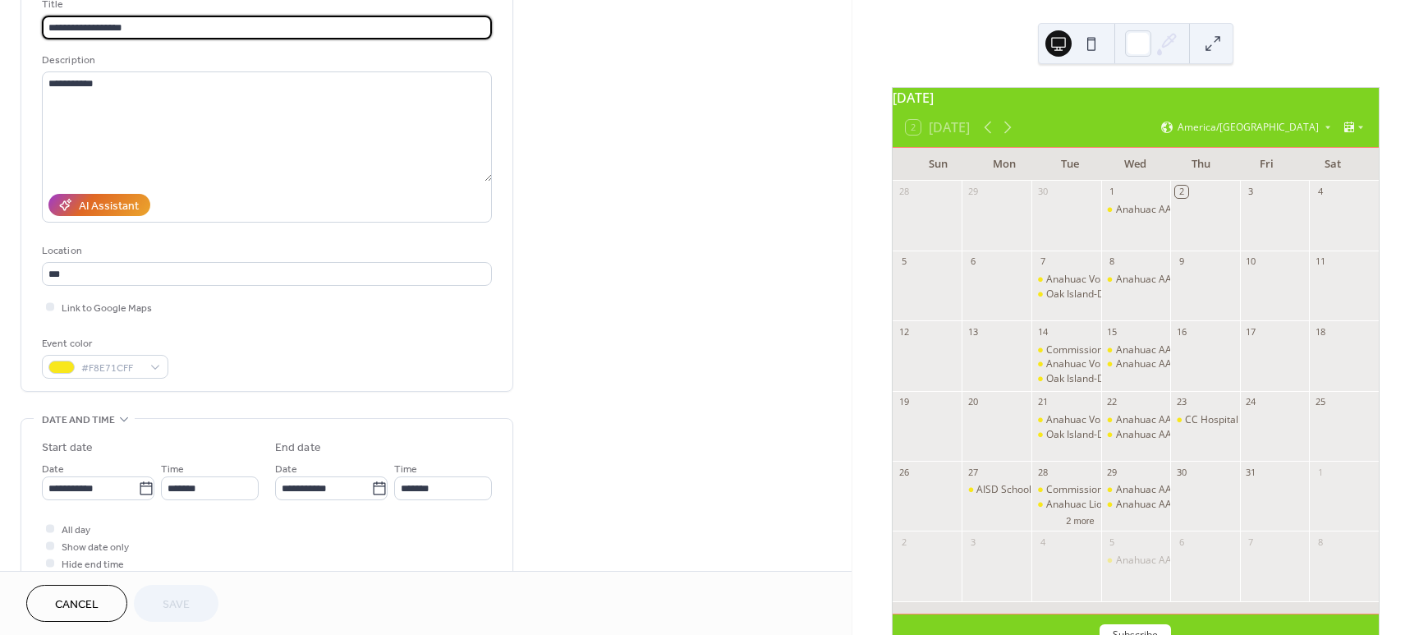
scroll to position [129, 0]
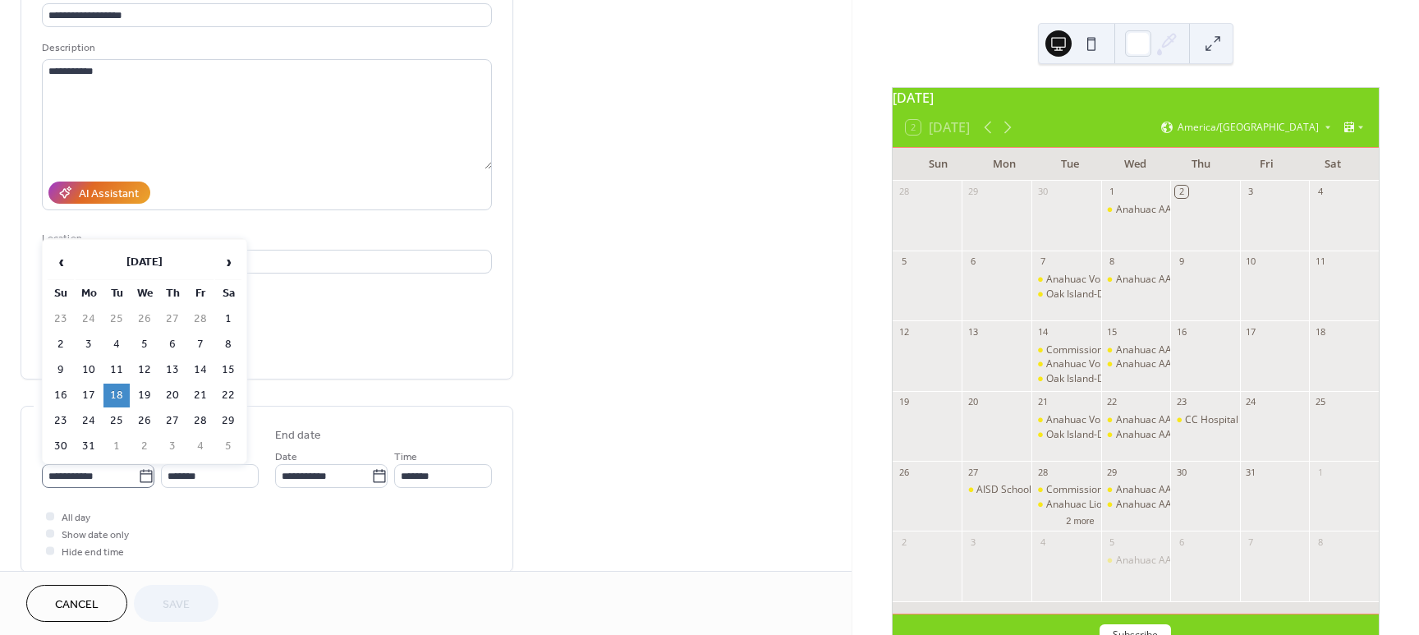
click at [139, 477] on icon at bounding box center [146, 476] width 16 height 16
click at [138, 477] on input "**********" at bounding box center [90, 476] width 96 height 24
click at [232, 263] on span "›" at bounding box center [228, 262] width 25 height 33
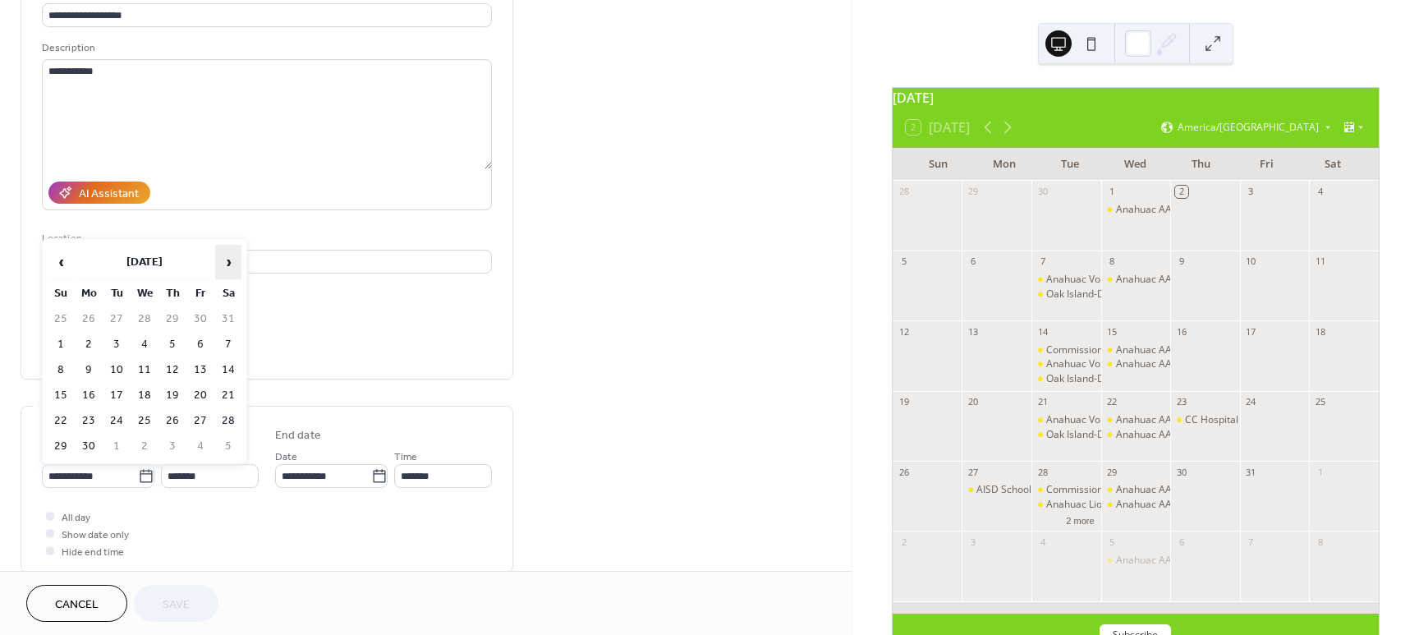
click at [232, 263] on span "›" at bounding box center [228, 262] width 25 height 33
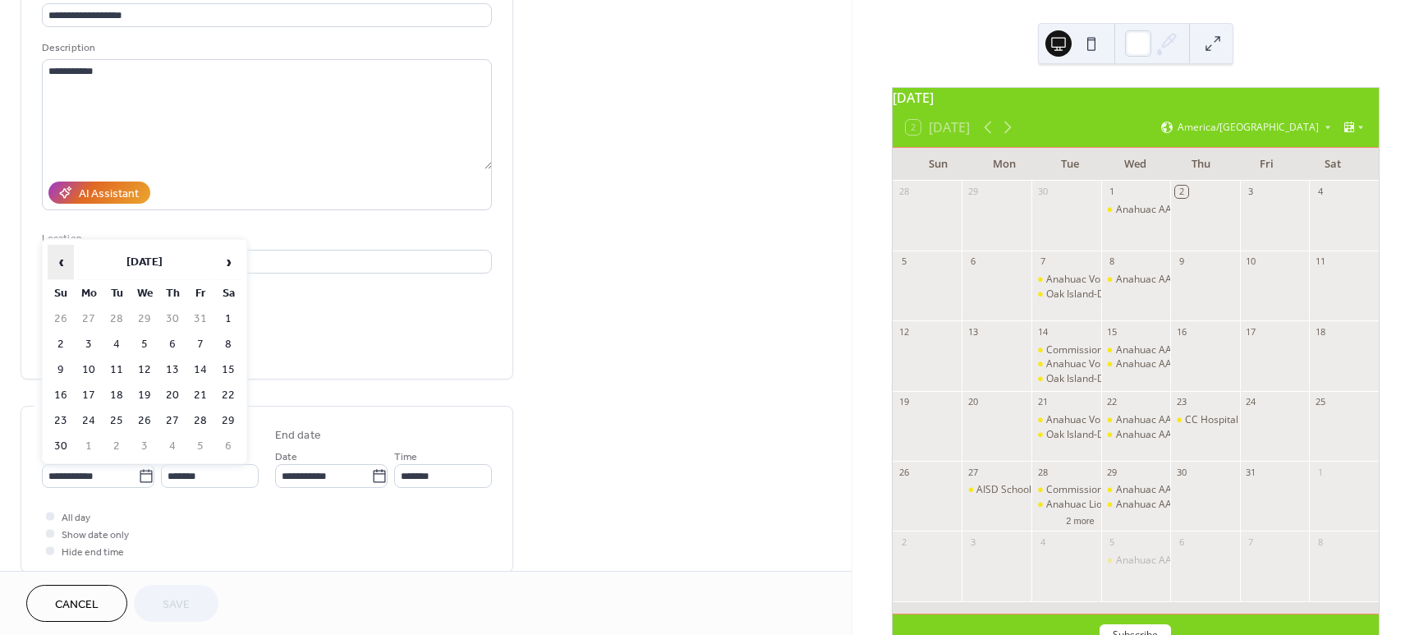
click at [63, 263] on span "‹" at bounding box center [60, 262] width 25 height 33
click at [115, 392] on td "21" at bounding box center [116, 395] width 26 height 24
type input "**********"
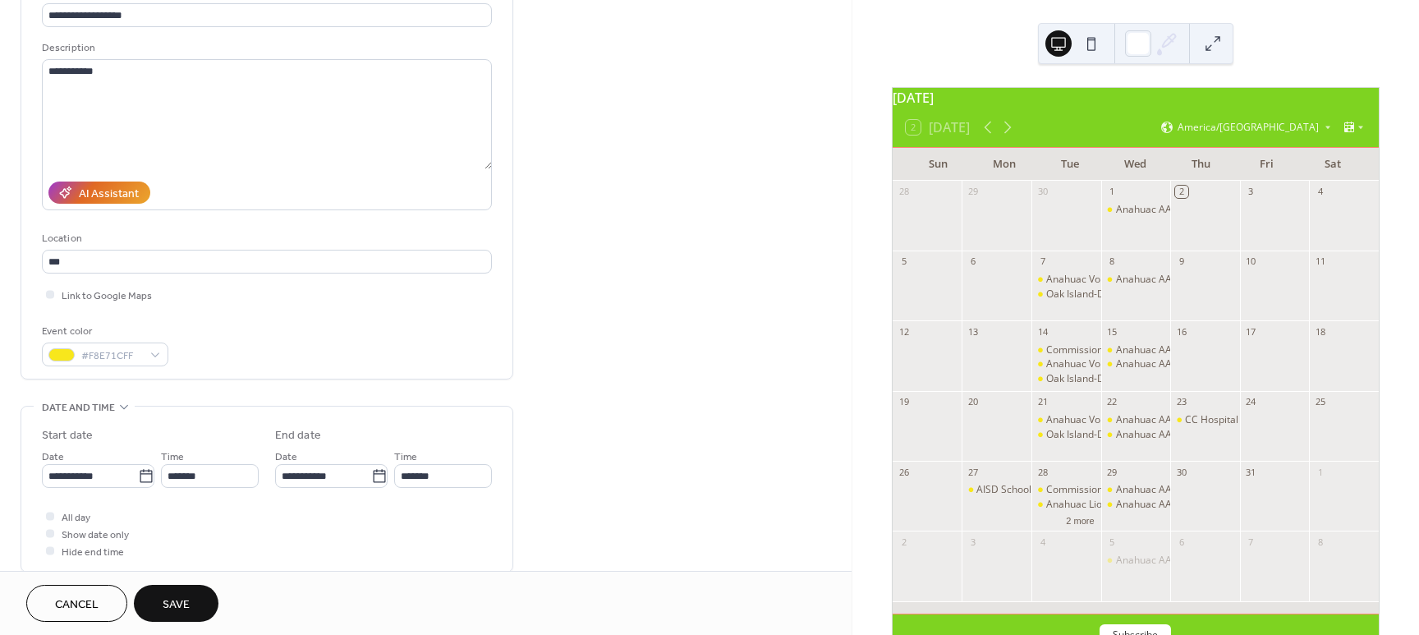
click at [172, 599] on span "Save" at bounding box center [176, 604] width 27 height 17
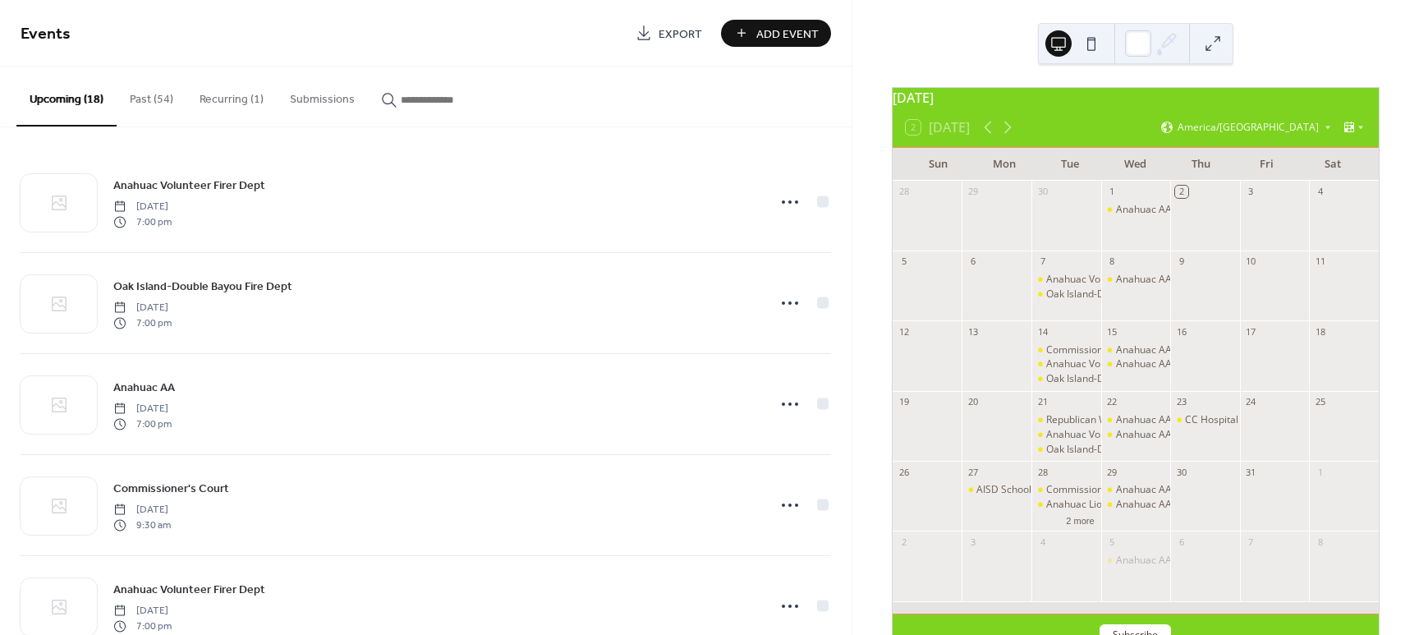
click at [136, 100] on button "Past (54)" at bounding box center [152, 96] width 70 height 58
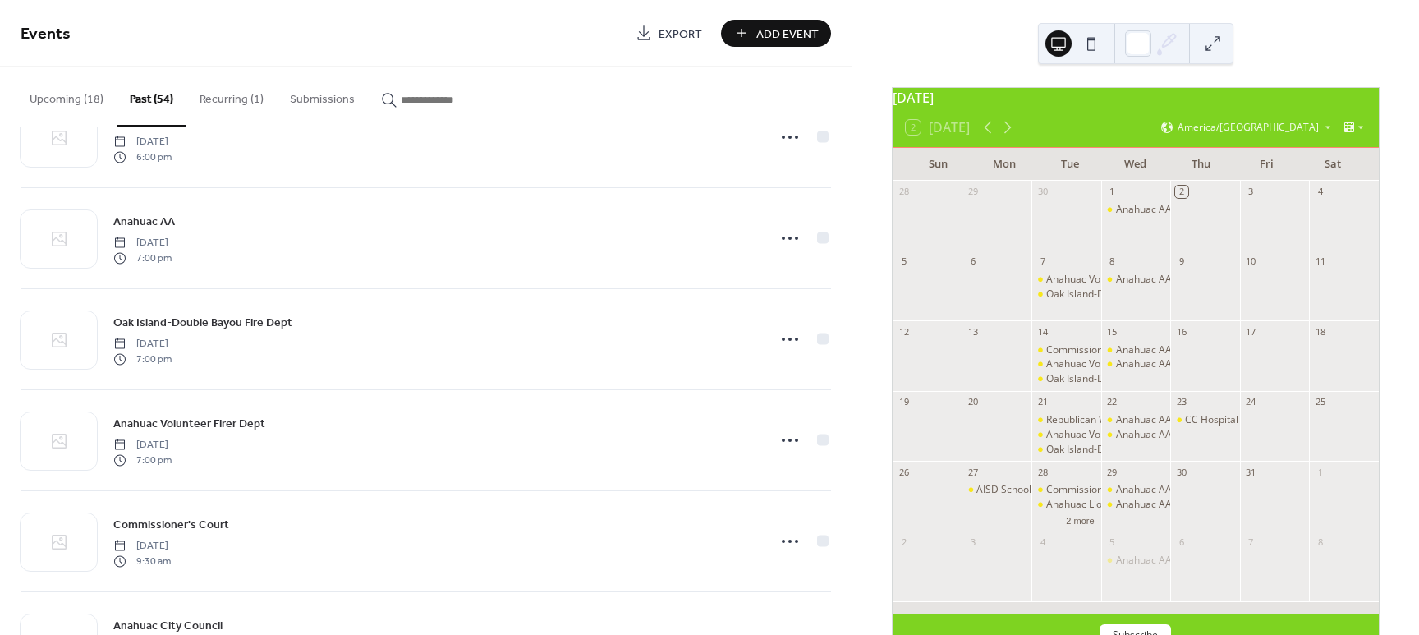
scroll to position [2018, 0]
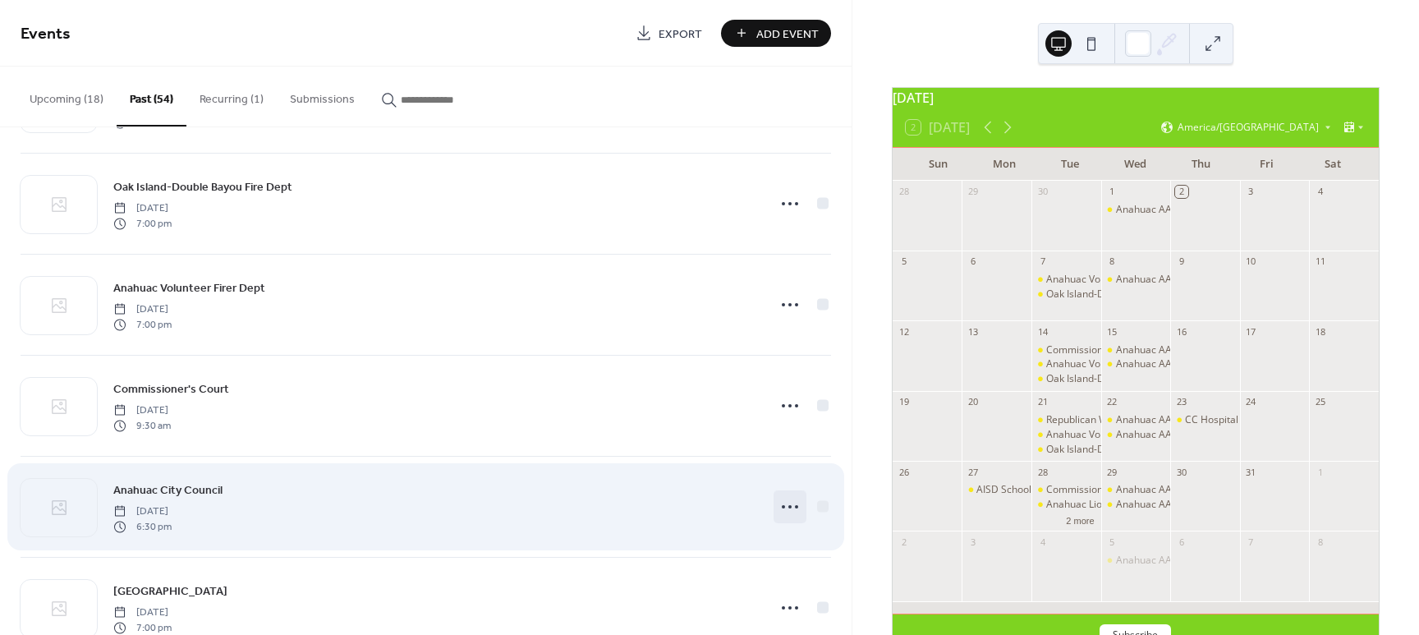
click at [783, 504] on icon at bounding box center [790, 506] width 26 height 26
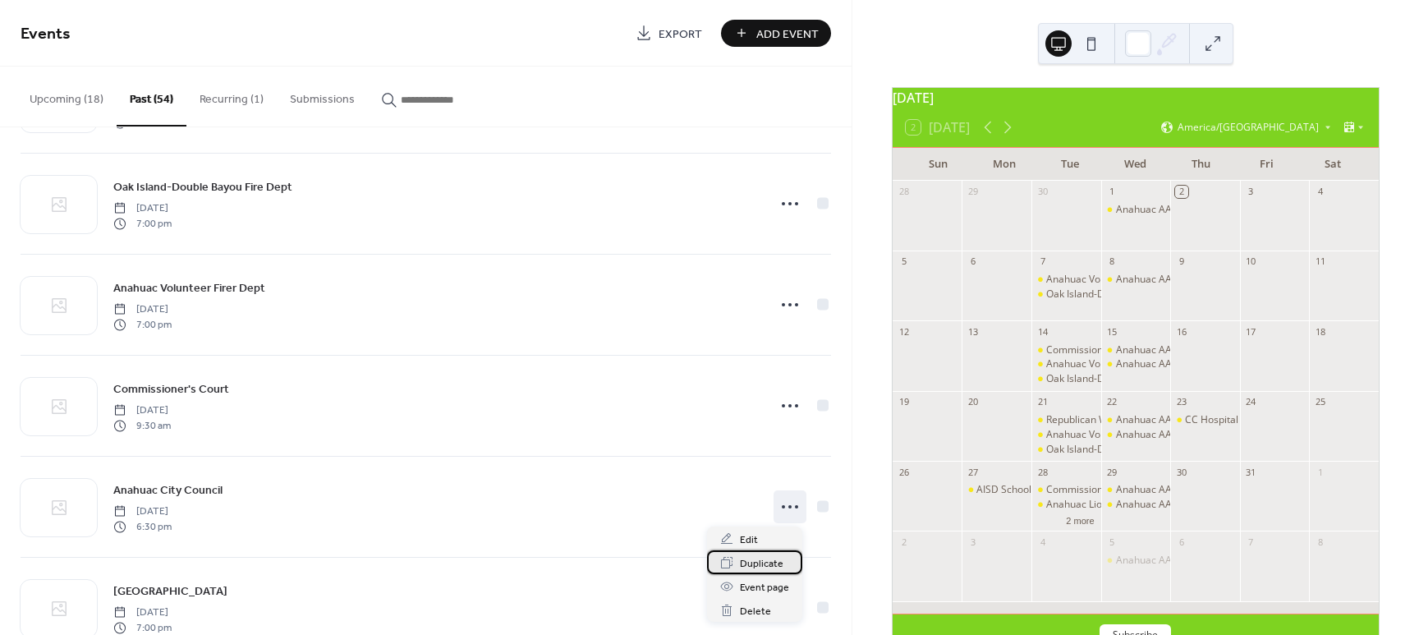
click at [743, 563] on span "Duplicate" at bounding box center [762, 563] width 44 height 17
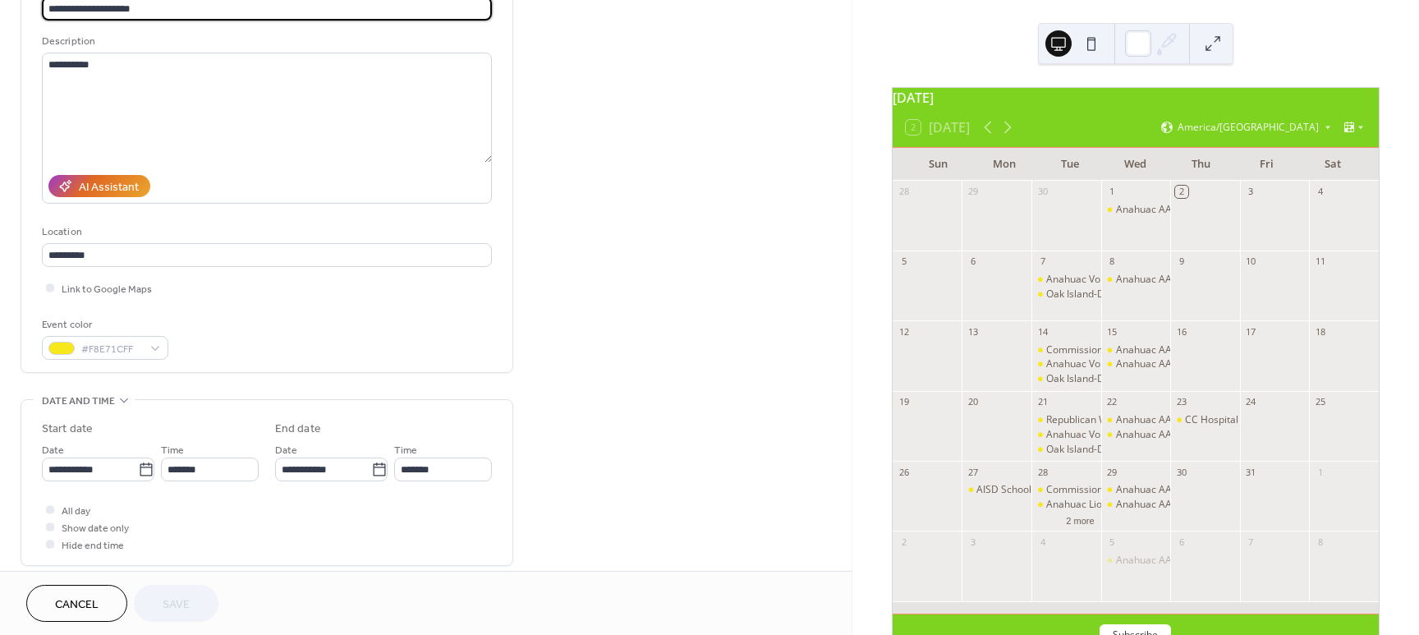
scroll to position [151, 0]
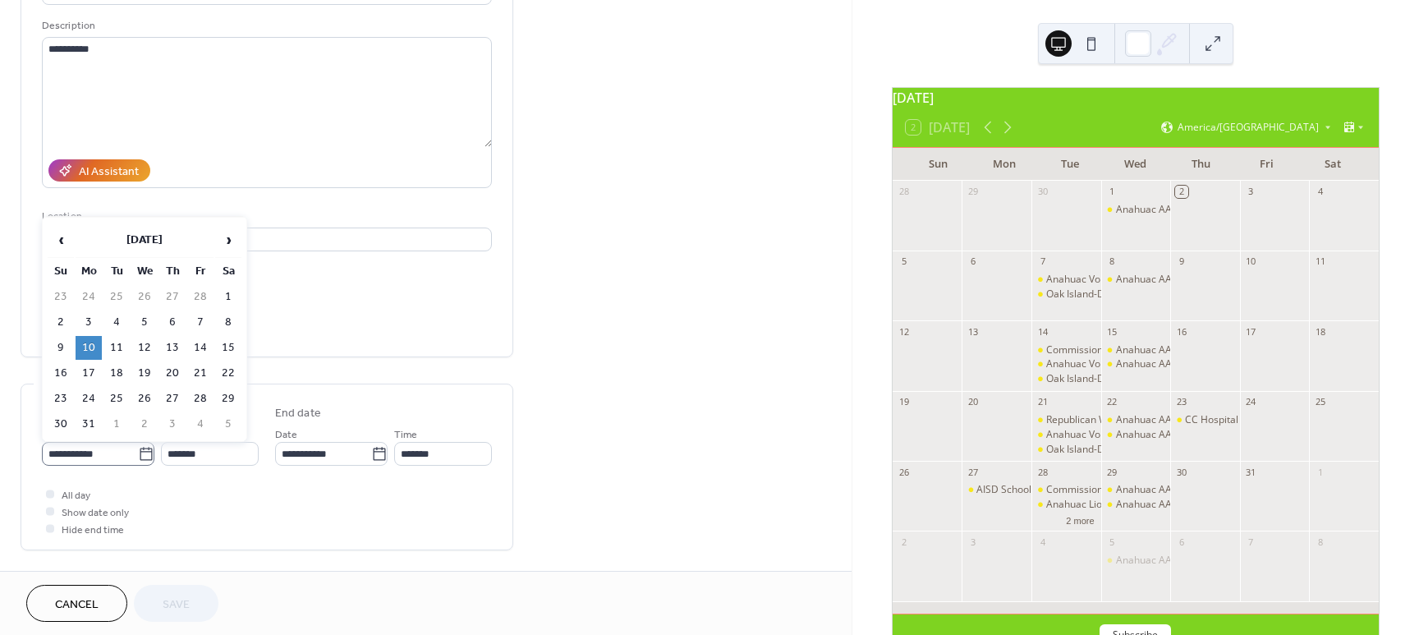
click at [138, 453] on icon at bounding box center [146, 454] width 16 height 16
click at [137, 453] on input "**********" at bounding box center [90, 454] width 96 height 24
click at [232, 240] on span "›" at bounding box center [228, 239] width 25 height 33
click at [231, 241] on span "›" at bounding box center [228, 239] width 25 height 33
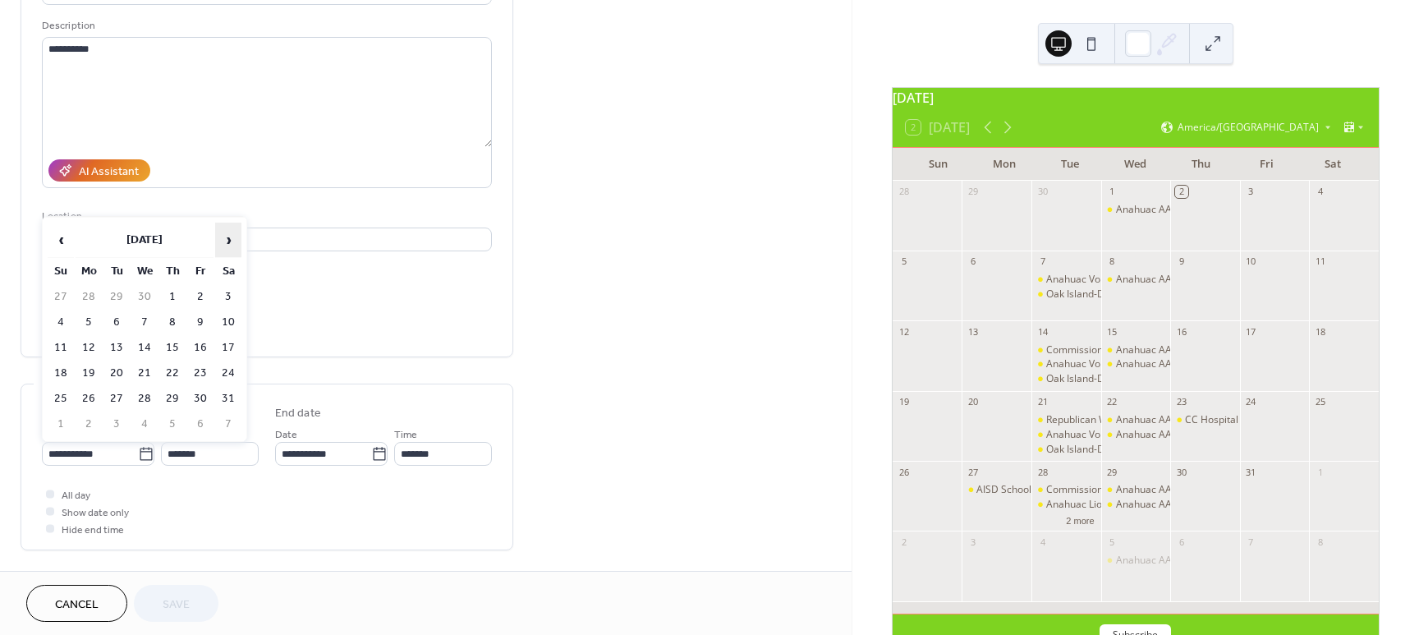
click at [231, 241] on span "›" at bounding box center [228, 239] width 25 height 33
click at [90, 349] on td "13" at bounding box center [89, 348] width 26 height 24
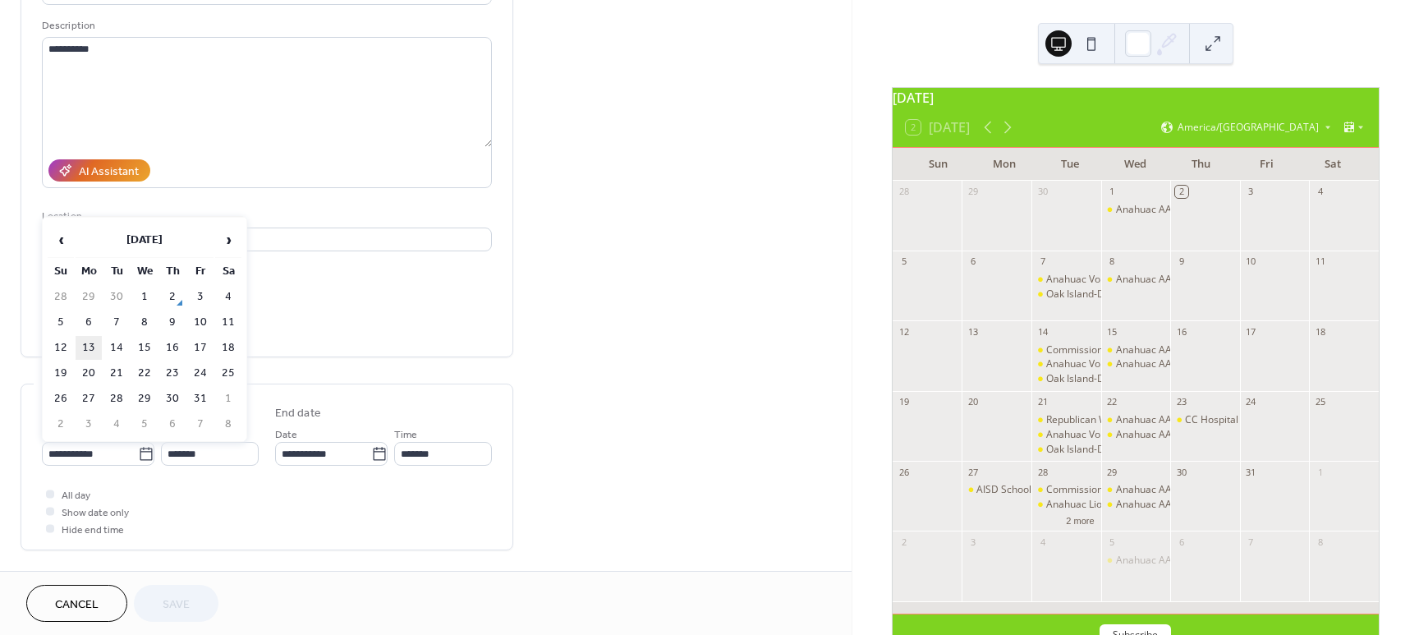
type input "**********"
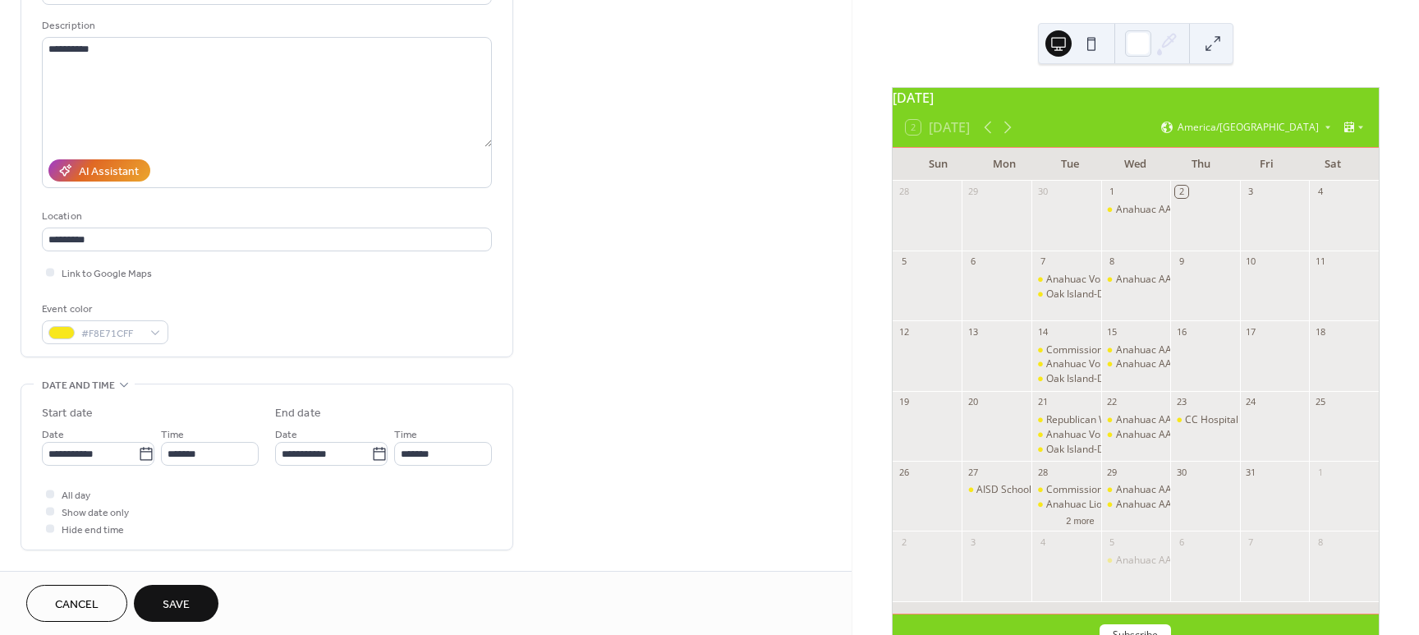
click at [177, 603] on span "Save" at bounding box center [176, 604] width 27 height 17
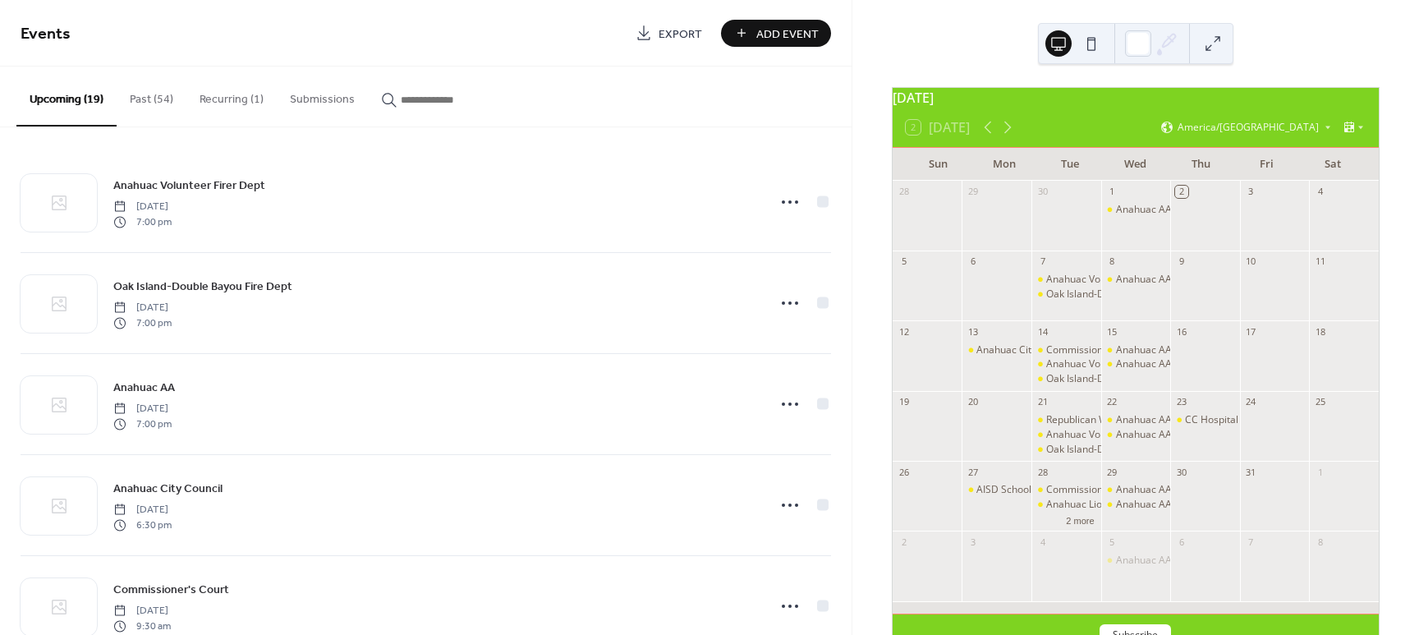
click at [154, 99] on button "Past (54)" at bounding box center [152, 96] width 70 height 58
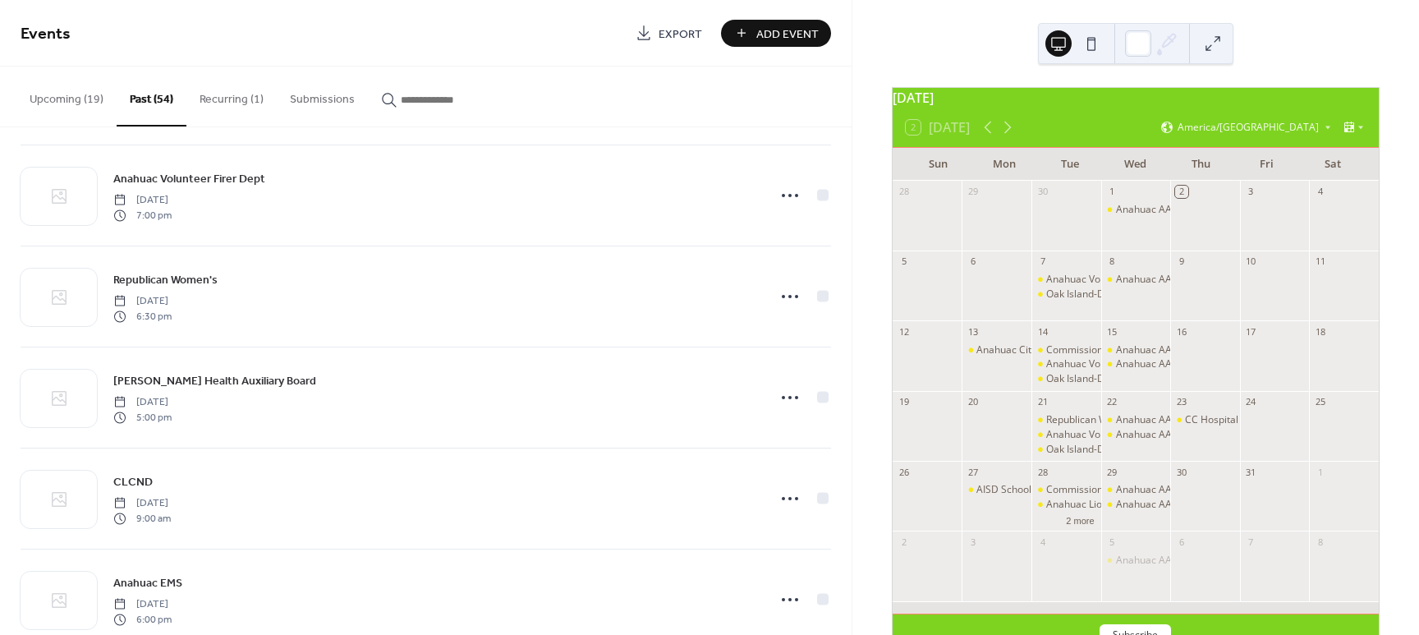
scroll to position [1449, 0]
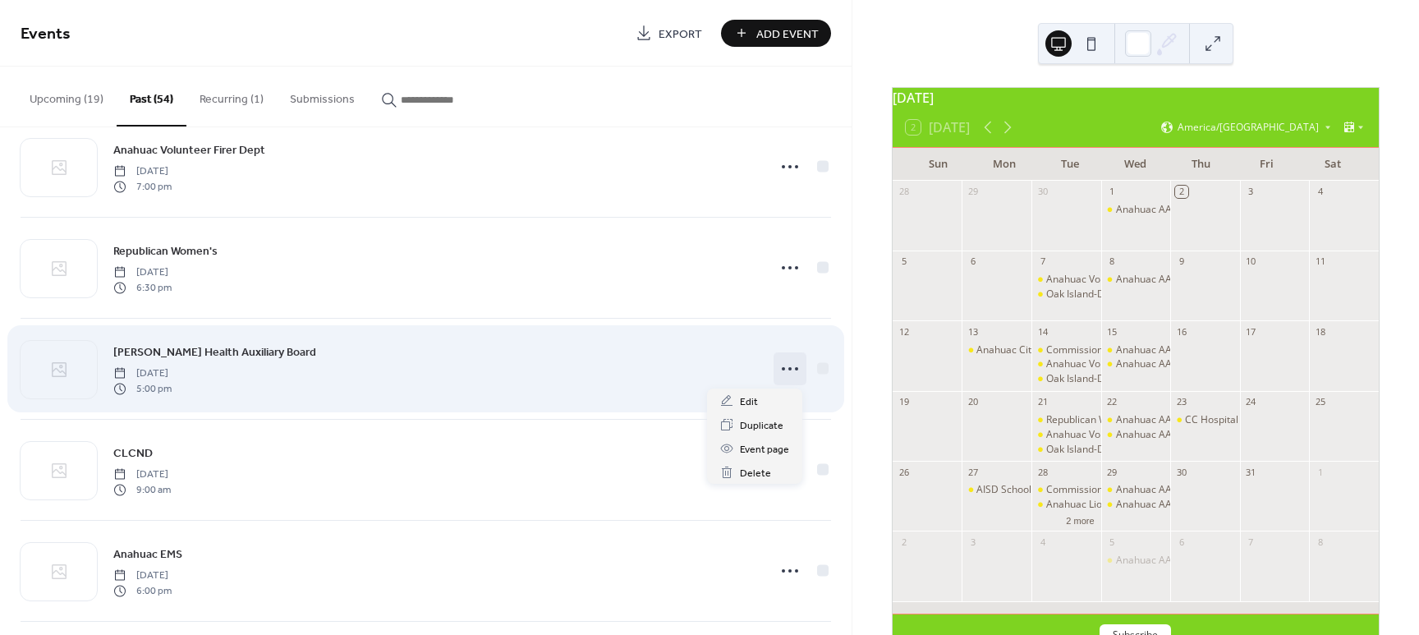
click at [778, 365] on icon at bounding box center [790, 369] width 26 height 26
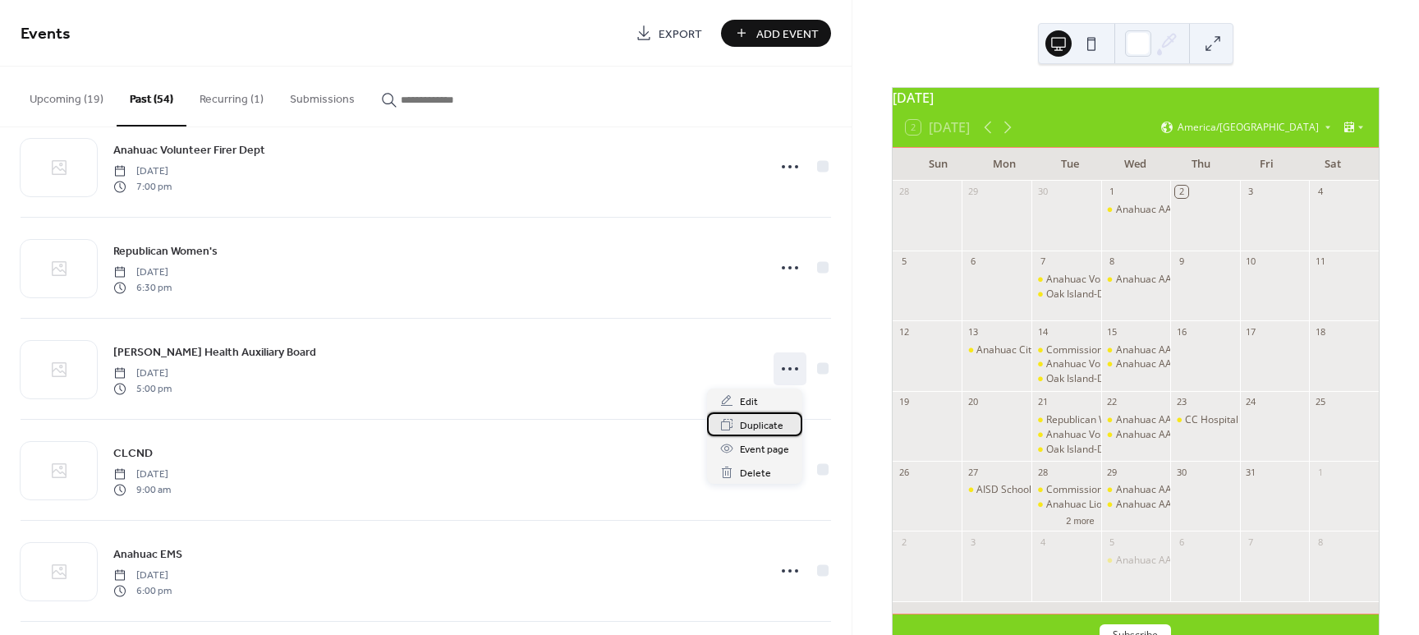
click at [757, 422] on span "Duplicate" at bounding box center [762, 425] width 44 height 17
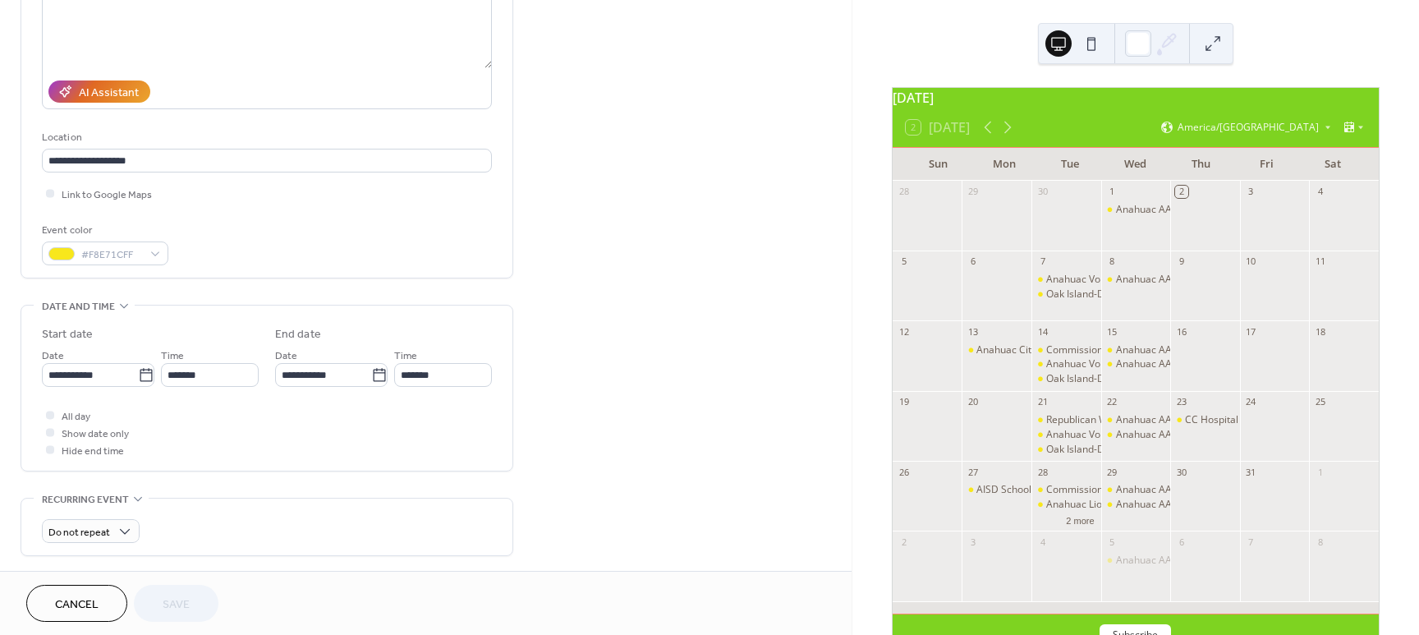
scroll to position [231, 0]
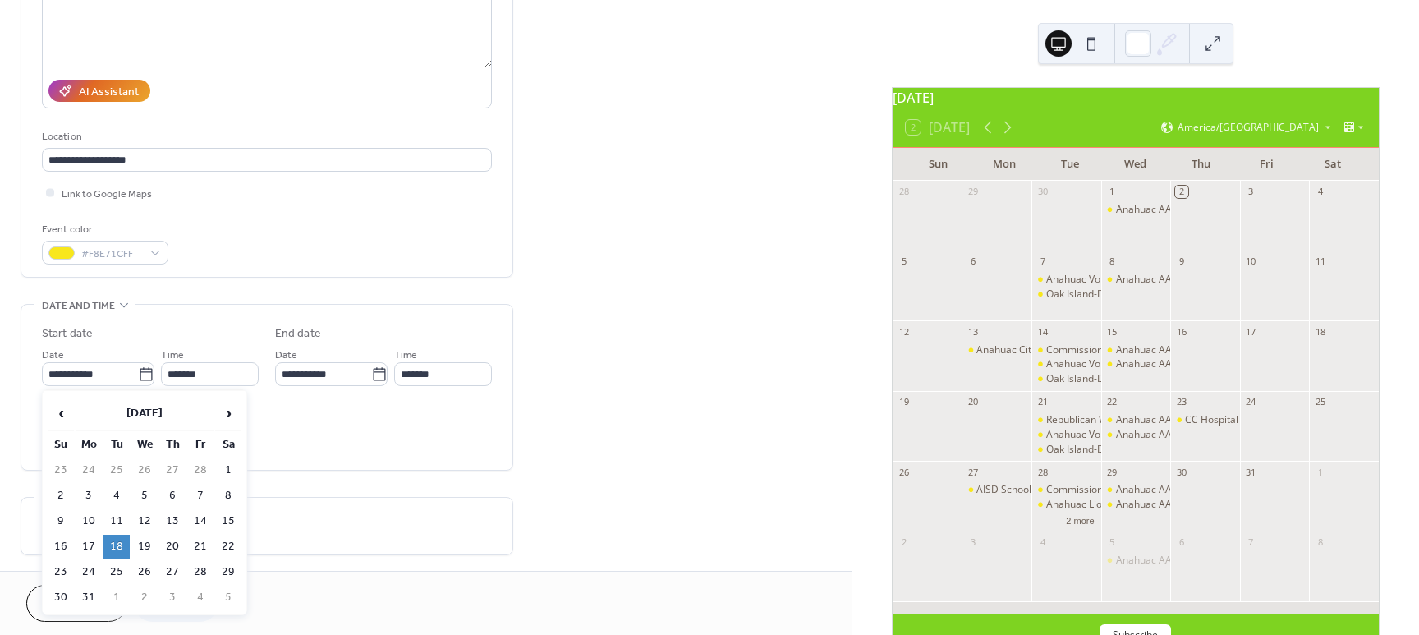
drag, startPoint x: 138, startPoint y: 374, endPoint x: 142, endPoint y: 352, distance: 21.7
click at [140, 372] on icon at bounding box center [146, 374] width 16 height 16
click at [138, 372] on input "**********" at bounding box center [90, 374] width 96 height 24
click at [231, 413] on span "›" at bounding box center [228, 413] width 25 height 33
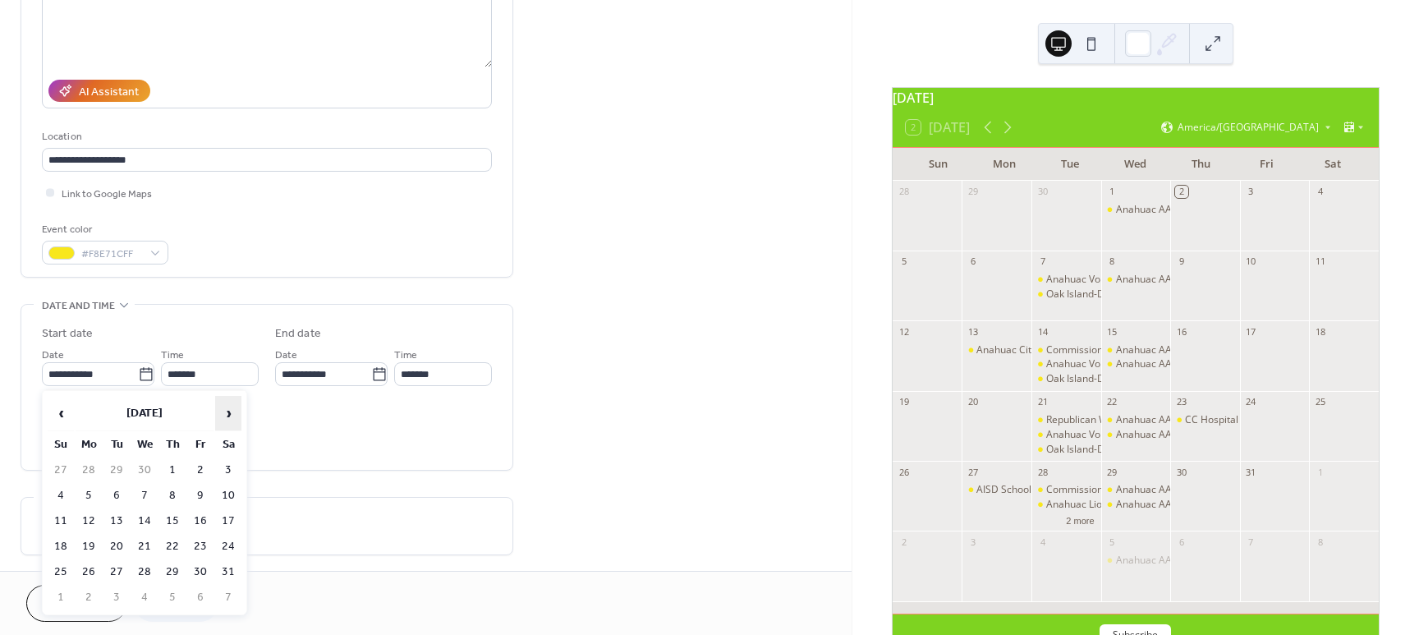
click at [231, 412] on span "›" at bounding box center [228, 413] width 25 height 33
click at [229, 412] on span "›" at bounding box center [228, 413] width 25 height 33
click at [228, 411] on span "›" at bounding box center [228, 413] width 25 height 33
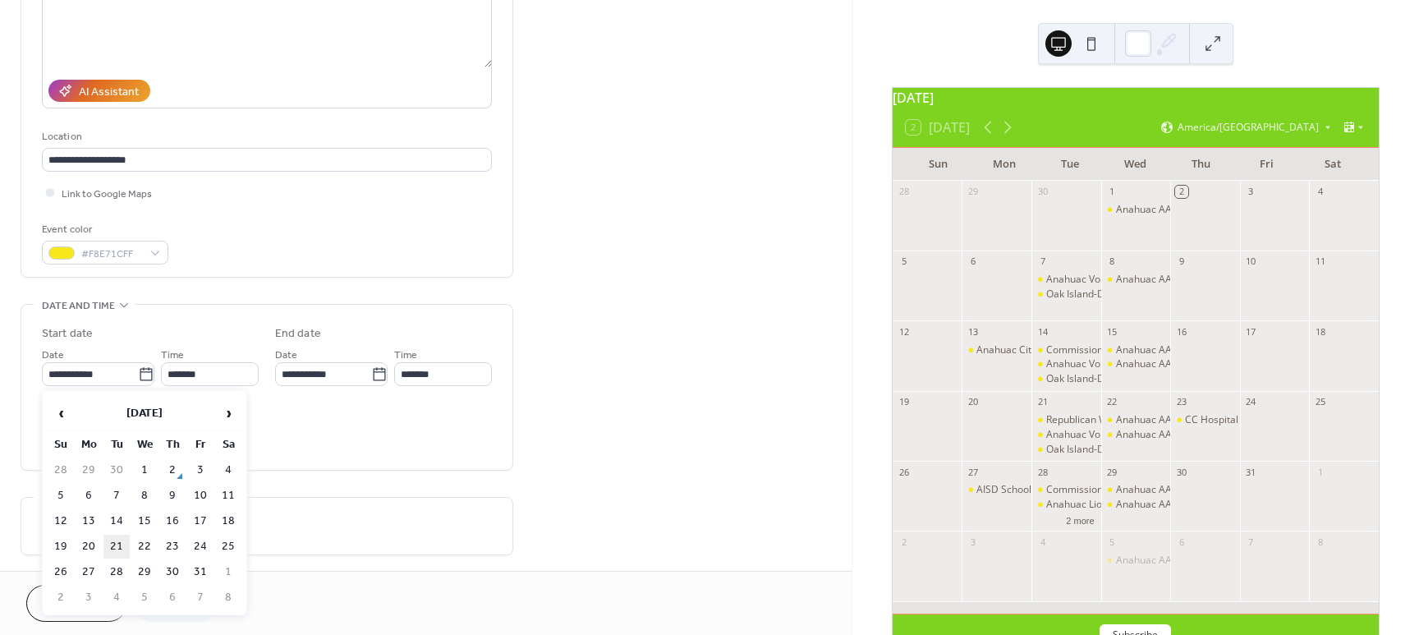
click at [117, 543] on td "21" at bounding box center [116, 547] width 26 height 24
type input "**********"
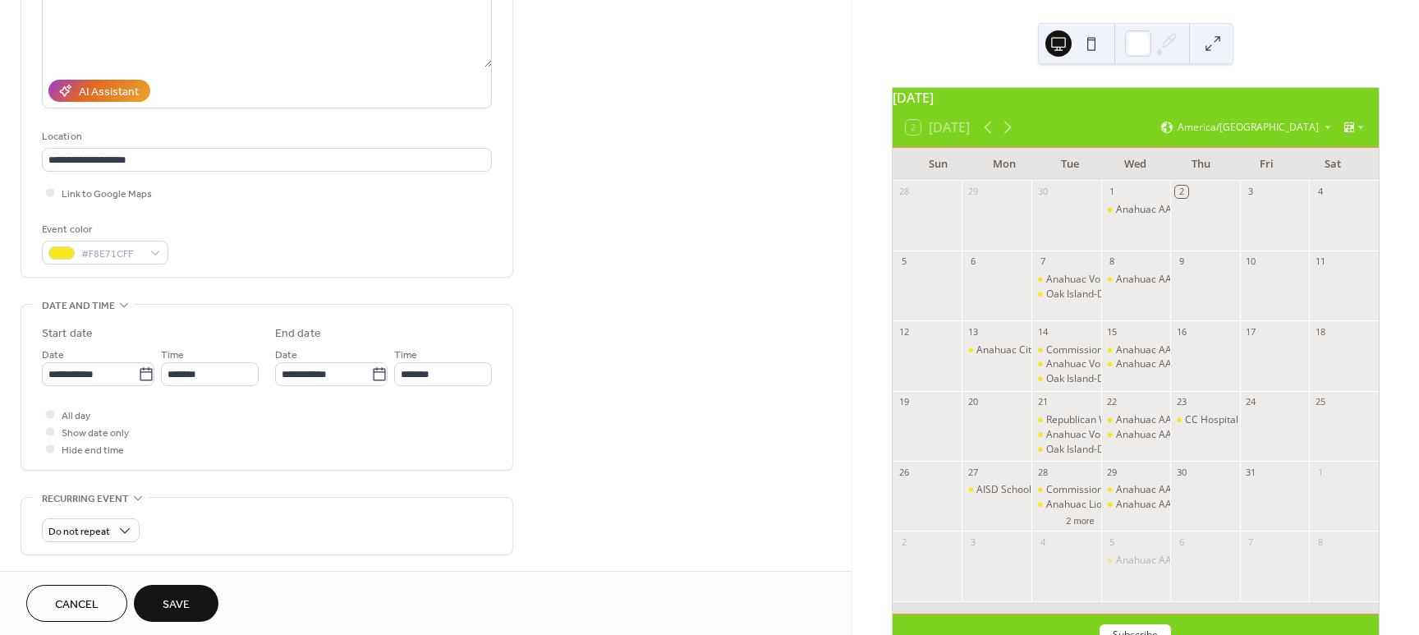
click at [184, 599] on span "Save" at bounding box center [176, 604] width 27 height 17
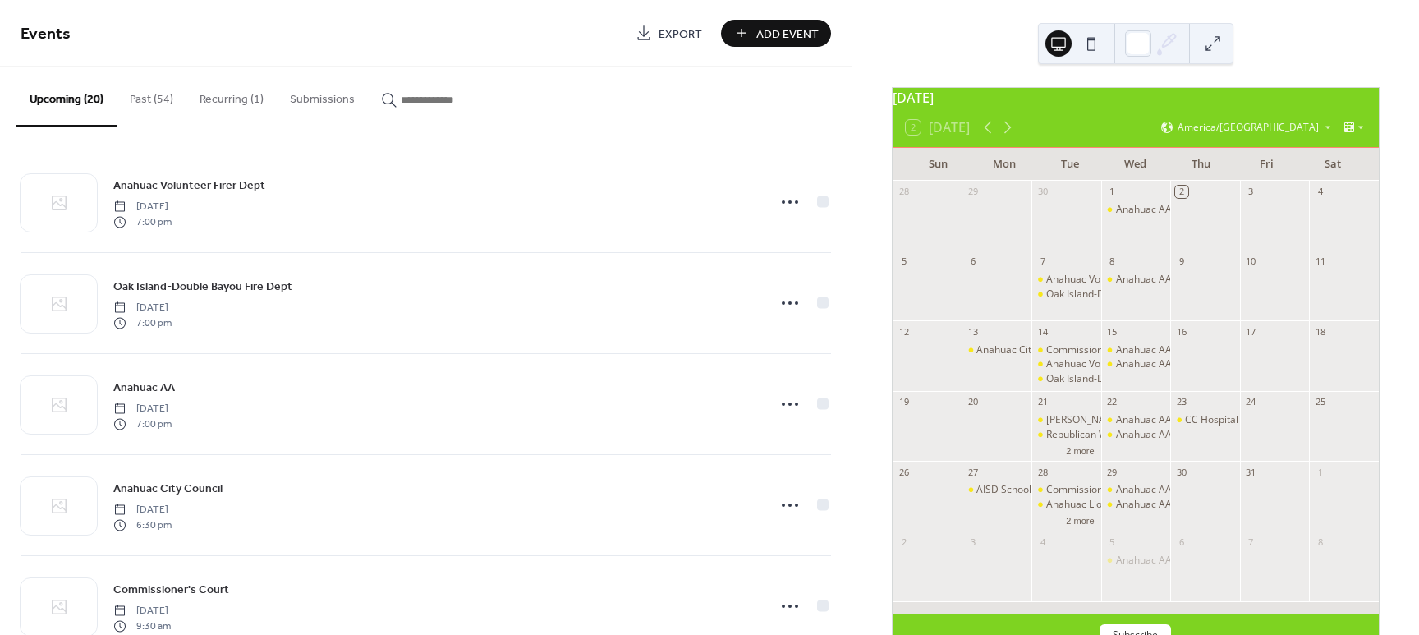
click at [150, 100] on button "Past (54)" at bounding box center [152, 96] width 70 height 58
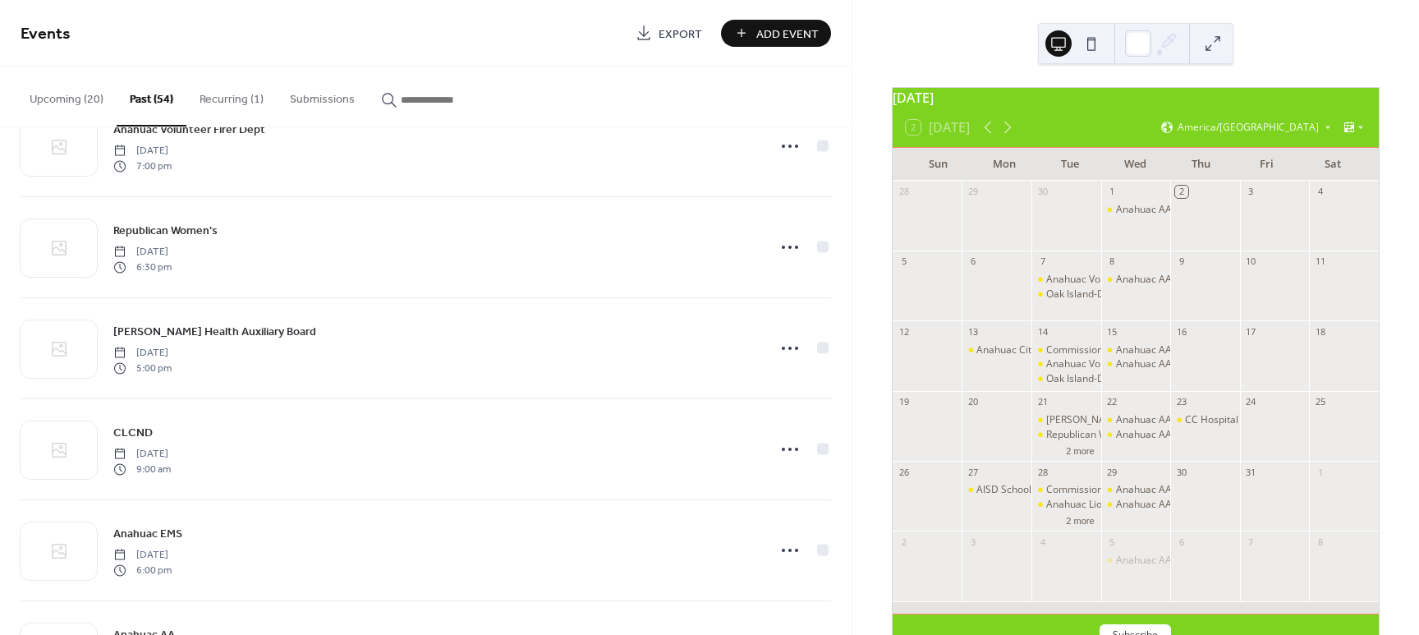
scroll to position [1499, 0]
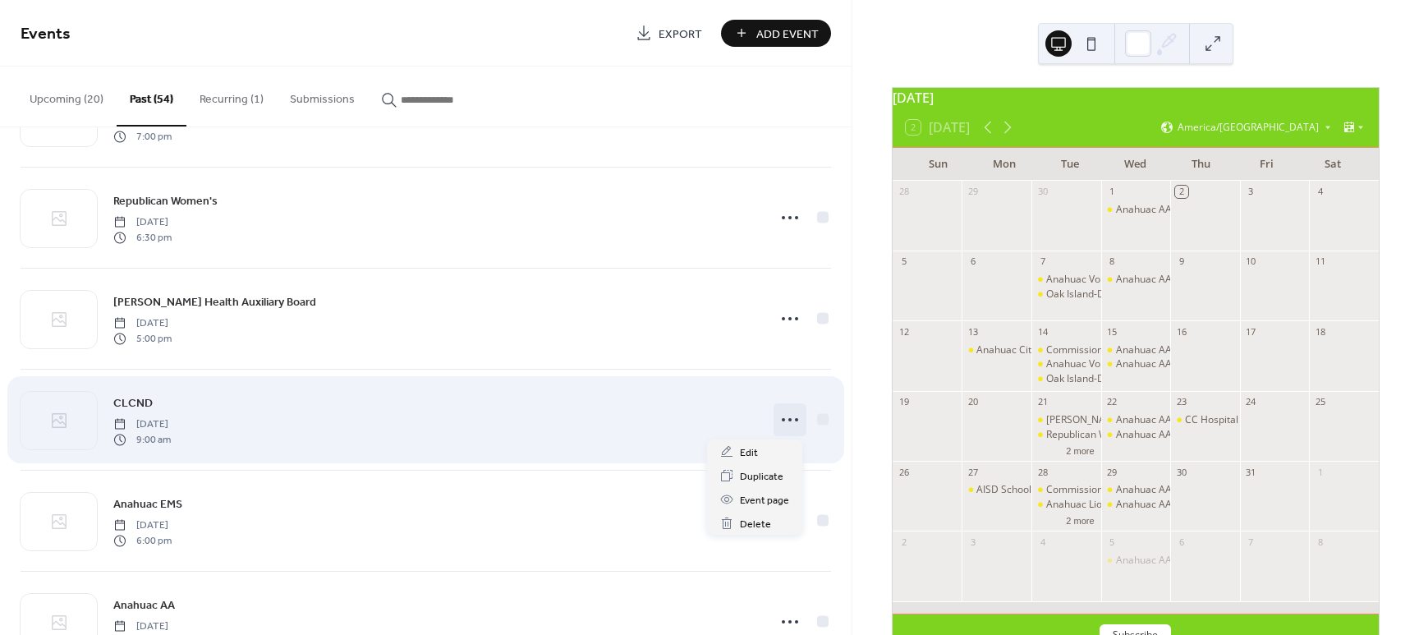
click at [781, 420] on icon at bounding box center [790, 419] width 26 height 26
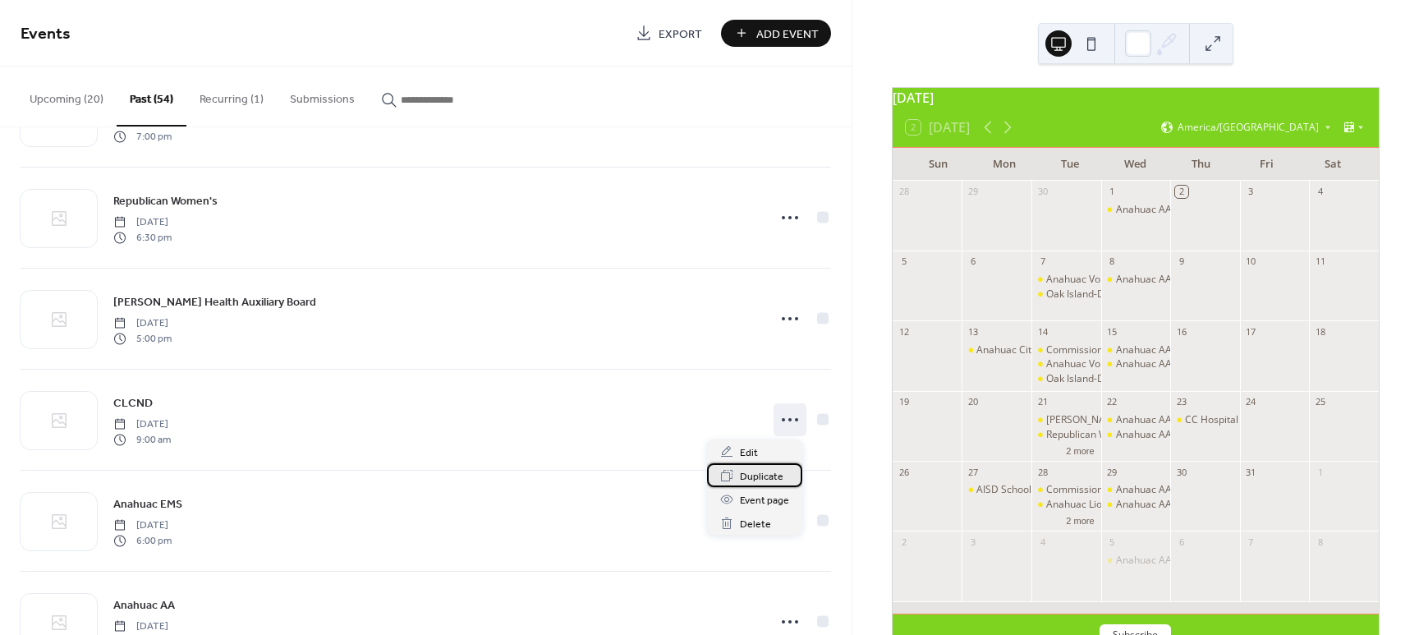
click at [756, 475] on span "Duplicate" at bounding box center [762, 476] width 44 height 17
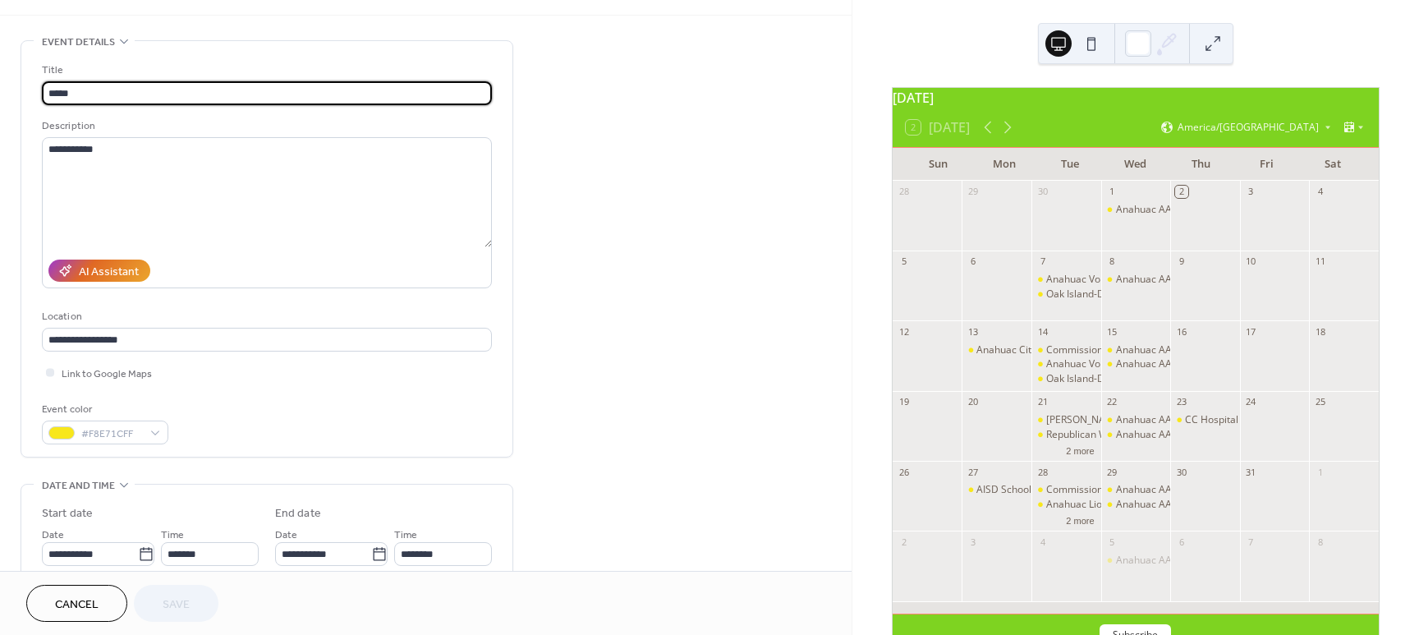
scroll to position [53, 0]
click at [142, 555] on icon at bounding box center [146, 552] width 16 height 16
click at [138, 555] on input "**********" at bounding box center [90, 551] width 96 height 24
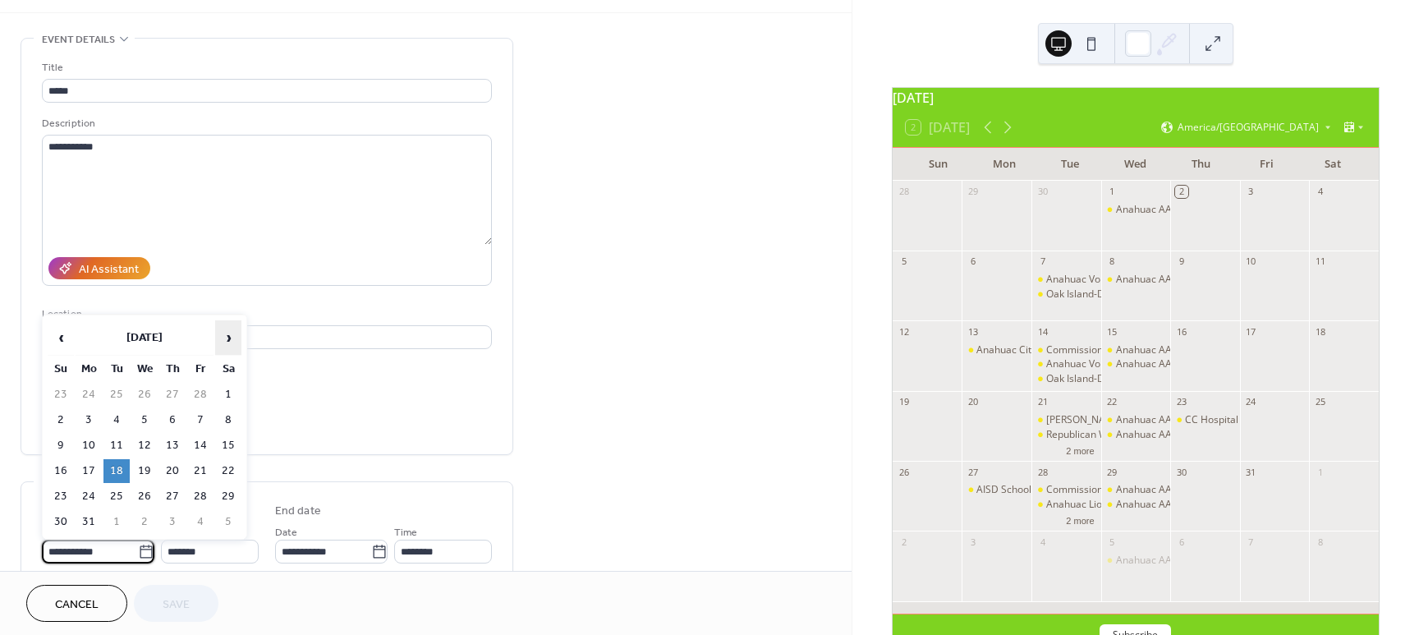
click at [228, 340] on span "›" at bounding box center [228, 337] width 25 height 33
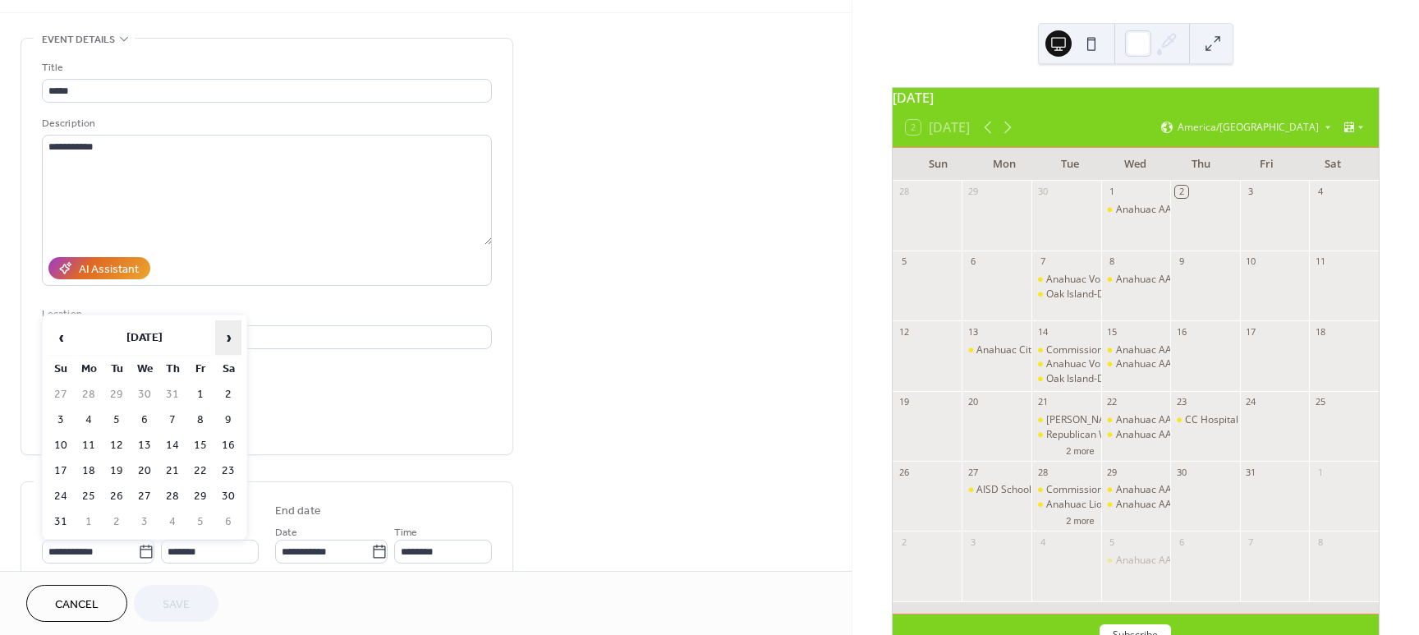
click at [228, 340] on span "›" at bounding box center [228, 337] width 25 height 33
click at [115, 466] on td "21" at bounding box center [116, 471] width 26 height 24
type input "**********"
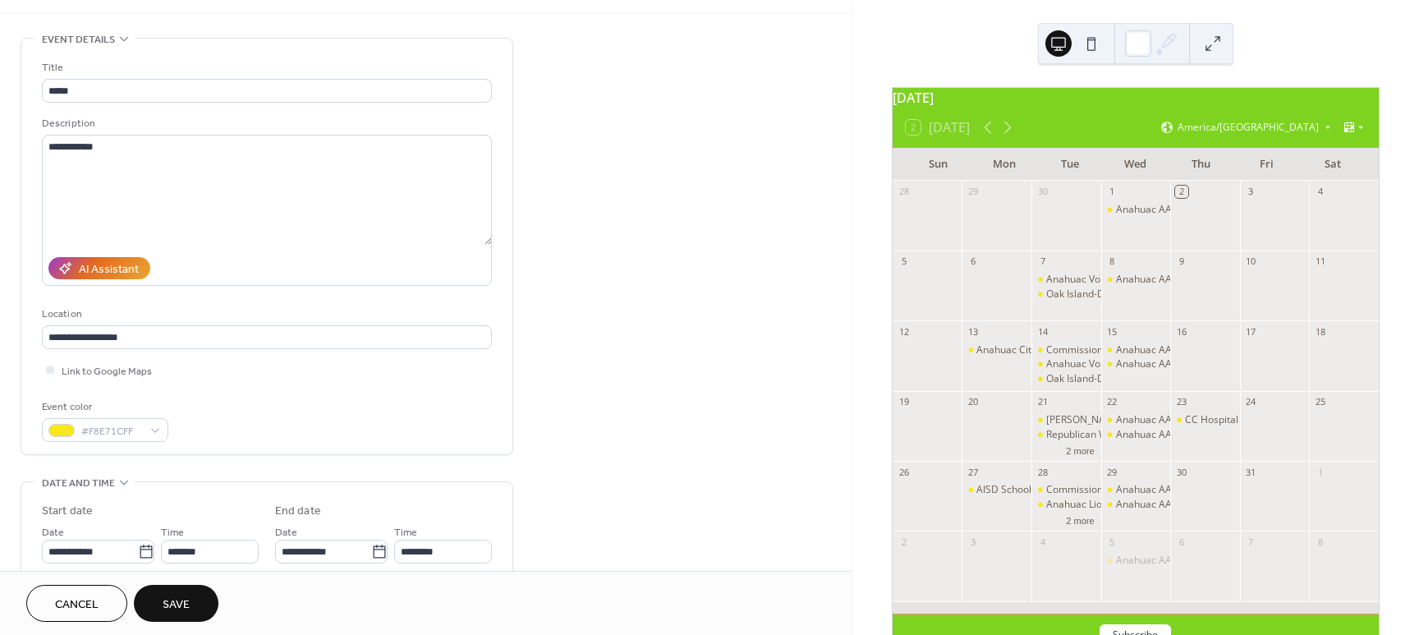
click at [162, 598] on button "Save" at bounding box center [176, 603] width 85 height 37
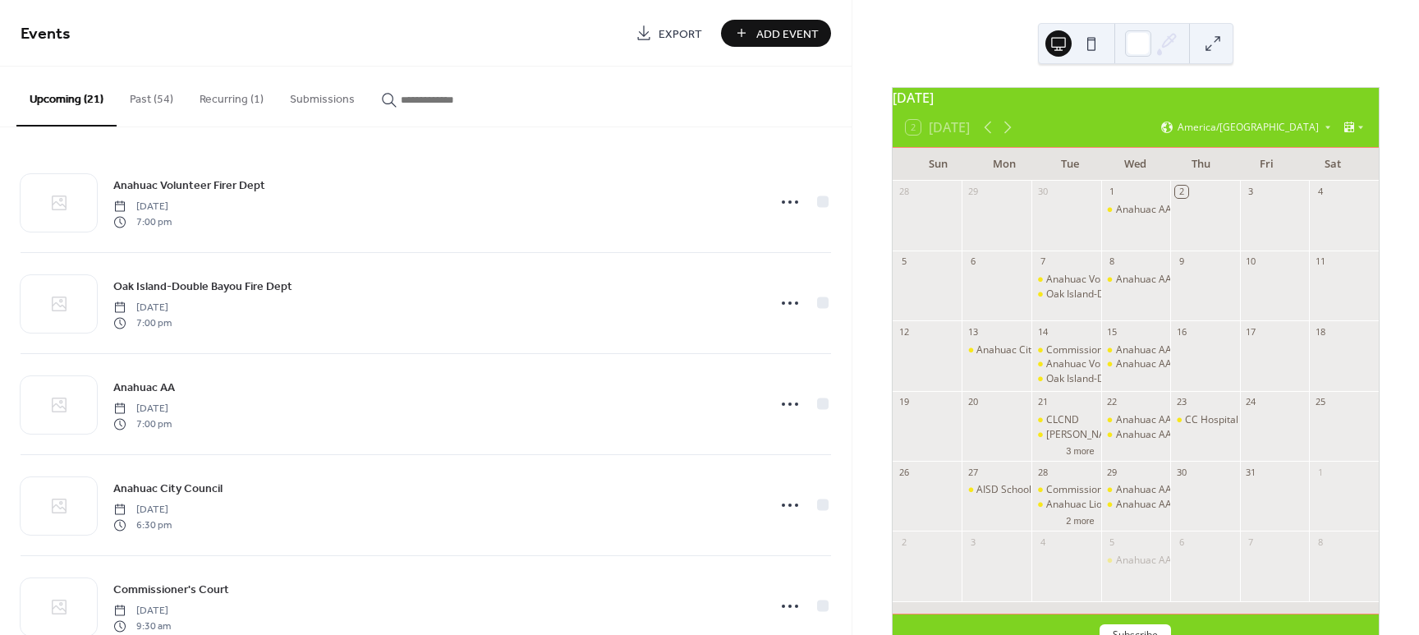
click at [149, 98] on button "Past (54)" at bounding box center [152, 96] width 70 height 58
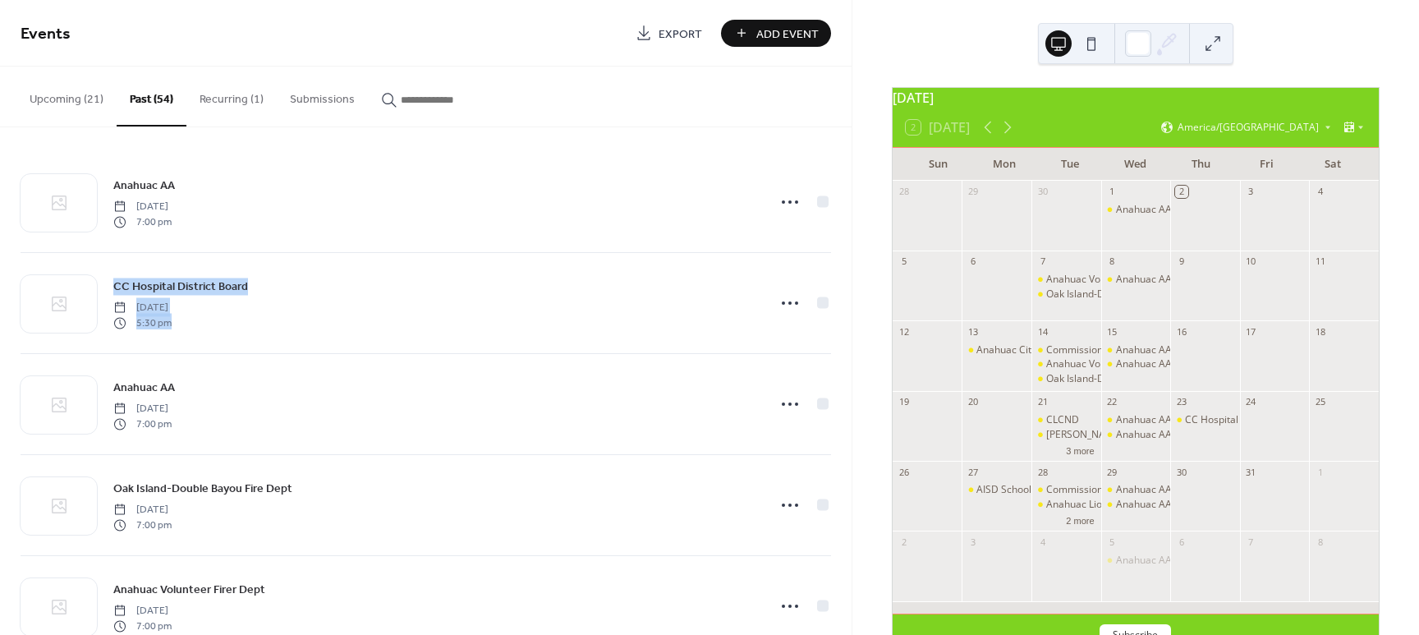
drag, startPoint x: 846, startPoint y: 139, endPoint x: 851, endPoint y: 231, distance: 92.1
click at [841, 250] on div "Anahuac AA Wednesday, October 1, 2025 7:00 pm CC Hospital District Board Thursd…" at bounding box center [425, 380] width 851 height 507
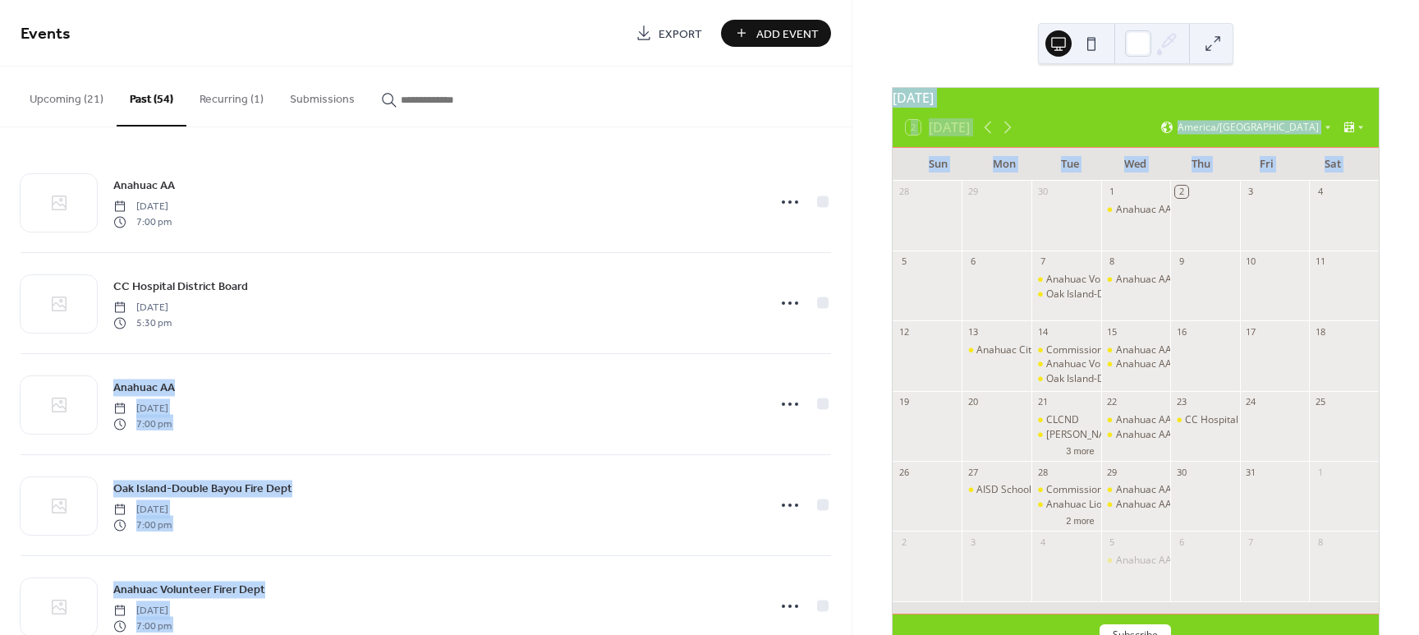
drag, startPoint x: 851, startPoint y: 203, endPoint x: 850, endPoint y: 222, distance: 19.0
click at [845, 238] on div "Events Export Add Event Upcoming (21) Past (54) Recurring (1) Submissions Anahu…" at bounding box center [709, 317] width 1419 height 635
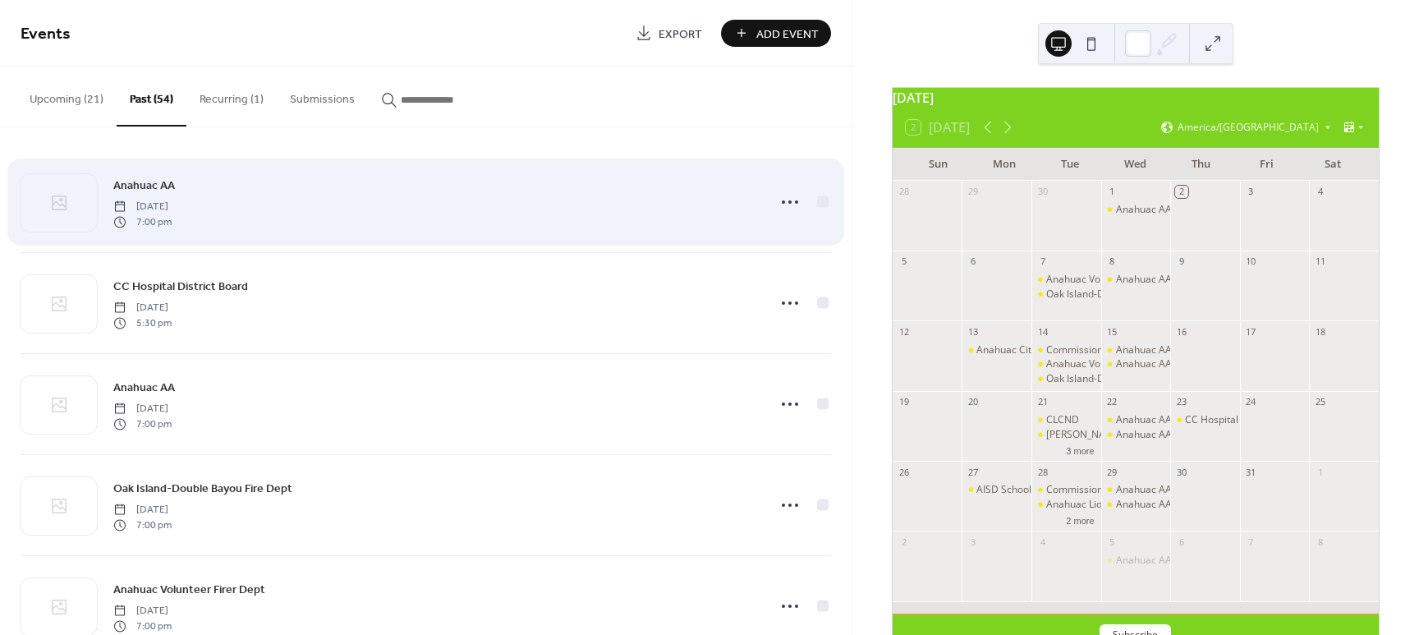
drag, startPoint x: 683, startPoint y: 250, endPoint x: 809, endPoint y: 228, distance: 127.6
click at [688, 250] on div "Anahuac AA Wednesday, October 1, 2025 7:00 pm" at bounding box center [426, 202] width 810 height 100
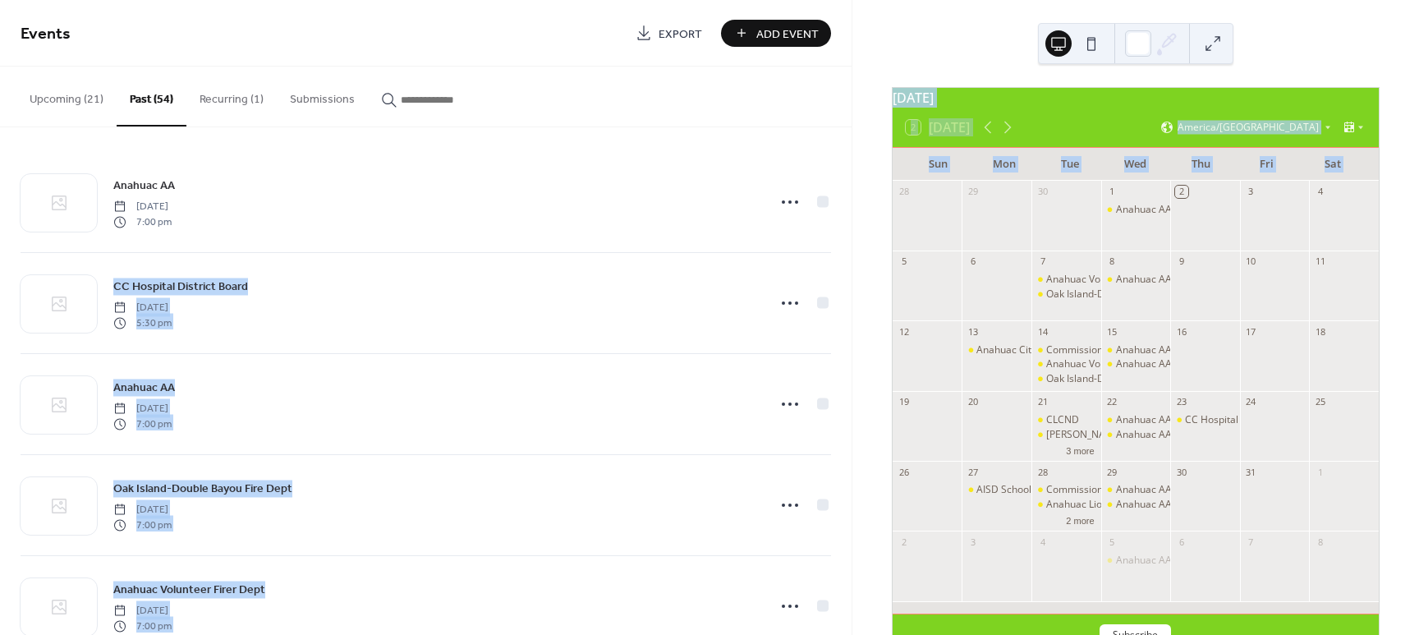
drag, startPoint x: 851, startPoint y: 195, endPoint x: 838, endPoint y: 226, distance: 33.4
click at [838, 226] on div "Events Export Add Event Upcoming (21) Past (54) Recurring (1) Submissions Anahu…" at bounding box center [709, 317] width 1419 height 635
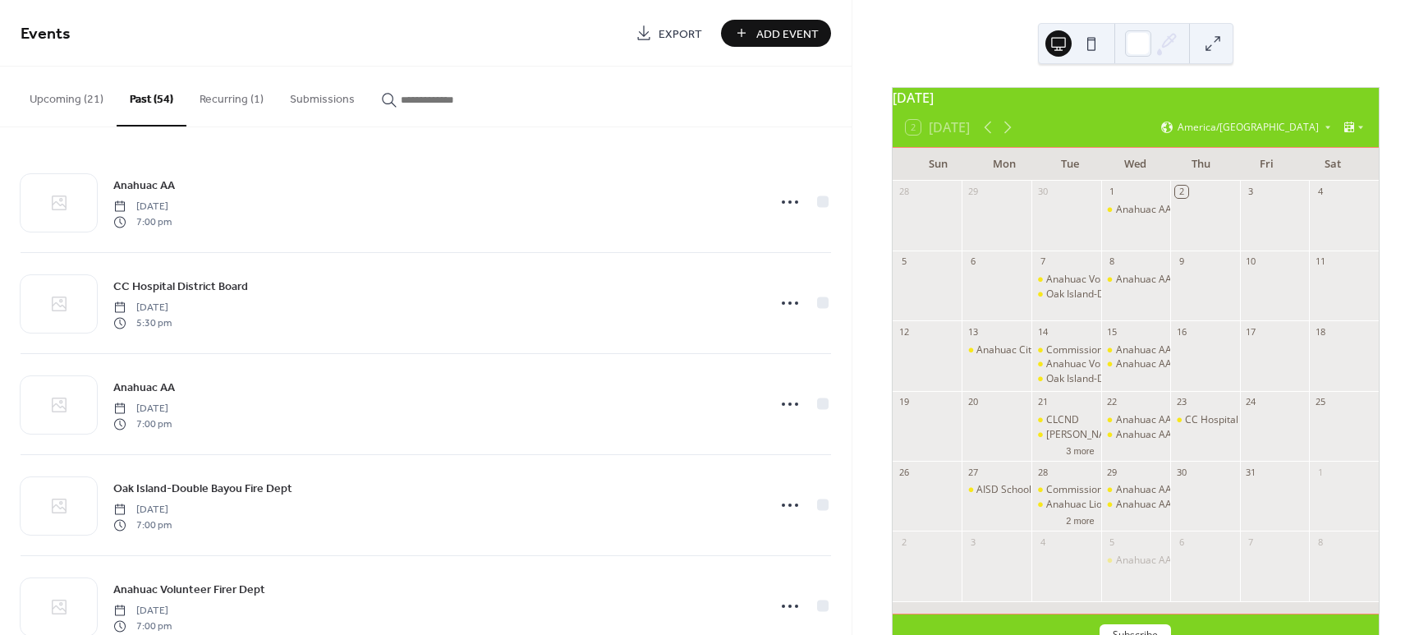
click at [830, 221] on div "Anahuac AA Wednesday, October 1, 2025 7:00 pm CC Hospital District Board Thursd…" at bounding box center [425, 380] width 851 height 507
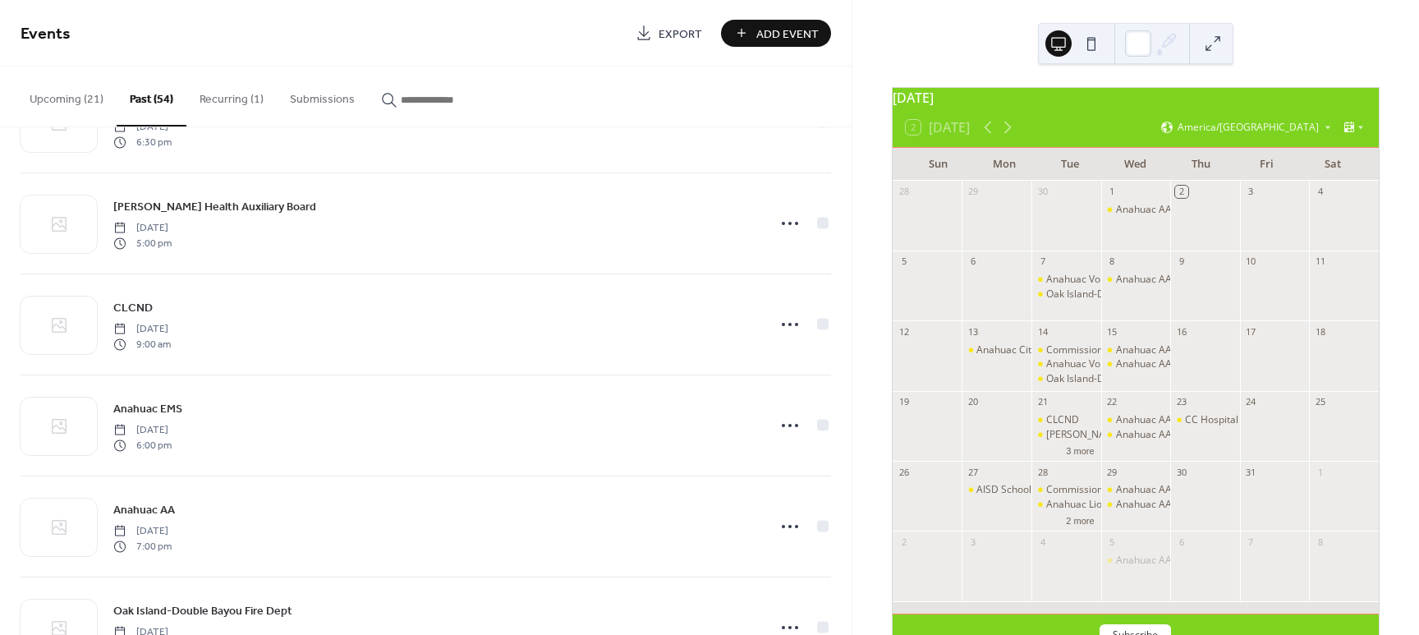
scroll to position [1654, 0]
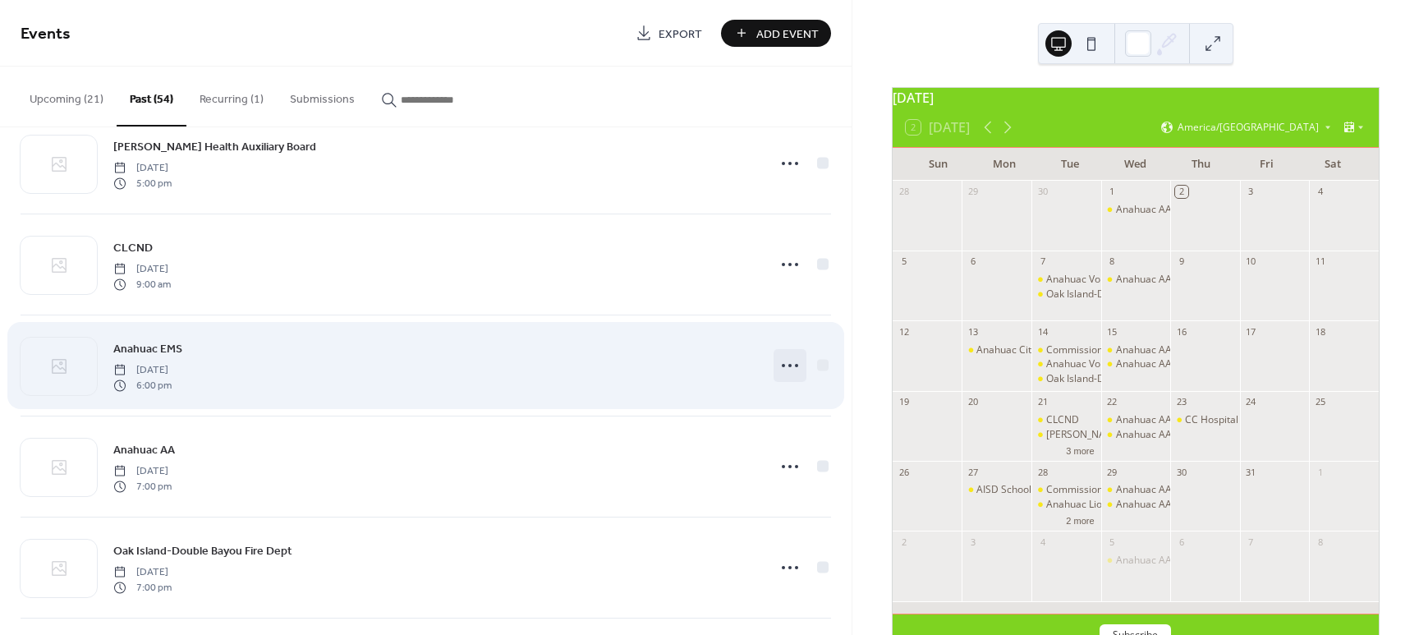
click at [779, 361] on icon at bounding box center [790, 365] width 26 height 26
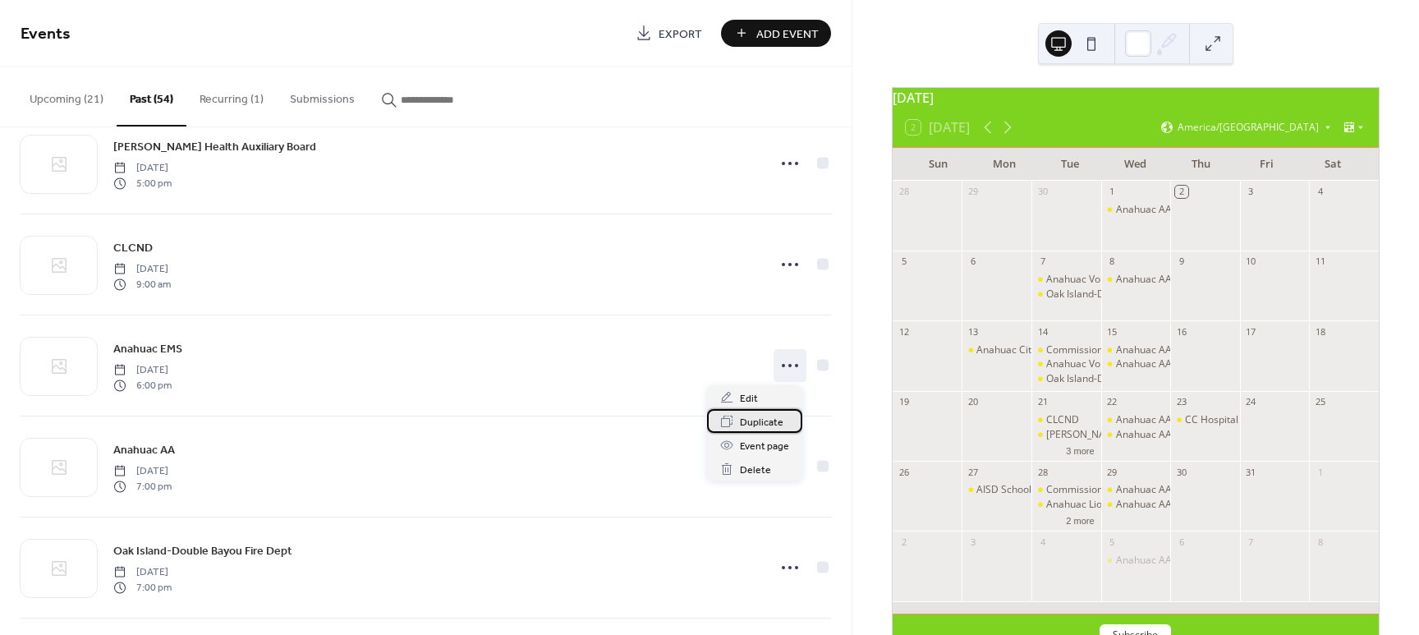
click at [753, 423] on span "Duplicate" at bounding box center [762, 422] width 44 height 17
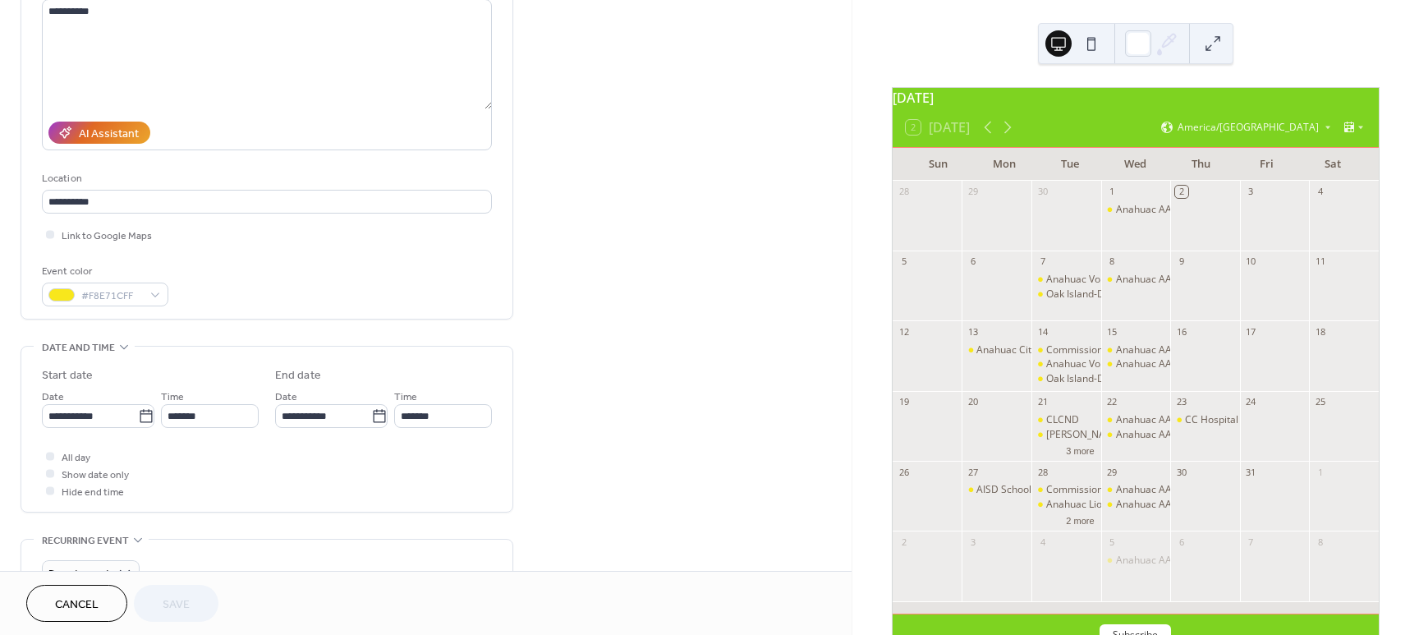
scroll to position [191, 0]
click at [138, 412] on icon at bounding box center [146, 414] width 16 height 16
click at [138, 412] on input "**********" at bounding box center [90, 414] width 96 height 24
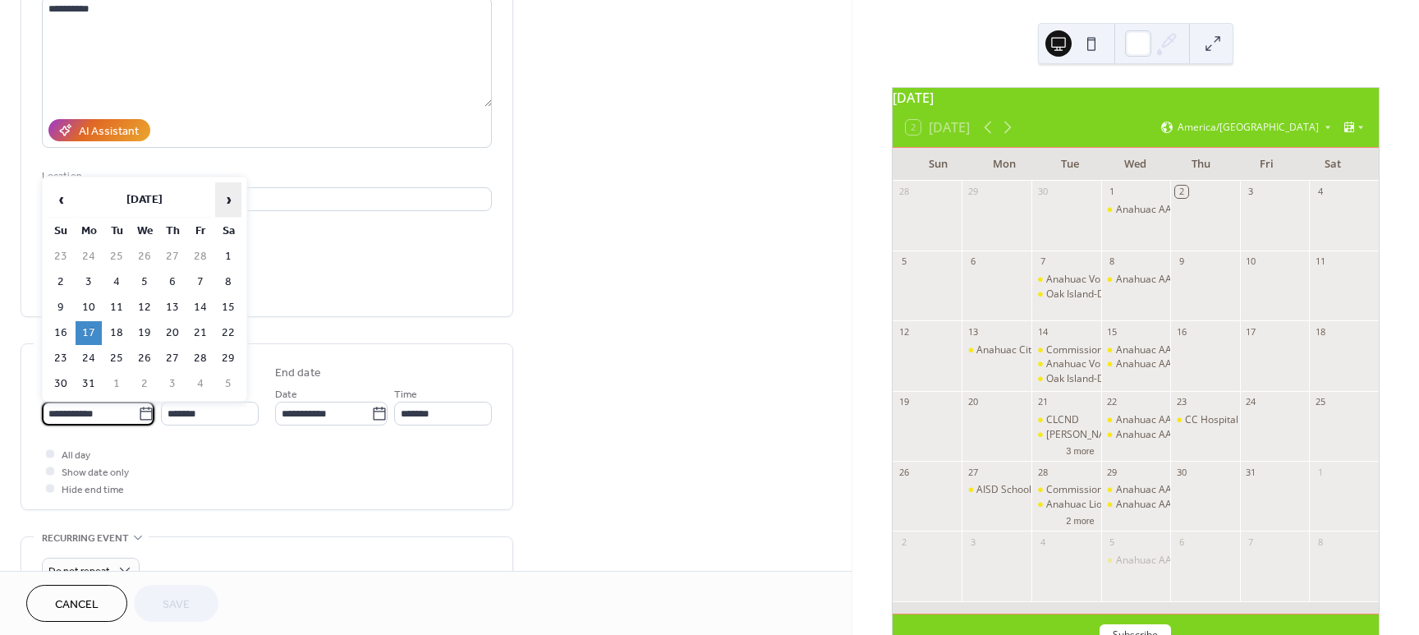
click at [228, 193] on span "›" at bounding box center [228, 199] width 25 height 33
click at [228, 195] on span "›" at bounding box center [228, 199] width 25 height 33
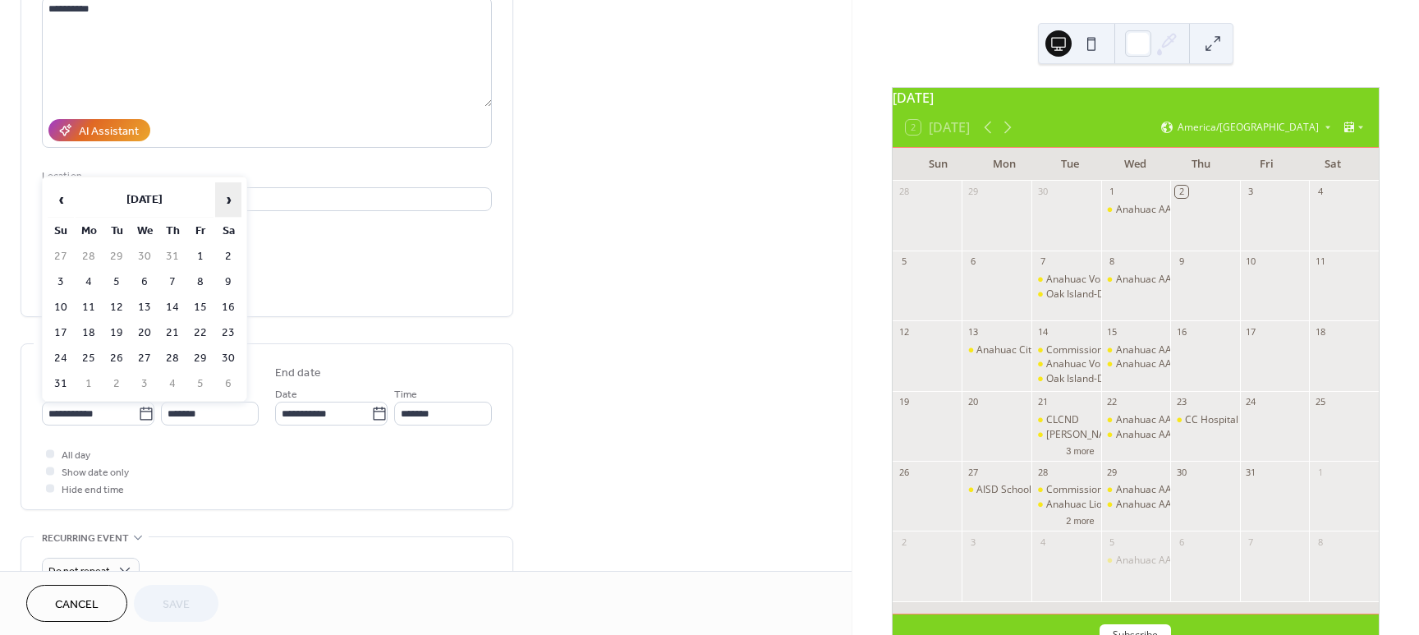
click at [228, 195] on span "›" at bounding box center [228, 199] width 25 height 33
click at [92, 331] on td "20" at bounding box center [89, 333] width 26 height 24
type input "**********"
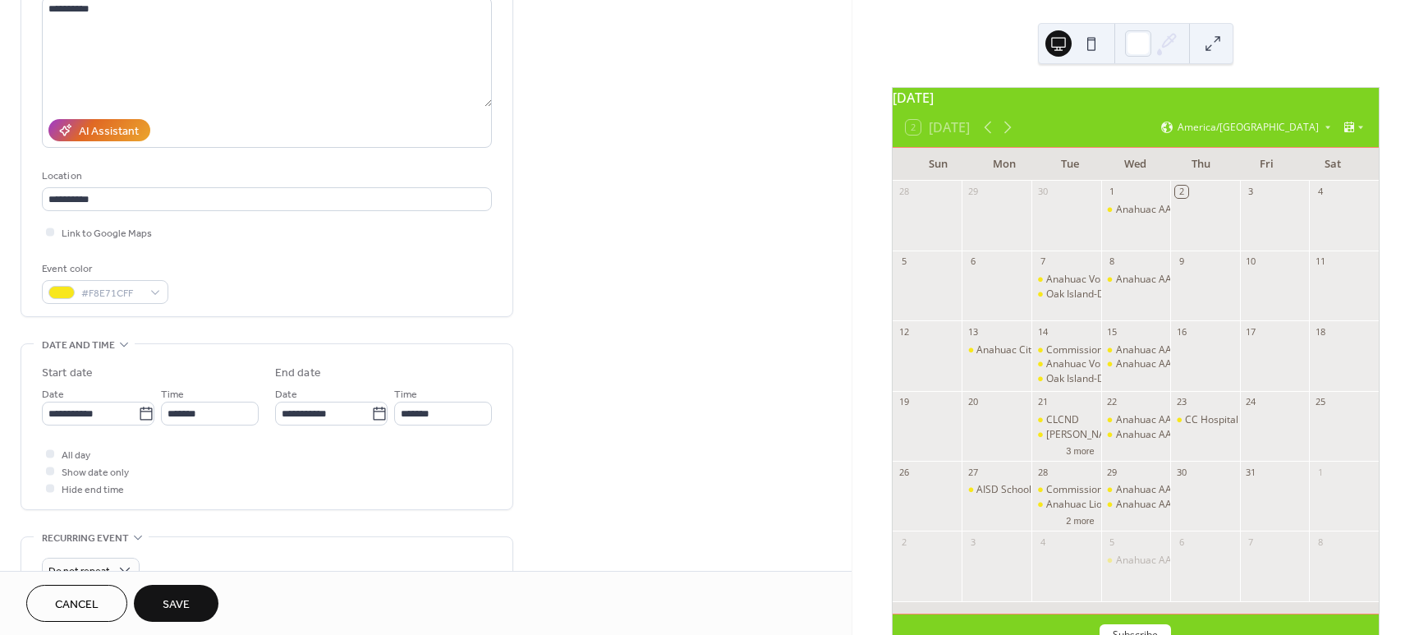
click at [188, 590] on button "Save" at bounding box center [176, 603] width 85 height 37
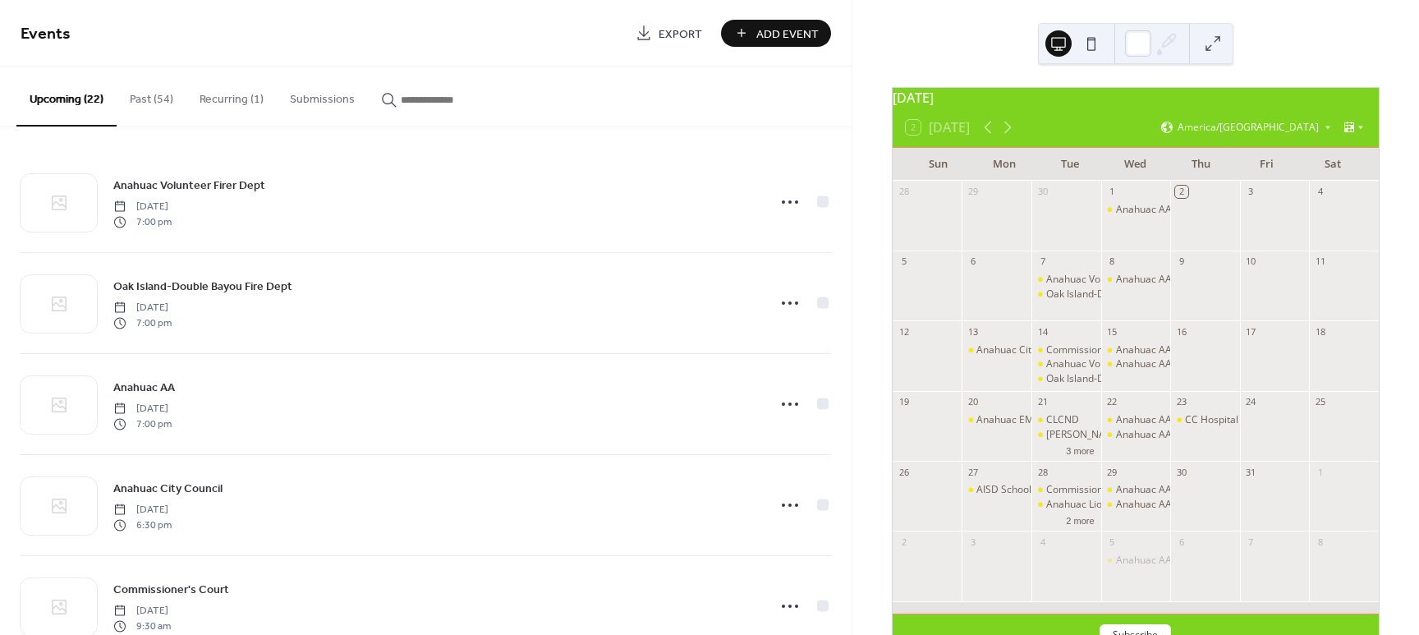
click at [153, 99] on button "Past (54)" at bounding box center [152, 96] width 70 height 58
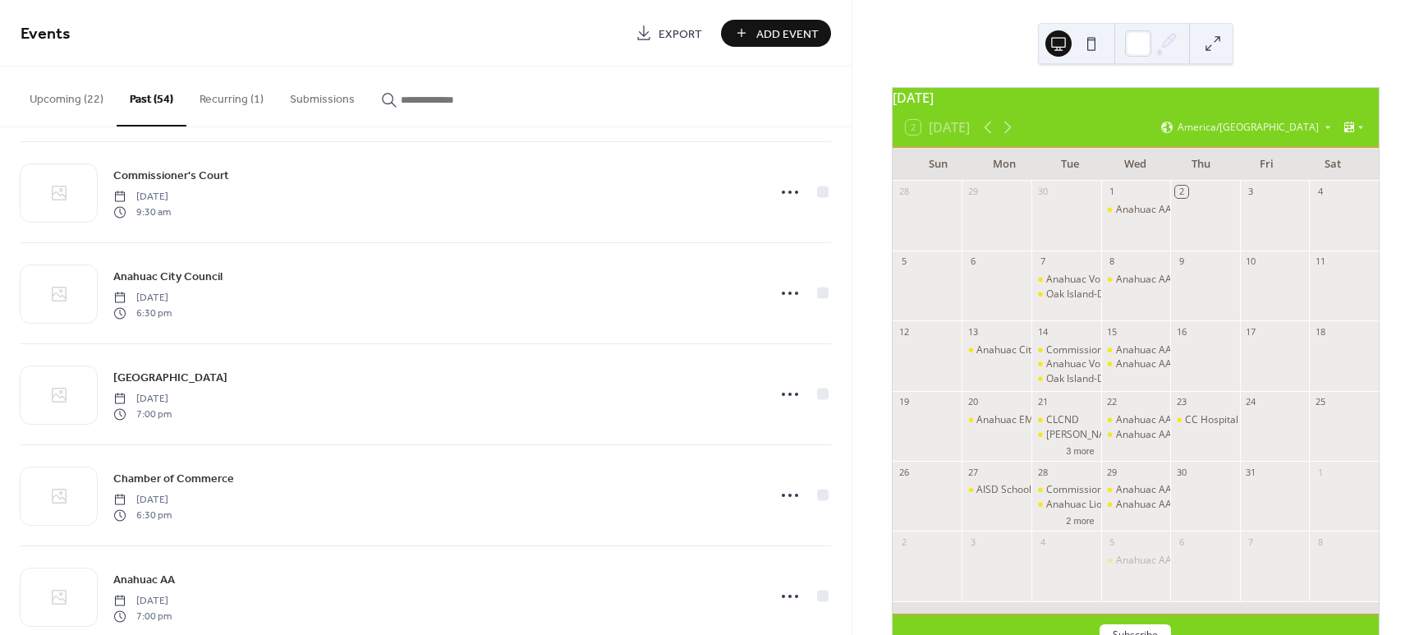
scroll to position [2237, 0]
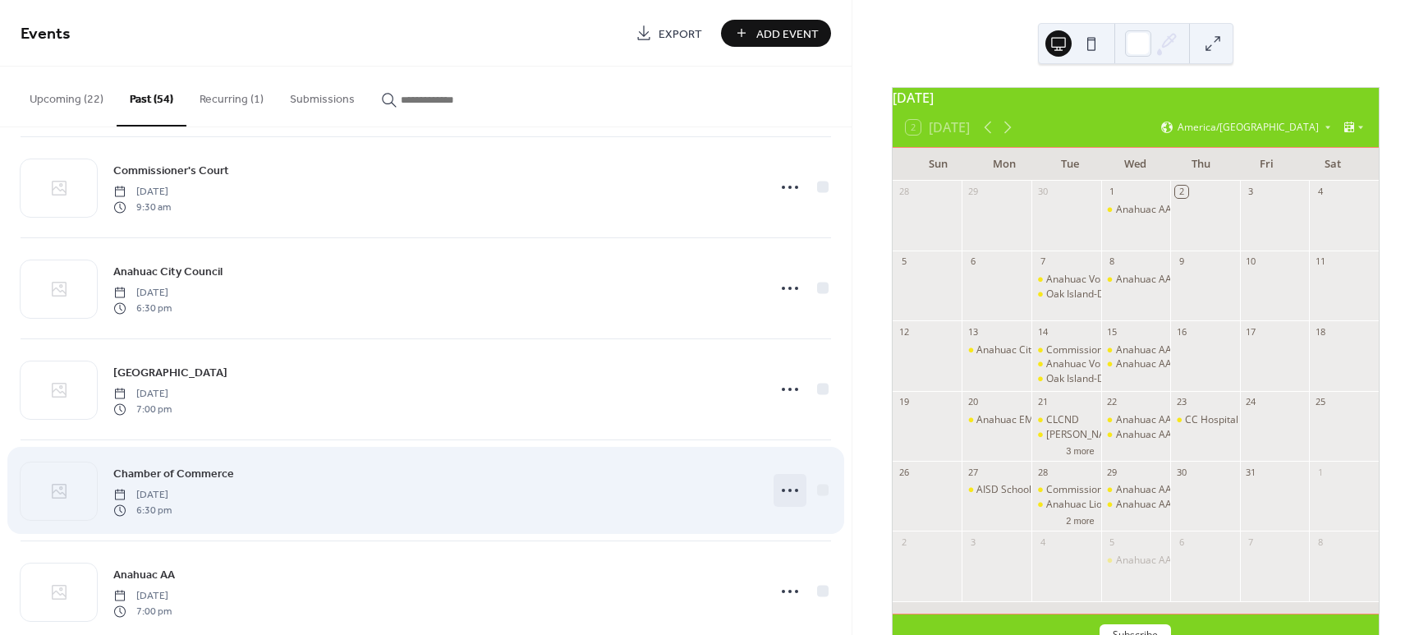
click at [783, 489] on icon at bounding box center [790, 490] width 26 height 26
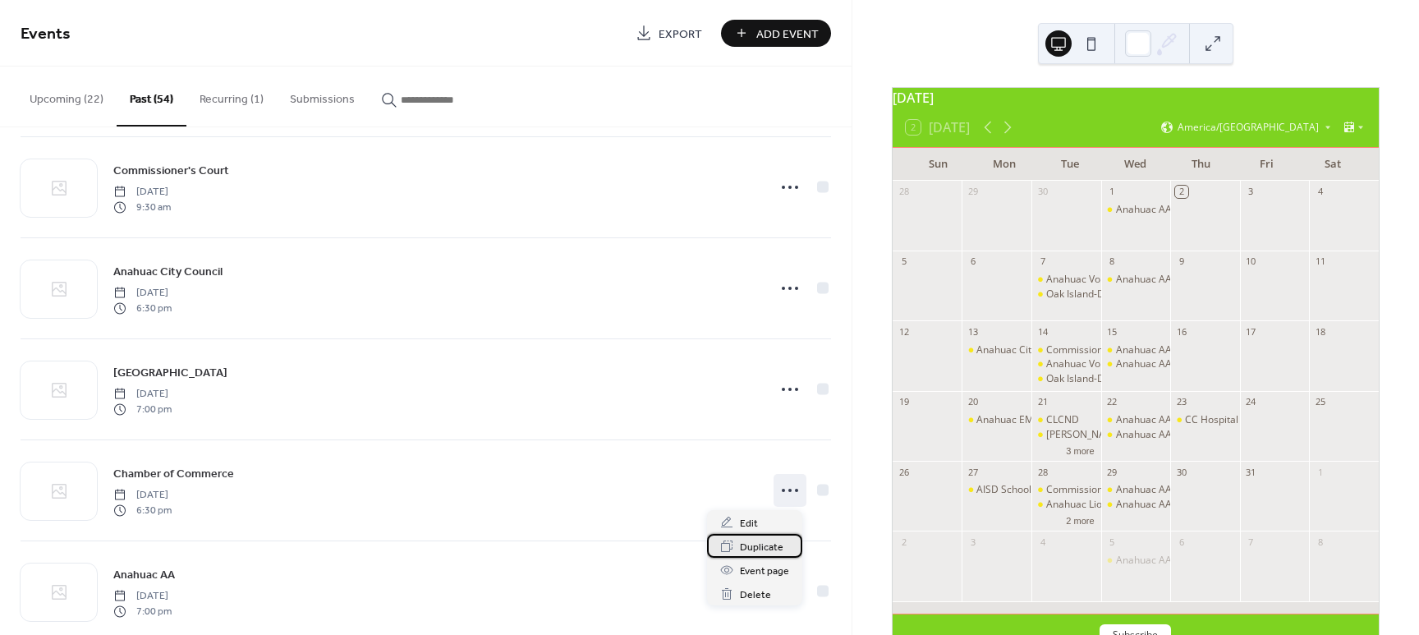
click at [760, 548] on span "Duplicate" at bounding box center [762, 547] width 44 height 17
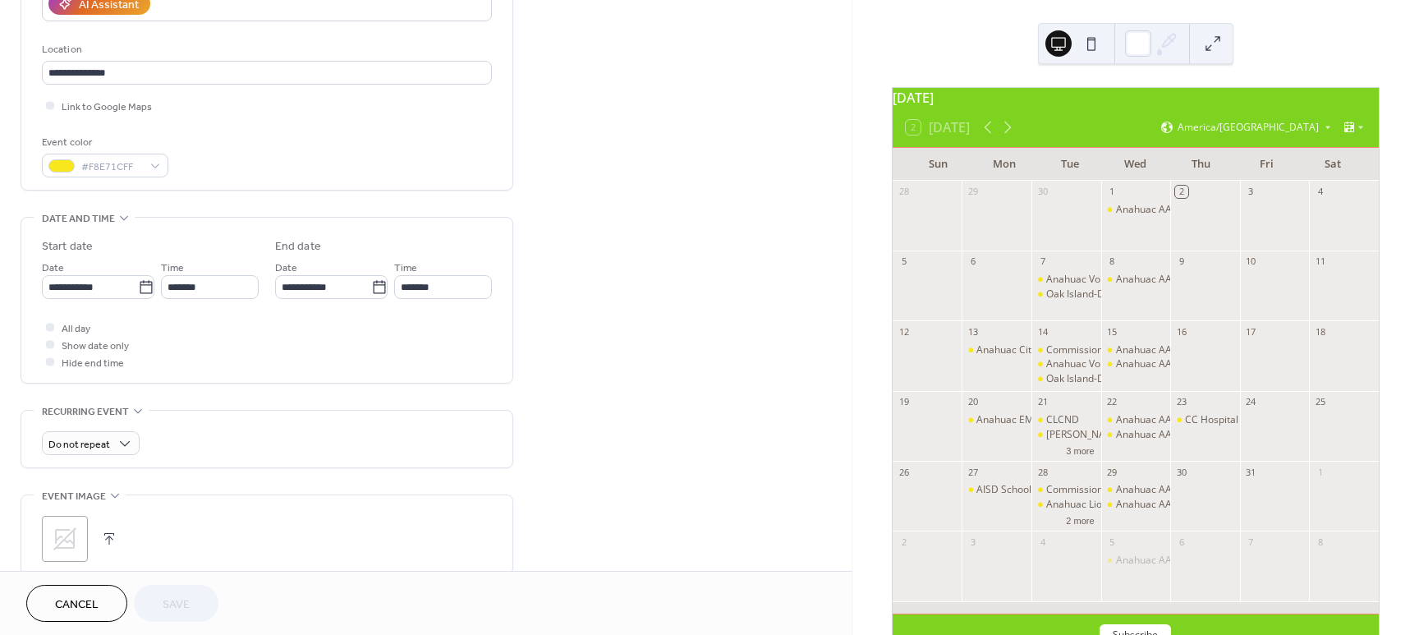
scroll to position [342, 0]
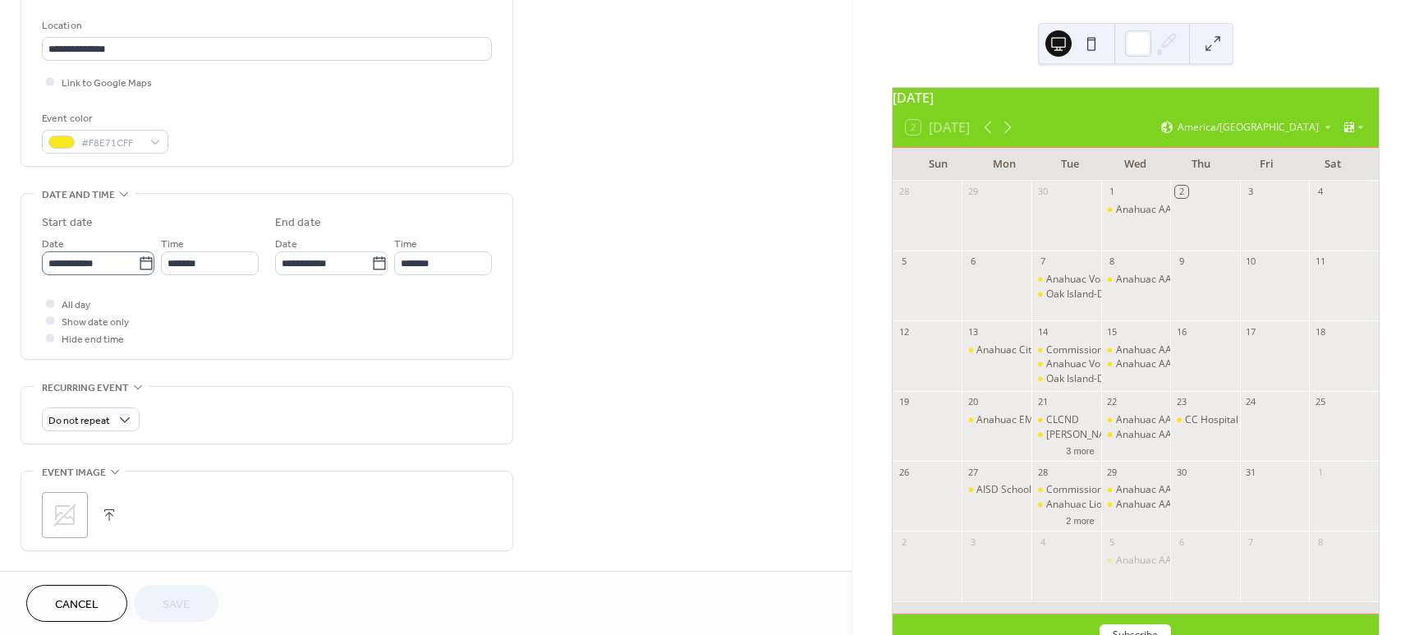
click at [140, 265] on icon at bounding box center [146, 263] width 16 height 16
click at [138, 265] on input "**********" at bounding box center [90, 263] width 96 height 24
click at [232, 301] on span "›" at bounding box center [228, 302] width 25 height 33
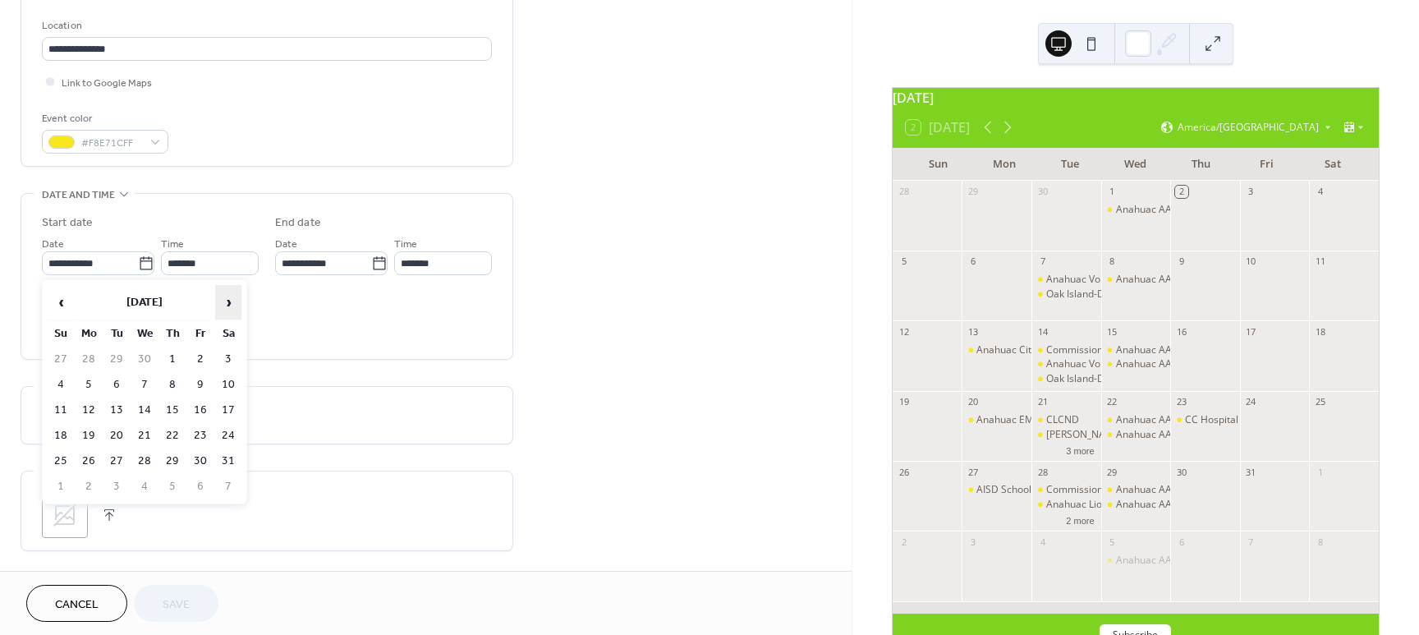
click at [232, 301] on span "›" at bounding box center [228, 302] width 25 height 33
click at [176, 361] on td "2" at bounding box center [172, 359] width 26 height 24
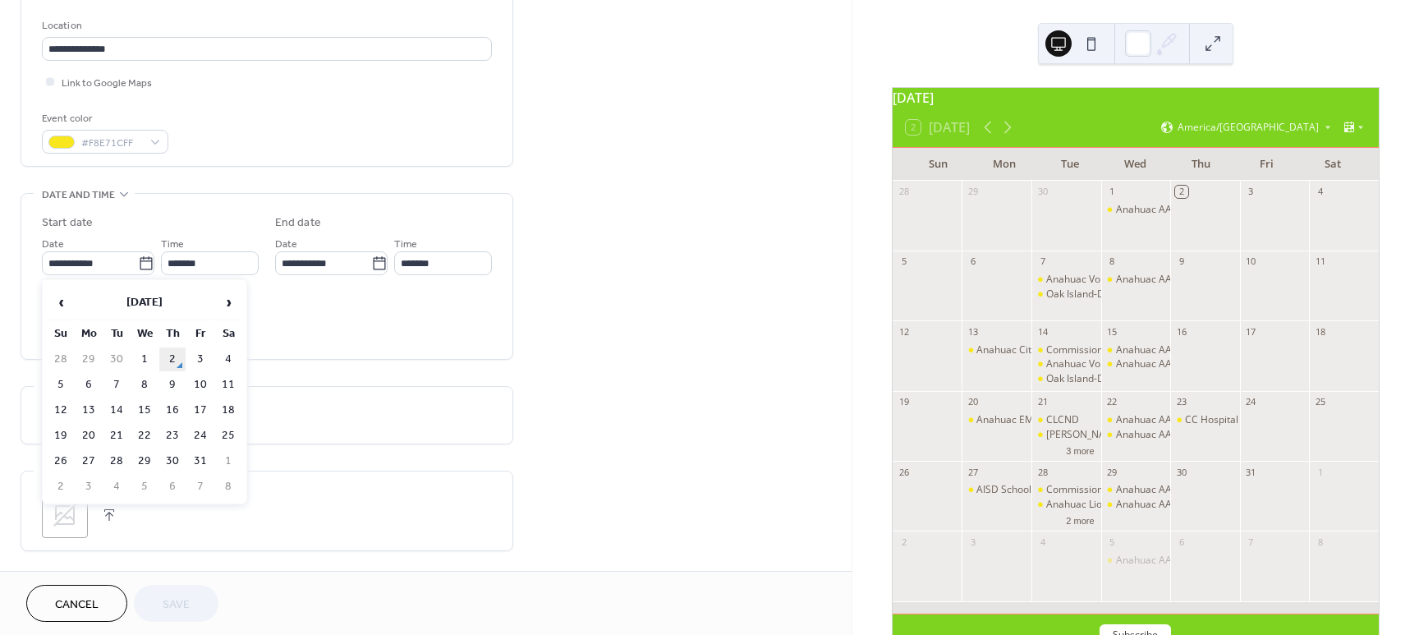
type input "**********"
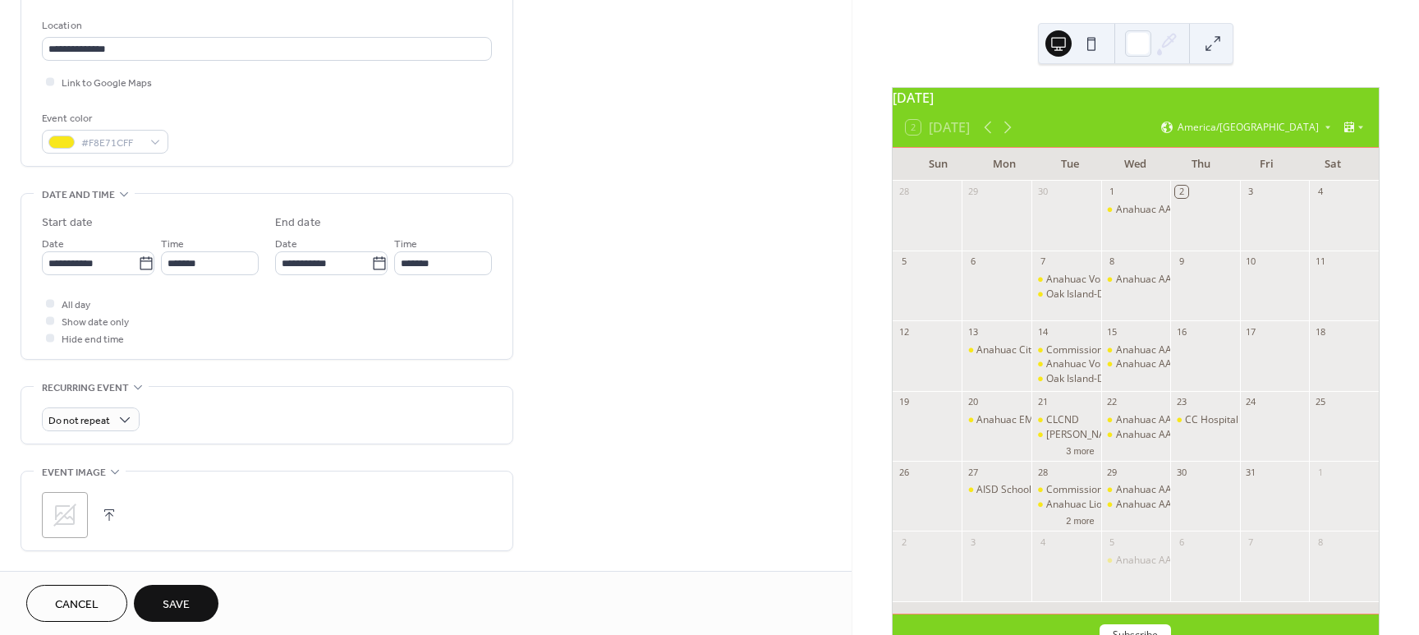
click at [188, 604] on span "Save" at bounding box center [176, 604] width 27 height 17
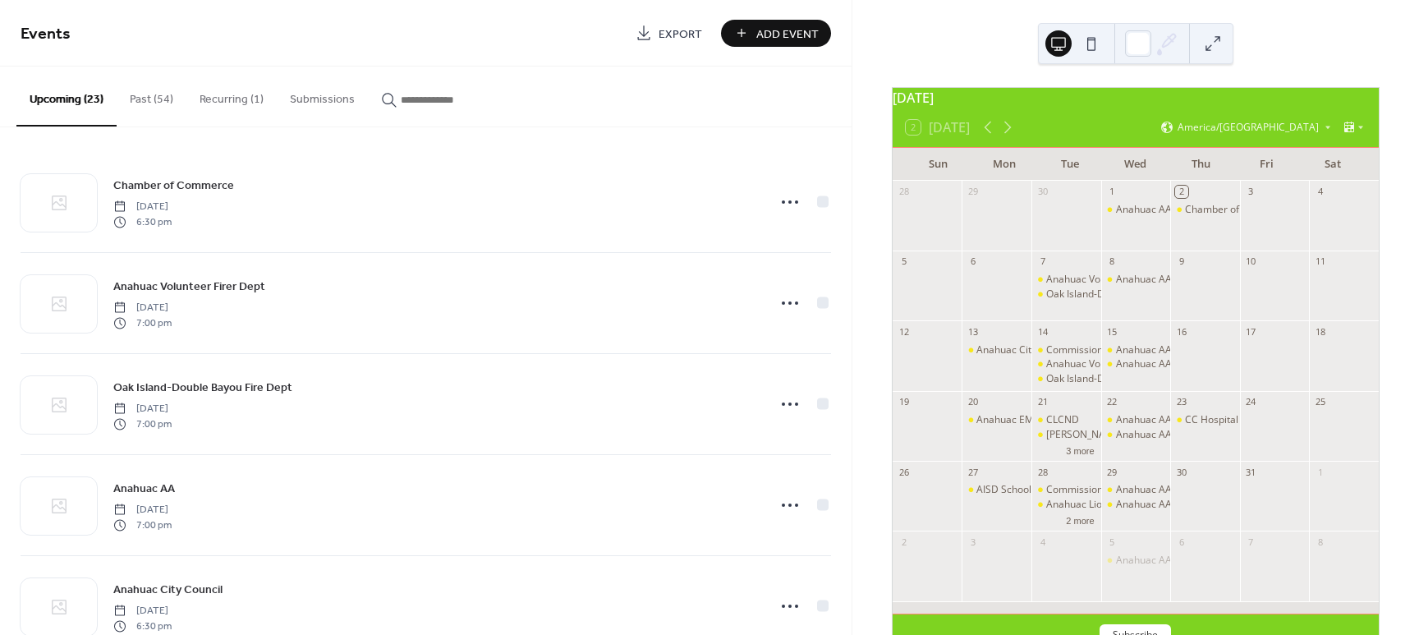
click at [142, 97] on button "Past (54)" at bounding box center [152, 96] width 70 height 58
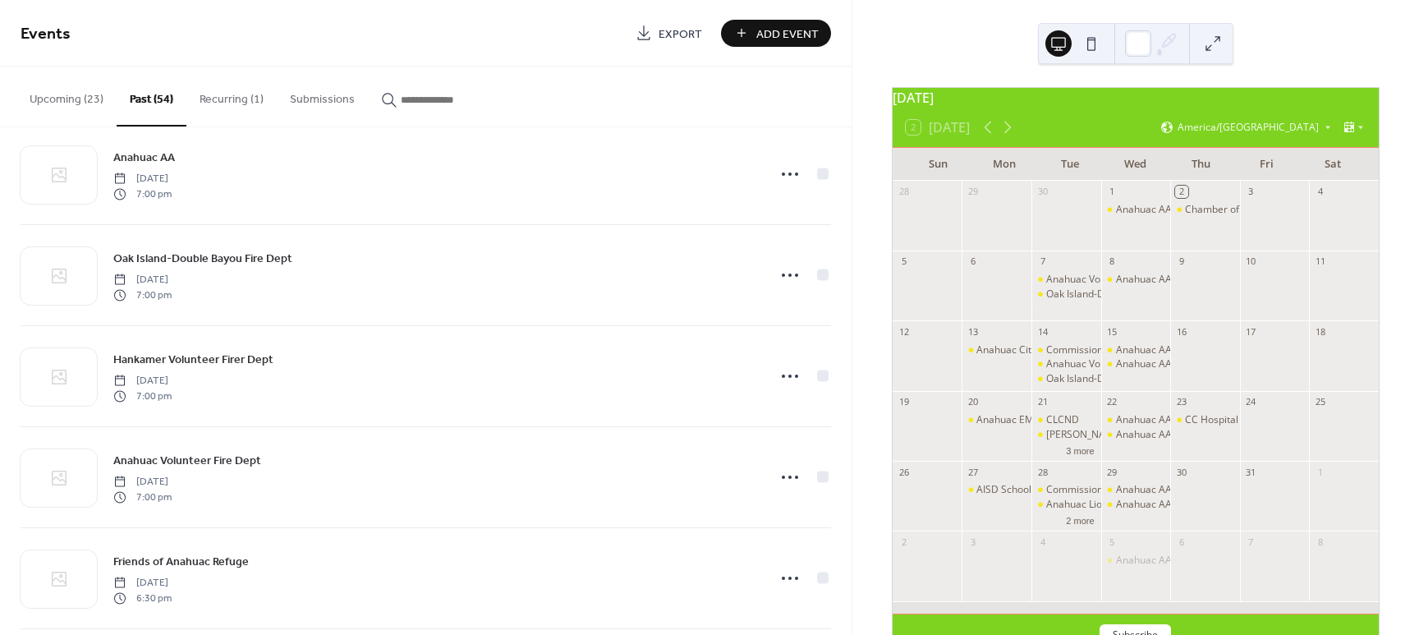
scroll to position [2846, 0]
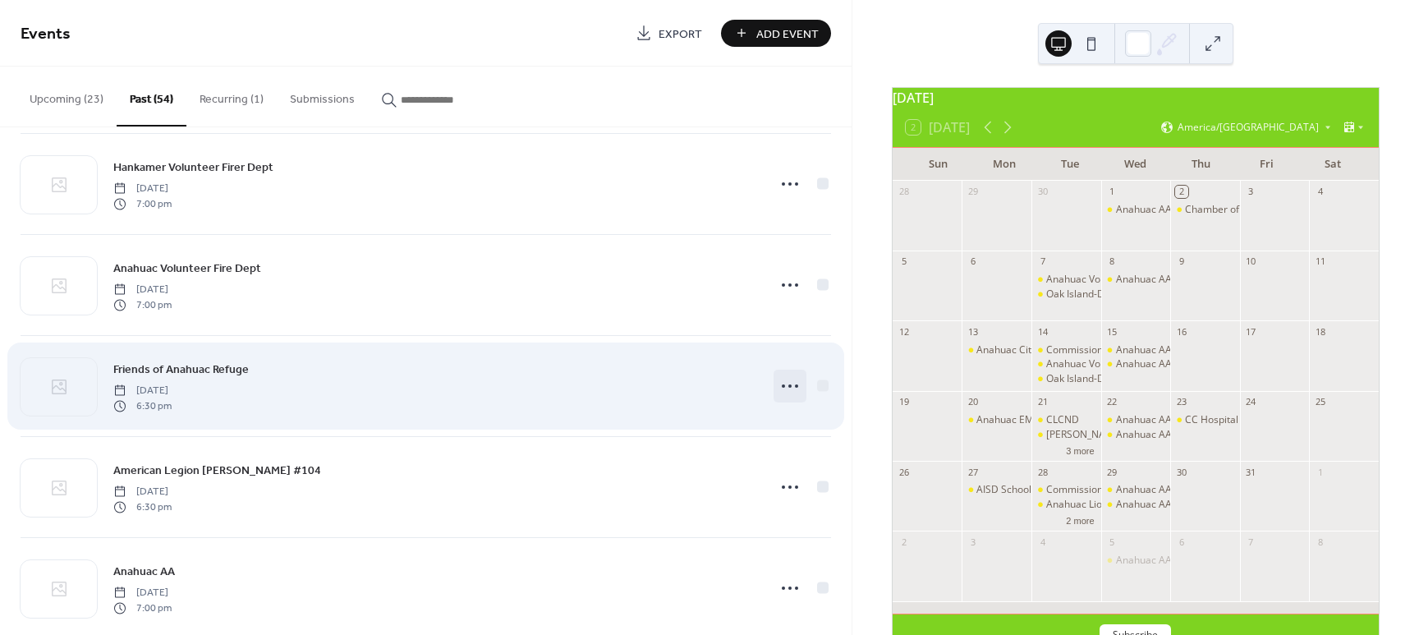
click at [788, 384] on circle at bounding box center [789, 385] width 3 height 3
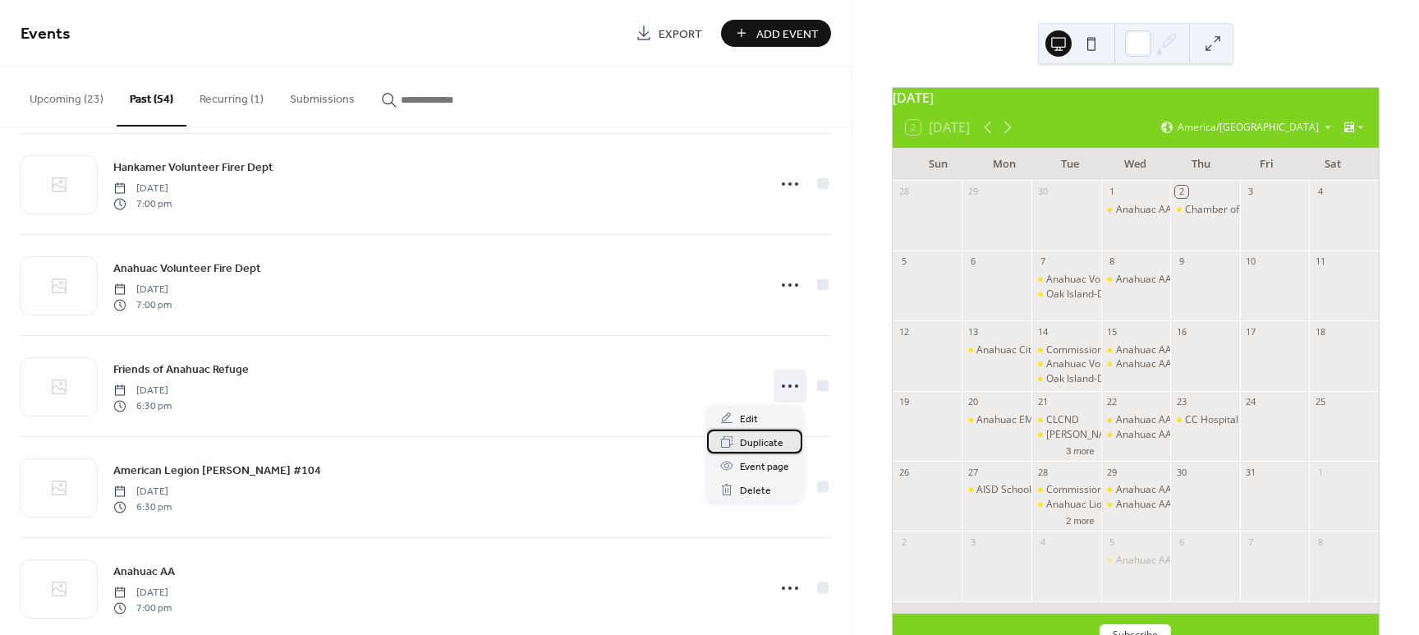
click at [761, 444] on span "Duplicate" at bounding box center [762, 442] width 44 height 17
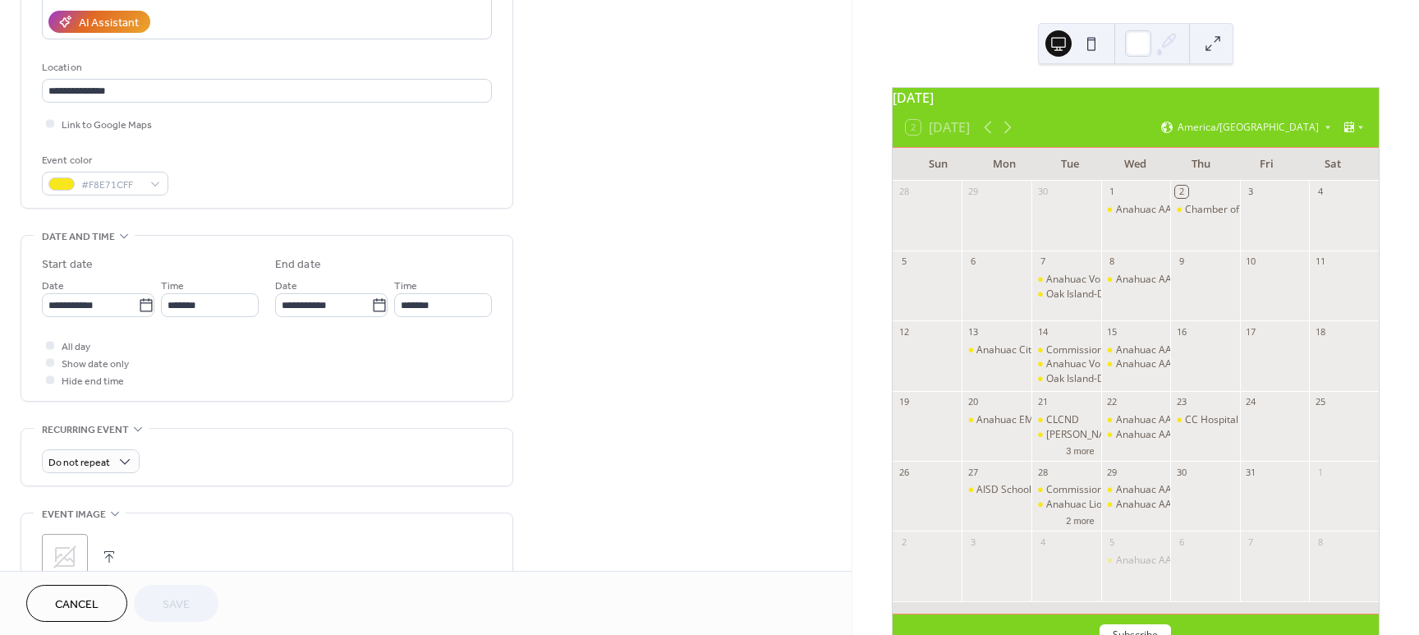
scroll to position [315, 0]
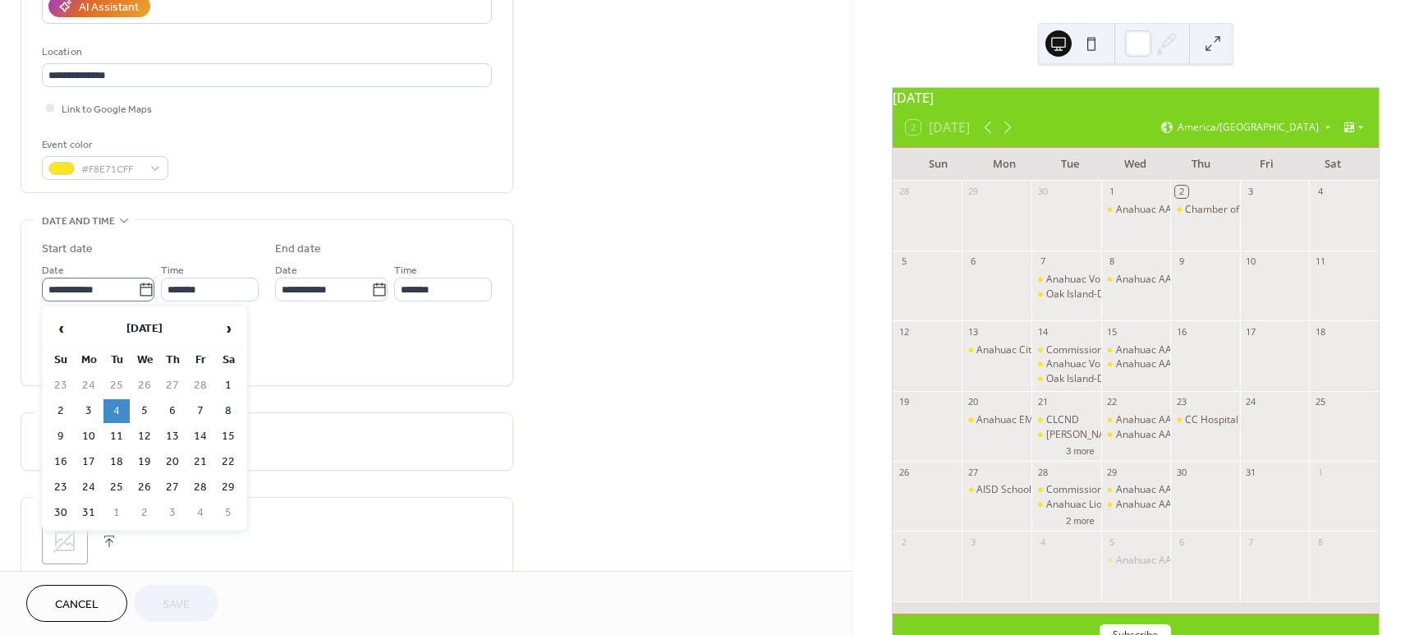
click at [145, 289] on icon at bounding box center [146, 290] width 16 height 16
click at [138, 289] on input "**********" at bounding box center [90, 290] width 96 height 24
click at [228, 326] on span "›" at bounding box center [228, 328] width 25 height 33
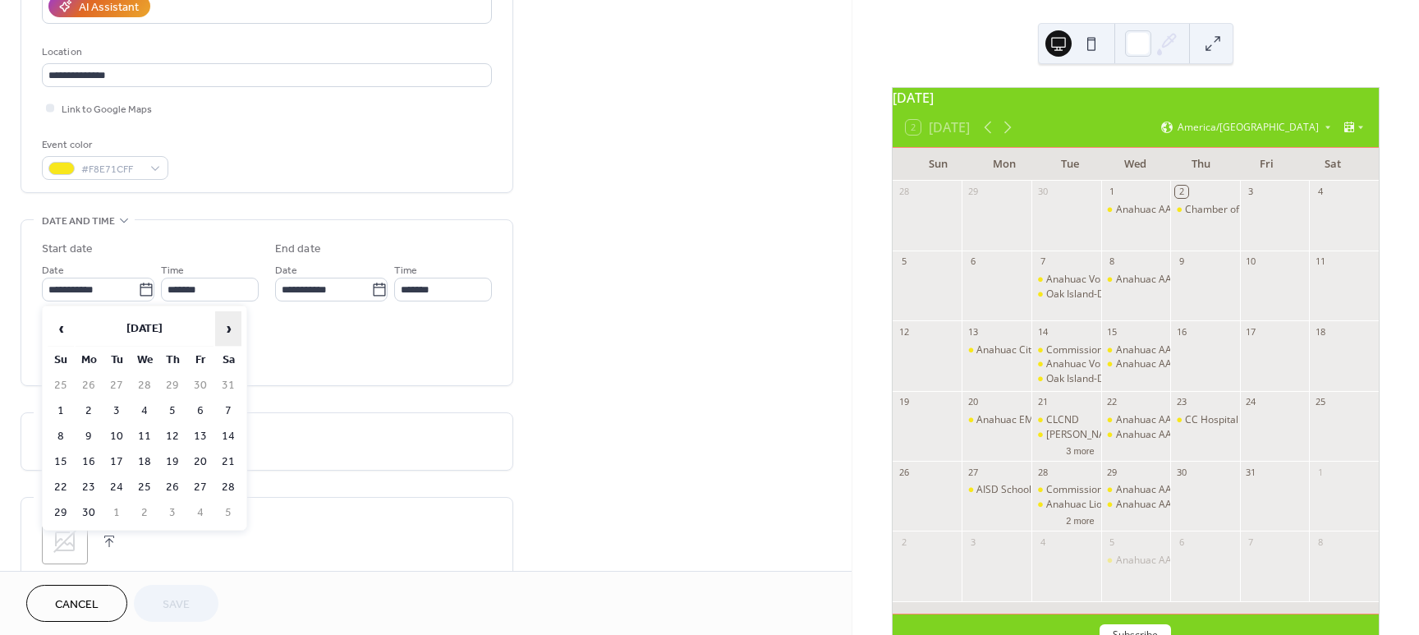
click at [228, 326] on span "›" at bounding box center [228, 328] width 25 height 33
click at [119, 411] on td "7" at bounding box center [116, 411] width 26 height 24
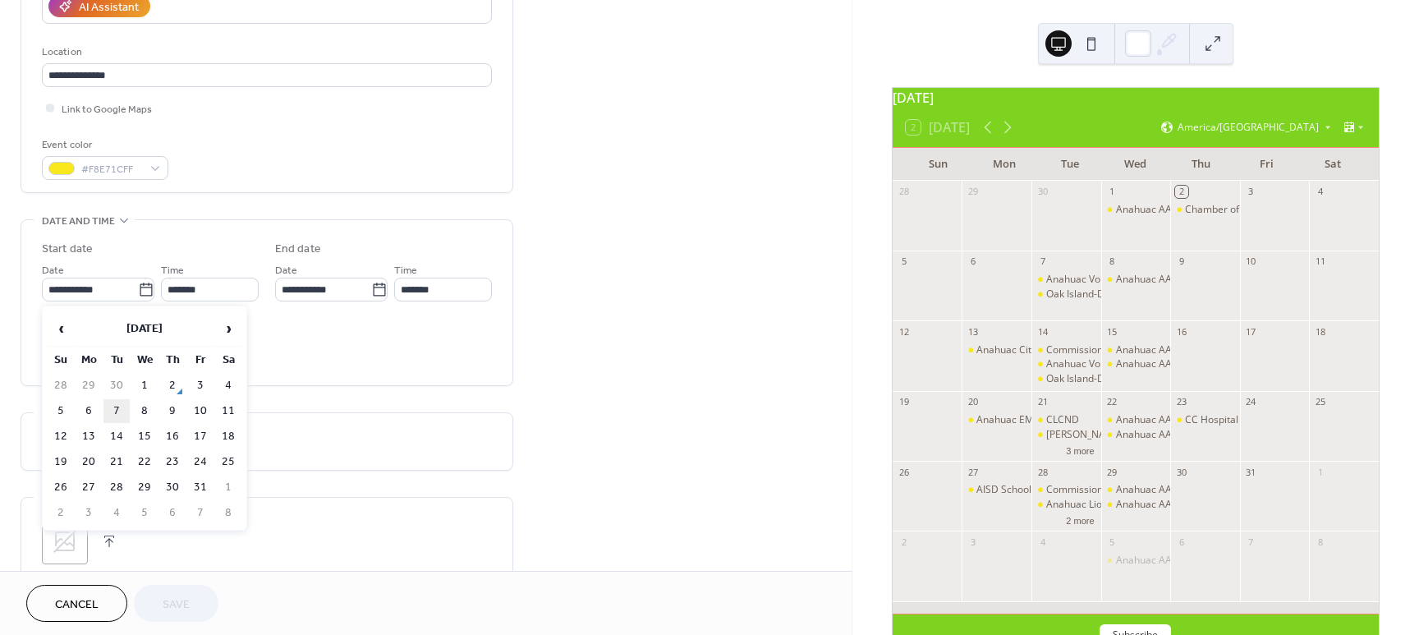
type input "**********"
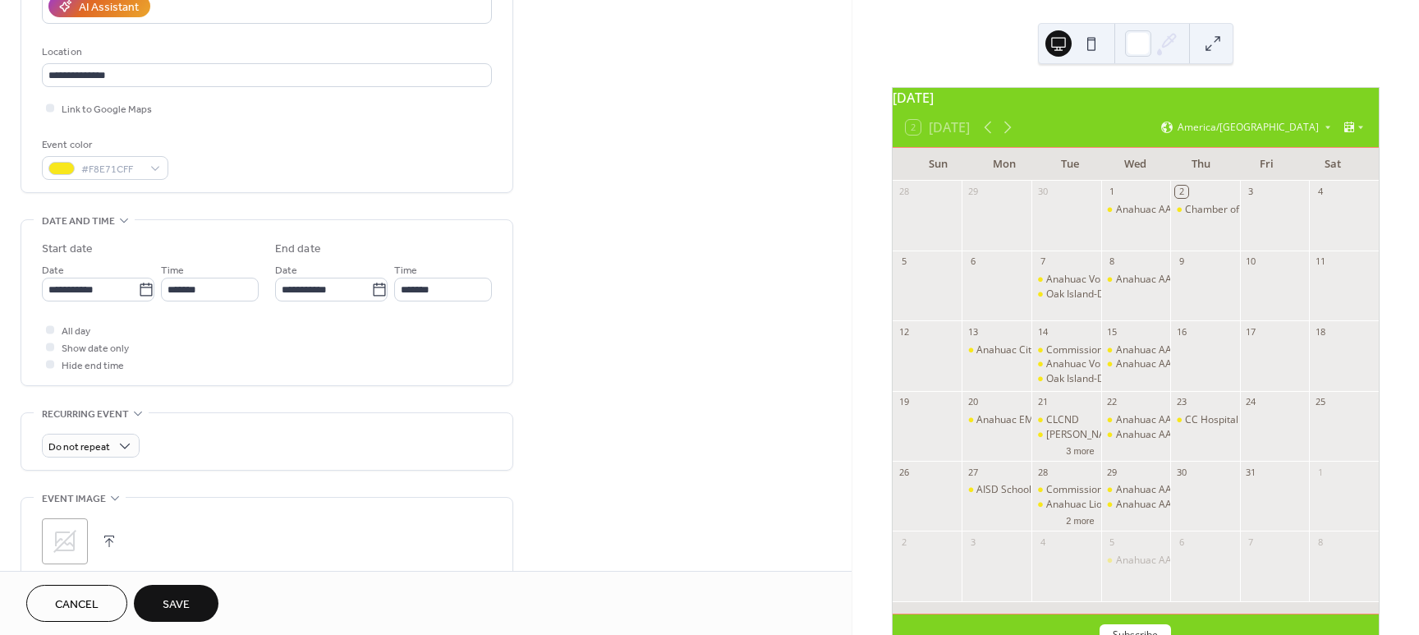
click at [173, 599] on span "Save" at bounding box center [176, 604] width 27 height 17
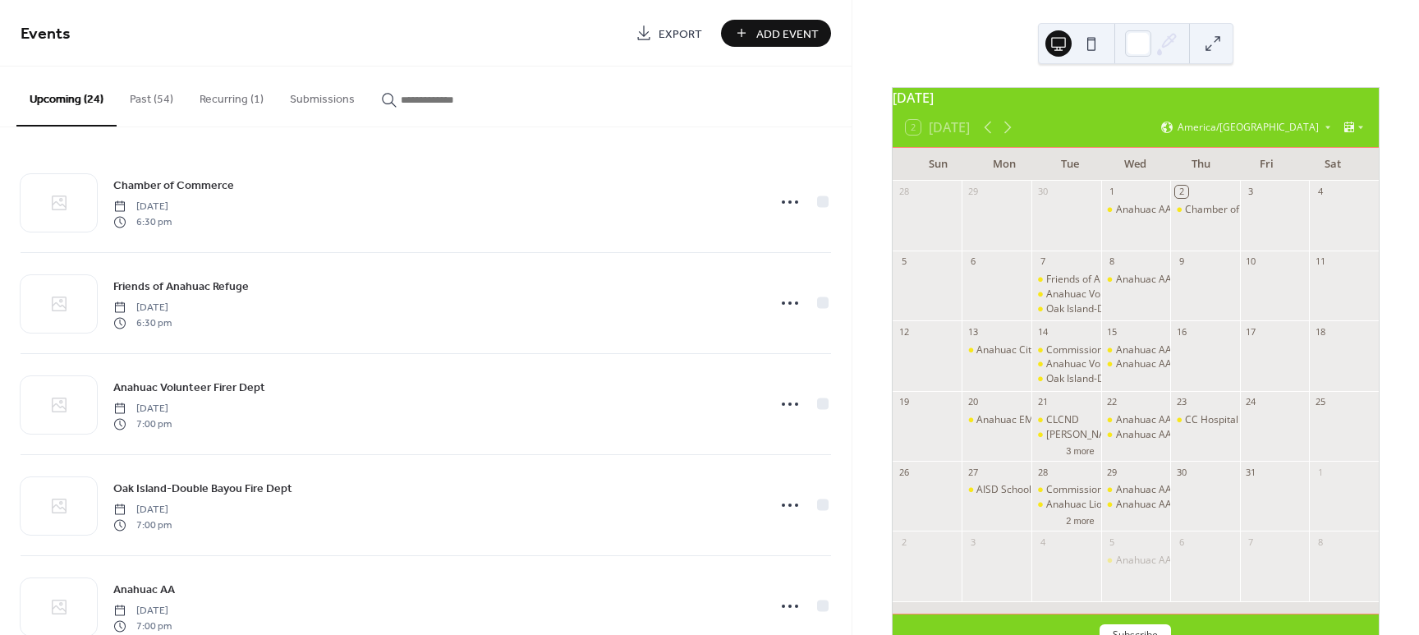
click at [148, 94] on button "Past (54)" at bounding box center [152, 96] width 70 height 58
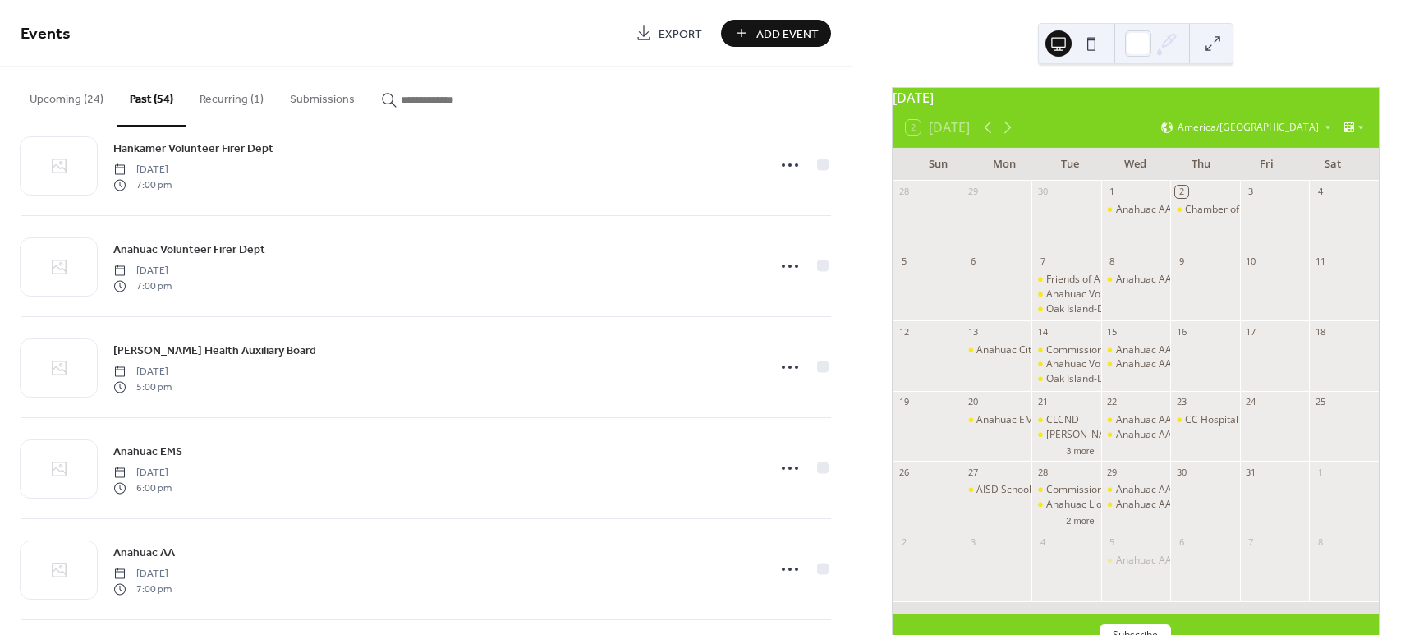
scroll to position [4220, 0]
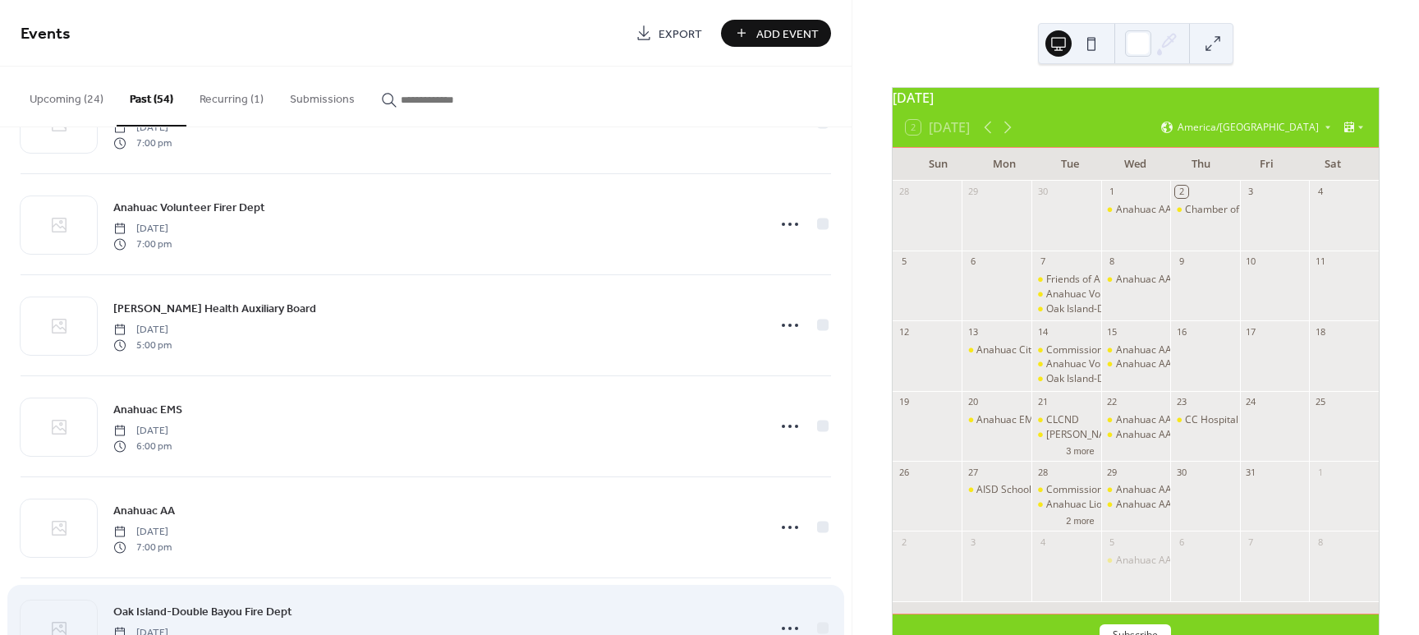
drag, startPoint x: 849, startPoint y: 530, endPoint x: 834, endPoint y: 588, distance: 59.3
click at [822, 599] on div "Oak Island-Double Bayou Fire Dept Tuesday, February 11, 2025 7:00 pm" at bounding box center [426, 628] width 810 height 100
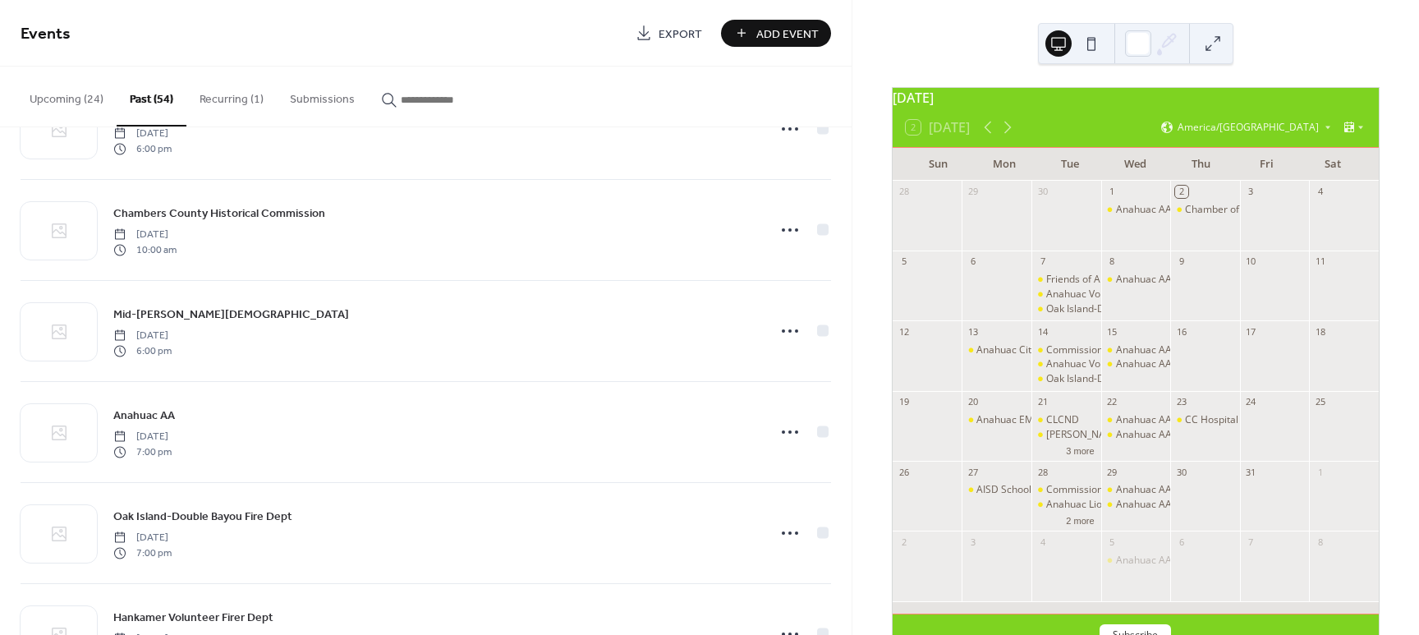
scroll to position [783, 0]
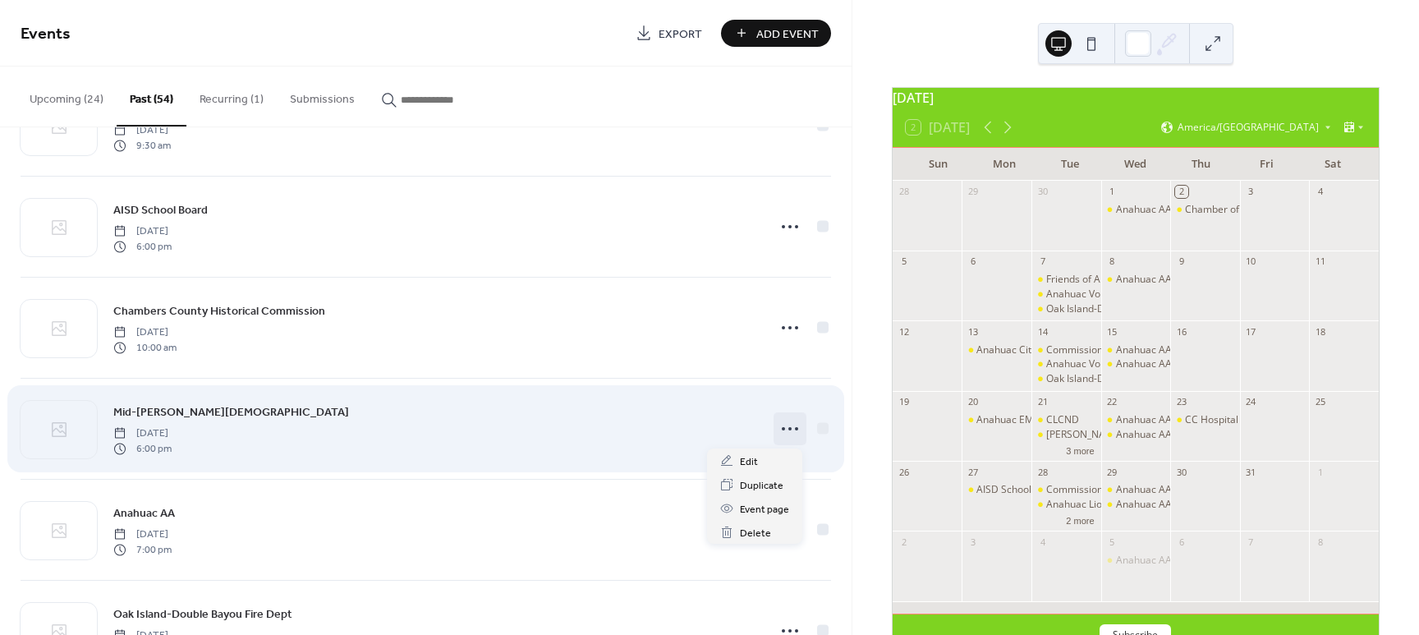
click at [787, 427] on icon at bounding box center [790, 428] width 26 height 26
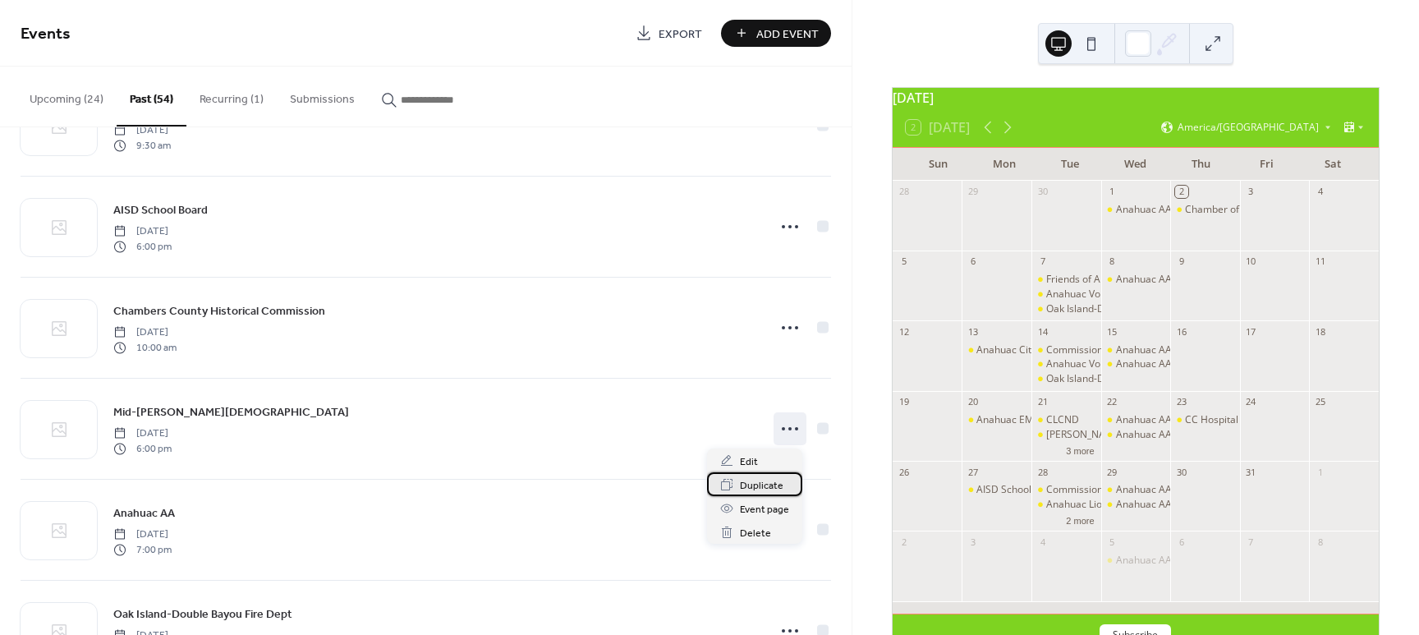
click at [773, 482] on span "Duplicate" at bounding box center [762, 485] width 44 height 17
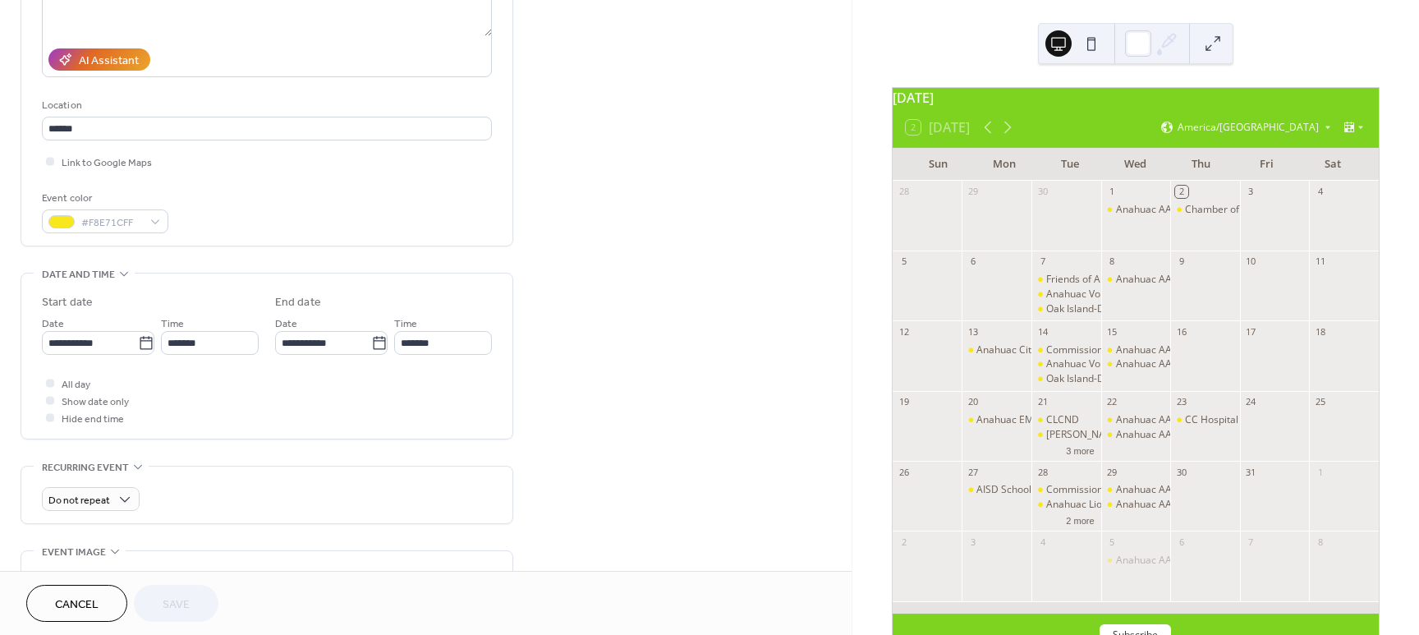
scroll to position [264, 0]
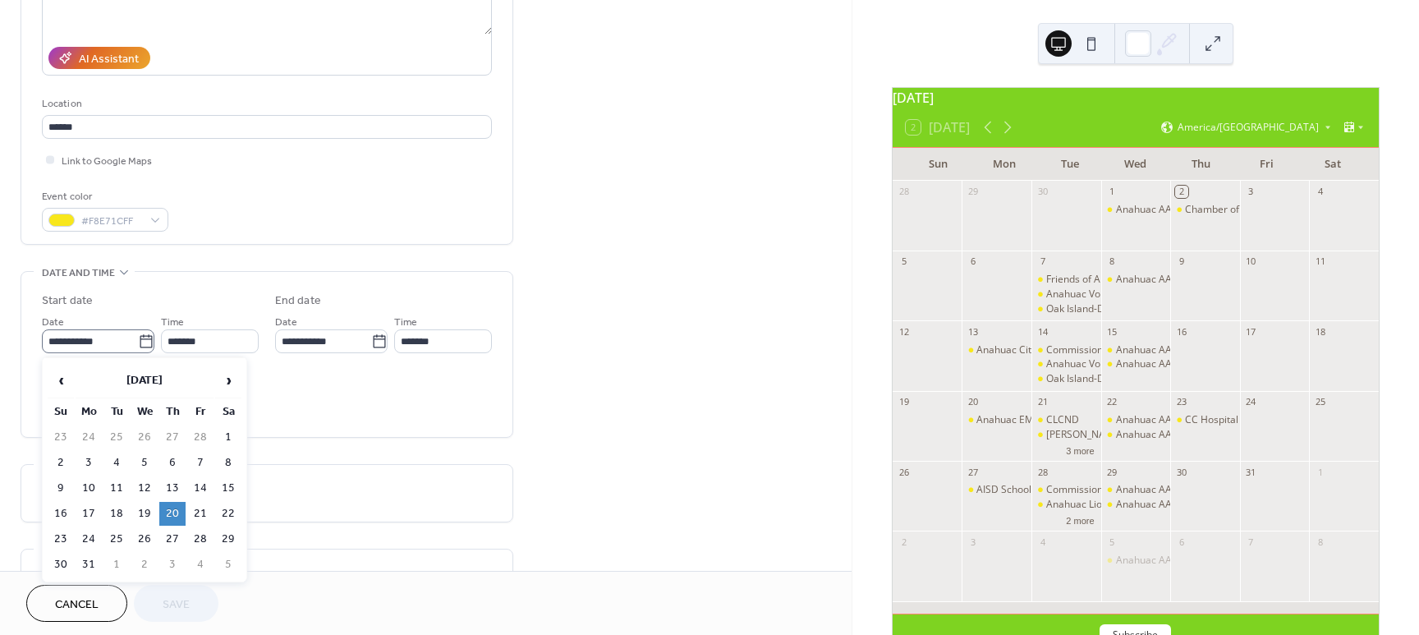
click at [142, 344] on icon at bounding box center [146, 341] width 16 height 16
click at [138, 344] on input "**********" at bounding box center [90, 341] width 96 height 24
click at [223, 379] on span "›" at bounding box center [228, 380] width 25 height 33
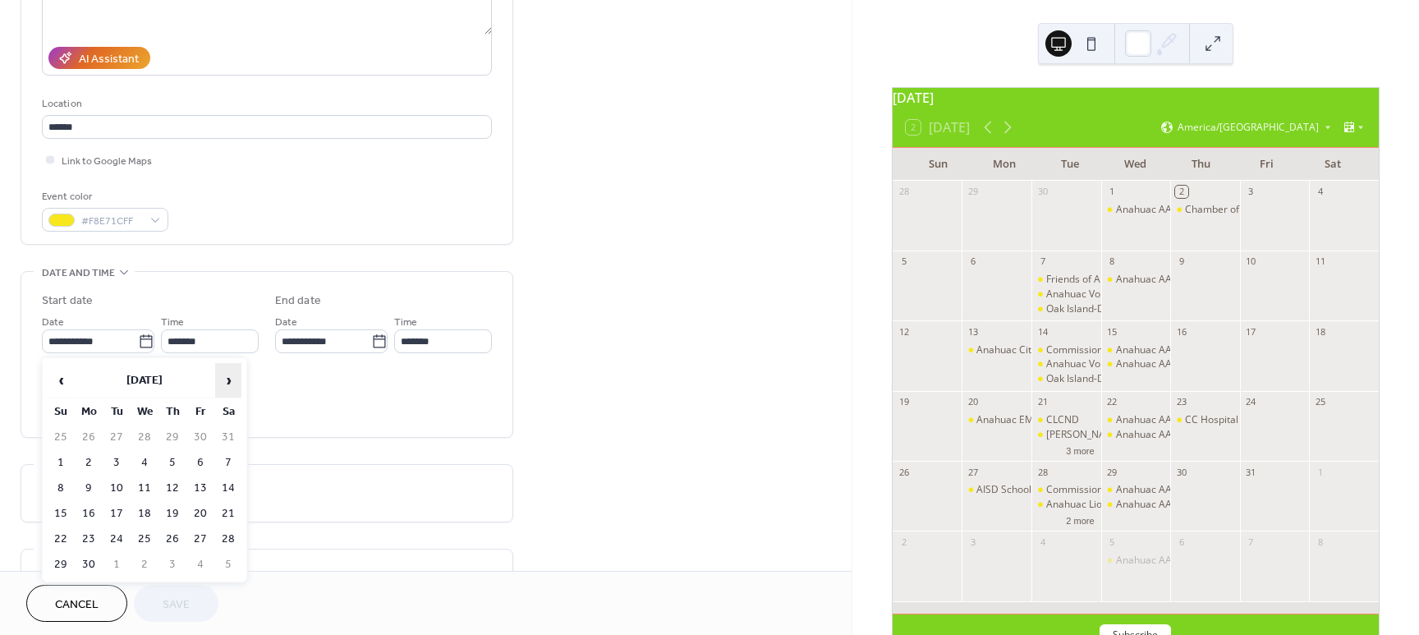
click at [223, 379] on span "›" at bounding box center [228, 380] width 25 height 33
click at [121, 514] on td "21" at bounding box center [116, 514] width 26 height 24
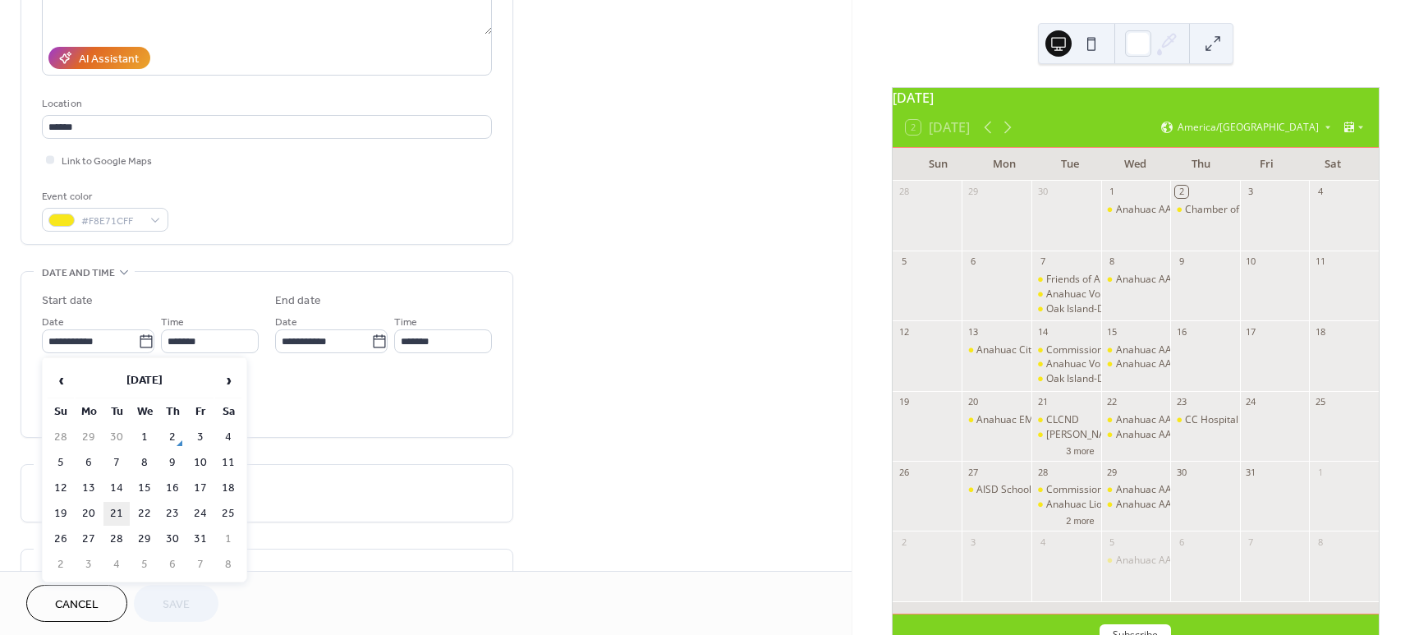
type input "**********"
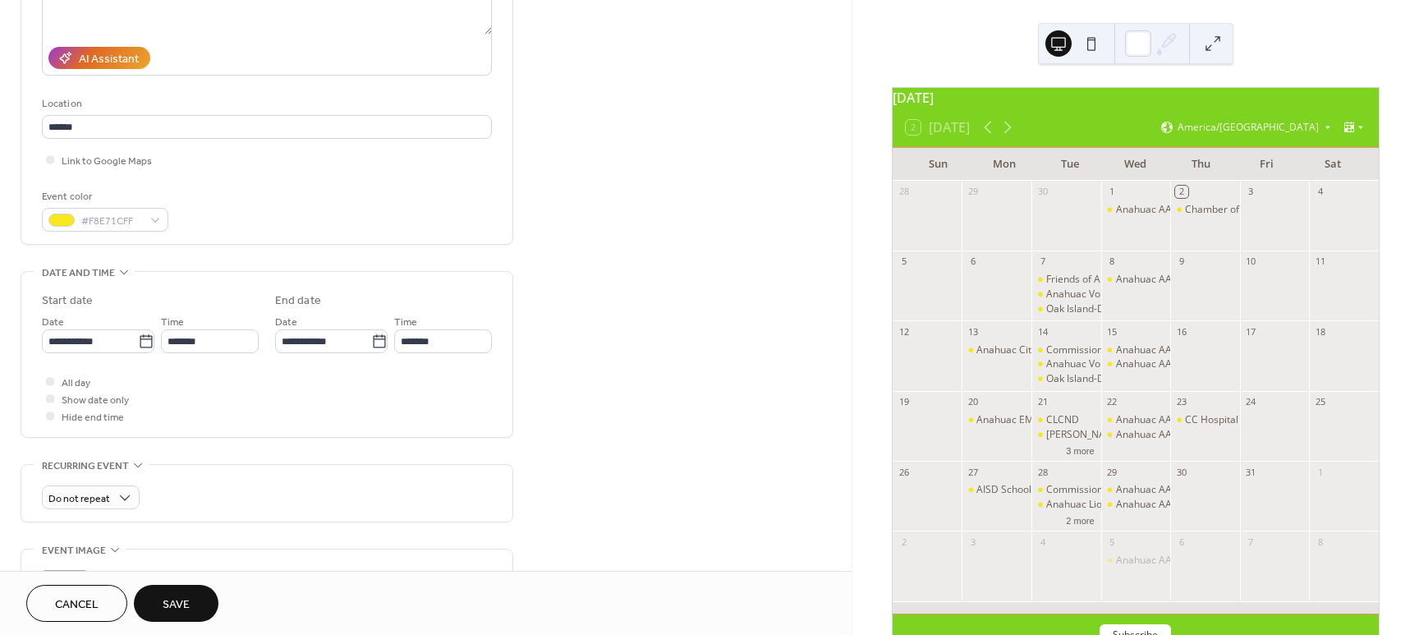
click at [172, 600] on span "Save" at bounding box center [176, 604] width 27 height 17
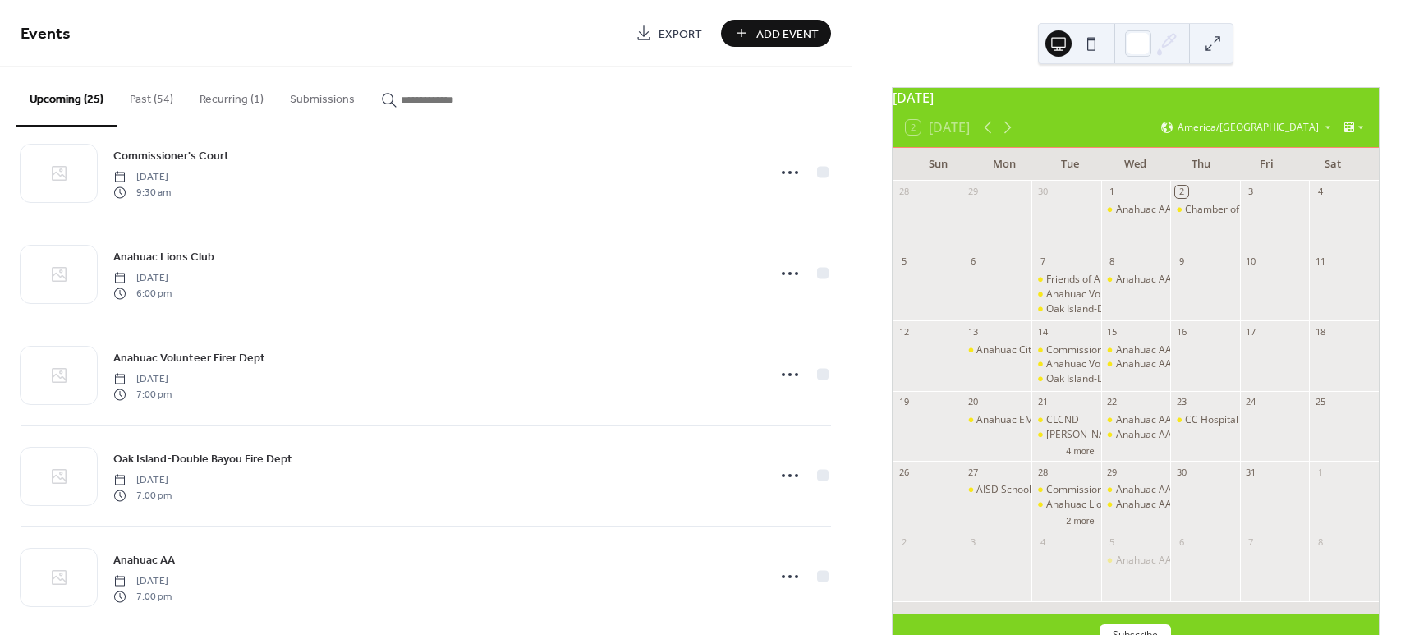
scroll to position [2066, 0]
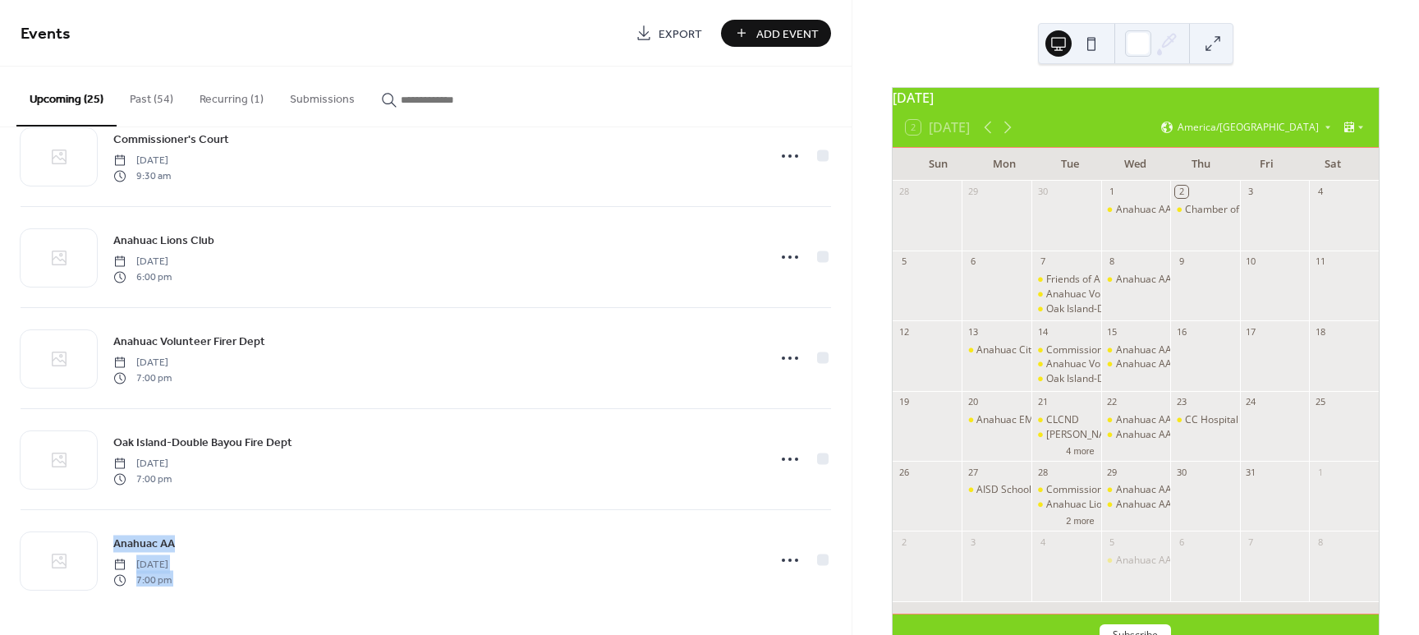
drag, startPoint x: 845, startPoint y: 545, endPoint x: 838, endPoint y: 480, distance: 66.1
click at [835, 469] on div "Chamber of Commerce Thursday, October 2, 2025 6:30 pm Friends of Anahuac Refuge…" at bounding box center [425, 380] width 851 height 507
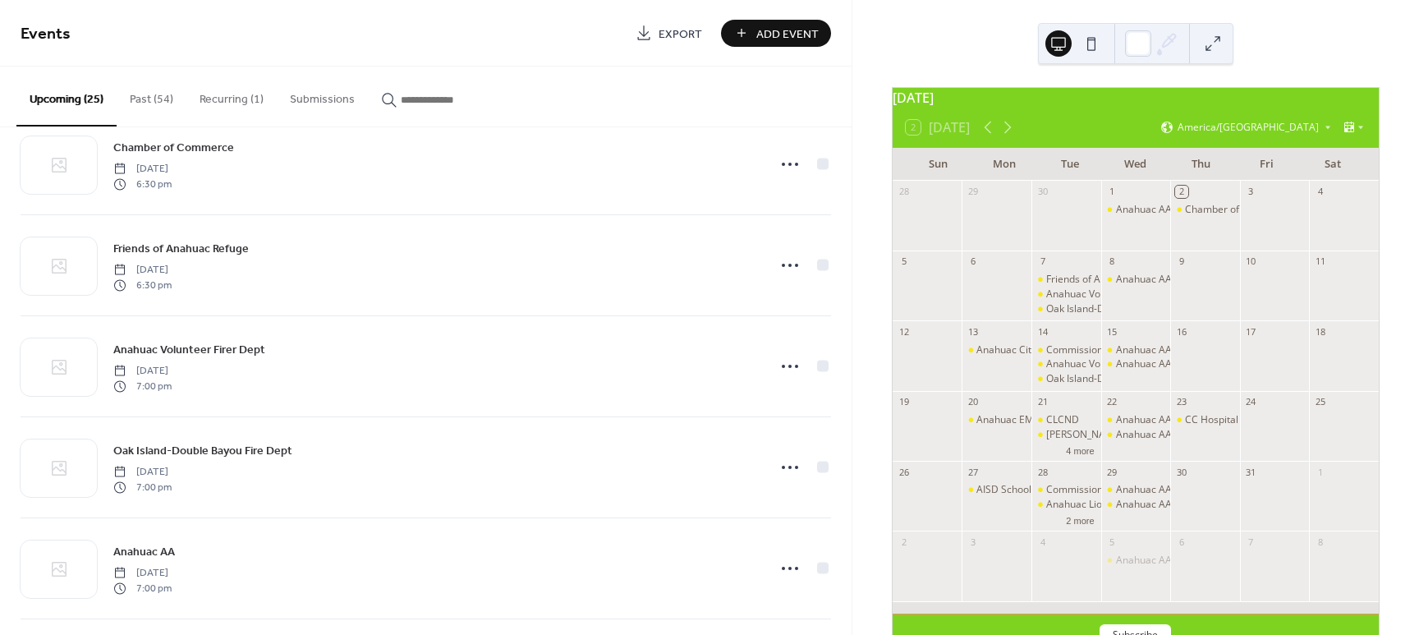
scroll to position [0, 0]
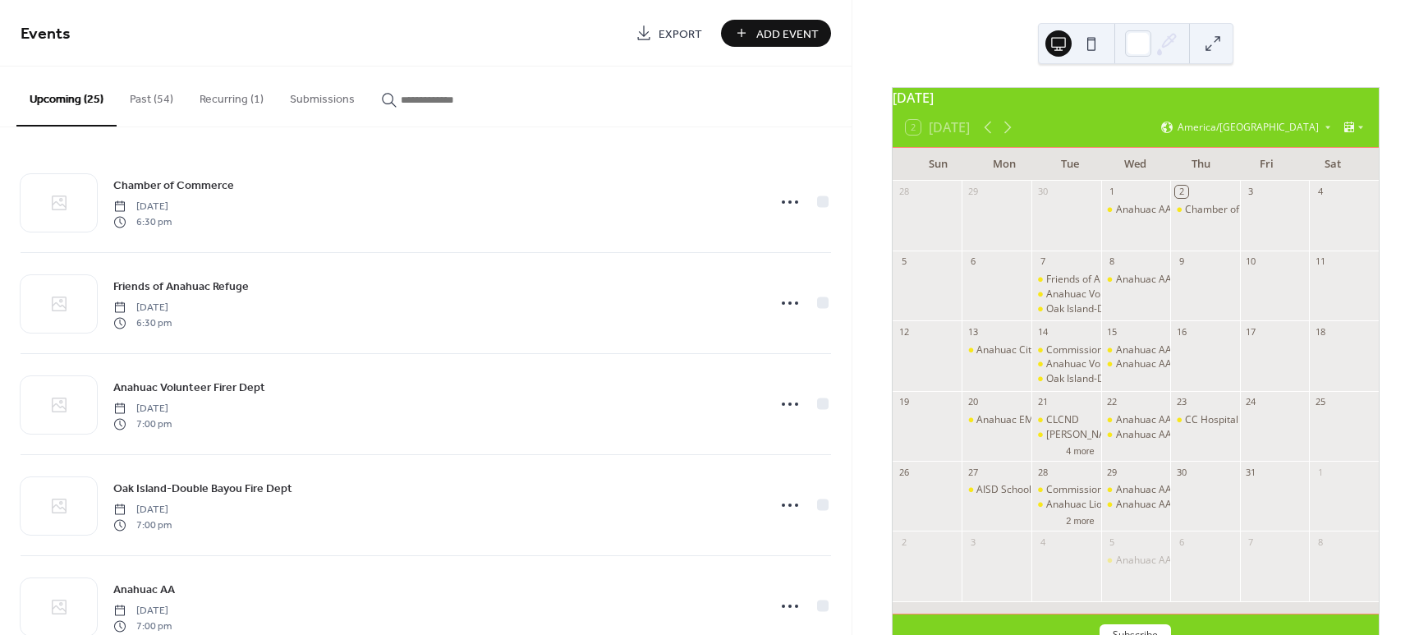
click at [158, 101] on button "Past (54)" at bounding box center [152, 96] width 70 height 58
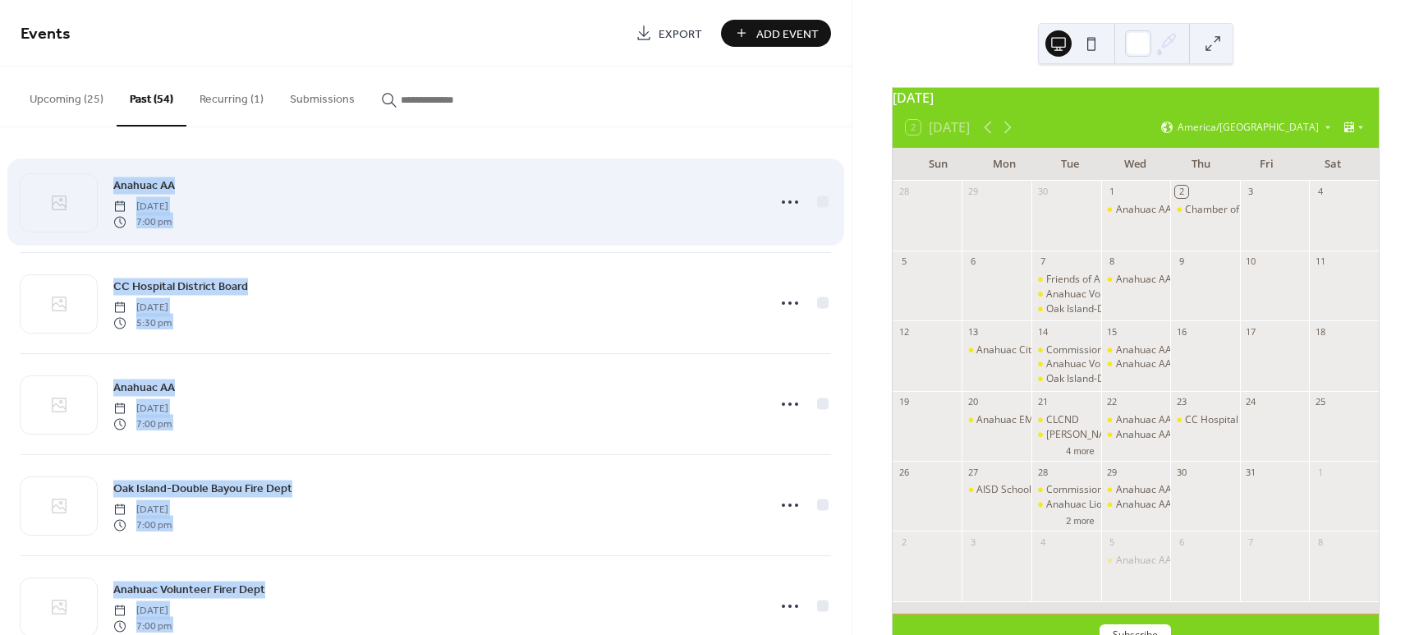
click at [304, 158] on div "Anahuac AA Wednesday, October 1, 2025 7:00 pm" at bounding box center [426, 202] width 810 height 100
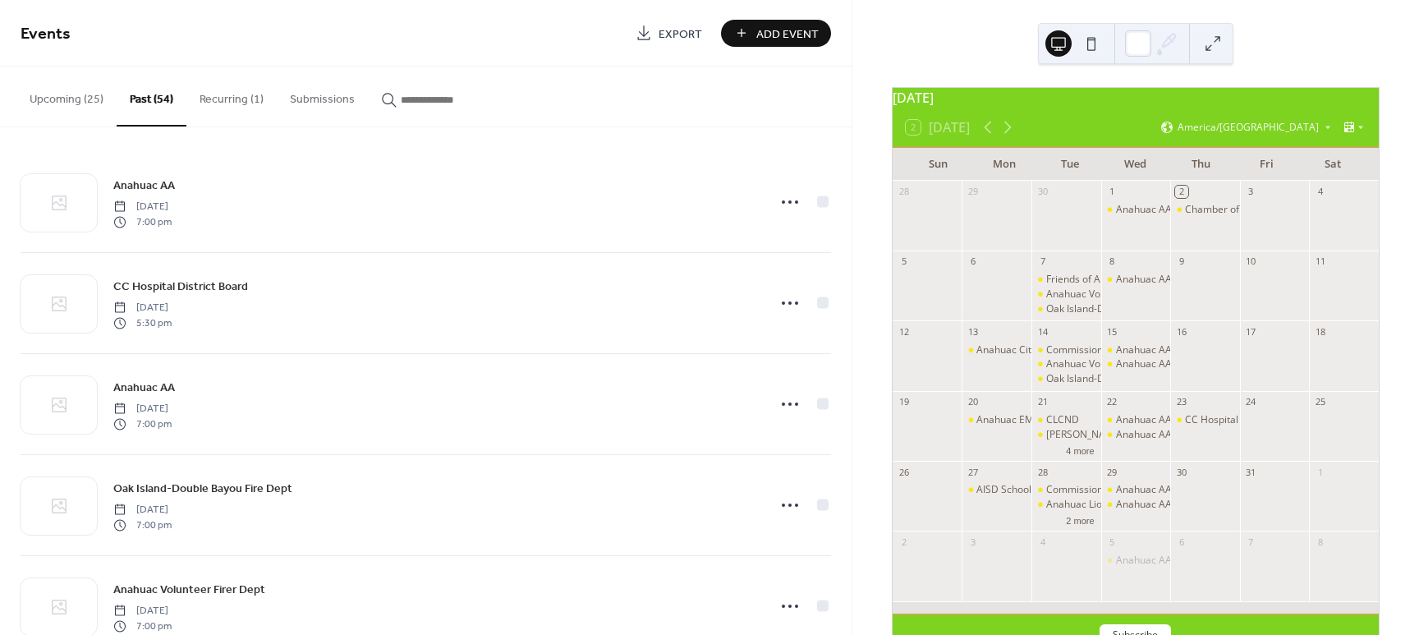
click at [135, 96] on button "Past (54)" at bounding box center [152, 97] width 70 height 60
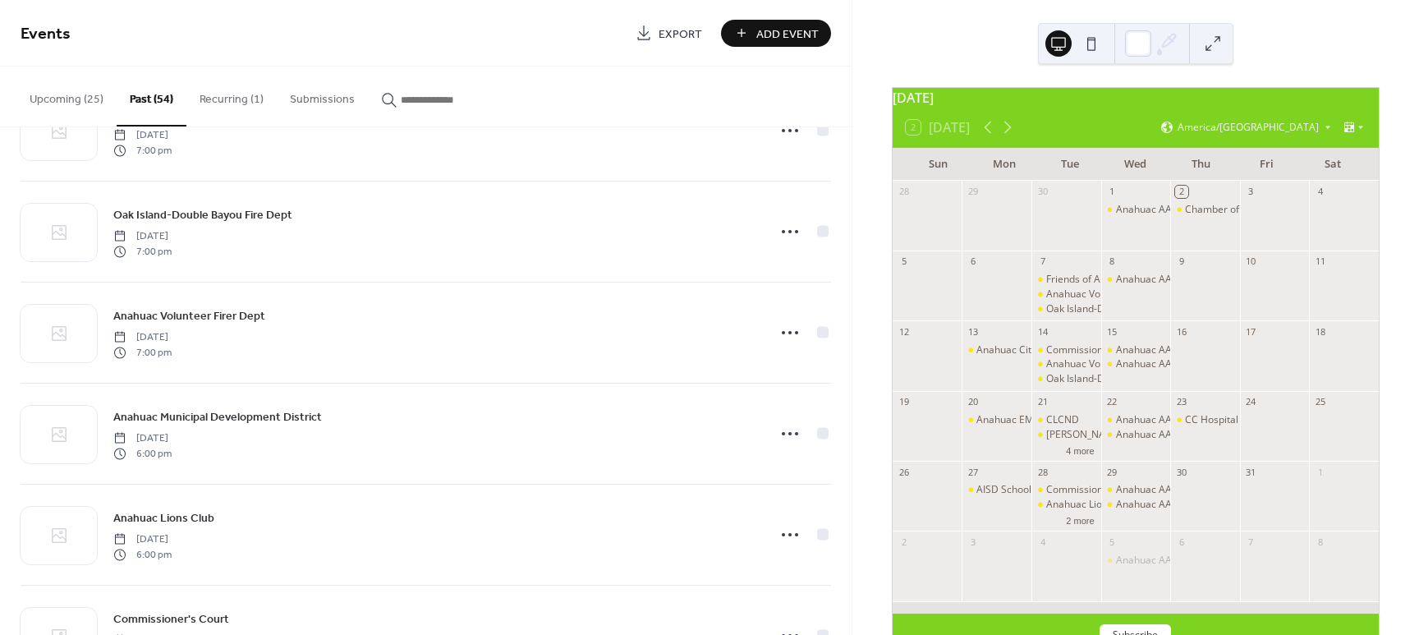
scroll to position [304, 0]
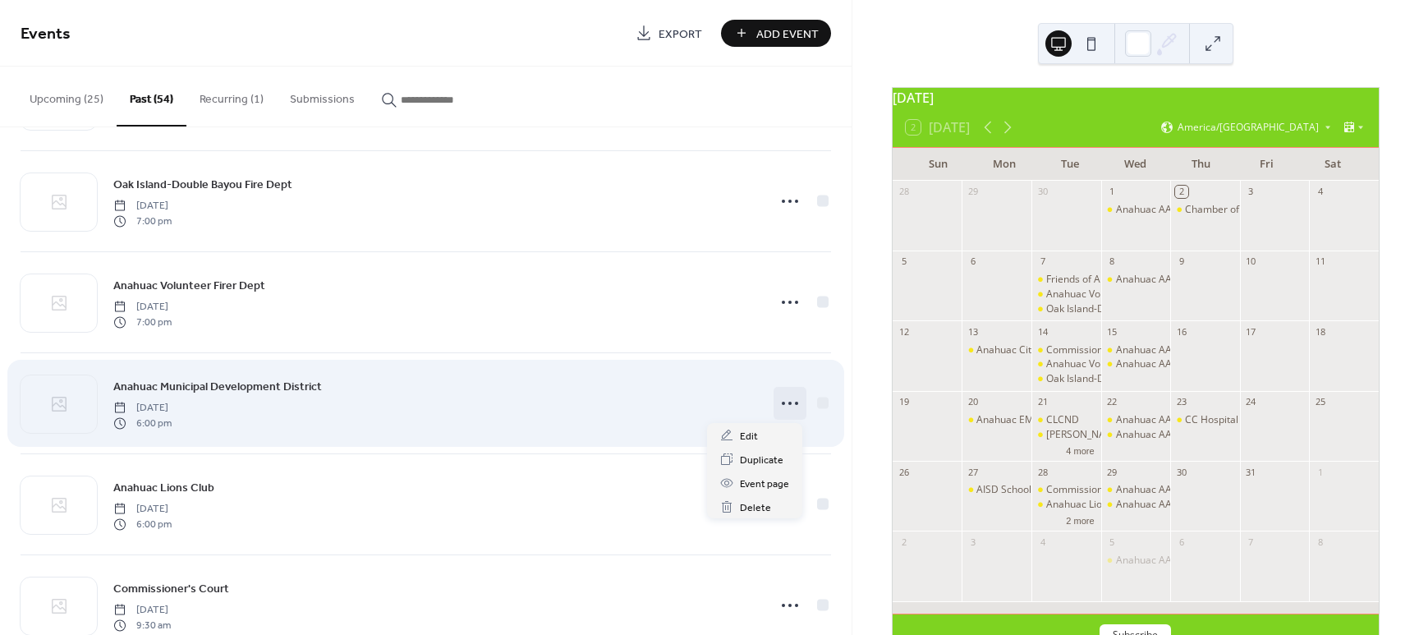
click at [787, 402] on icon at bounding box center [790, 403] width 26 height 26
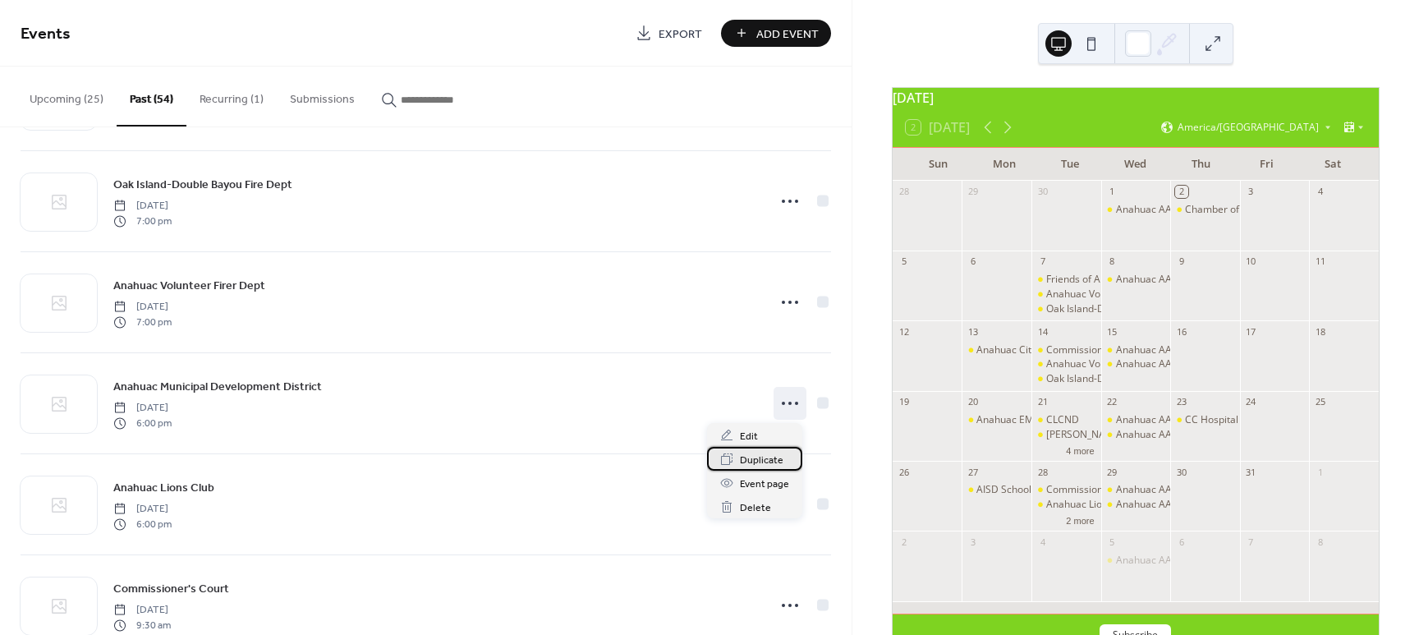
click at [761, 463] on span "Duplicate" at bounding box center [762, 460] width 44 height 17
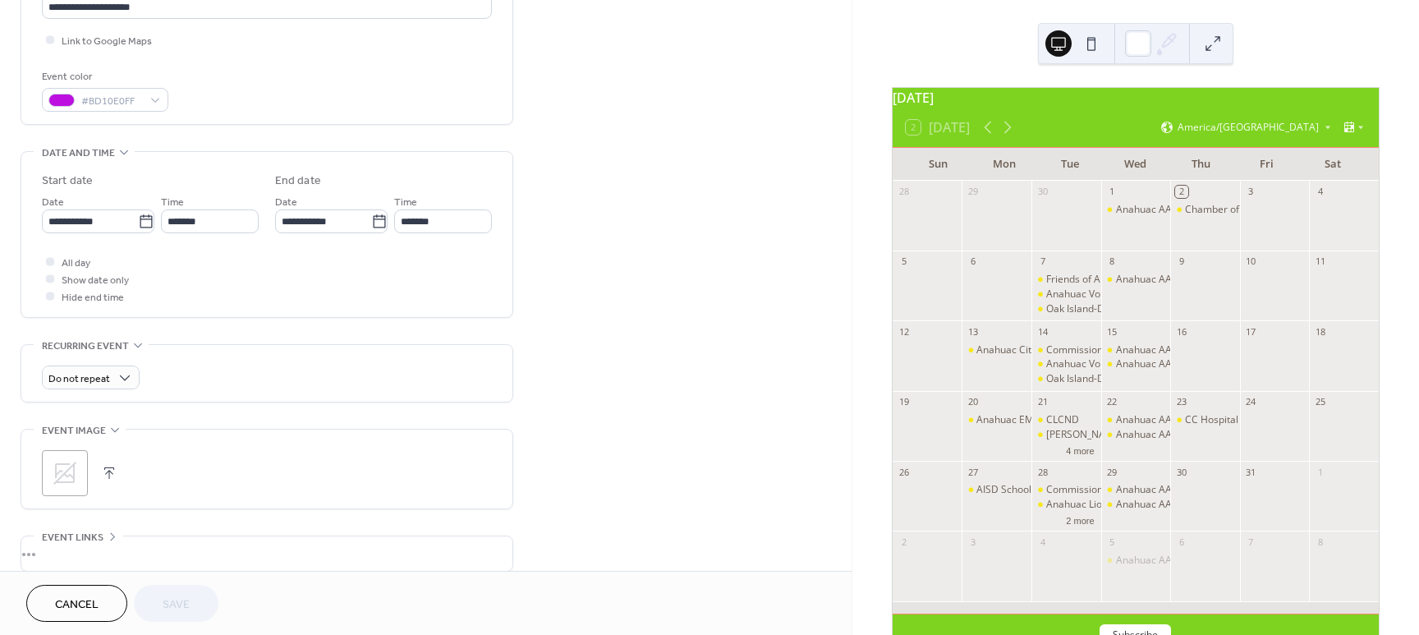
scroll to position [365, 0]
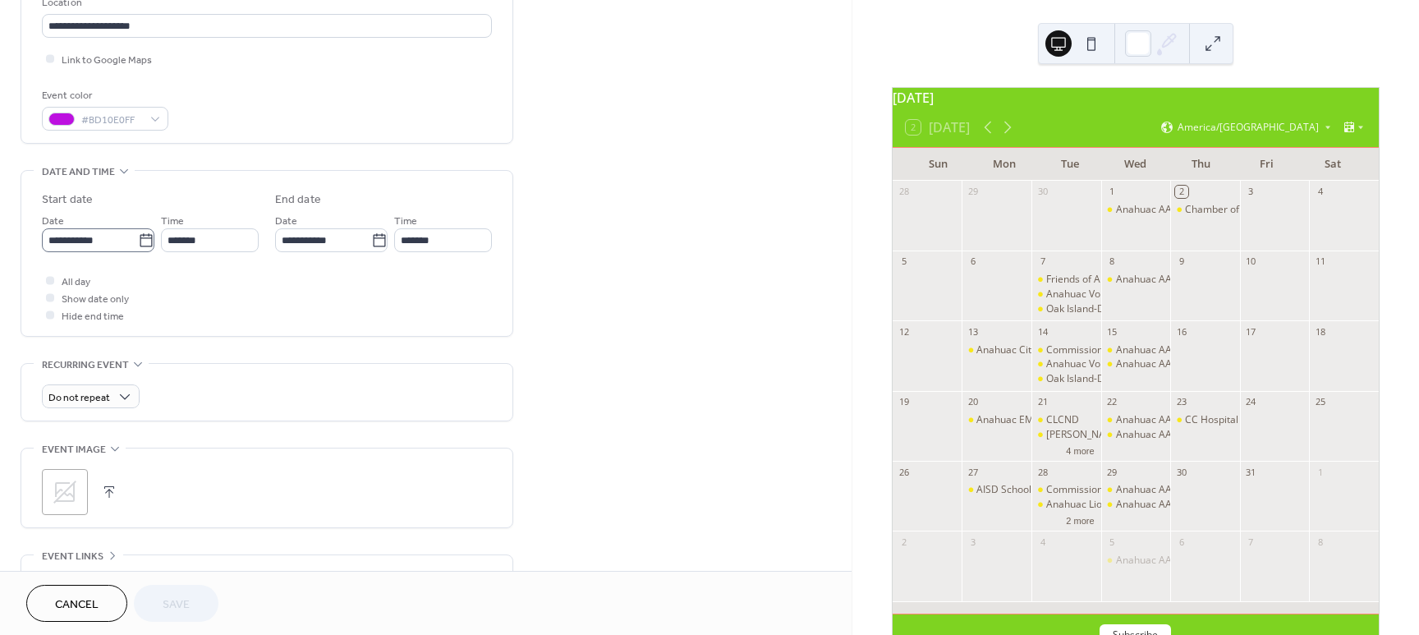
click at [140, 236] on icon at bounding box center [146, 239] width 12 height 13
click at [138, 236] on input "**********" at bounding box center [90, 240] width 96 height 24
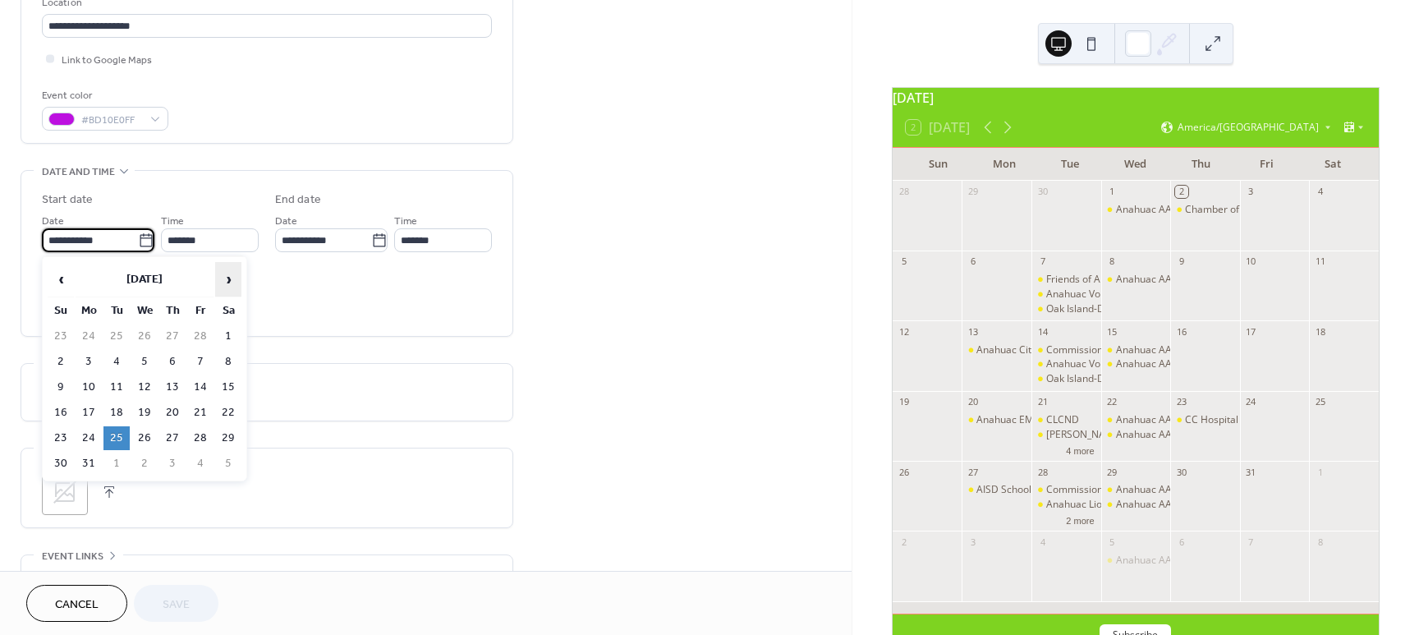
click at [223, 278] on span "›" at bounding box center [228, 279] width 25 height 33
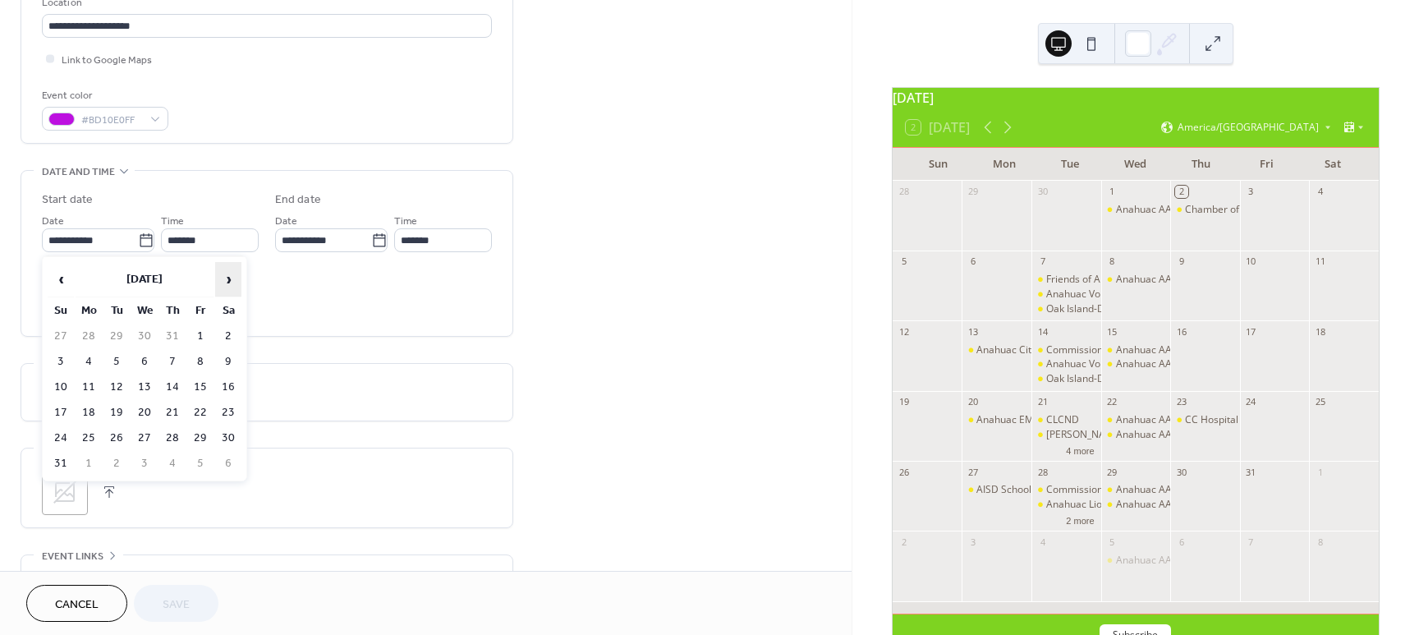
click at [223, 278] on span "›" at bounding box center [228, 279] width 25 height 33
click at [113, 410] on td "21" at bounding box center [116, 413] width 26 height 24
type input "**********"
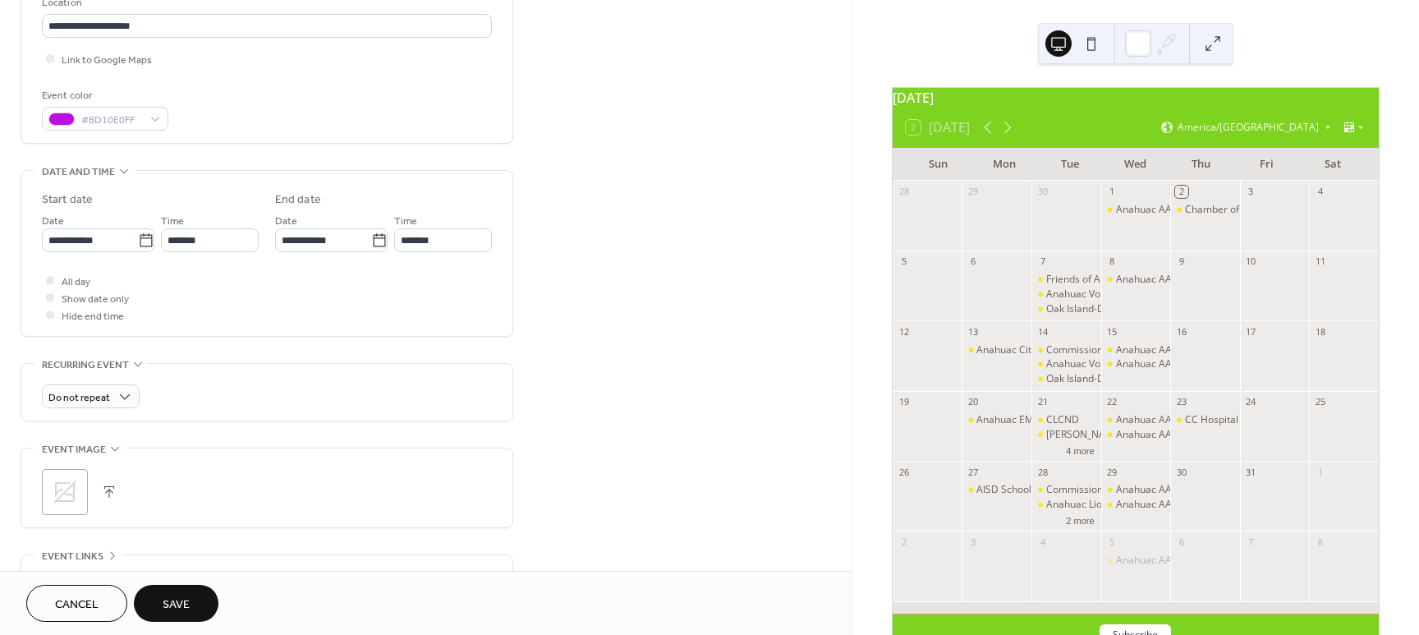
click at [181, 598] on span "Save" at bounding box center [176, 604] width 27 height 17
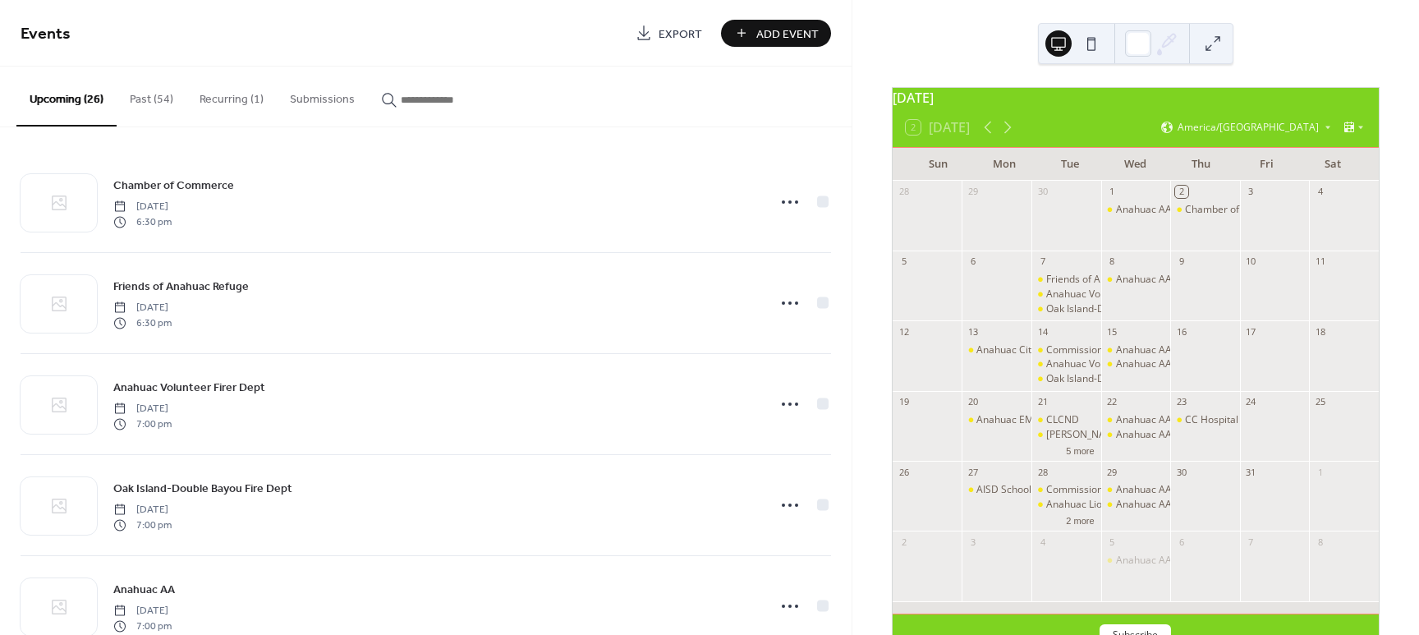
click at [158, 95] on button "Past (54)" at bounding box center [152, 96] width 70 height 58
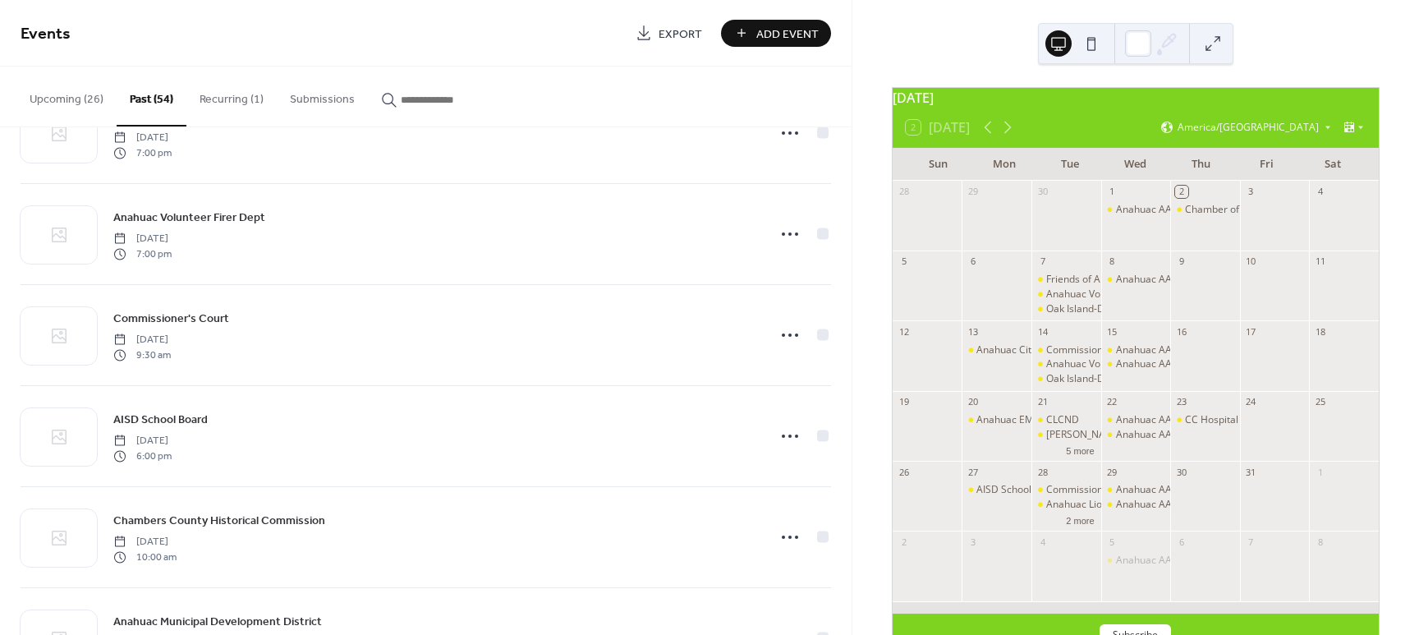
scroll to position [3403, 0]
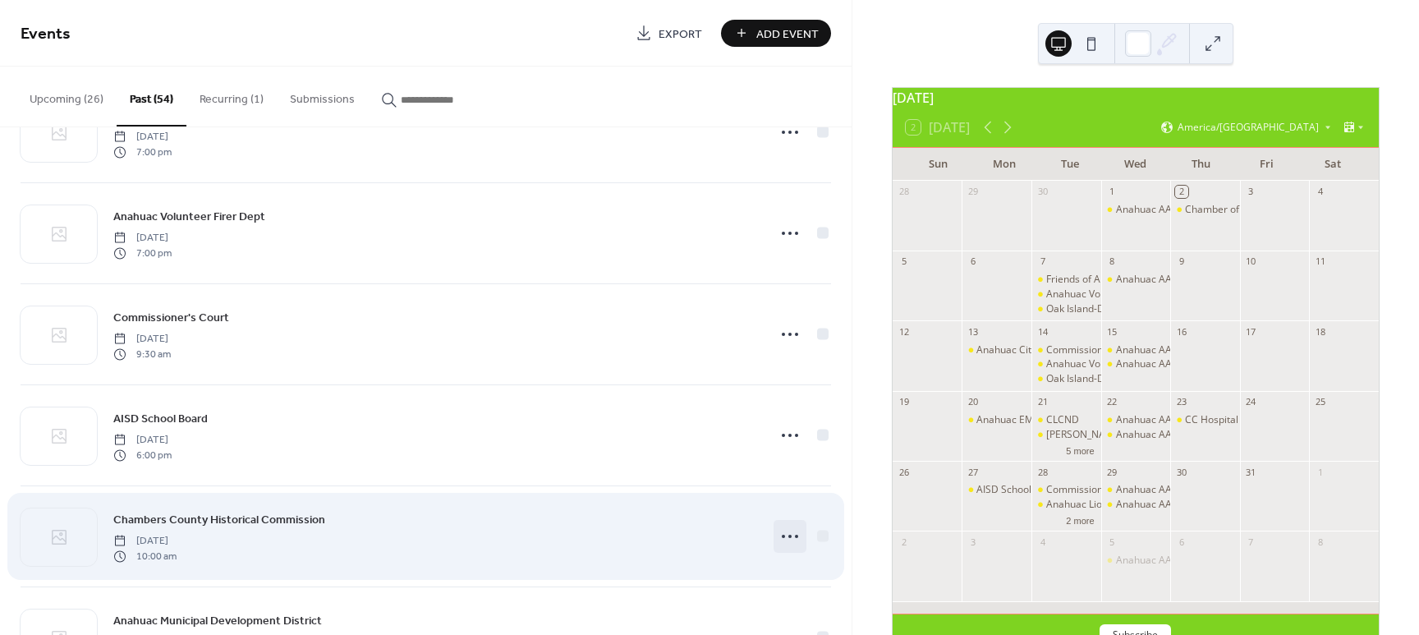
click at [788, 535] on icon at bounding box center [790, 536] width 26 height 26
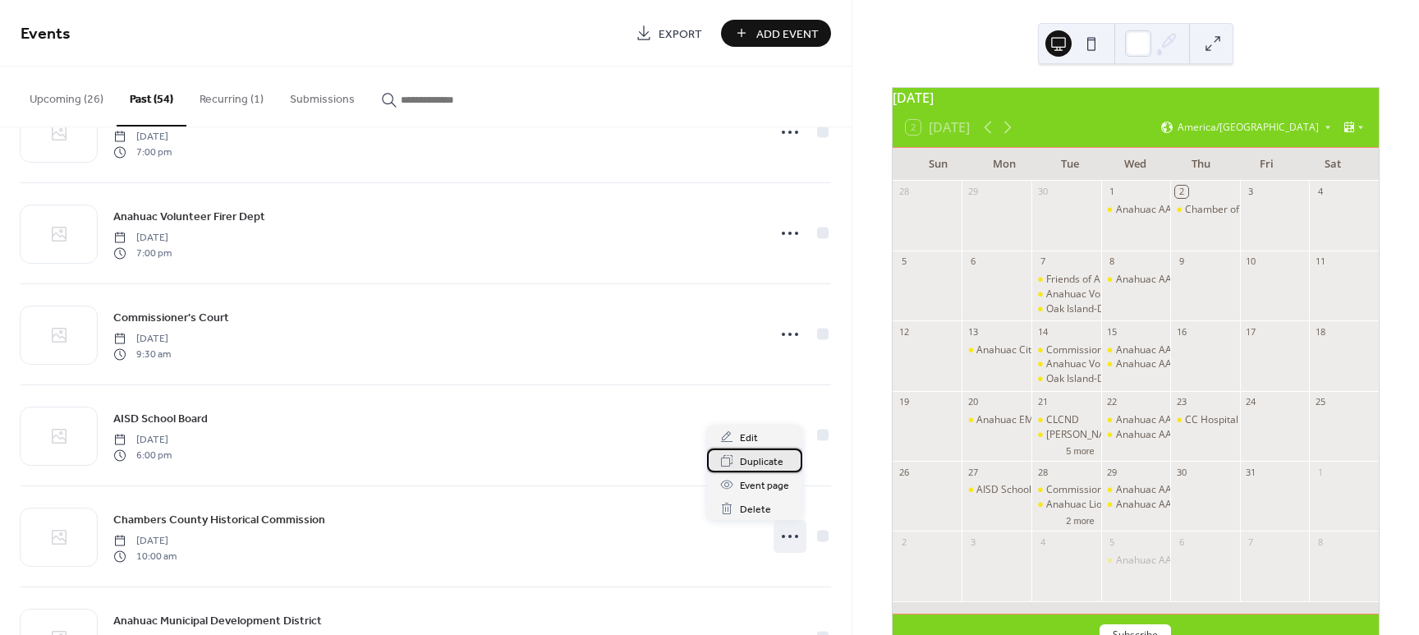
click at [771, 465] on span "Duplicate" at bounding box center [762, 461] width 44 height 17
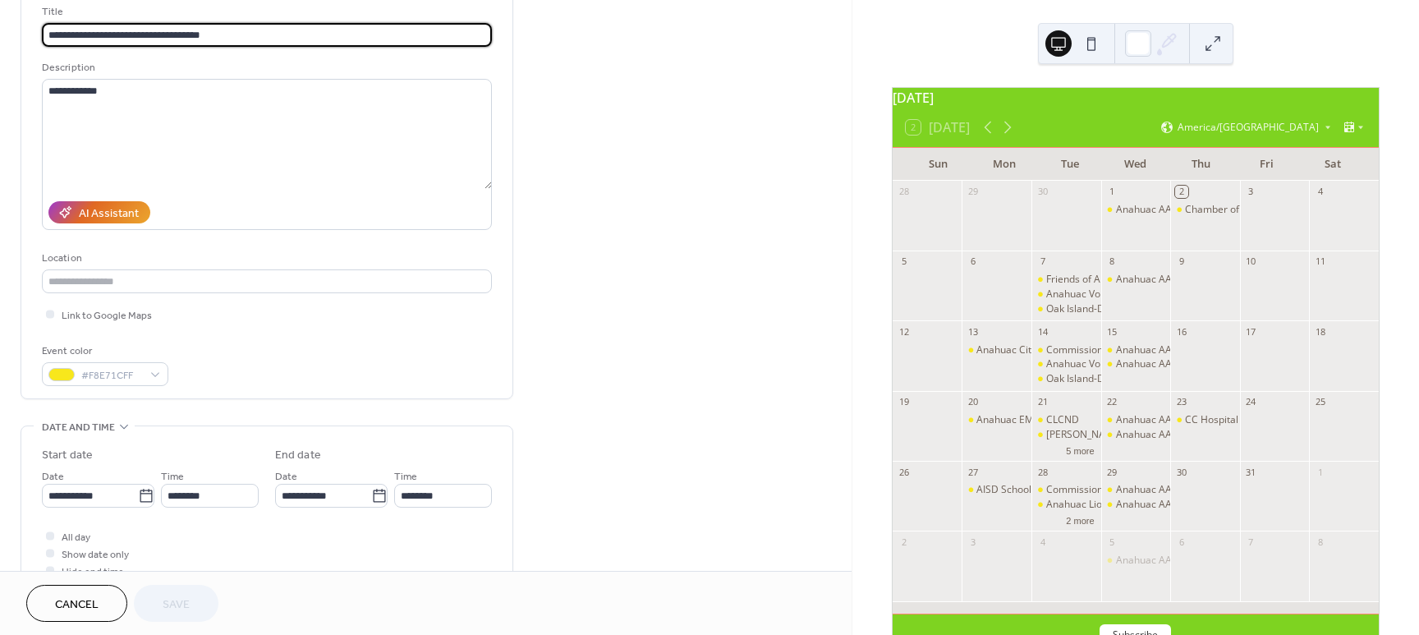
scroll to position [110, 0]
click at [139, 494] on icon at bounding box center [146, 495] width 16 height 16
click at [138, 494] on input "**********" at bounding box center [90, 495] width 96 height 24
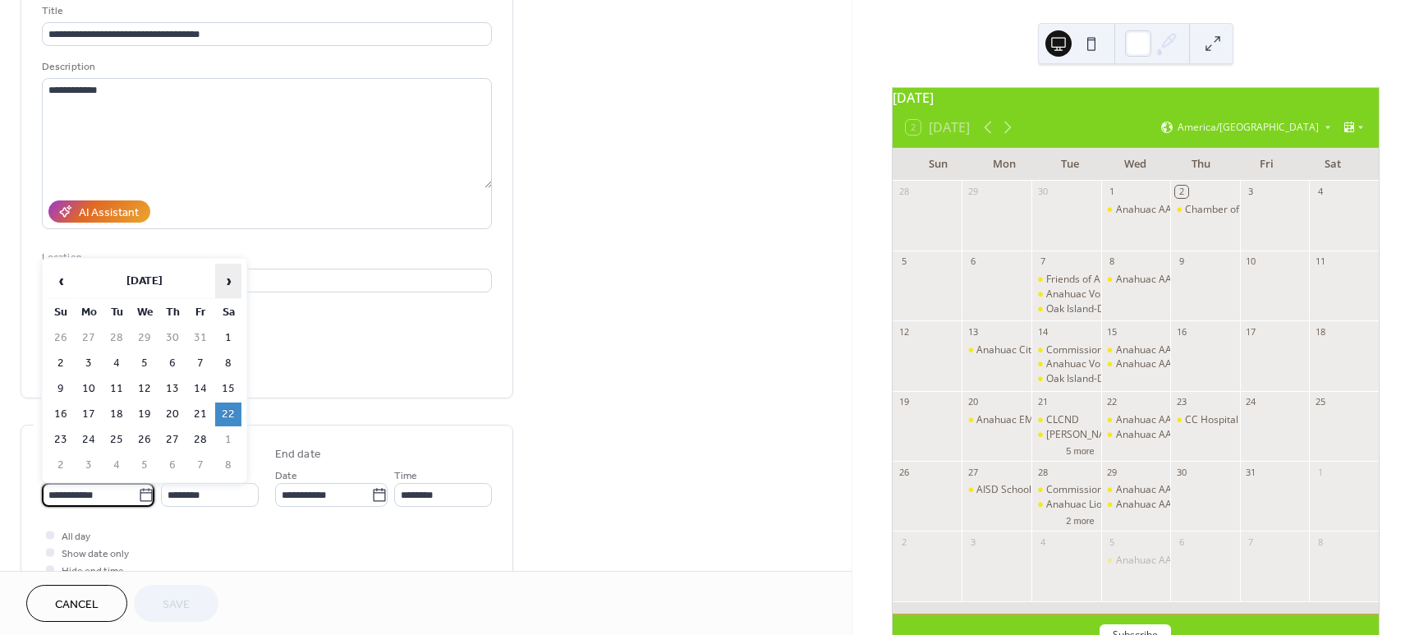
click at [229, 284] on span "›" at bounding box center [228, 280] width 25 height 33
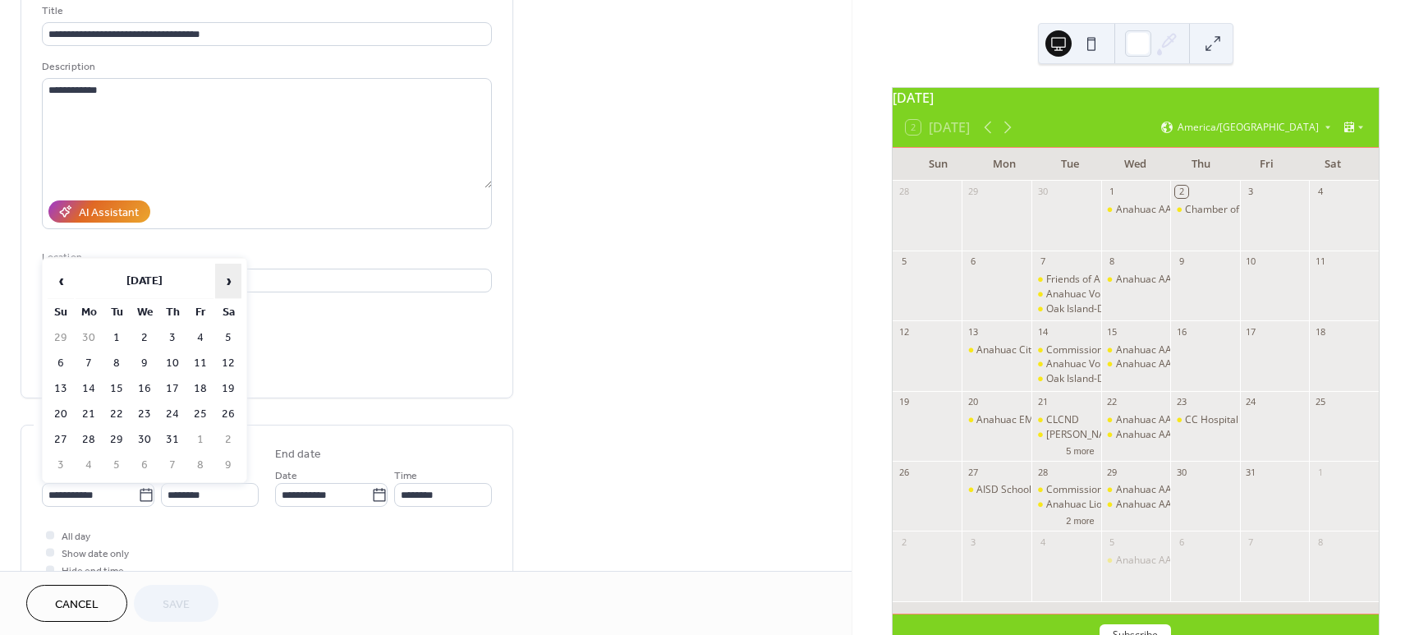
click at [229, 284] on span "›" at bounding box center [228, 280] width 25 height 33
click at [224, 411] on td "25" at bounding box center [228, 414] width 26 height 24
type input "**********"
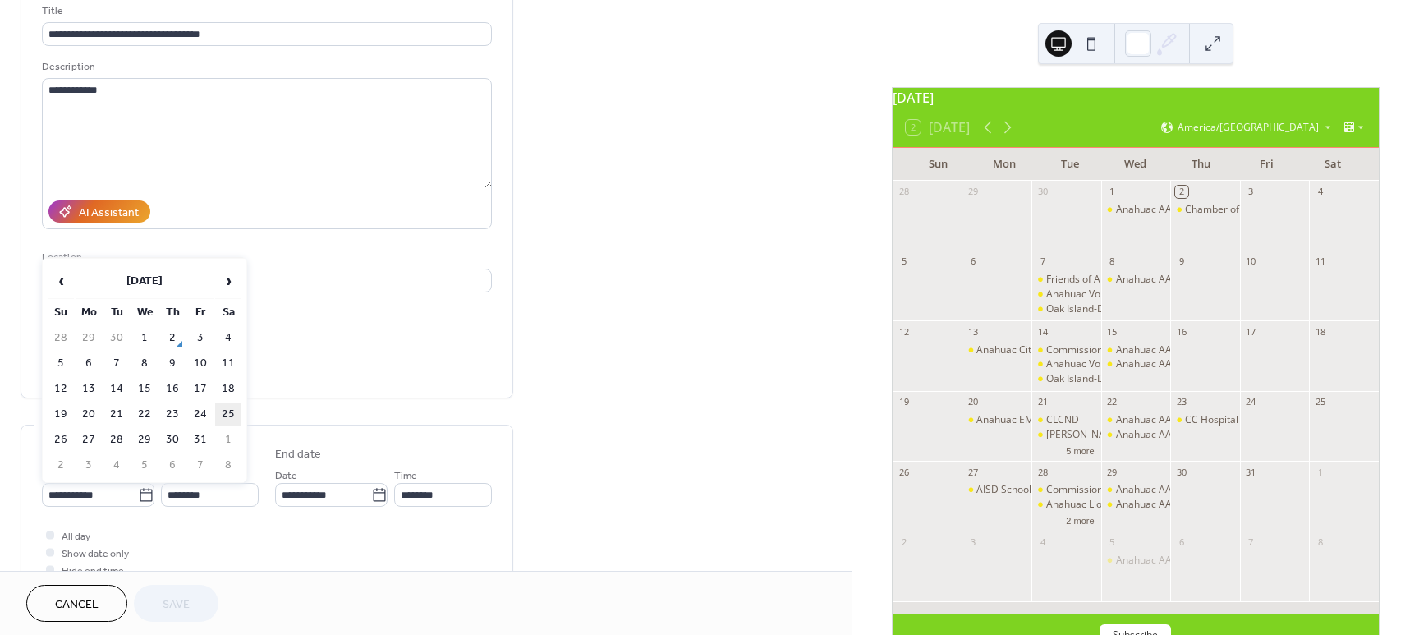
type input "**********"
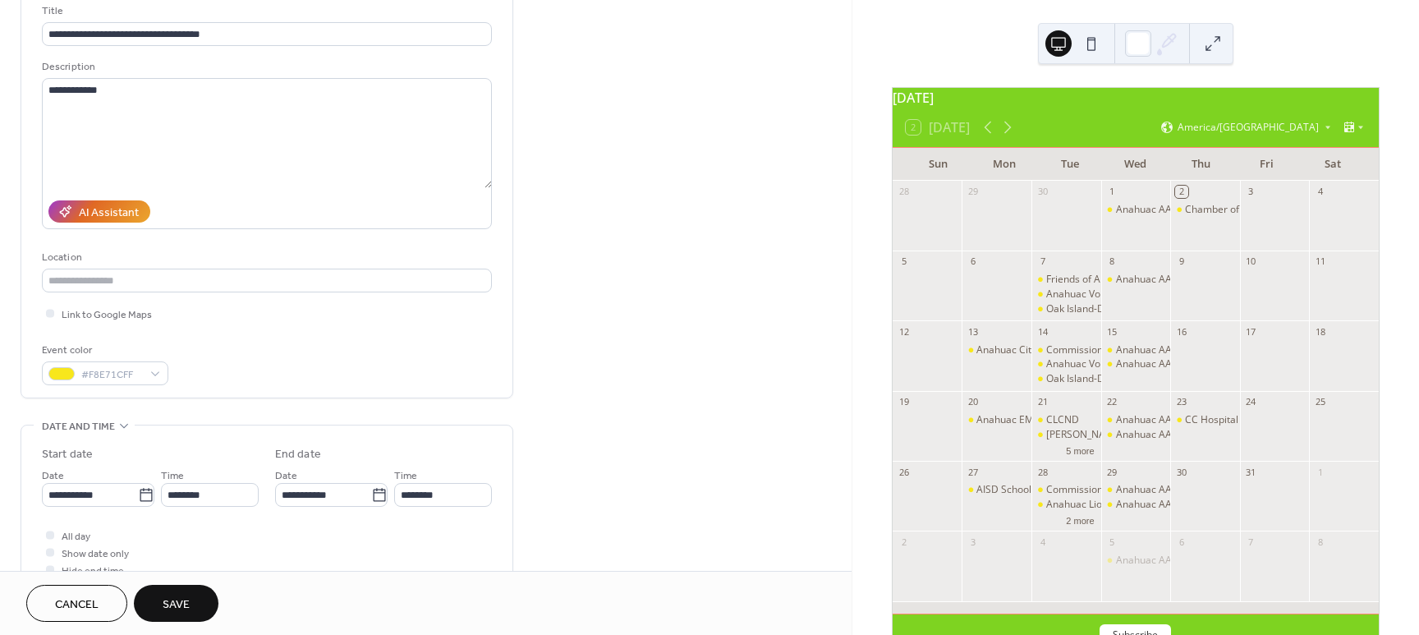
click at [182, 607] on span "Save" at bounding box center [176, 604] width 27 height 17
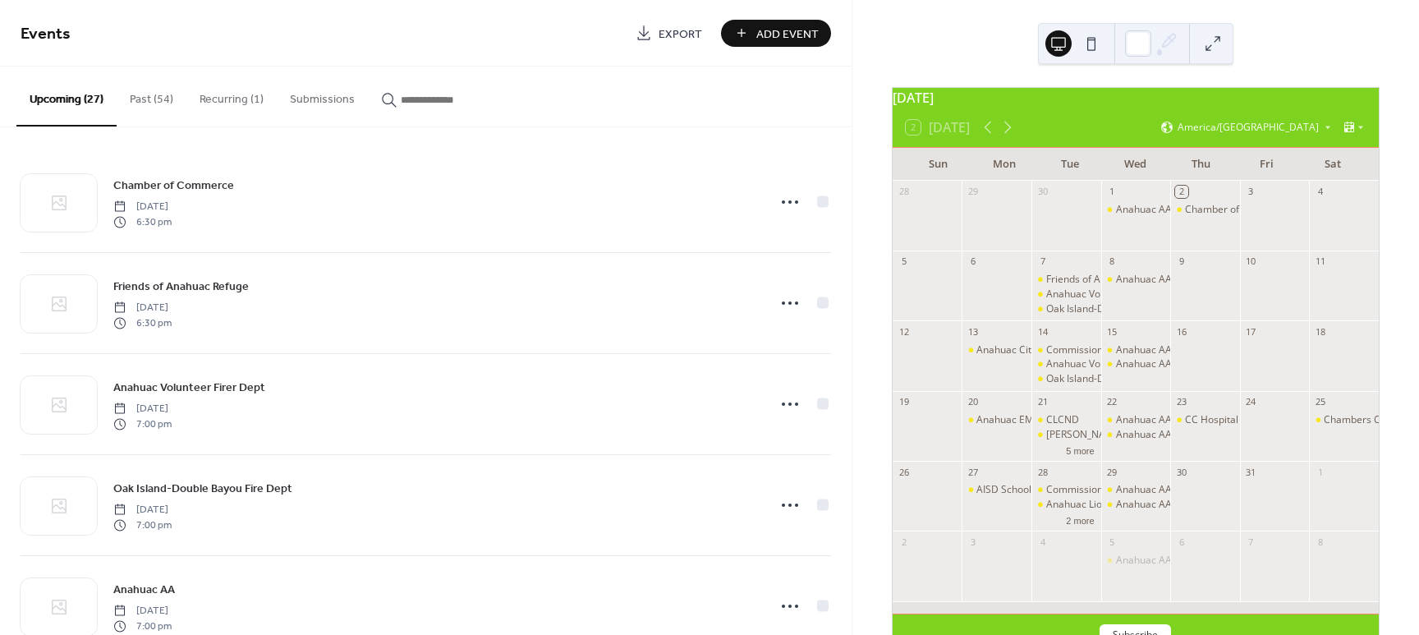
click at [161, 94] on button "Past (54)" at bounding box center [152, 96] width 70 height 58
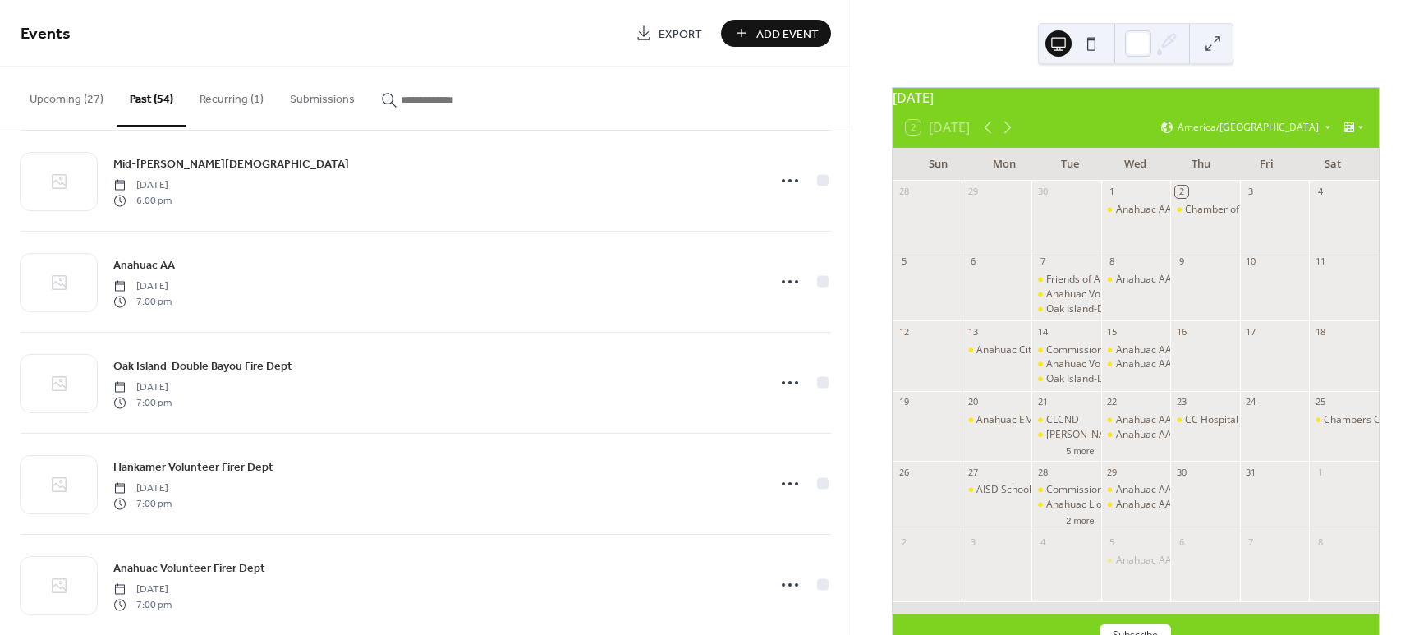
scroll to position [1036, 0]
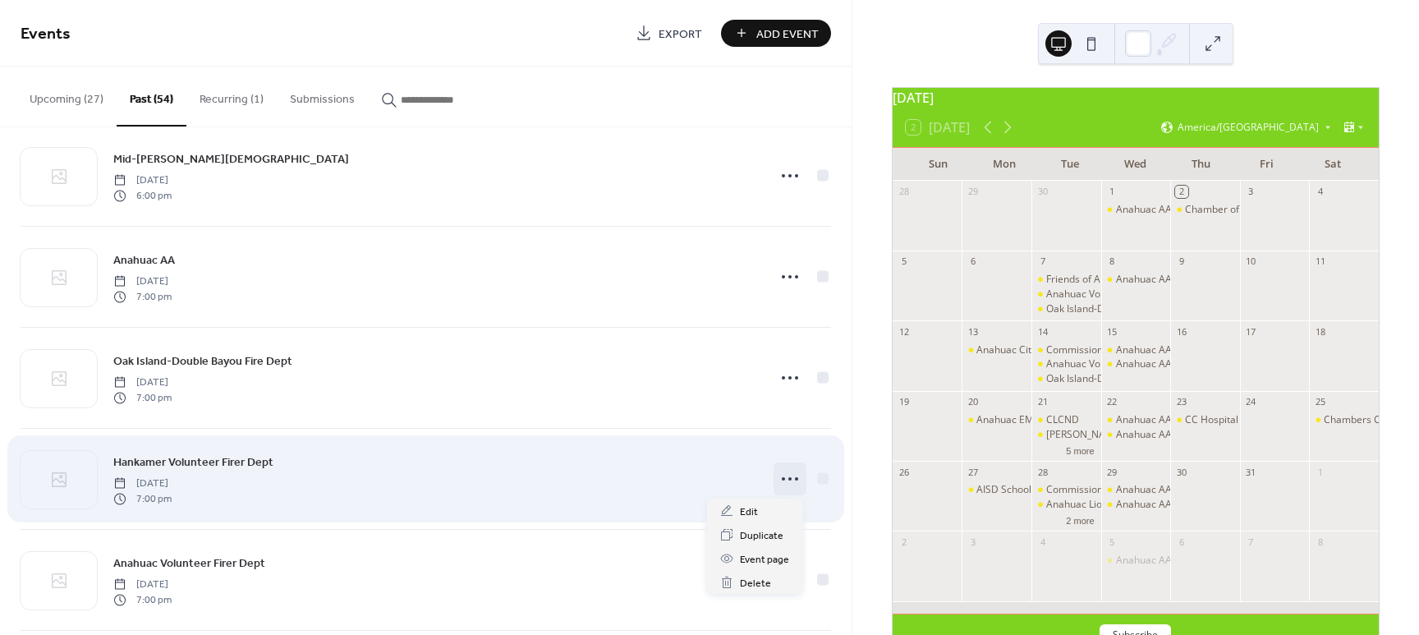
click at [789, 479] on icon at bounding box center [790, 479] width 26 height 26
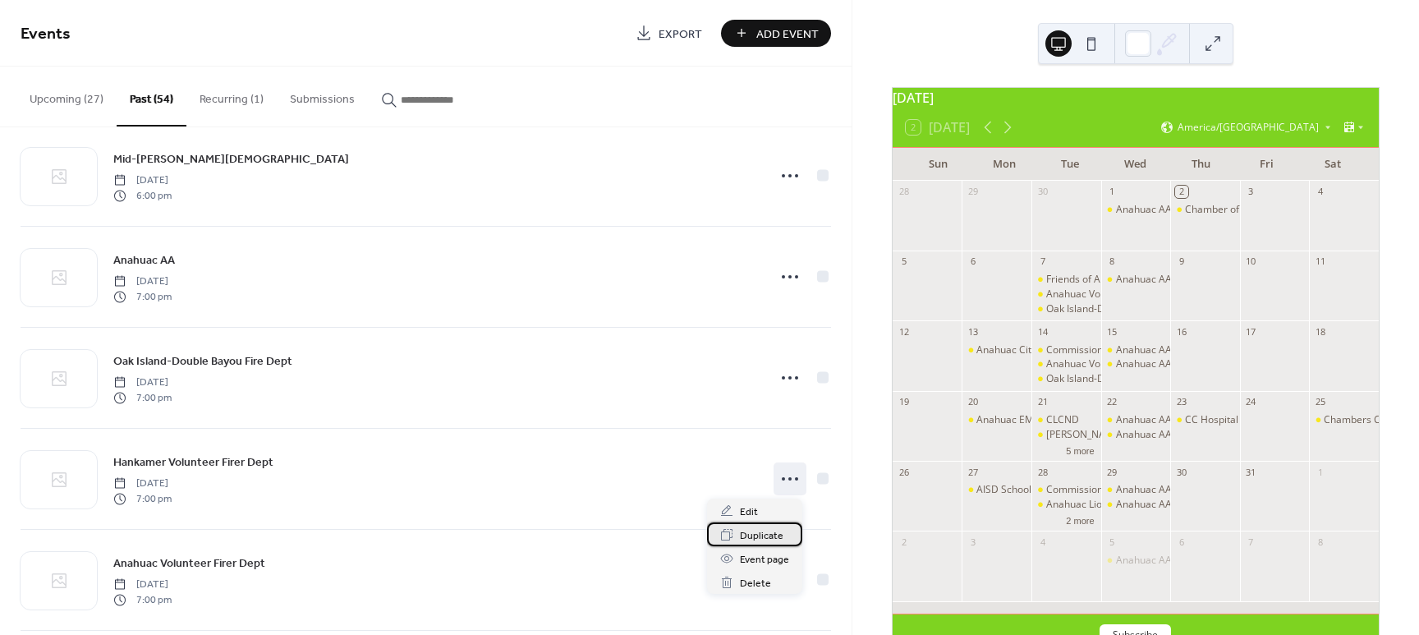
click at [733, 537] on icon at bounding box center [726, 534] width 13 height 13
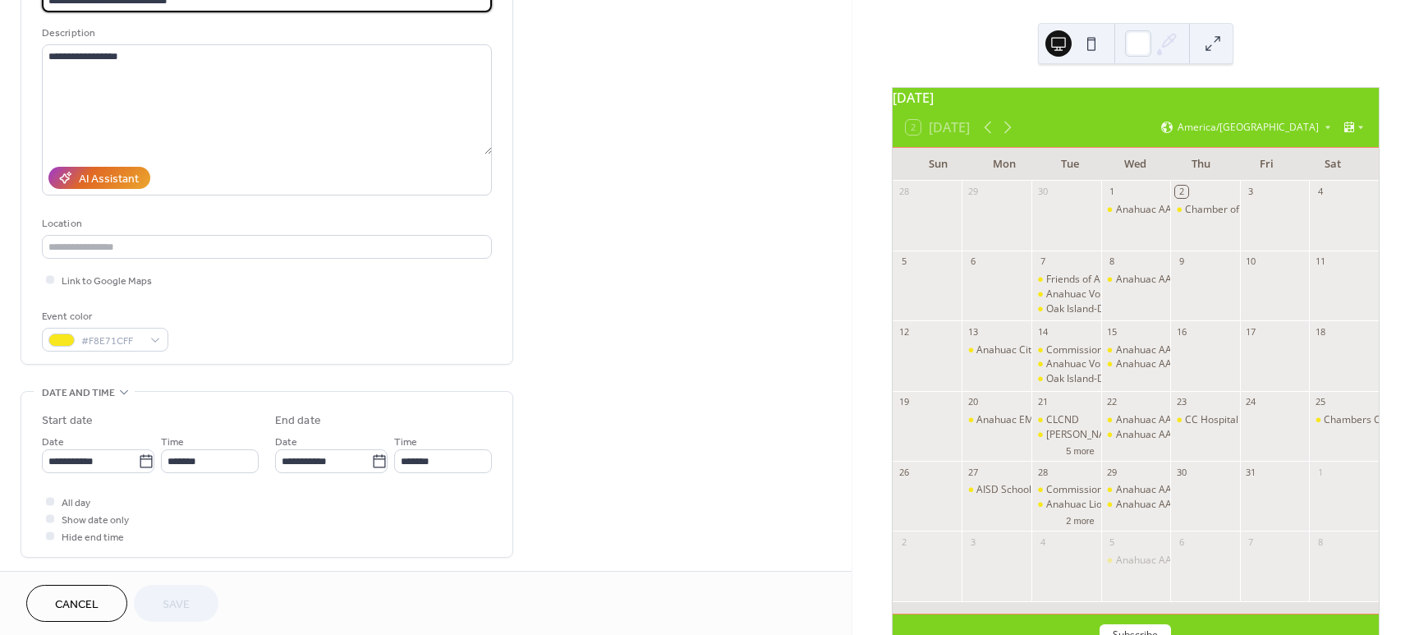
scroll to position [149, 0]
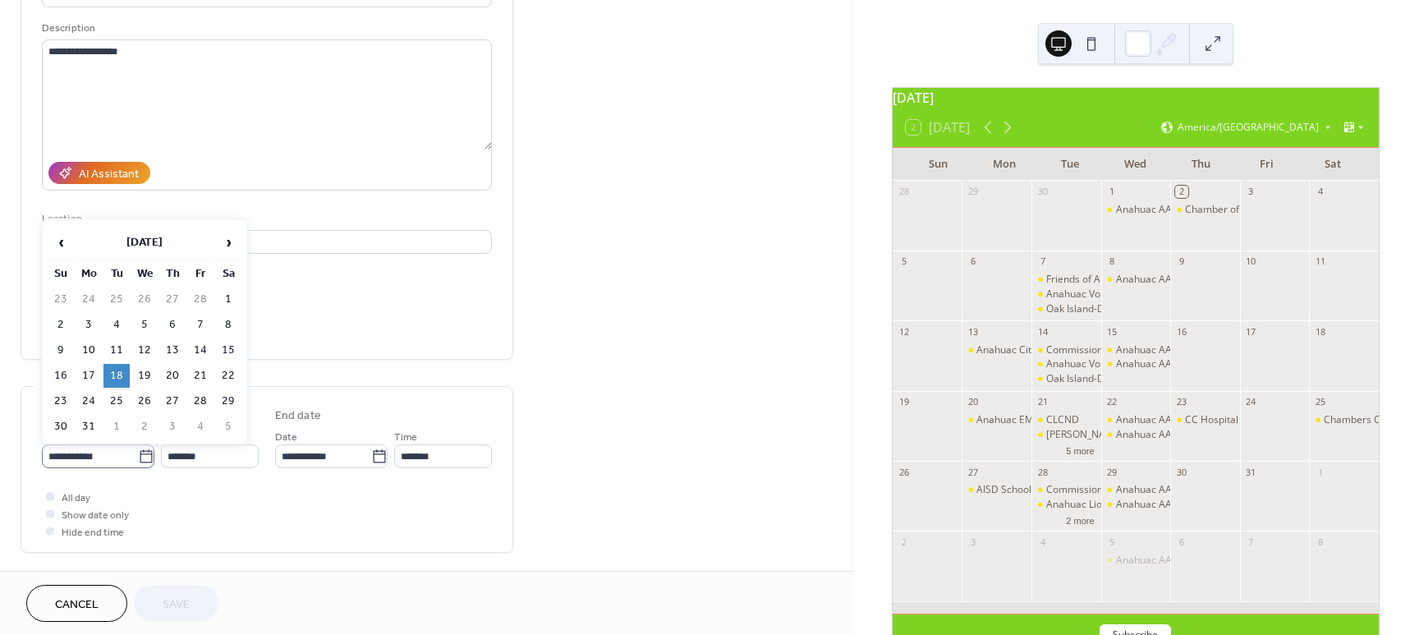
click at [140, 452] on icon at bounding box center [146, 456] width 16 height 16
click at [138, 452] on input "**********" at bounding box center [90, 456] width 96 height 24
click at [227, 237] on span "›" at bounding box center [228, 242] width 25 height 33
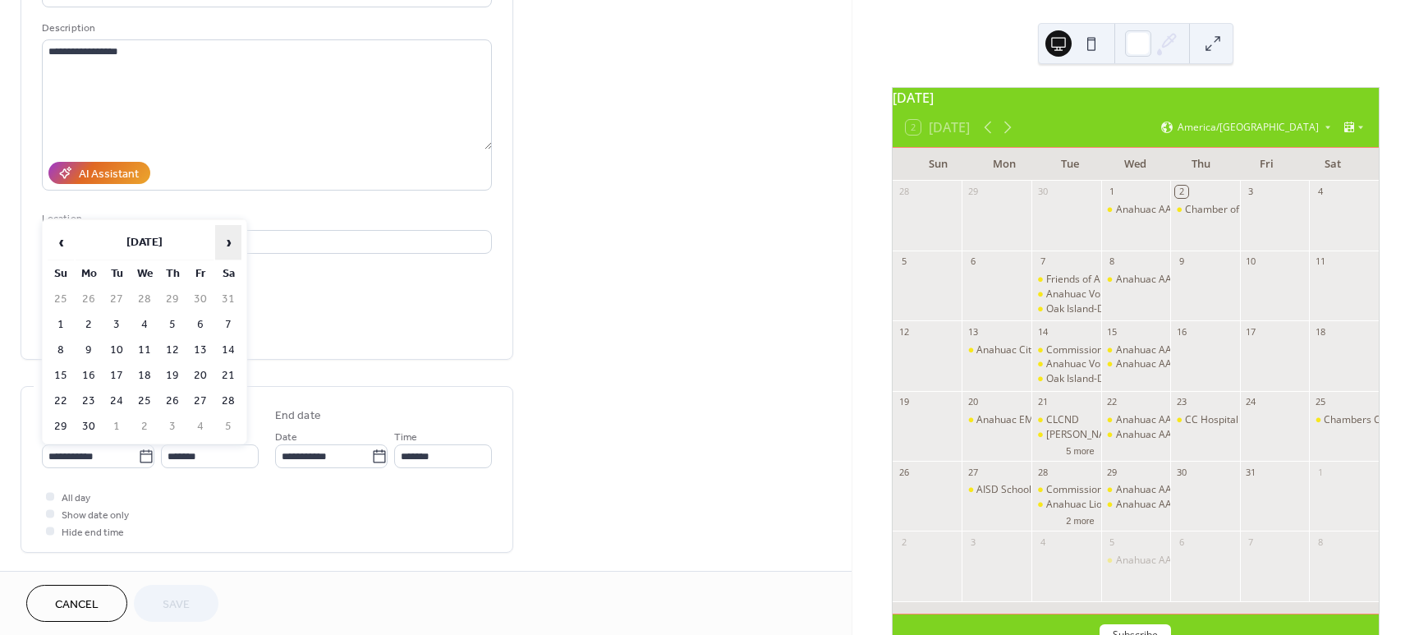
click at [227, 237] on span "›" at bounding box center [228, 242] width 25 height 33
click at [114, 322] on td "7" at bounding box center [116, 325] width 26 height 24
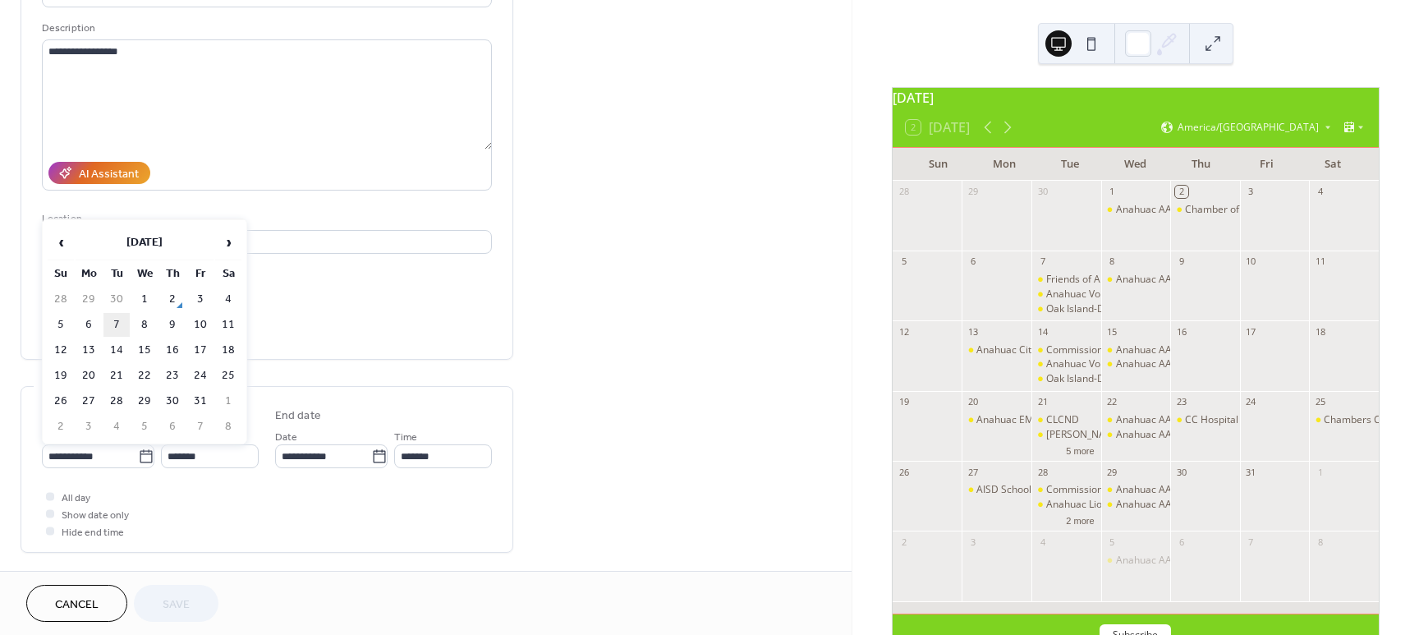
type input "**********"
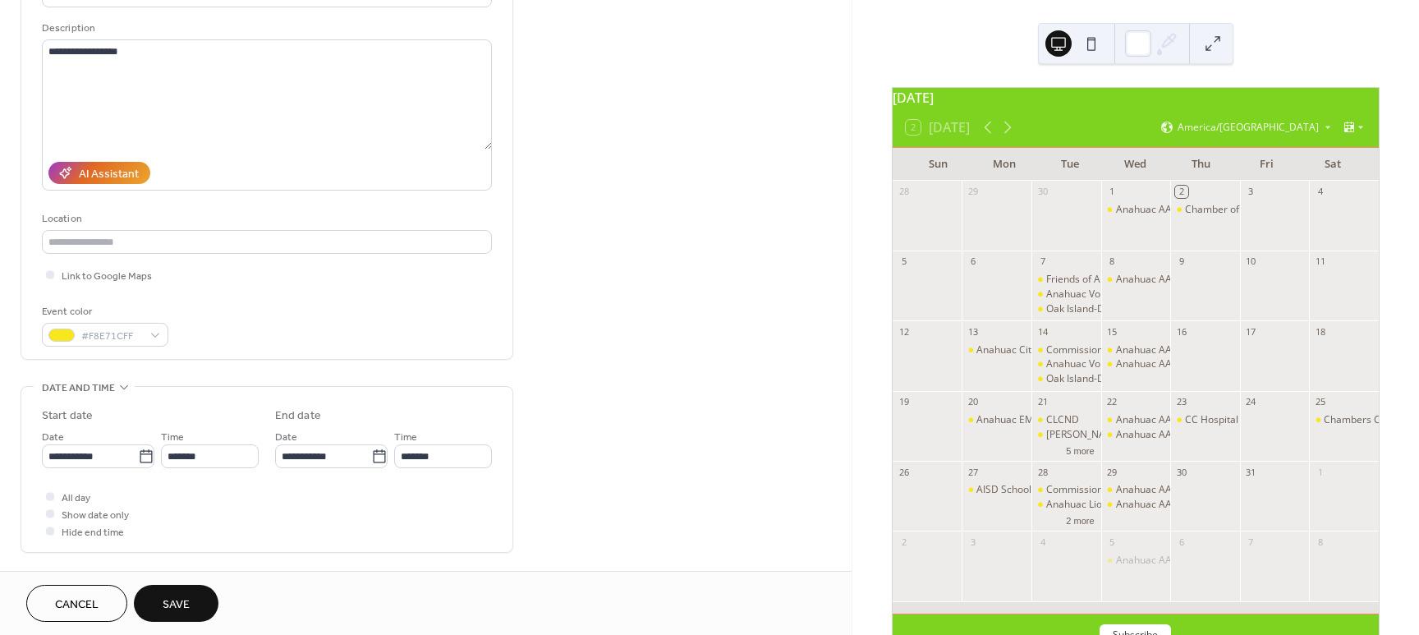
click at [169, 608] on span "Save" at bounding box center [176, 604] width 27 height 17
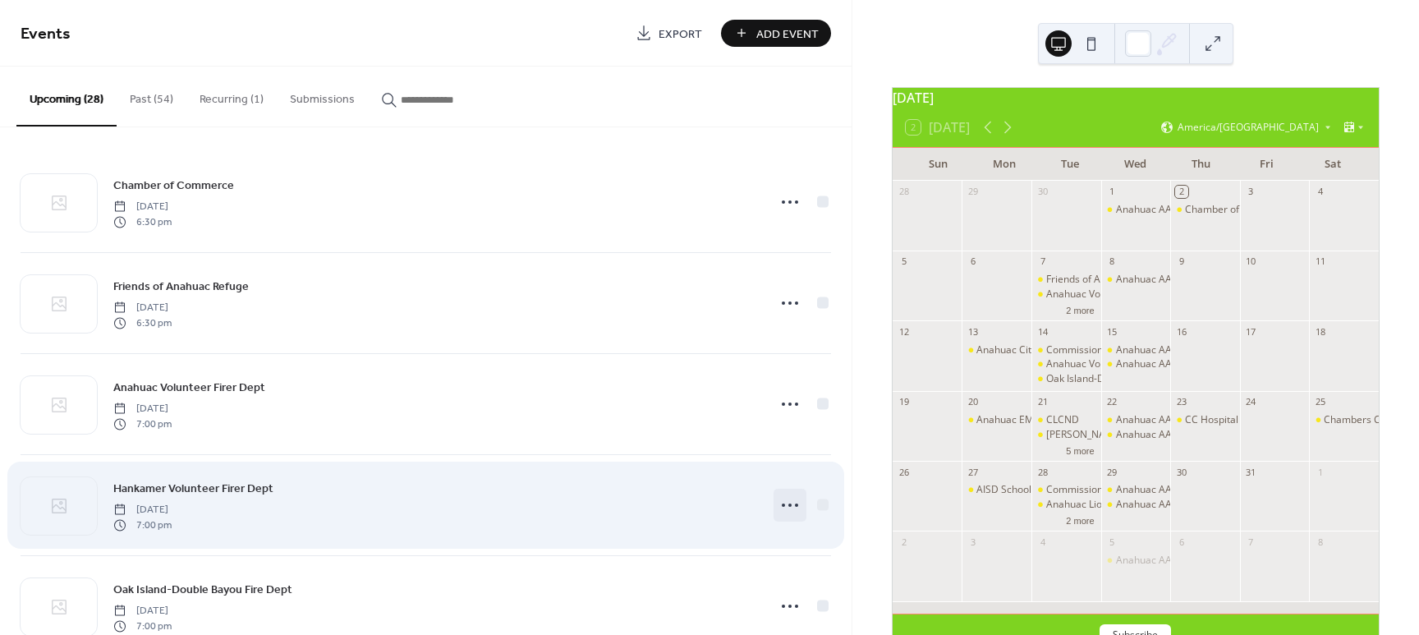
click at [784, 498] on icon at bounding box center [790, 505] width 26 height 26
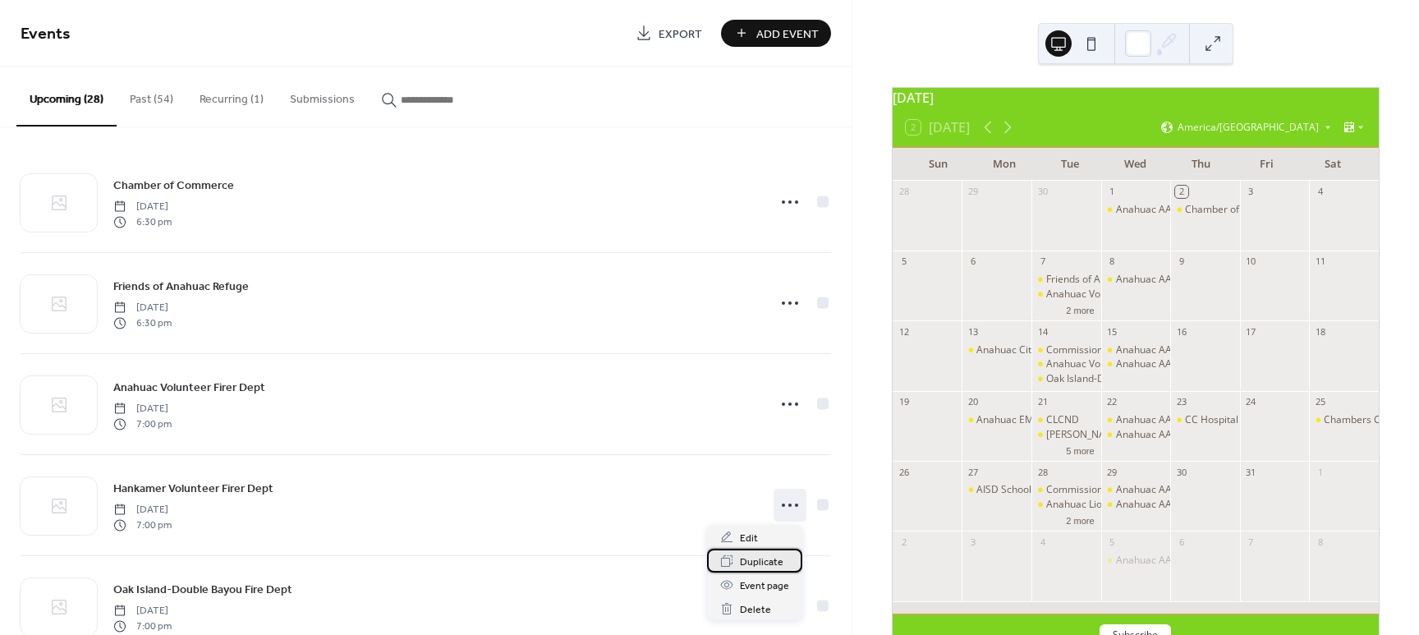
click at [757, 558] on span "Duplicate" at bounding box center [762, 561] width 44 height 17
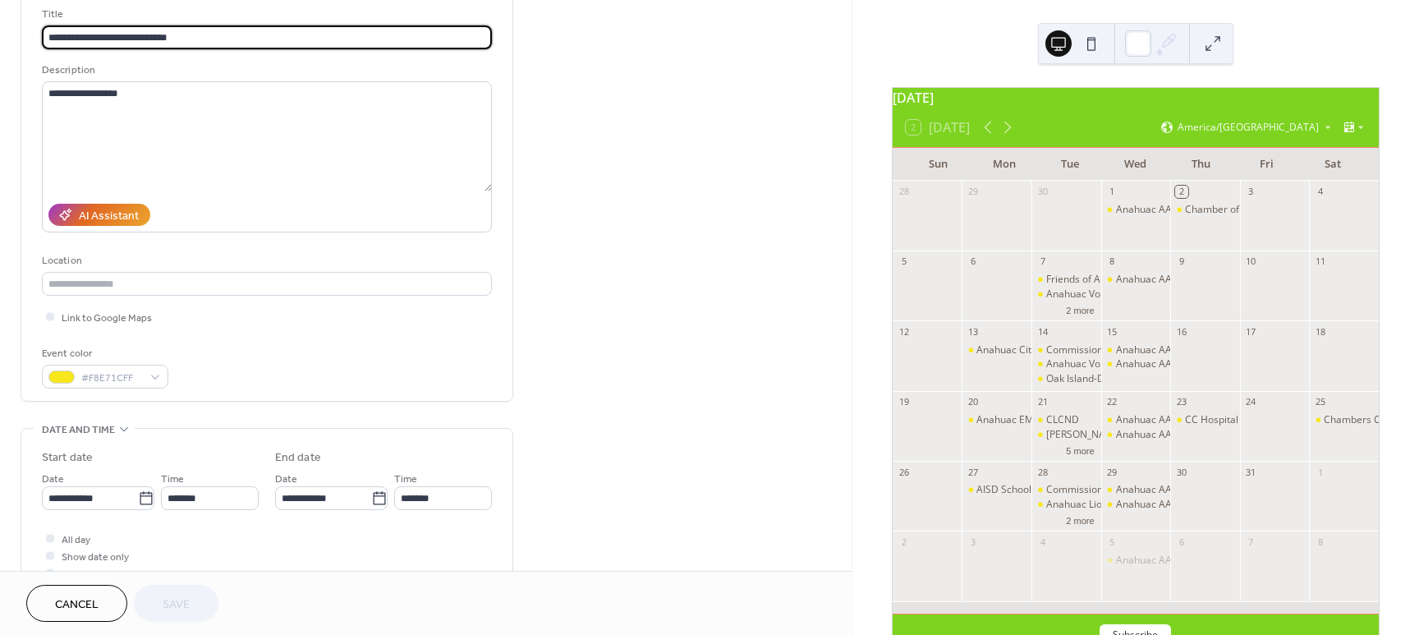
scroll to position [109, 0]
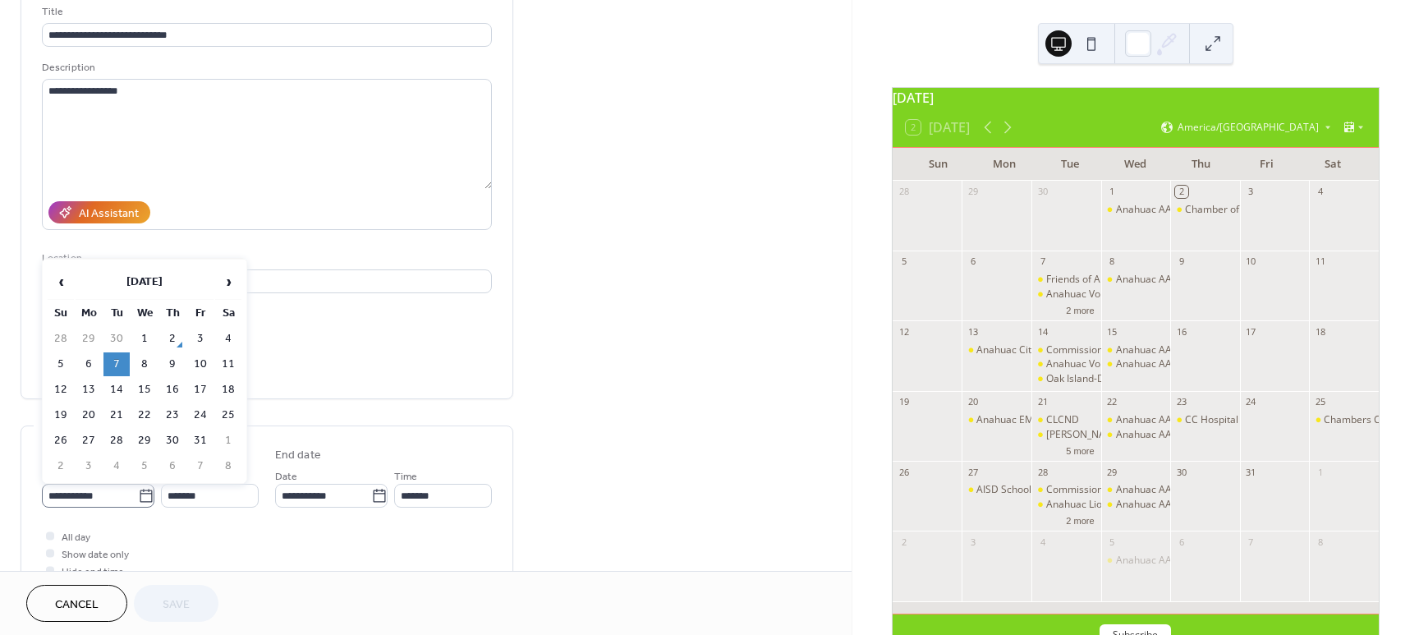
click at [143, 491] on icon at bounding box center [146, 496] width 16 height 16
click at [138, 491] on input "**********" at bounding box center [90, 496] width 96 height 24
click at [117, 416] on td "21" at bounding box center [116, 415] width 26 height 24
type input "**********"
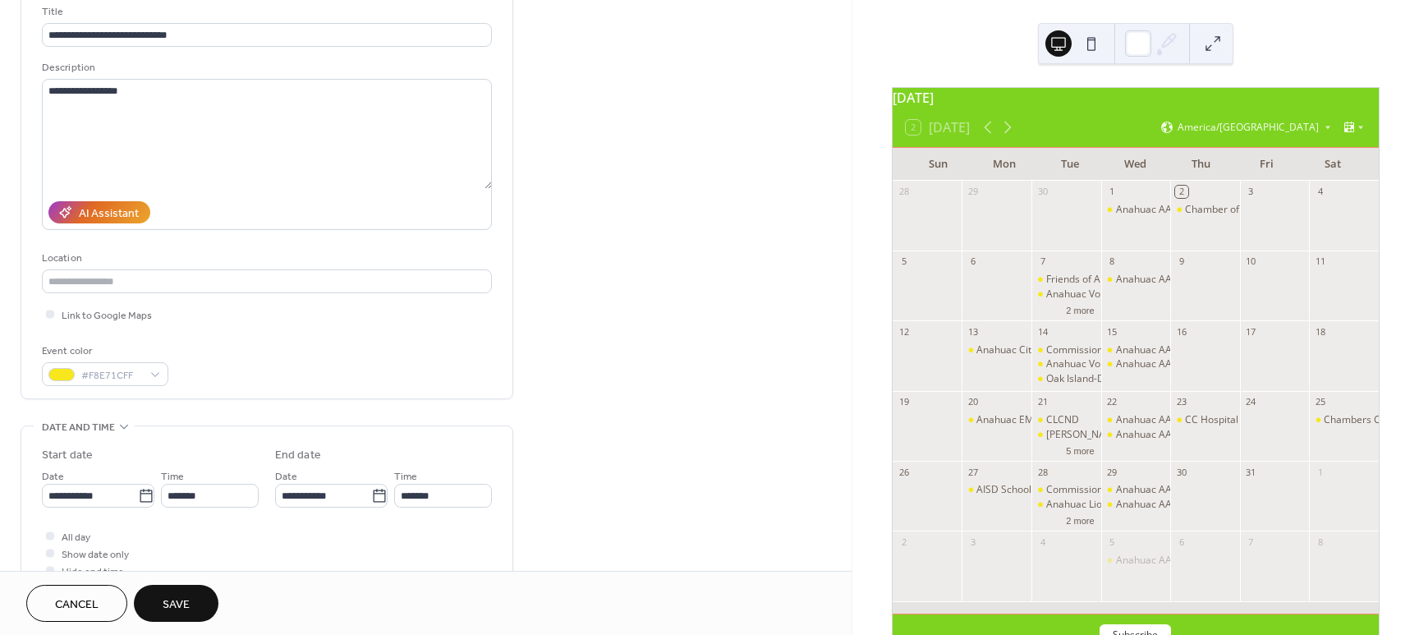
click at [174, 606] on span "Save" at bounding box center [176, 604] width 27 height 17
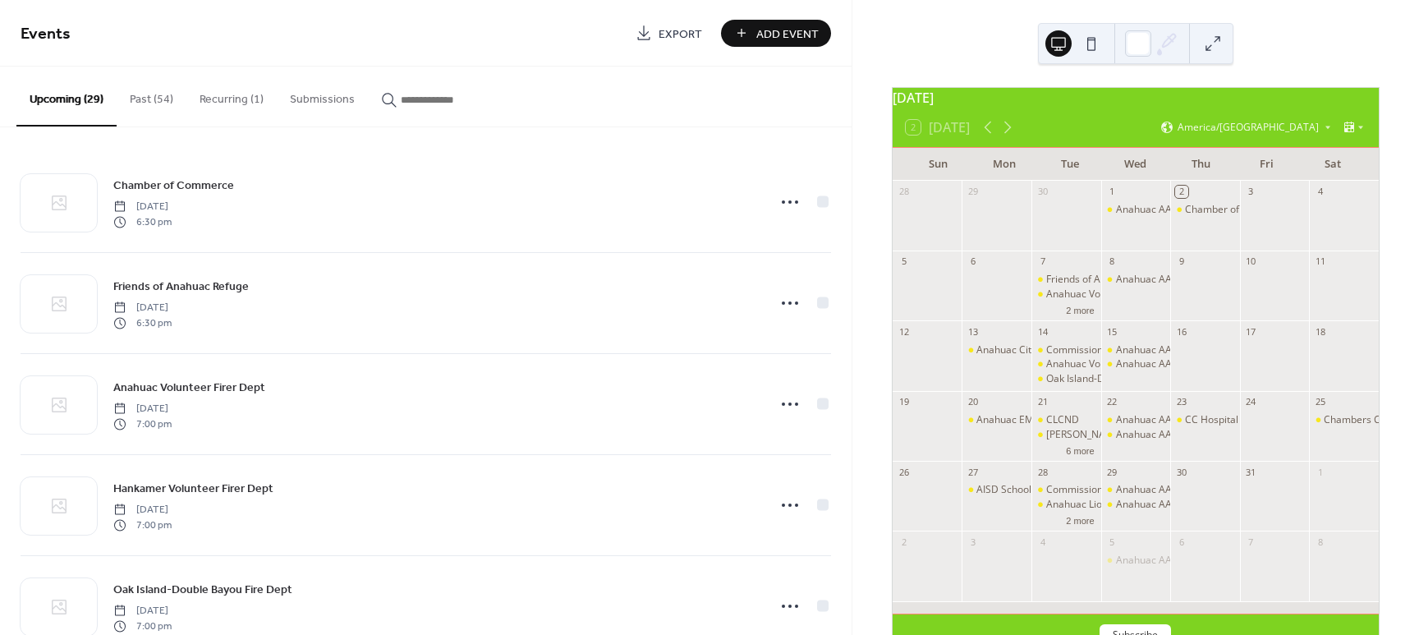
click at [140, 99] on button "Past (54)" at bounding box center [152, 96] width 70 height 58
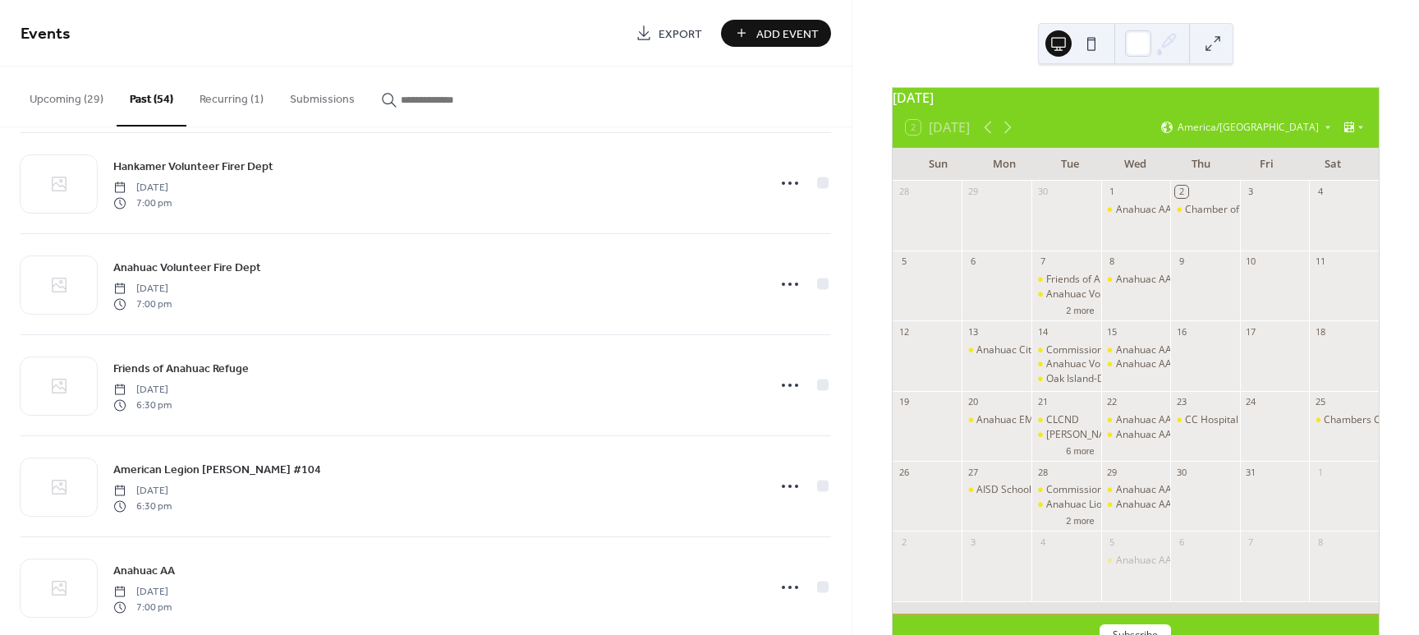
scroll to position [2866, 0]
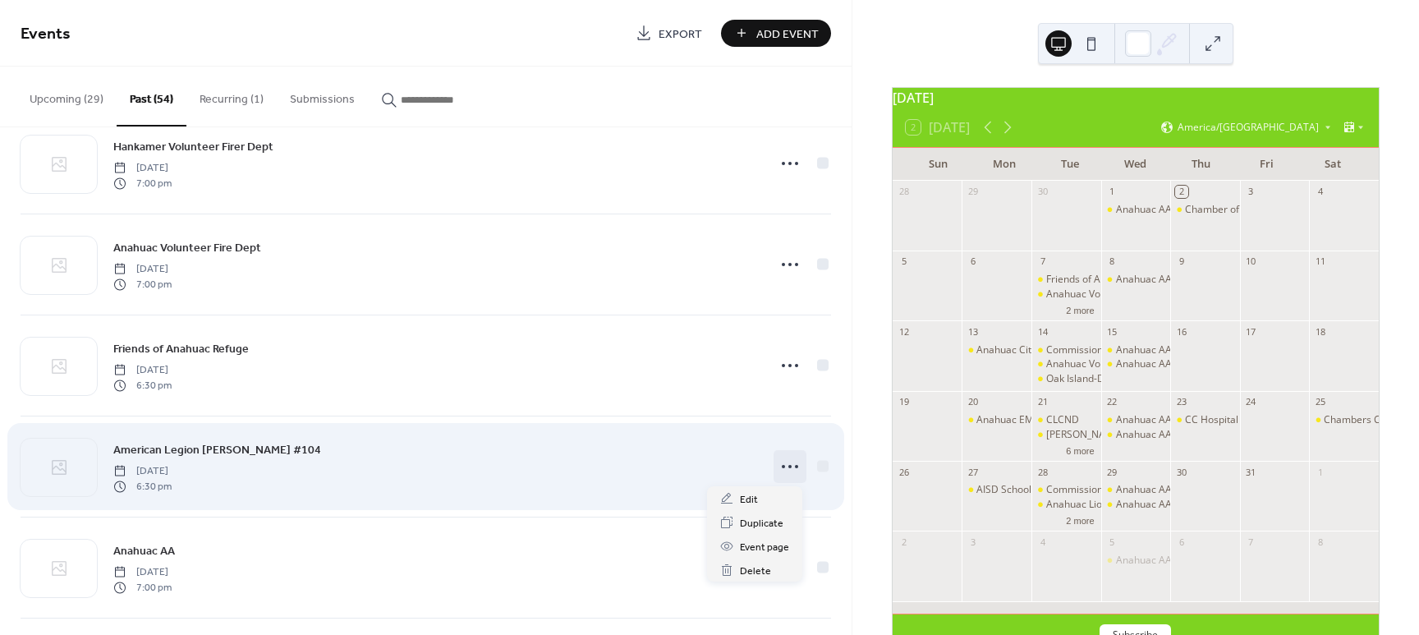
click at [779, 460] on icon at bounding box center [790, 466] width 26 height 26
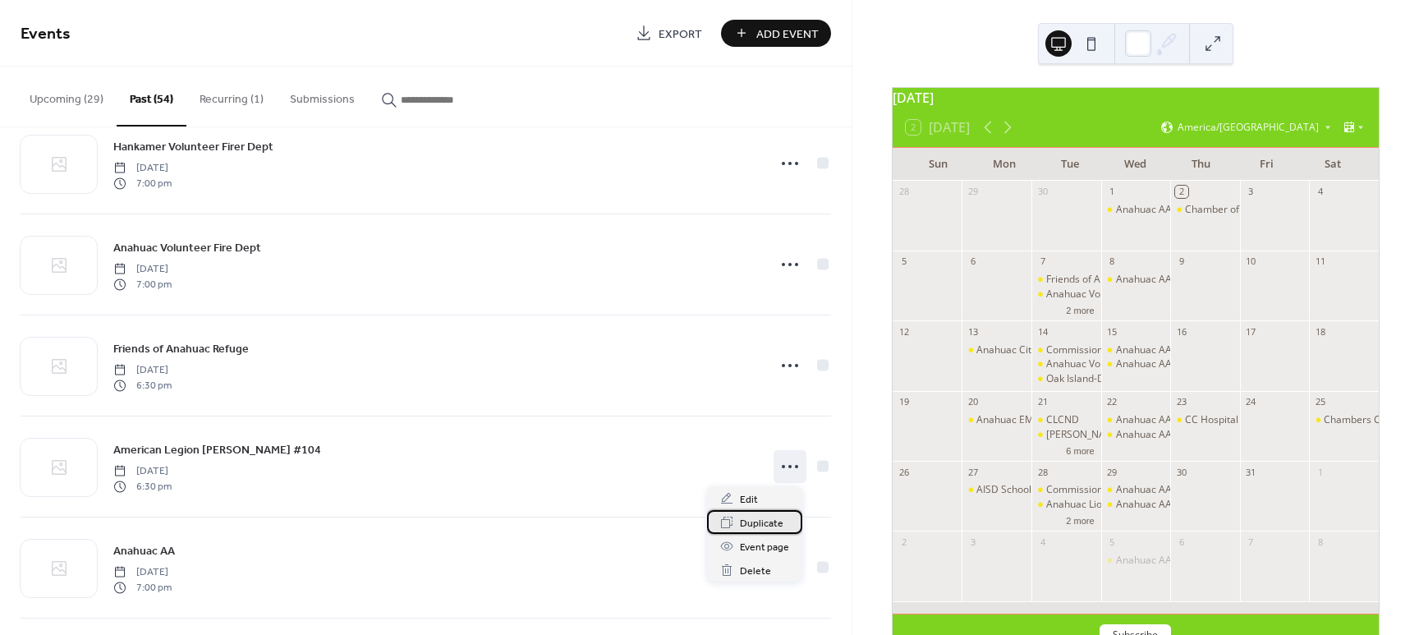
click at [738, 525] on div "Duplicate" at bounding box center [754, 522] width 95 height 24
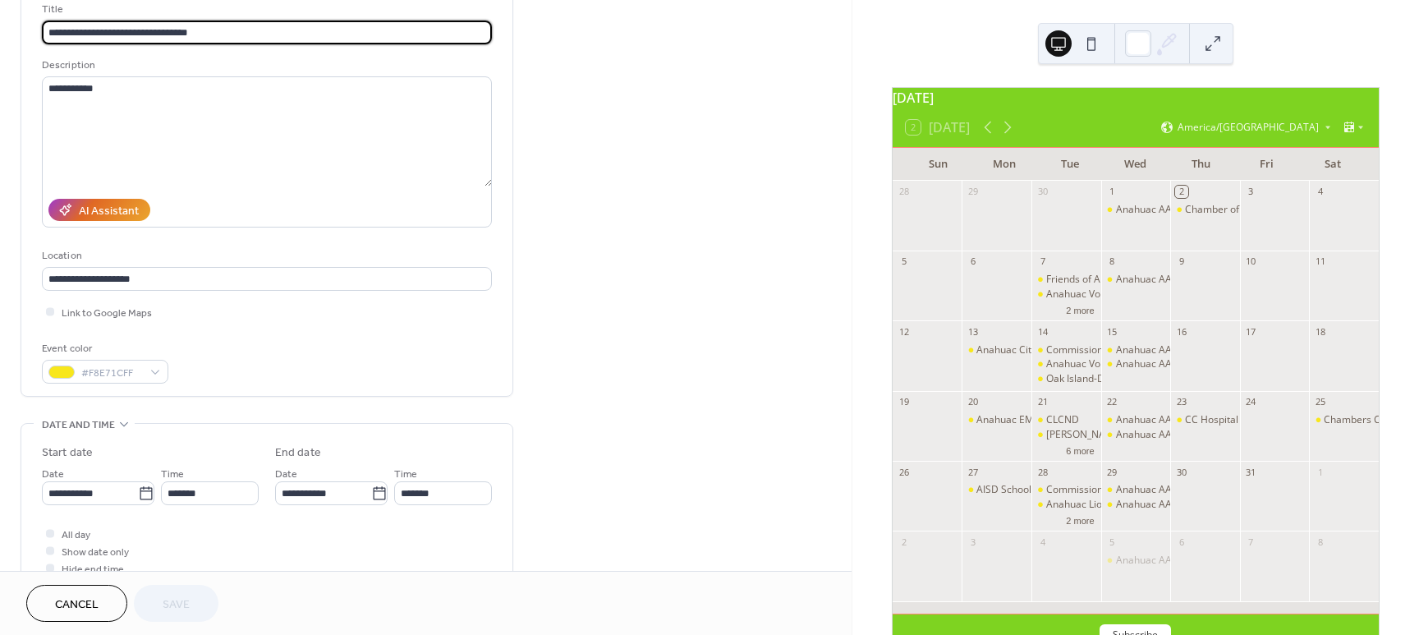
scroll to position [122, 0]
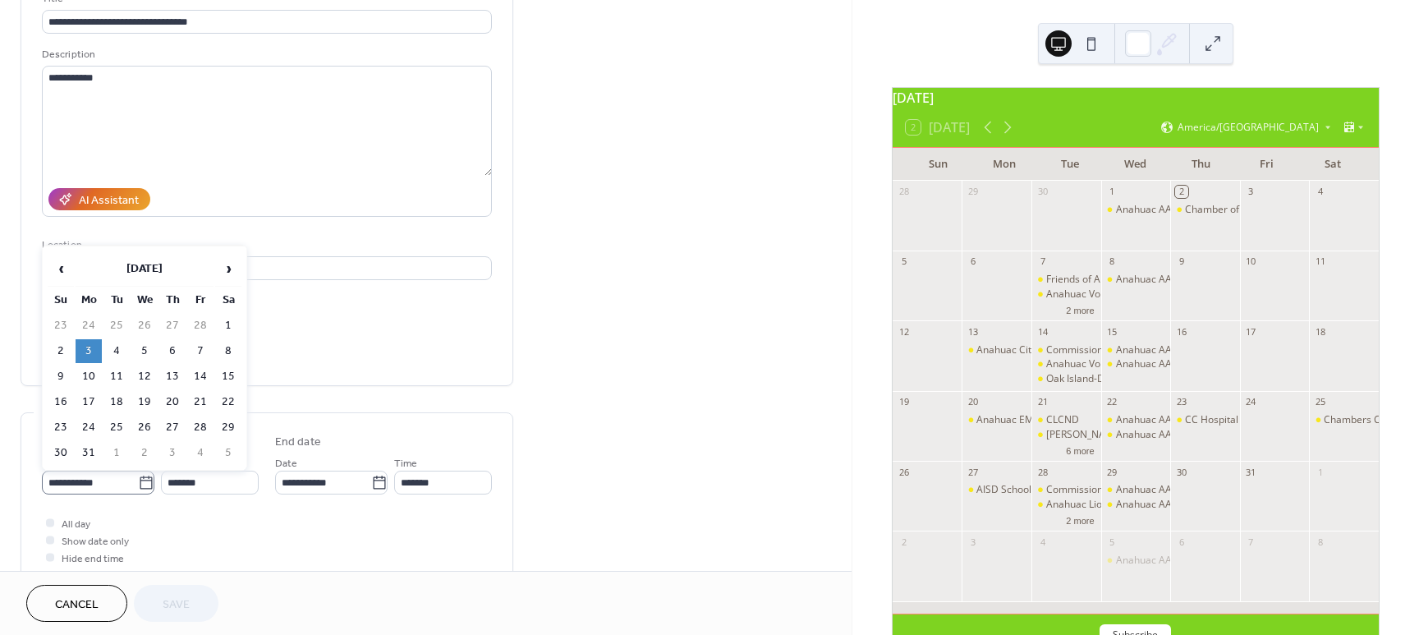
click at [140, 482] on icon at bounding box center [146, 483] width 16 height 16
click at [138, 482] on input "**********" at bounding box center [90, 482] width 96 height 24
click at [227, 268] on span "›" at bounding box center [228, 268] width 25 height 33
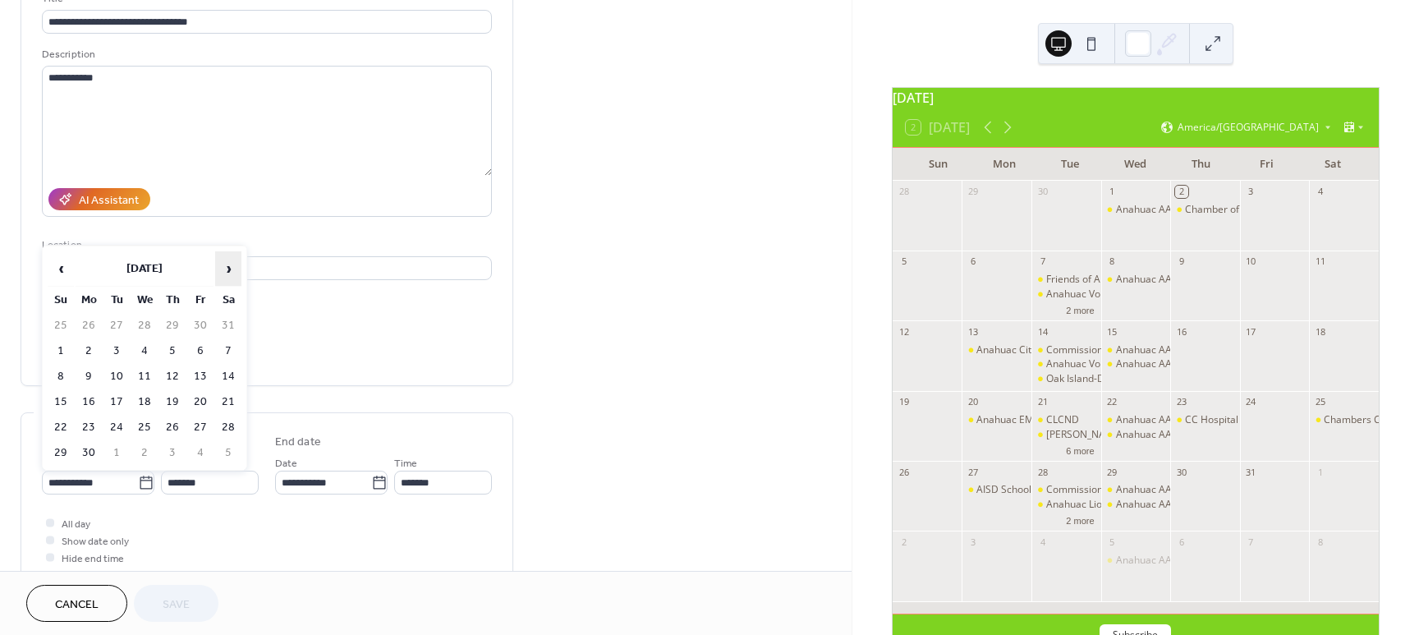
click at [227, 268] on span "›" at bounding box center [228, 268] width 25 height 33
click at [88, 348] on td "6" at bounding box center [89, 351] width 26 height 24
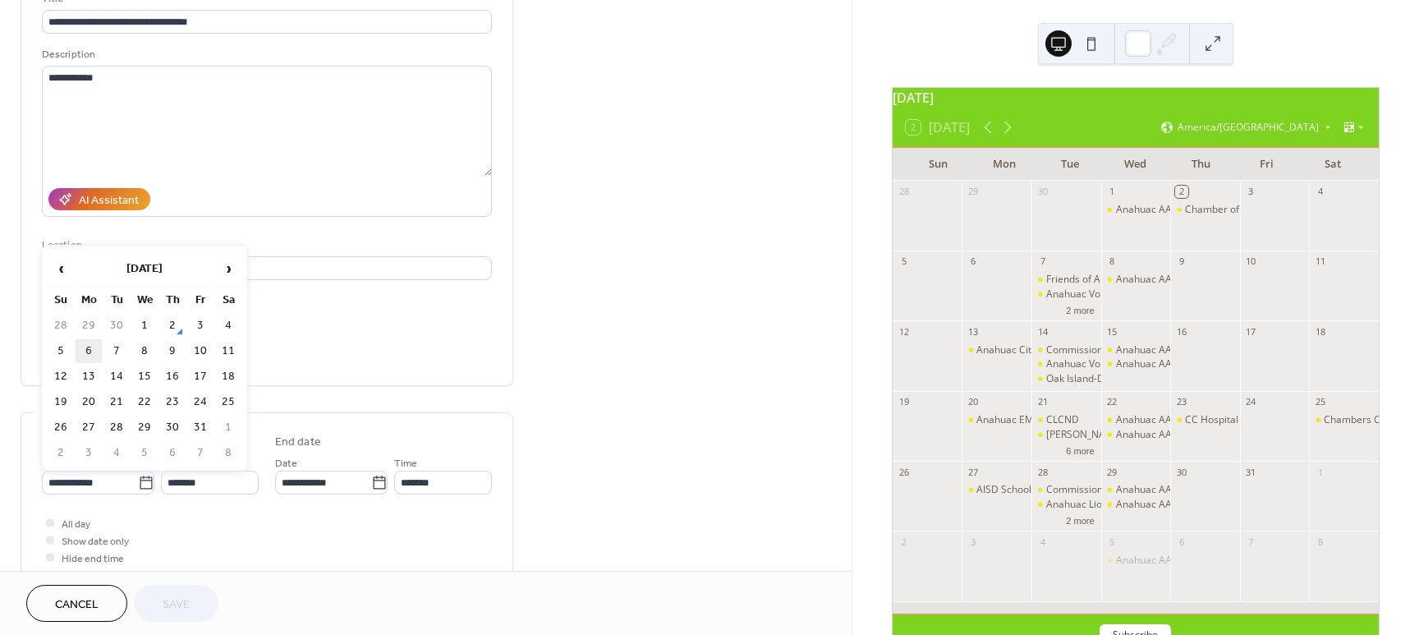
type input "**********"
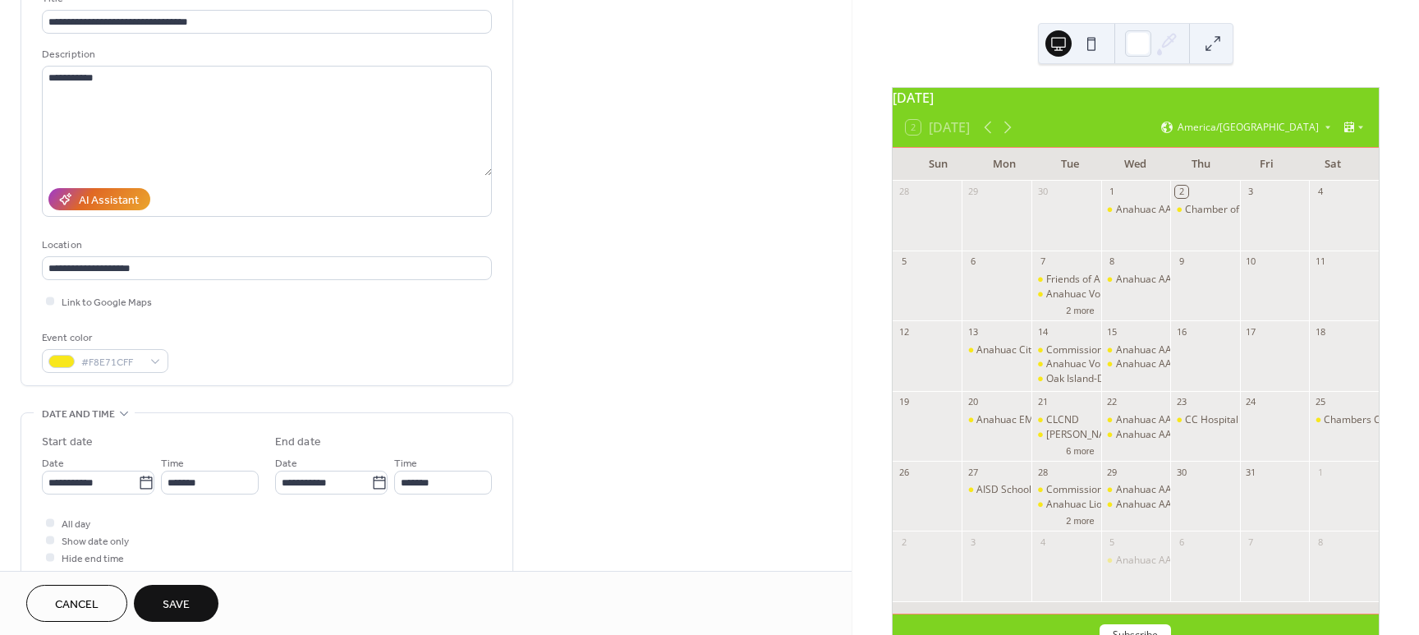
click at [172, 599] on span "Save" at bounding box center [176, 604] width 27 height 17
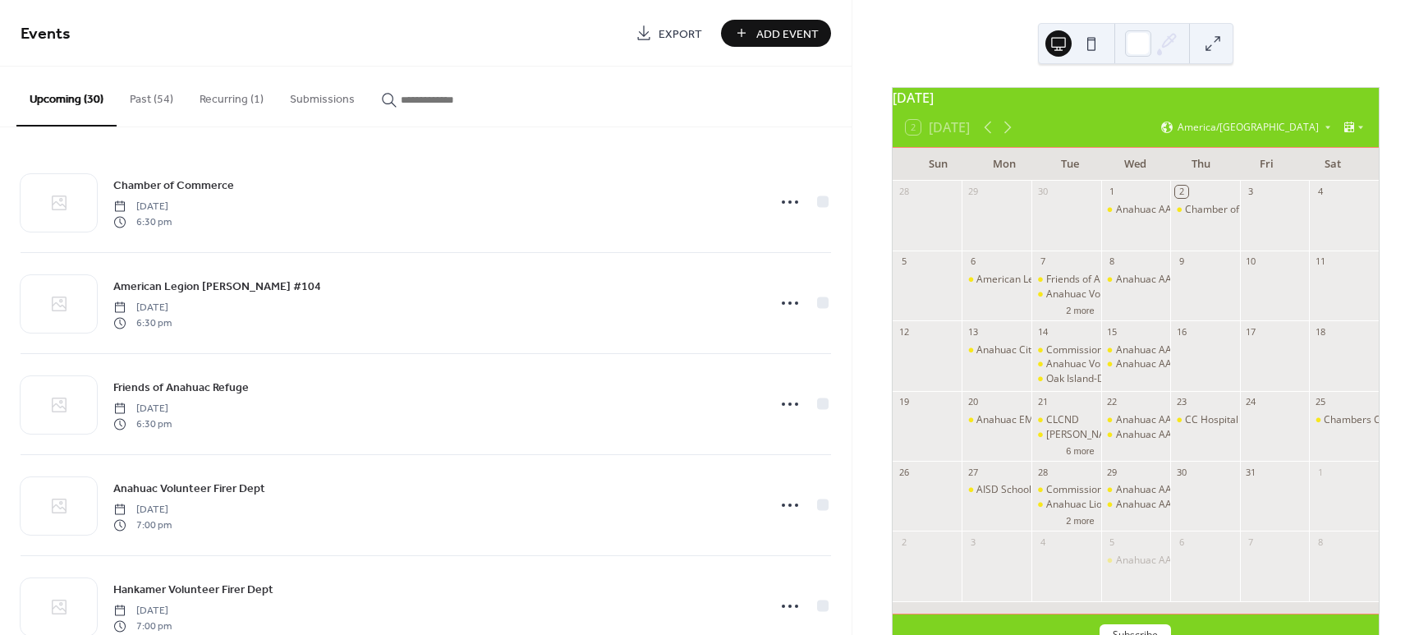
click at [145, 99] on button "Past (54)" at bounding box center [152, 96] width 70 height 58
click at [77, 99] on button "Upcoming (30)" at bounding box center [66, 96] width 100 height 58
click at [154, 98] on button "Past (54)" at bounding box center [152, 96] width 70 height 58
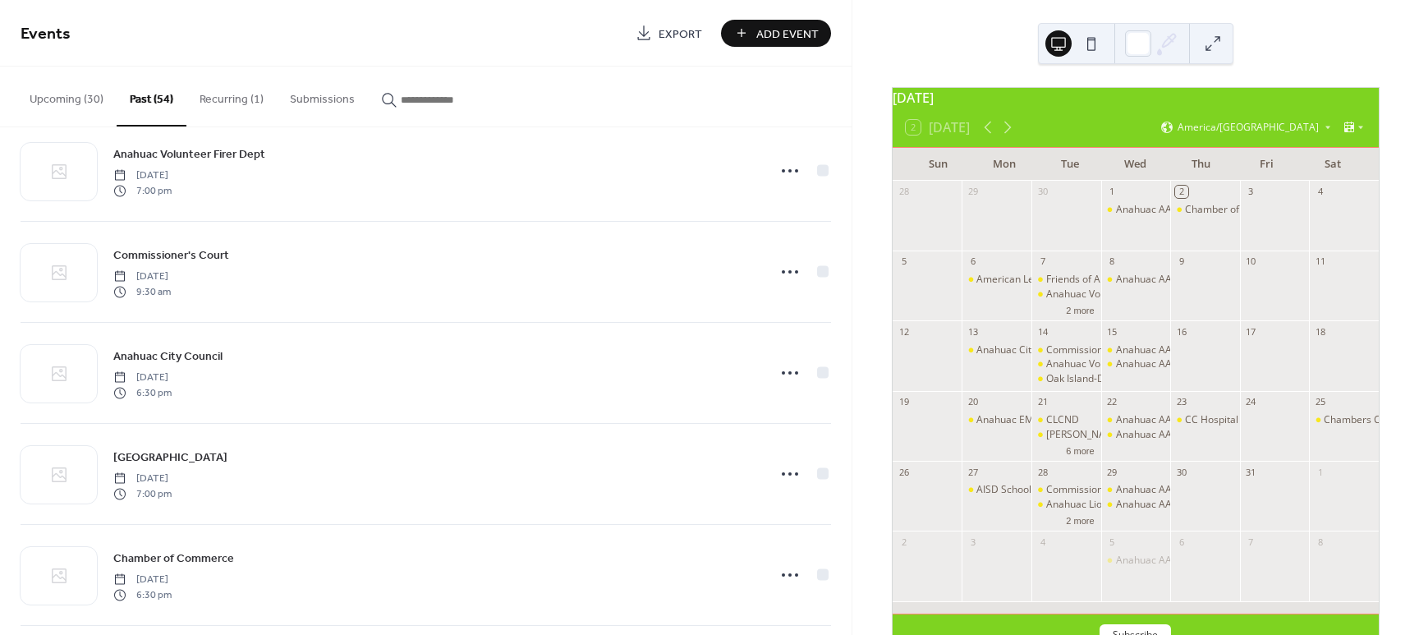
scroll to position [2182, 0]
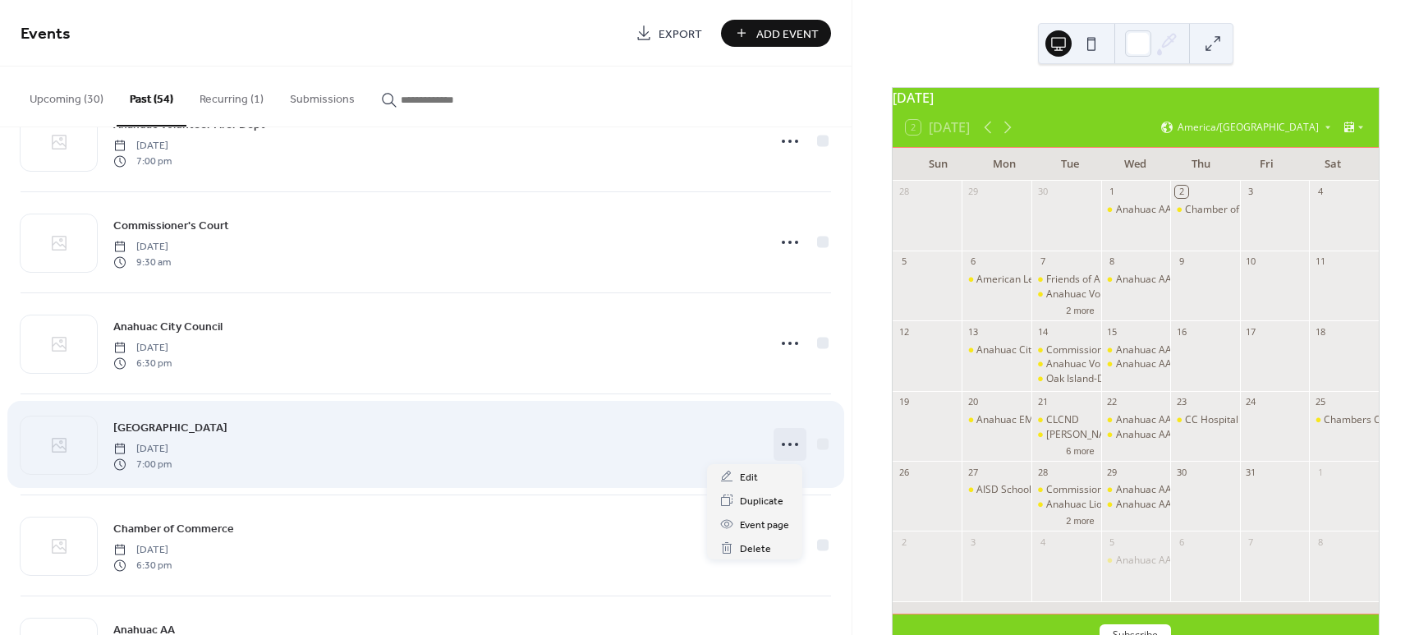
click at [782, 443] on icon at bounding box center [790, 444] width 26 height 26
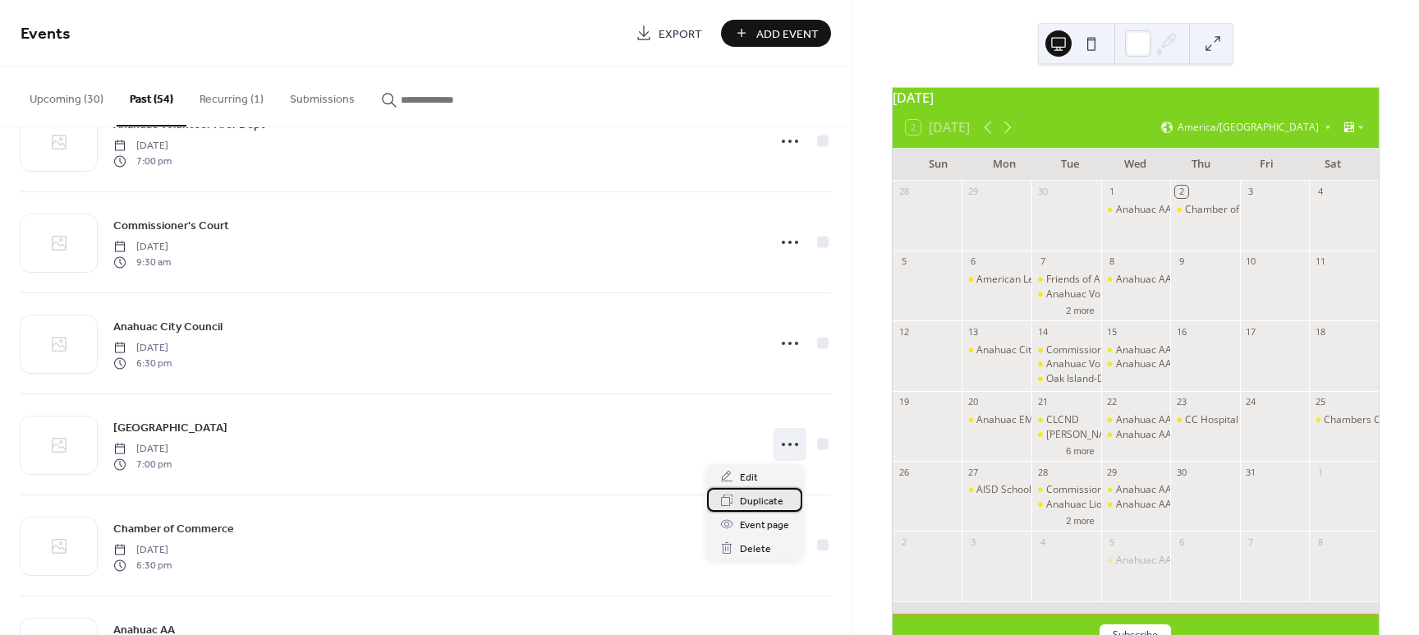
click at [752, 502] on span "Duplicate" at bounding box center [762, 501] width 44 height 17
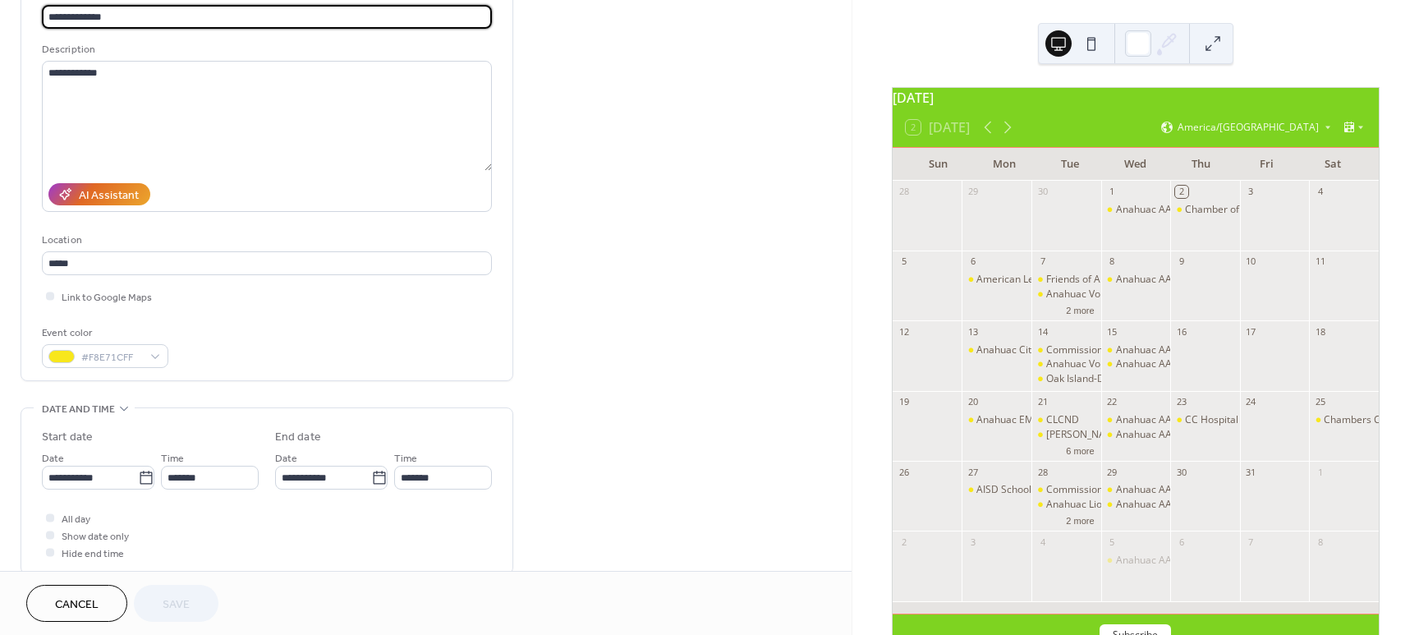
scroll to position [147, 0]
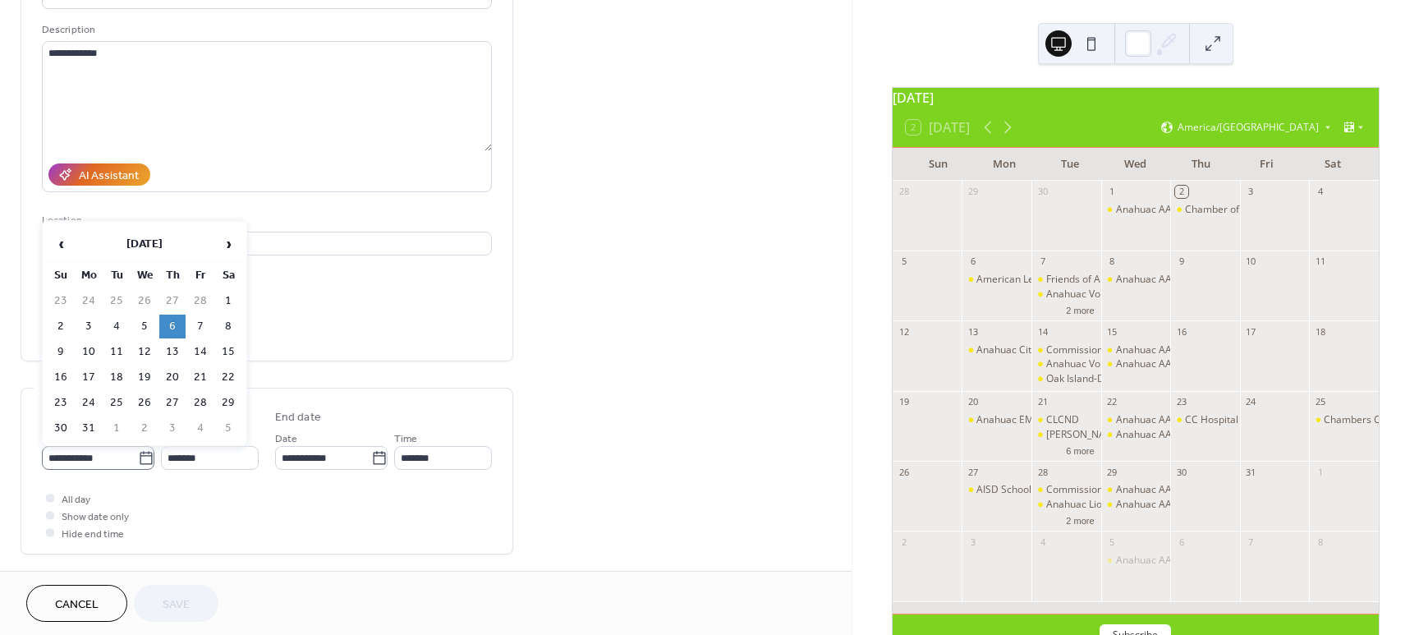
click at [147, 457] on icon at bounding box center [146, 457] width 12 height 13
click at [138, 457] on input "**********" at bounding box center [90, 458] width 96 height 24
click at [227, 241] on span "›" at bounding box center [228, 243] width 25 height 33
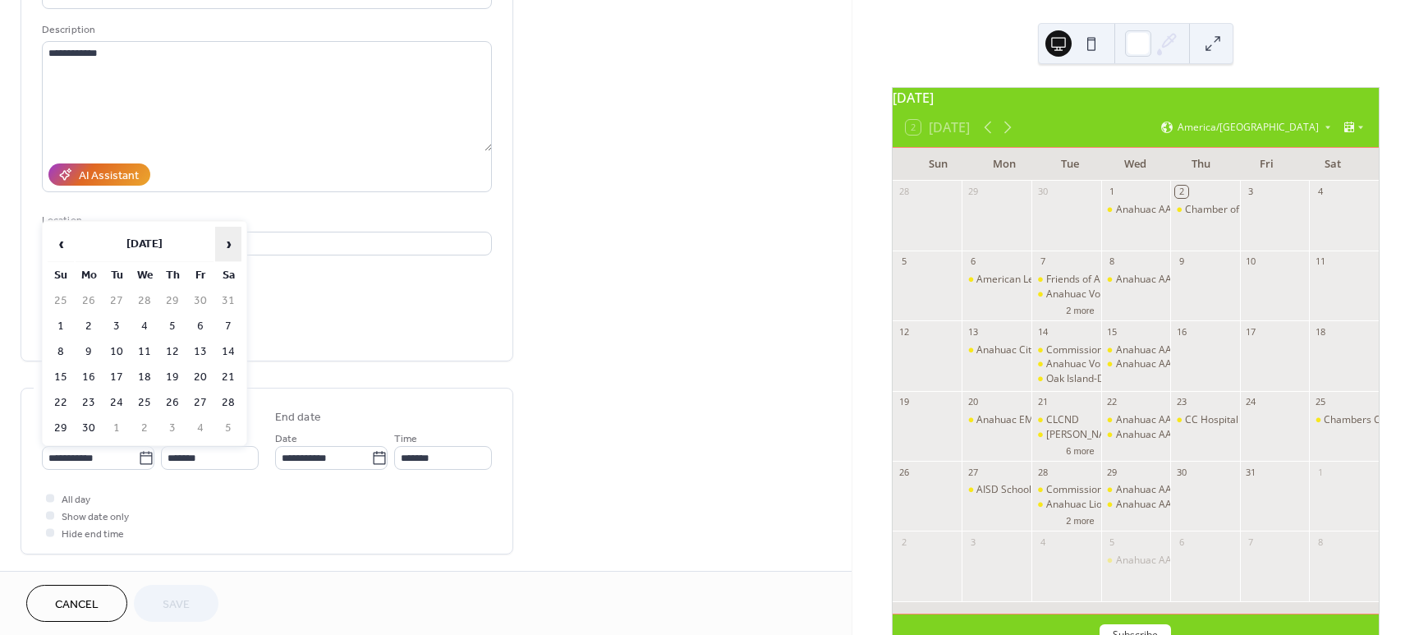
click at [227, 241] on span "›" at bounding box center [228, 243] width 25 height 33
click at [115, 327] on td "7" at bounding box center [116, 326] width 26 height 24
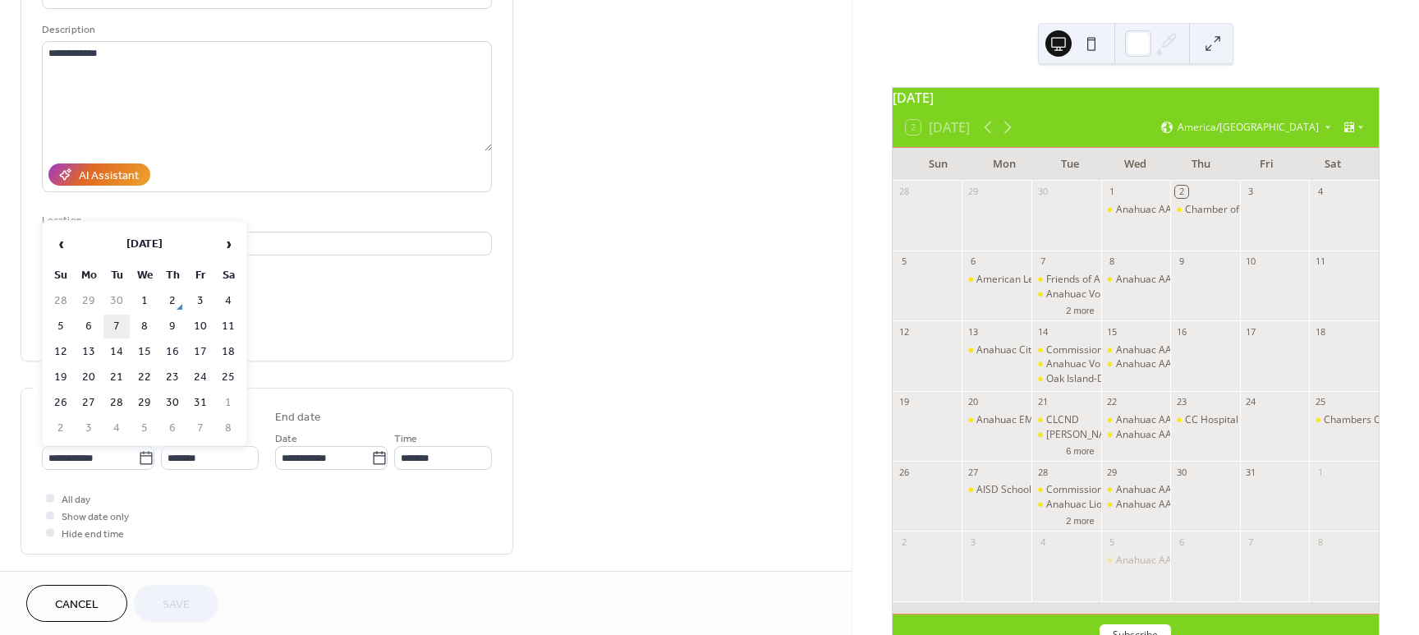
type input "**********"
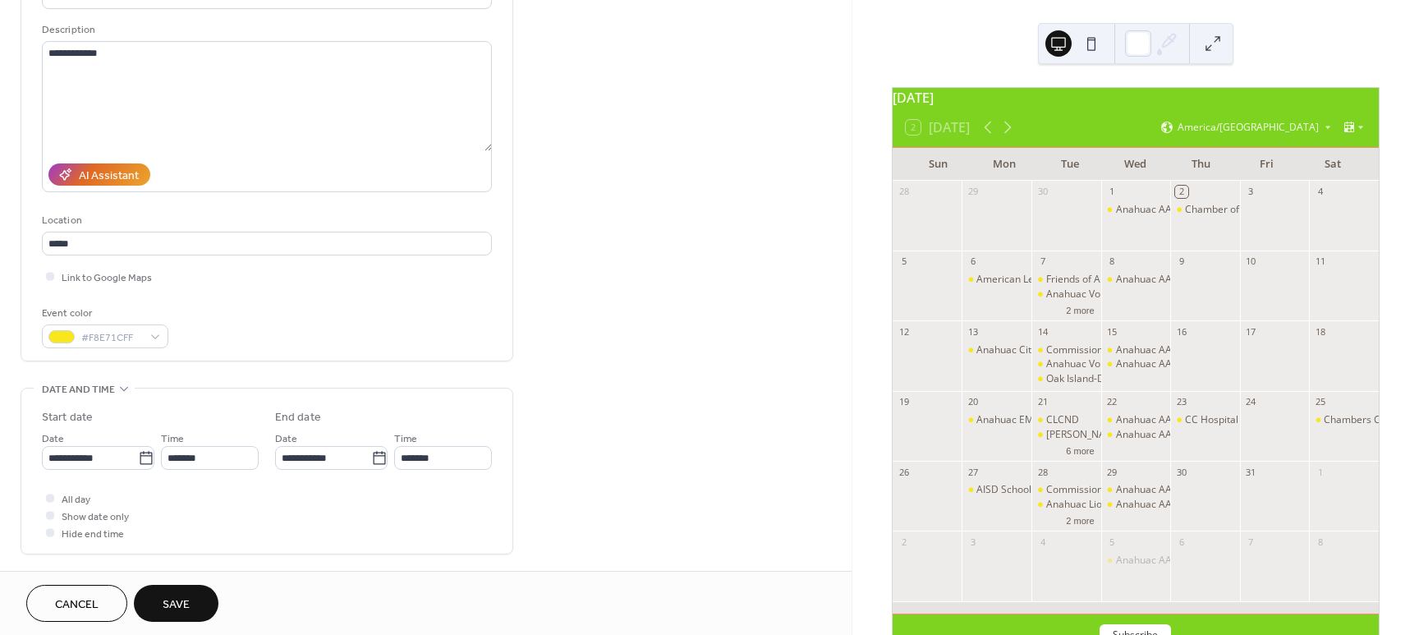
click at [172, 602] on span "Save" at bounding box center [176, 604] width 27 height 17
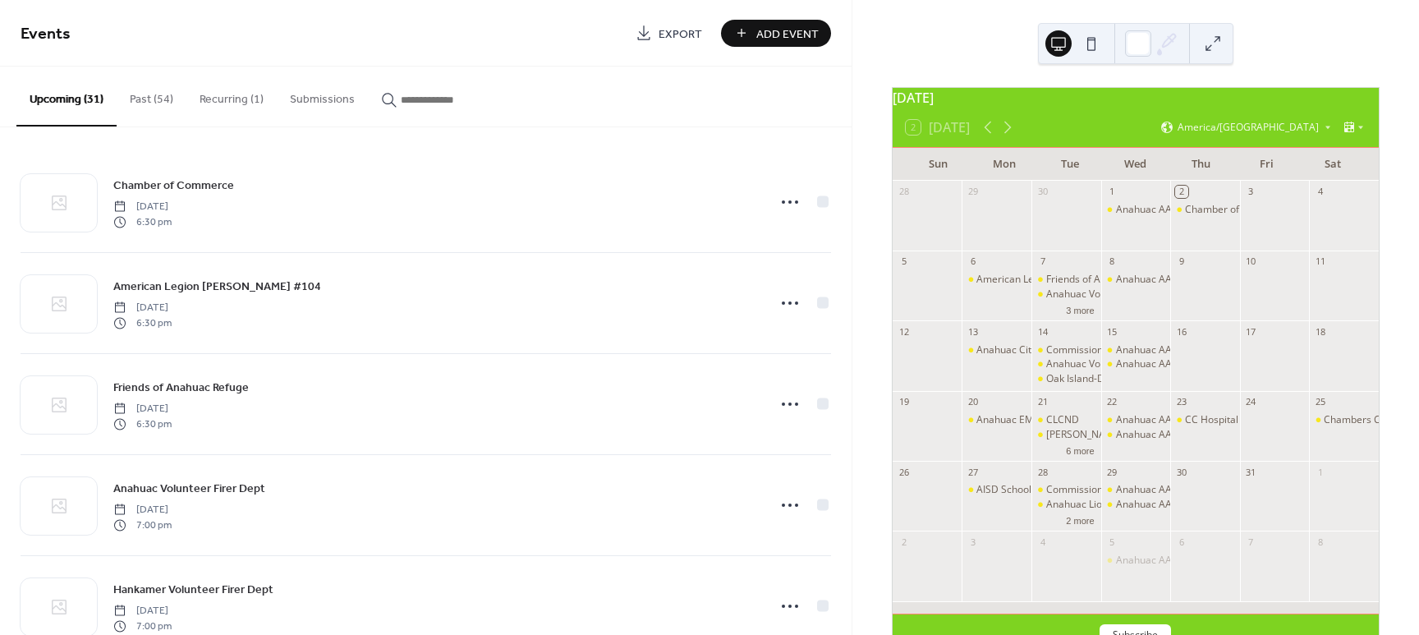
click at [135, 96] on button "Past (54)" at bounding box center [152, 96] width 70 height 58
click at [64, 99] on button "Upcoming (31)" at bounding box center [66, 96] width 100 height 58
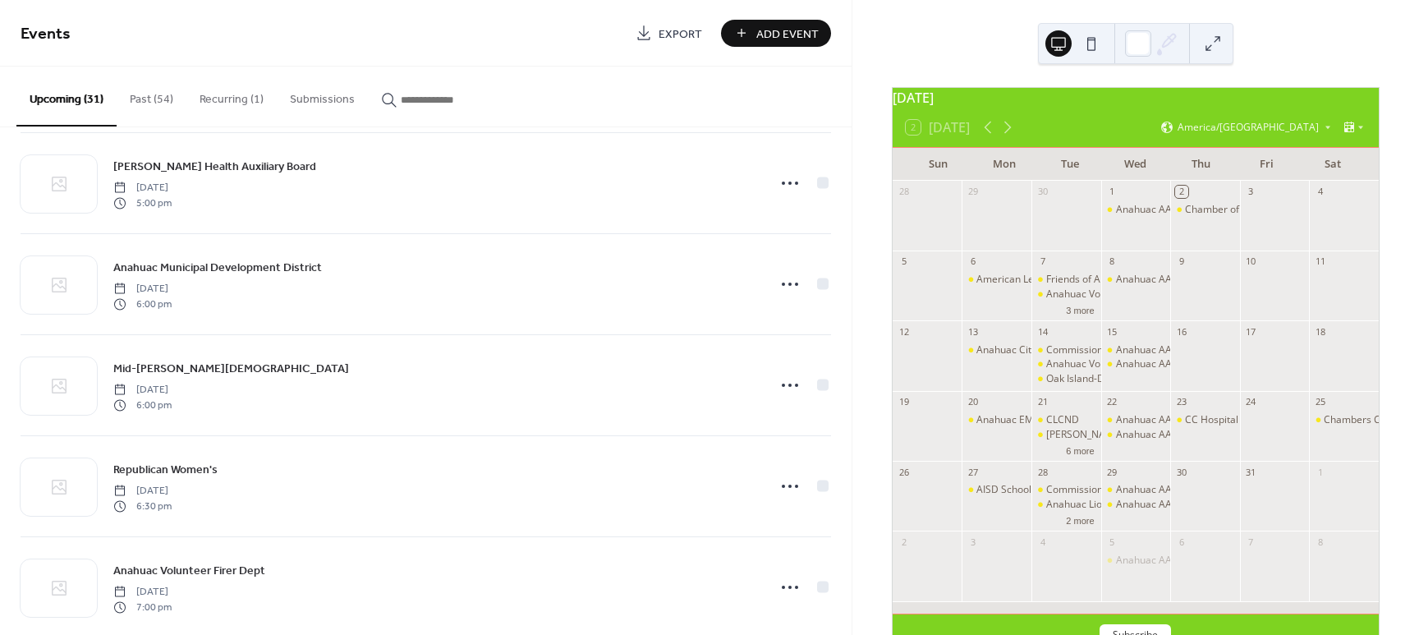
scroll to position [1431, 0]
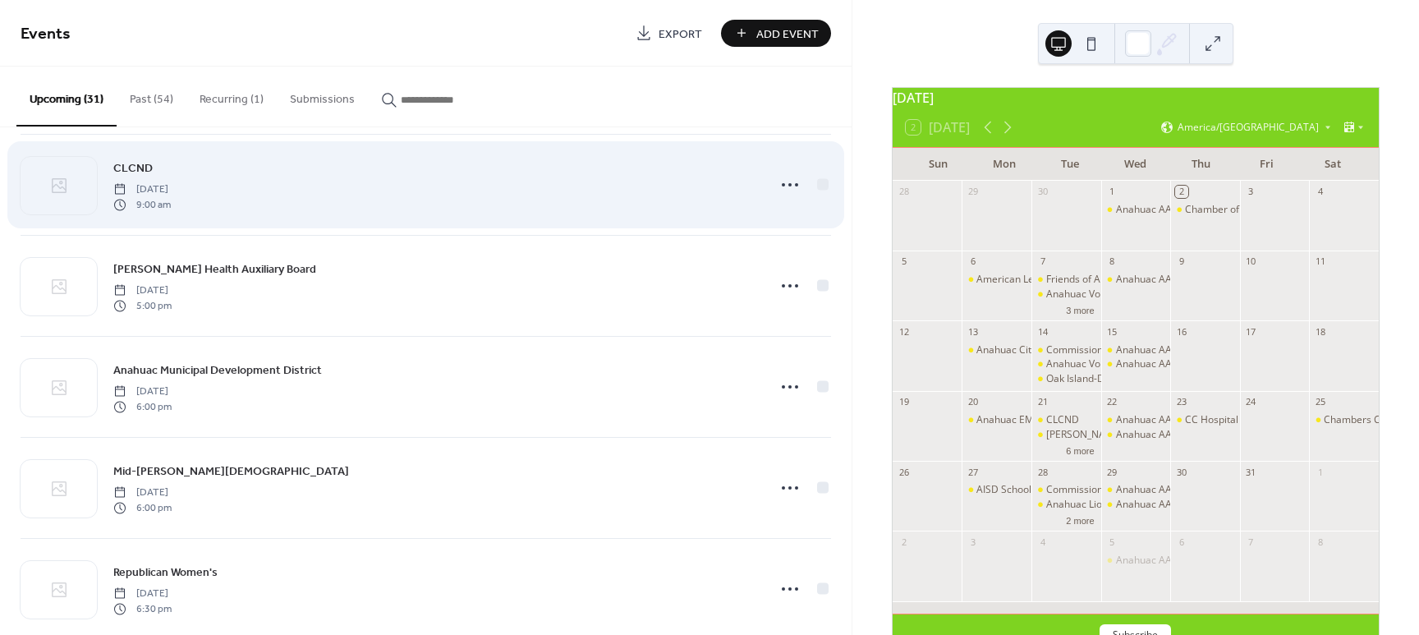
click at [689, 177] on div "CLCND Tuesday, October 21, 2025 9:00 am" at bounding box center [434, 184] width 643 height 53
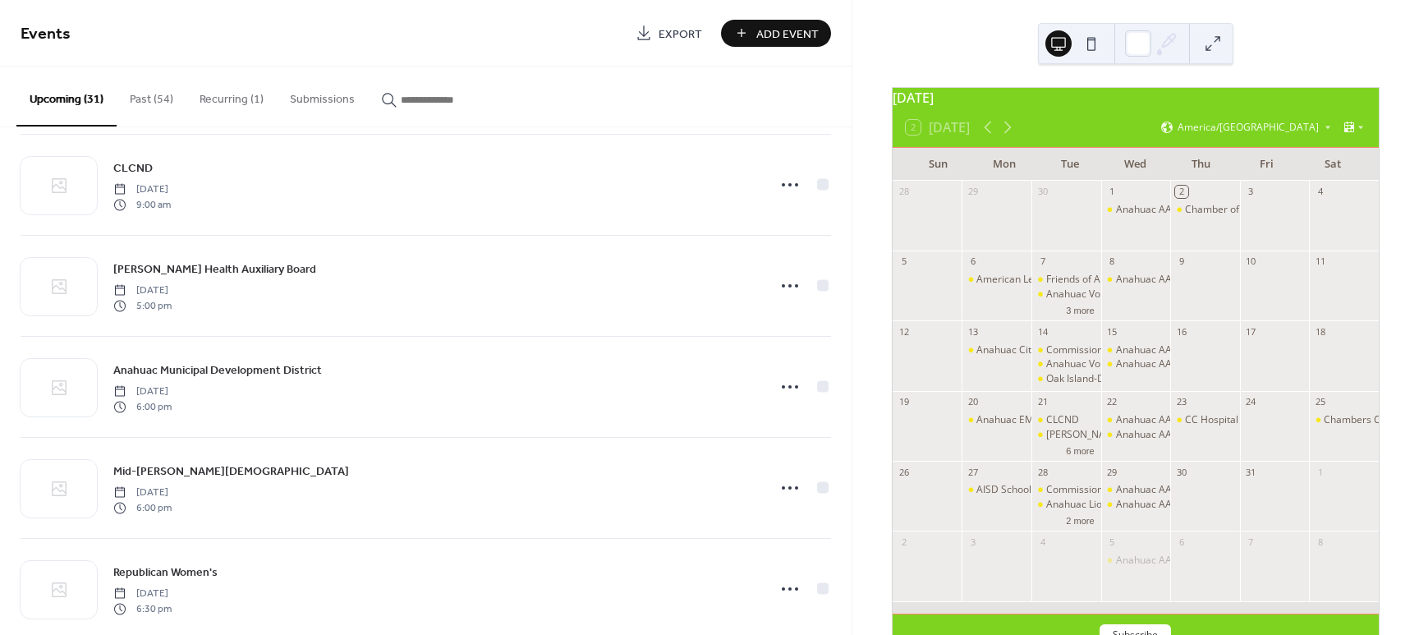
click at [1355, 117] on div "October 2025 2 Today America/Chicago" at bounding box center [1136, 118] width 486 height 60
click at [1089, 132] on div "2 Today America/Chicago" at bounding box center [1136, 127] width 486 height 39
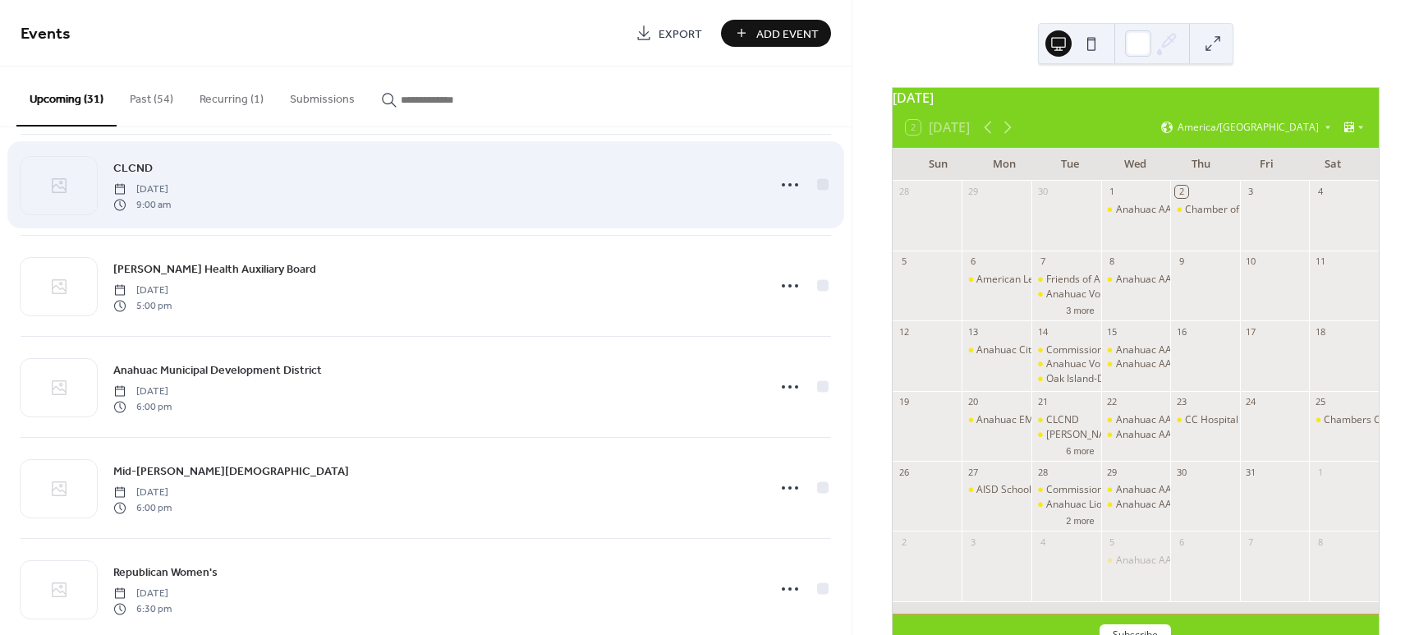
click at [810, 177] on div at bounding box center [801, 184] width 57 height 33
